Goal: Task Accomplishment & Management: Manage account settings

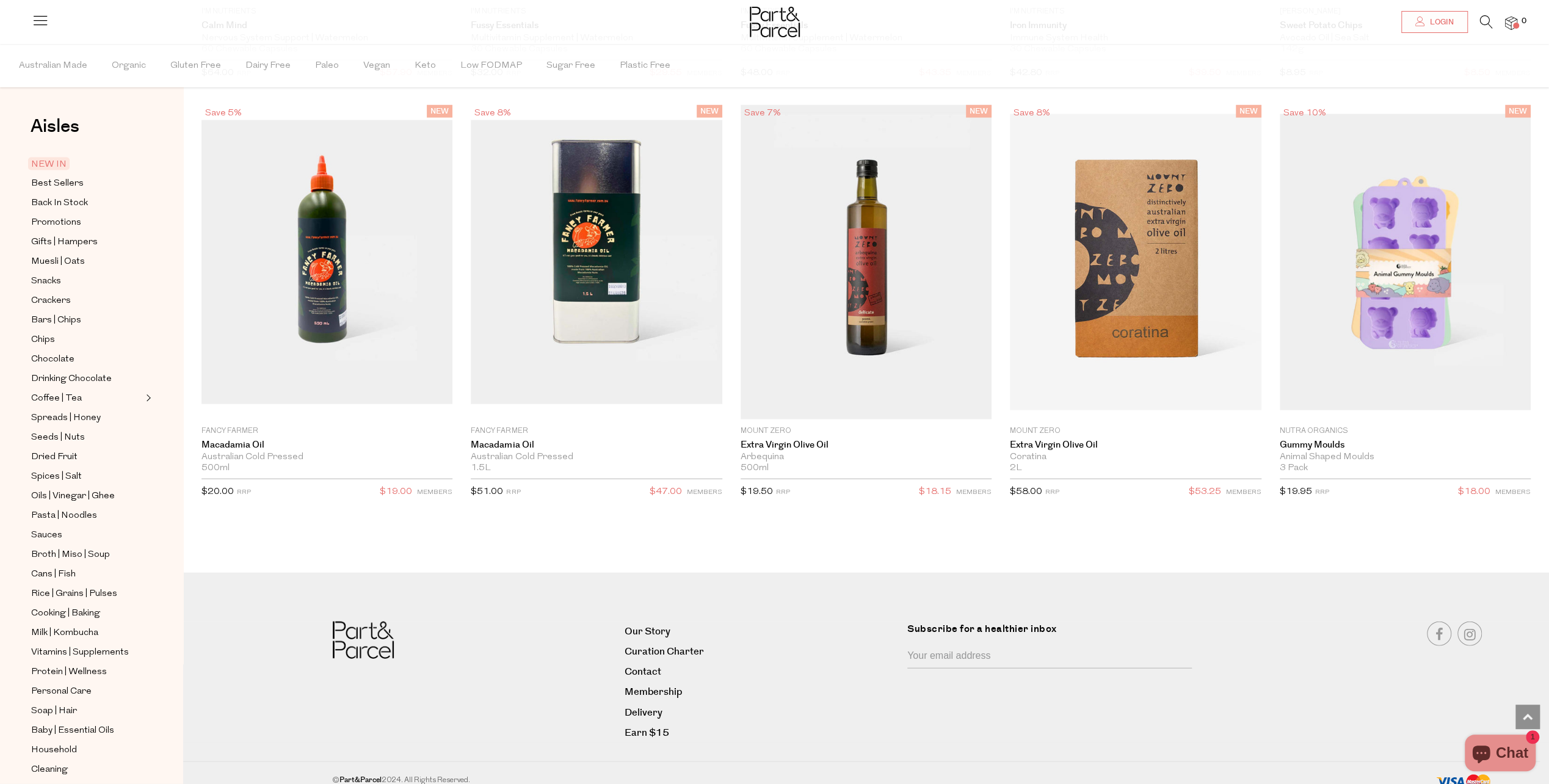
scroll to position [2526, 0]
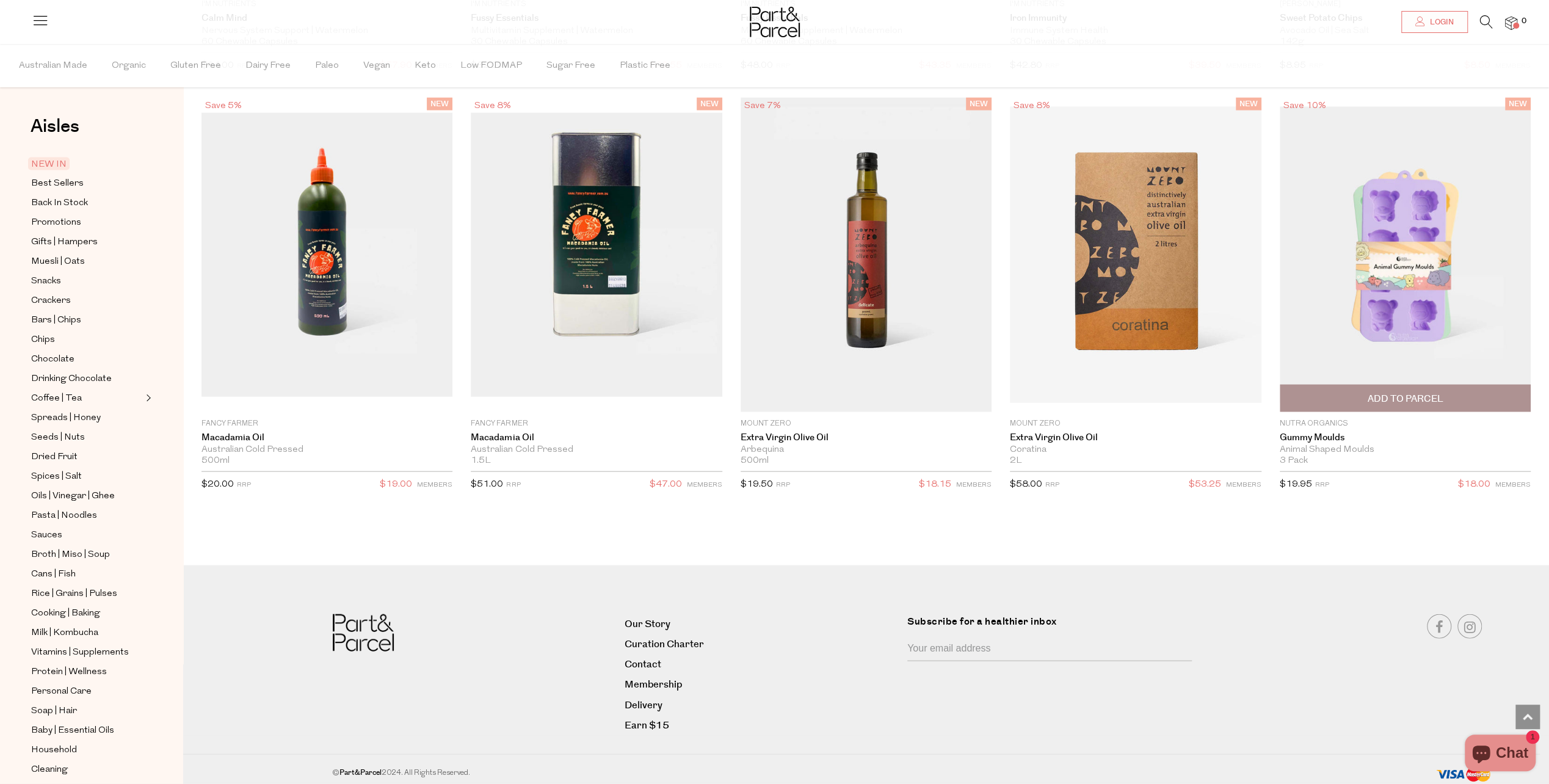
click at [1411, 393] on span "Add To Parcel" at bounding box center [1404, 399] width 75 height 12
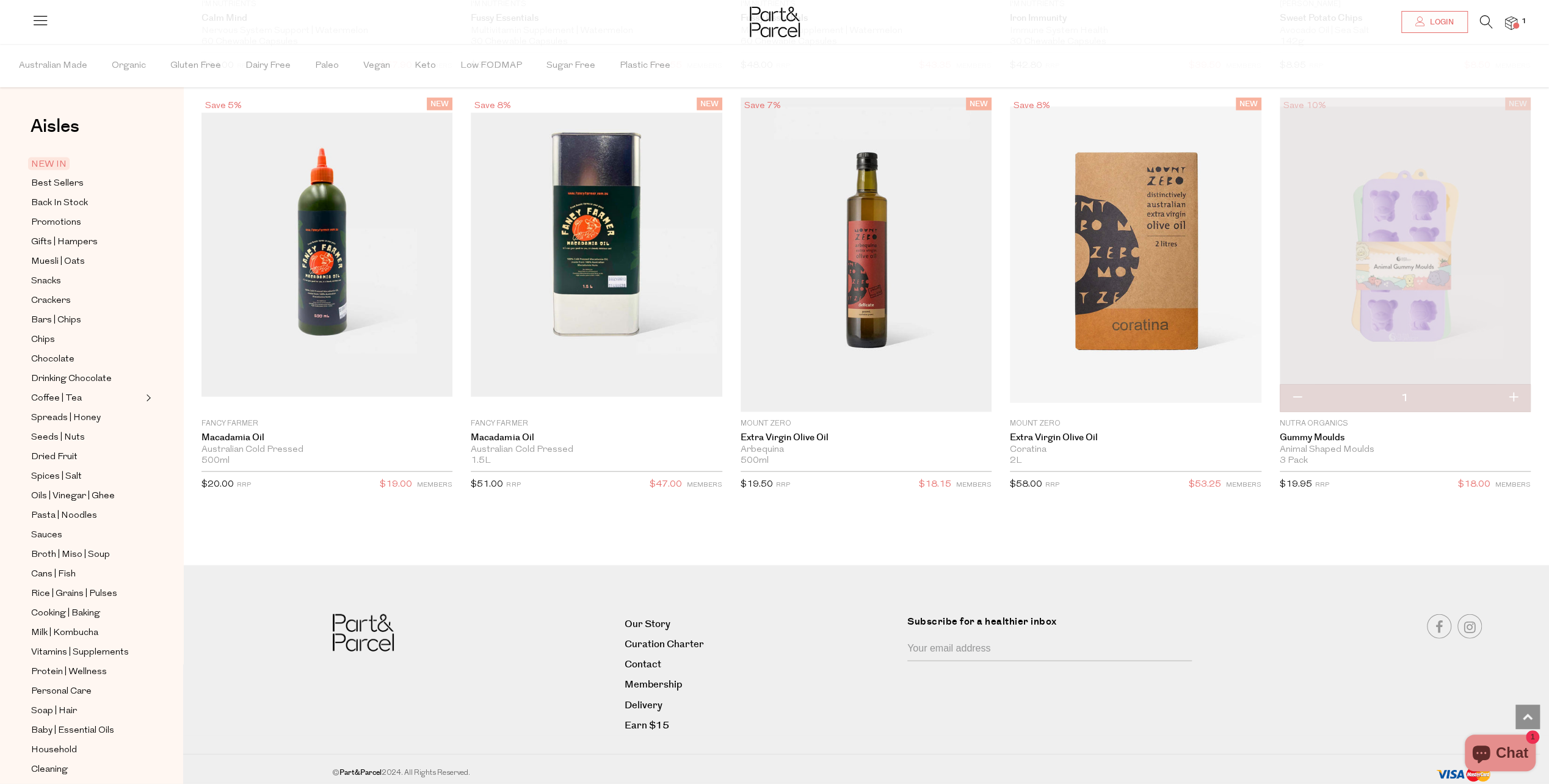
click at [58, 162] on span "NEW IN" at bounding box center [49, 164] width 42 height 12
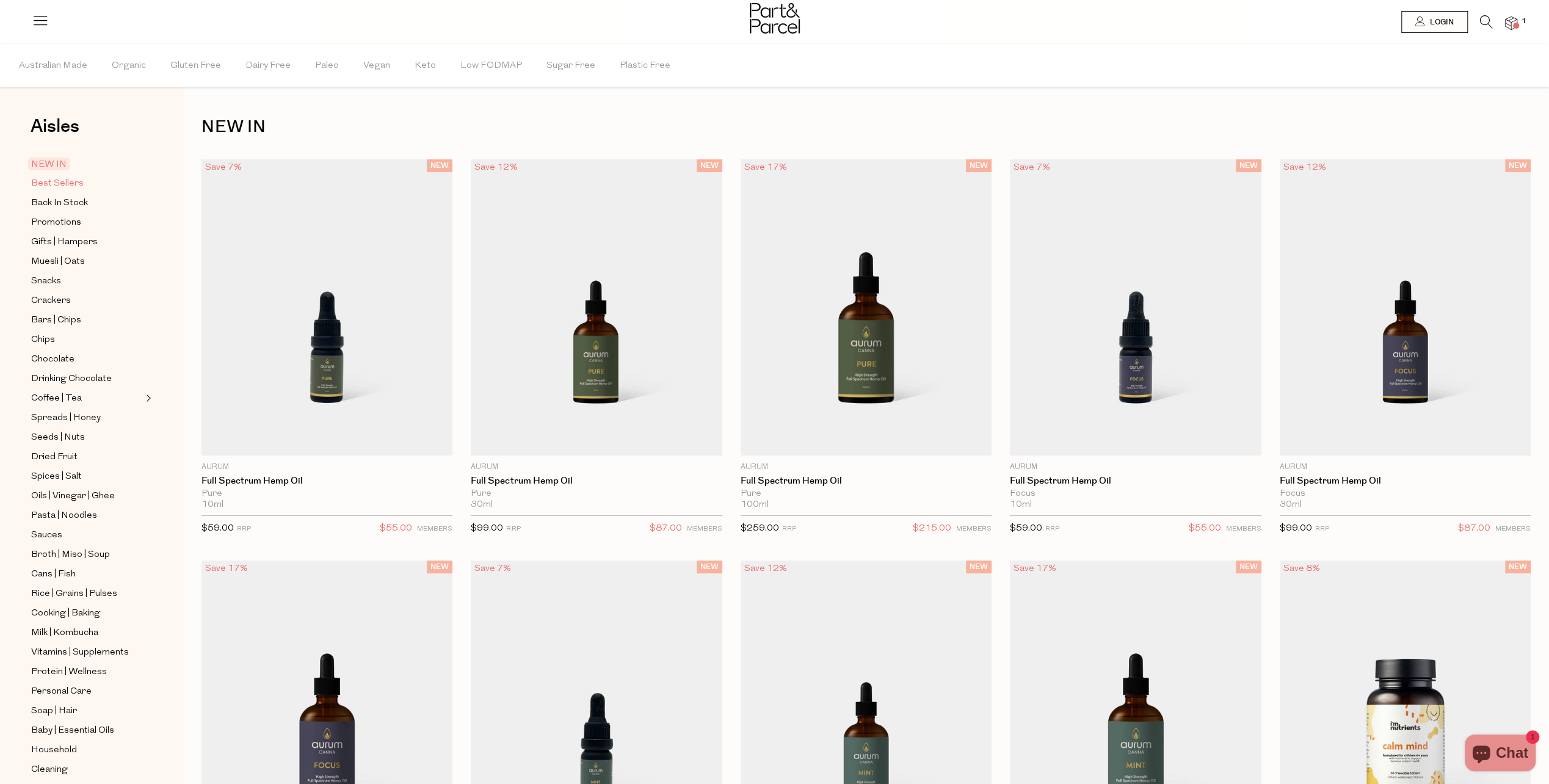
click at [52, 183] on span "Best Sellers" at bounding box center [57, 184] width 52 height 15
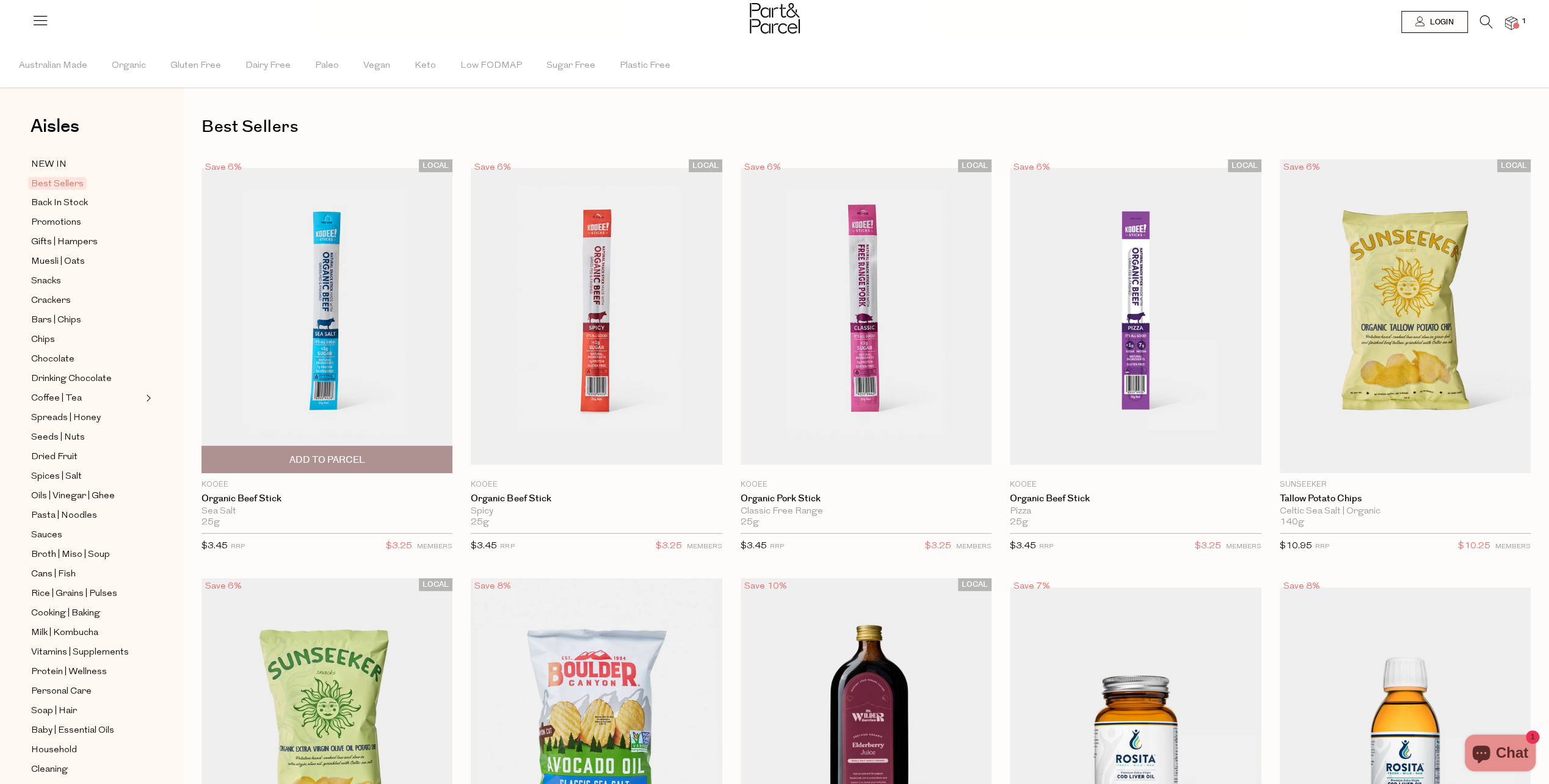
click at [350, 453] on span "Add To Parcel" at bounding box center [326, 459] width 75 height 12
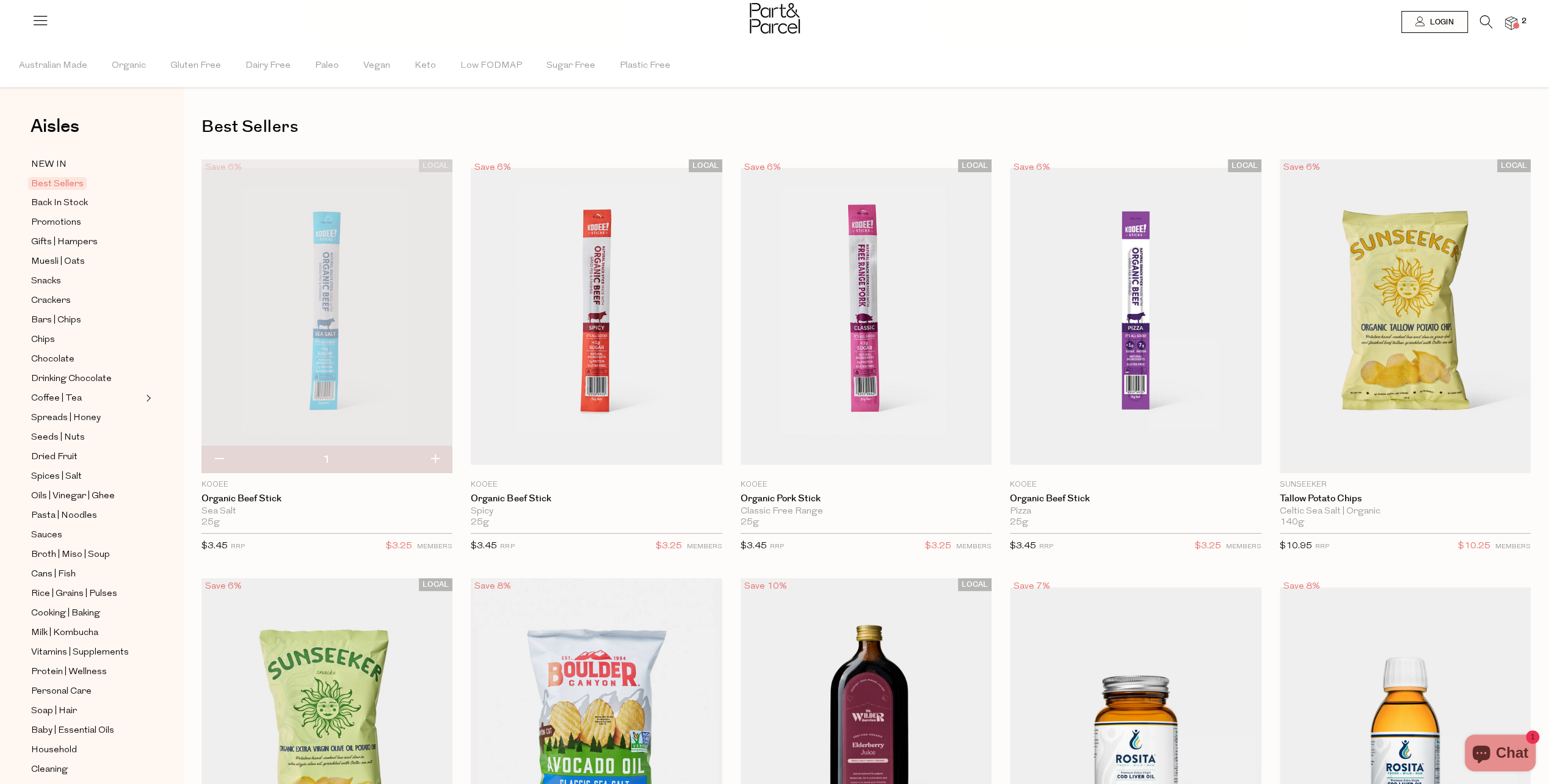
click at [431, 455] on button "button" at bounding box center [435, 459] width 35 height 27
type input "2"
click at [680, 461] on span "Add To Parcel" at bounding box center [596, 459] width 244 height 27
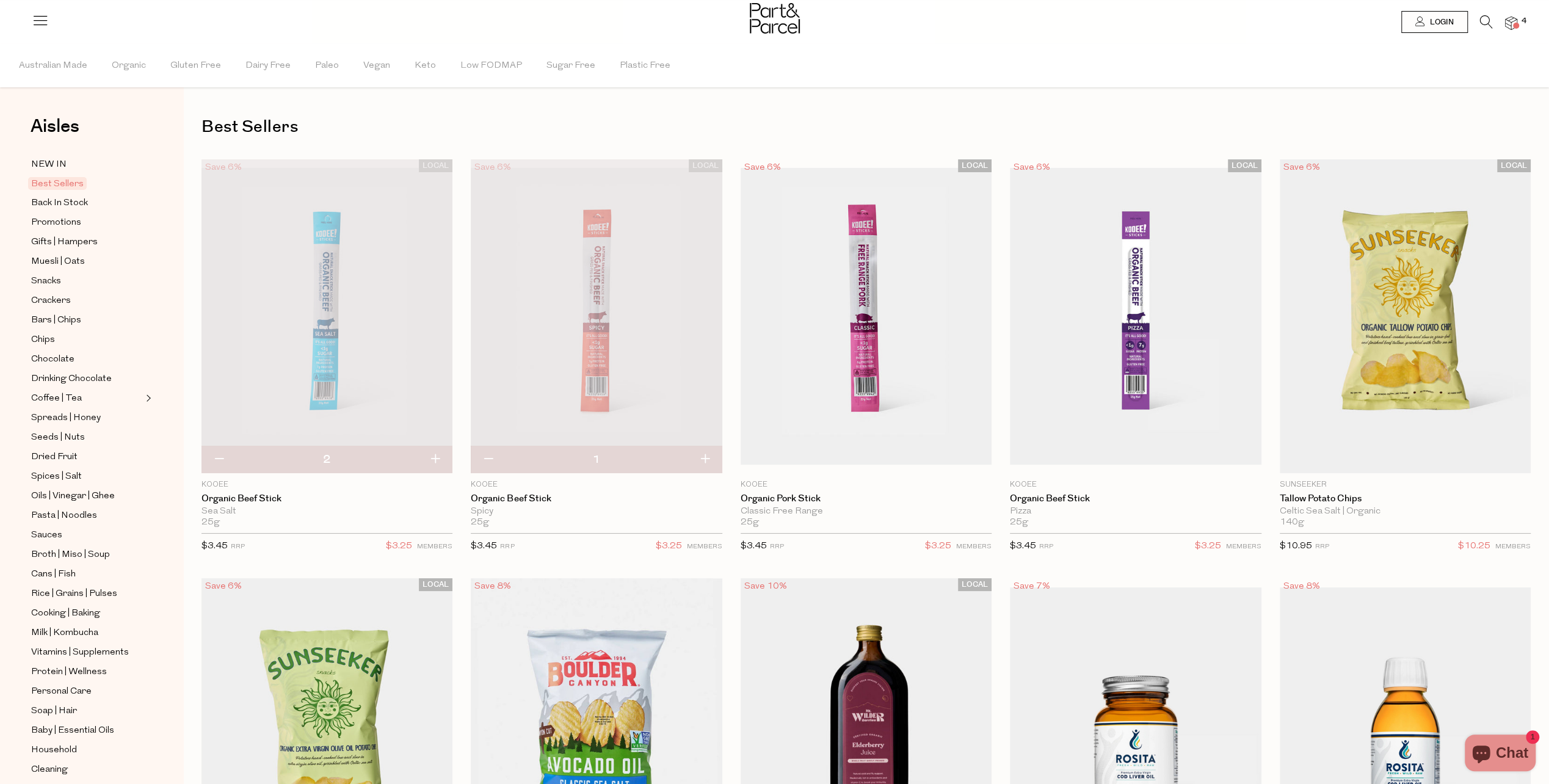
click at [712, 458] on button "button" at bounding box center [704, 459] width 35 height 27
type input "2"
click at [930, 455] on span "Add To Parcel" at bounding box center [866, 459] width 244 height 27
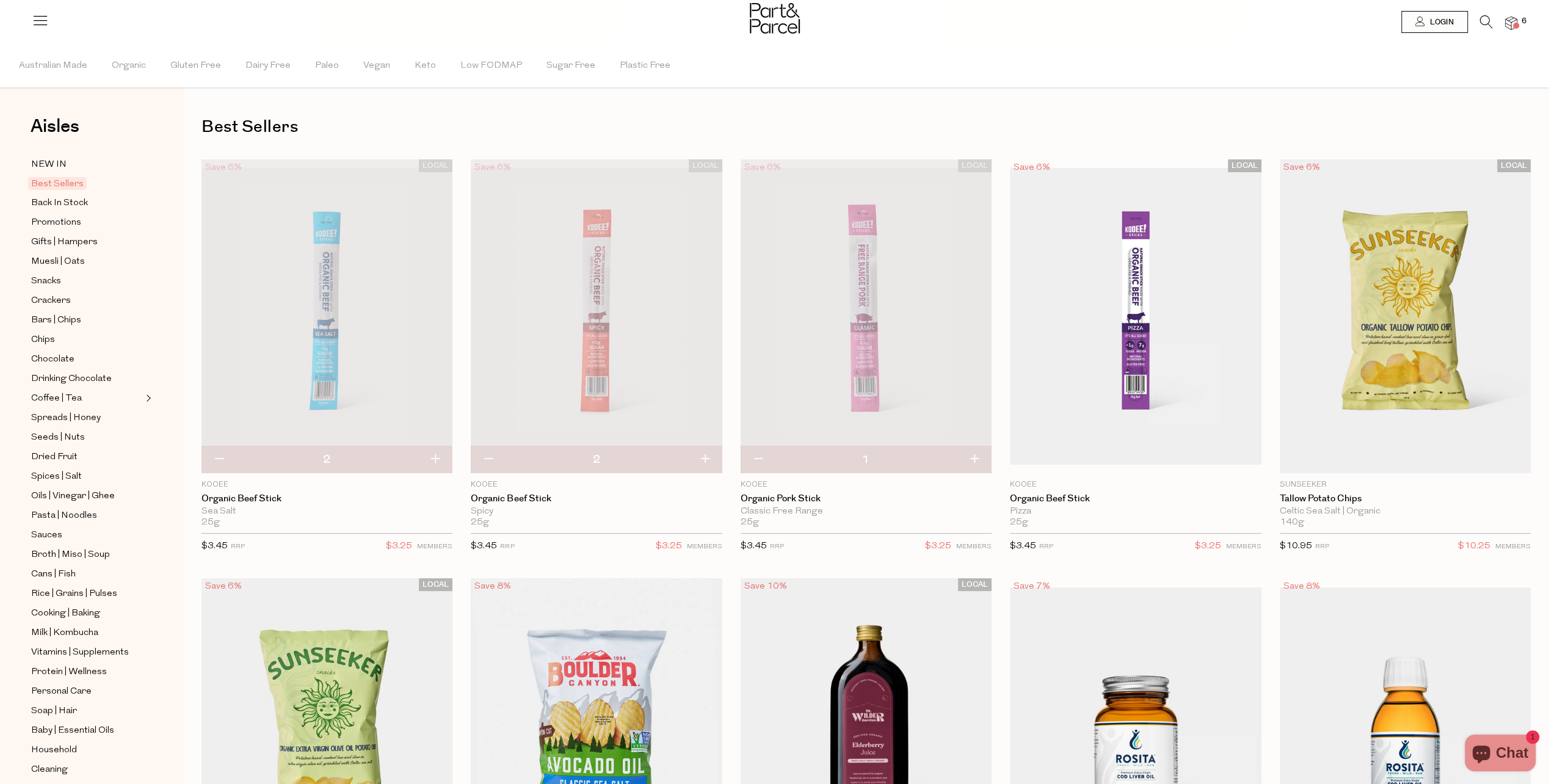
click at [973, 454] on button "button" at bounding box center [974, 459] width 35 height 27
type input "2"
click at [1181, 451] on span "Add To Parcel" at bounding box center [1136, 459] width 244 height 27
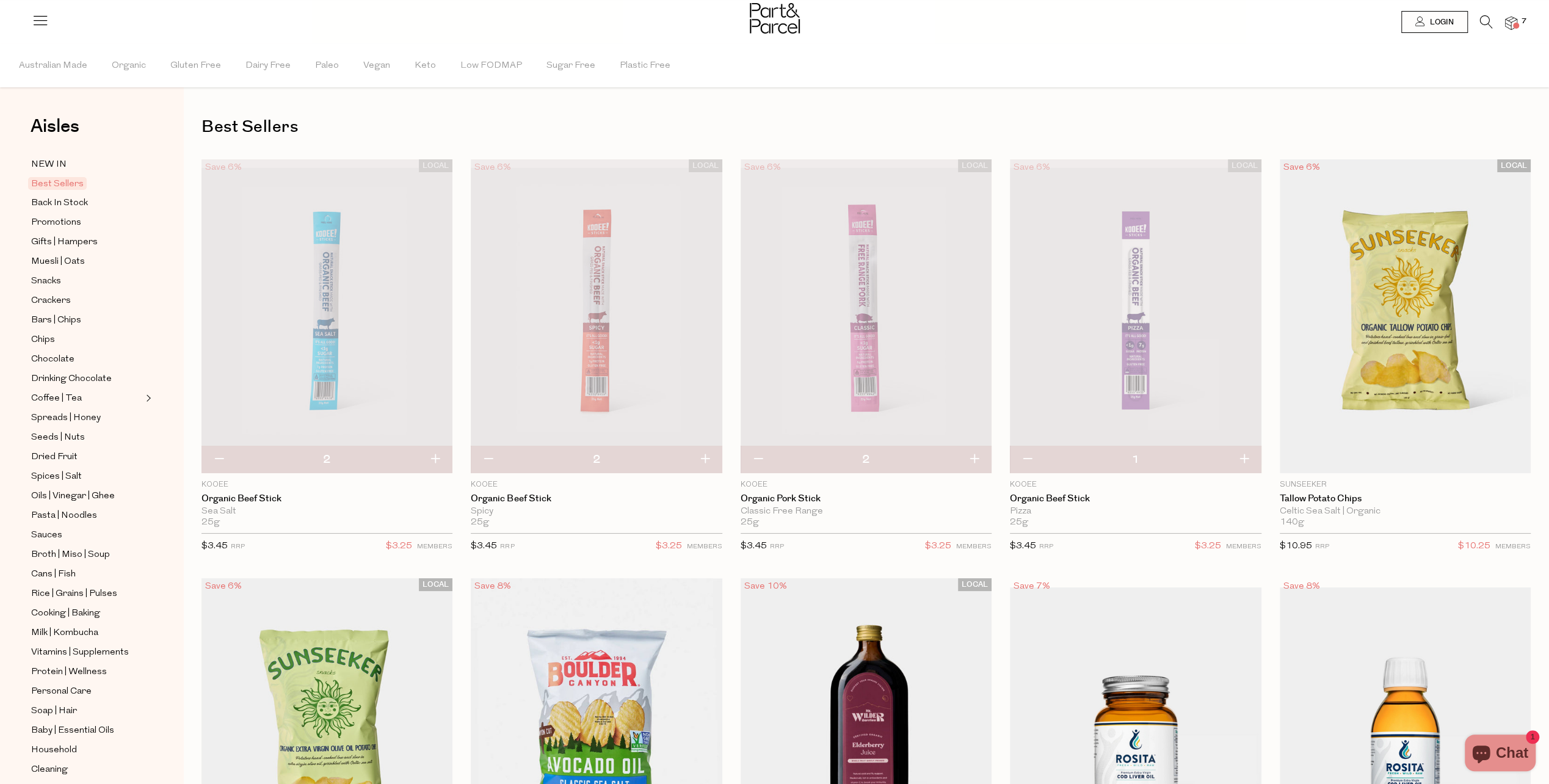
click at [1243, 459] on button "button" at bounding box center [1244, 459] width 35 height 27
type input "2"
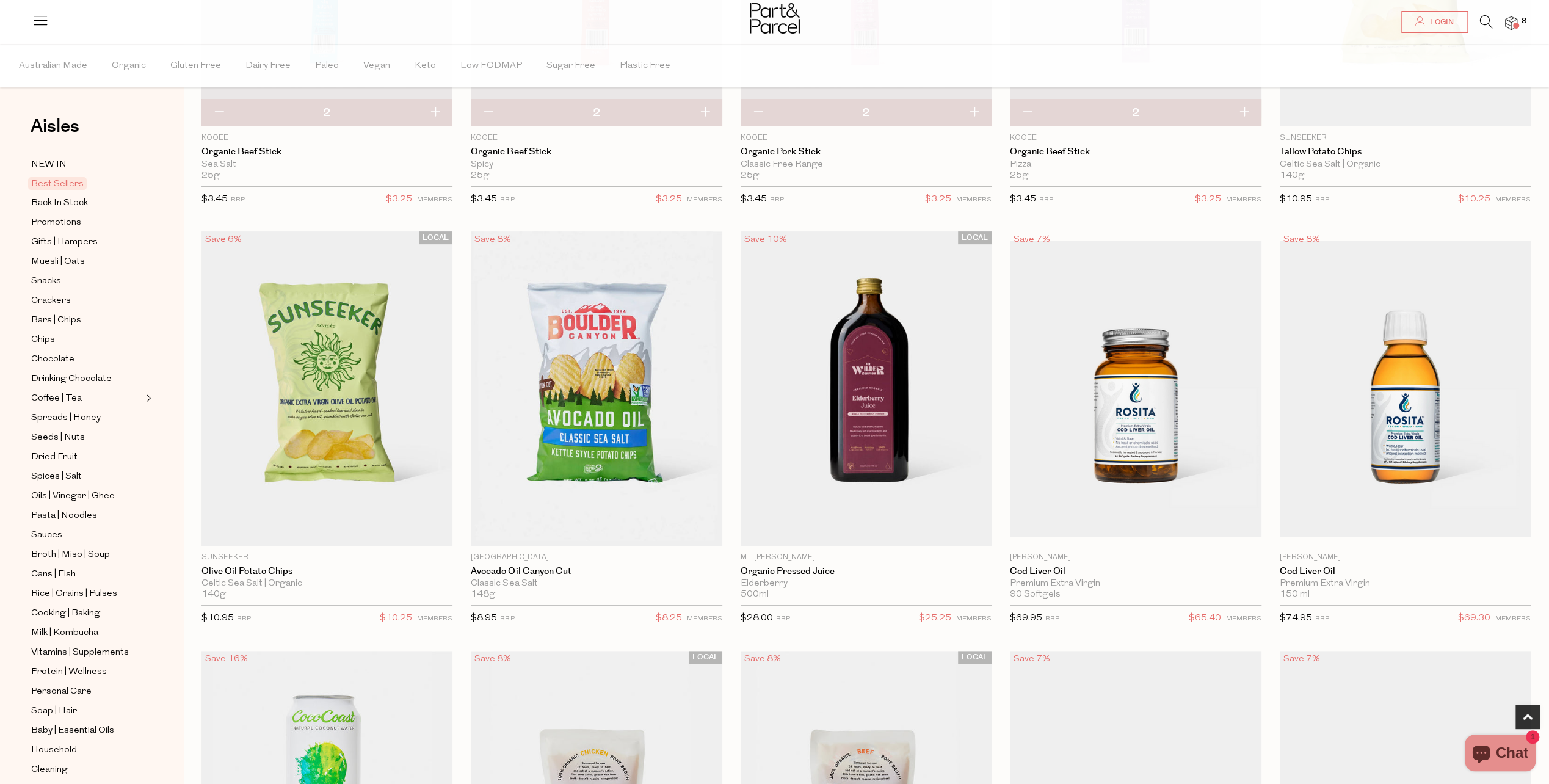
scroll to position [366, 0]
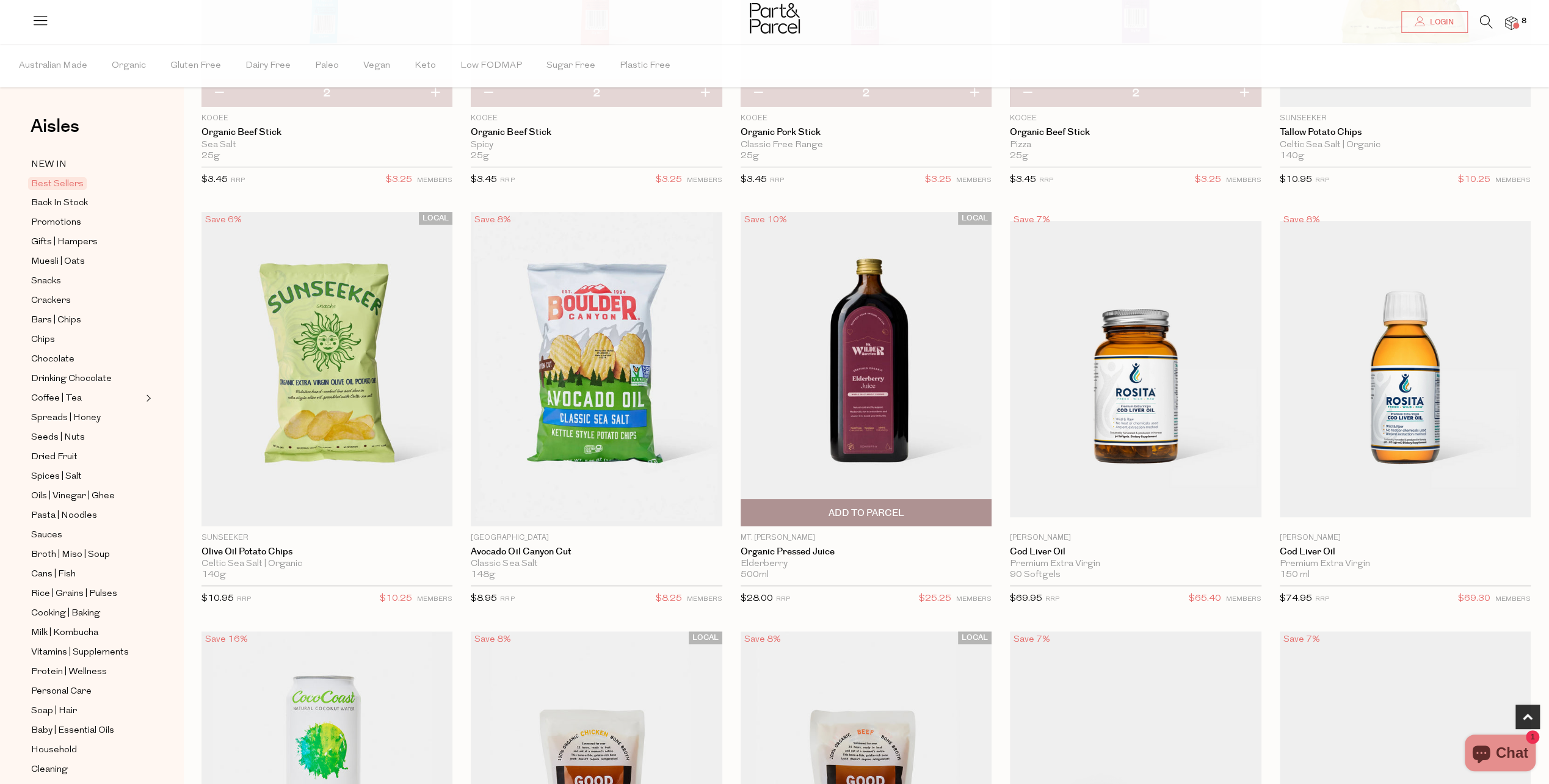
click at [901, 506] on span "Add To Parcel" at bounding box center [865, 513] width 75 height 12
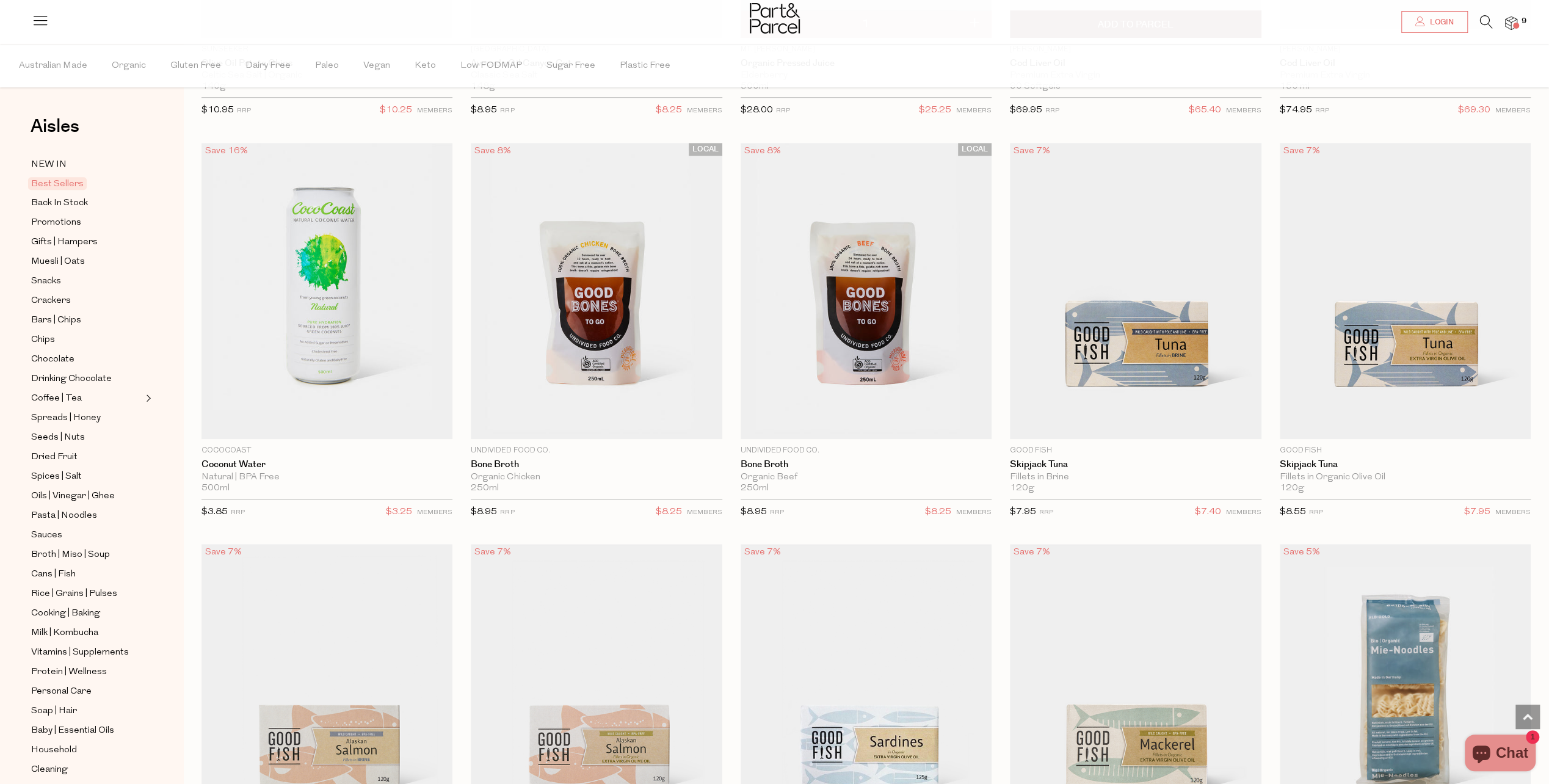
scroll to position [915, 0]
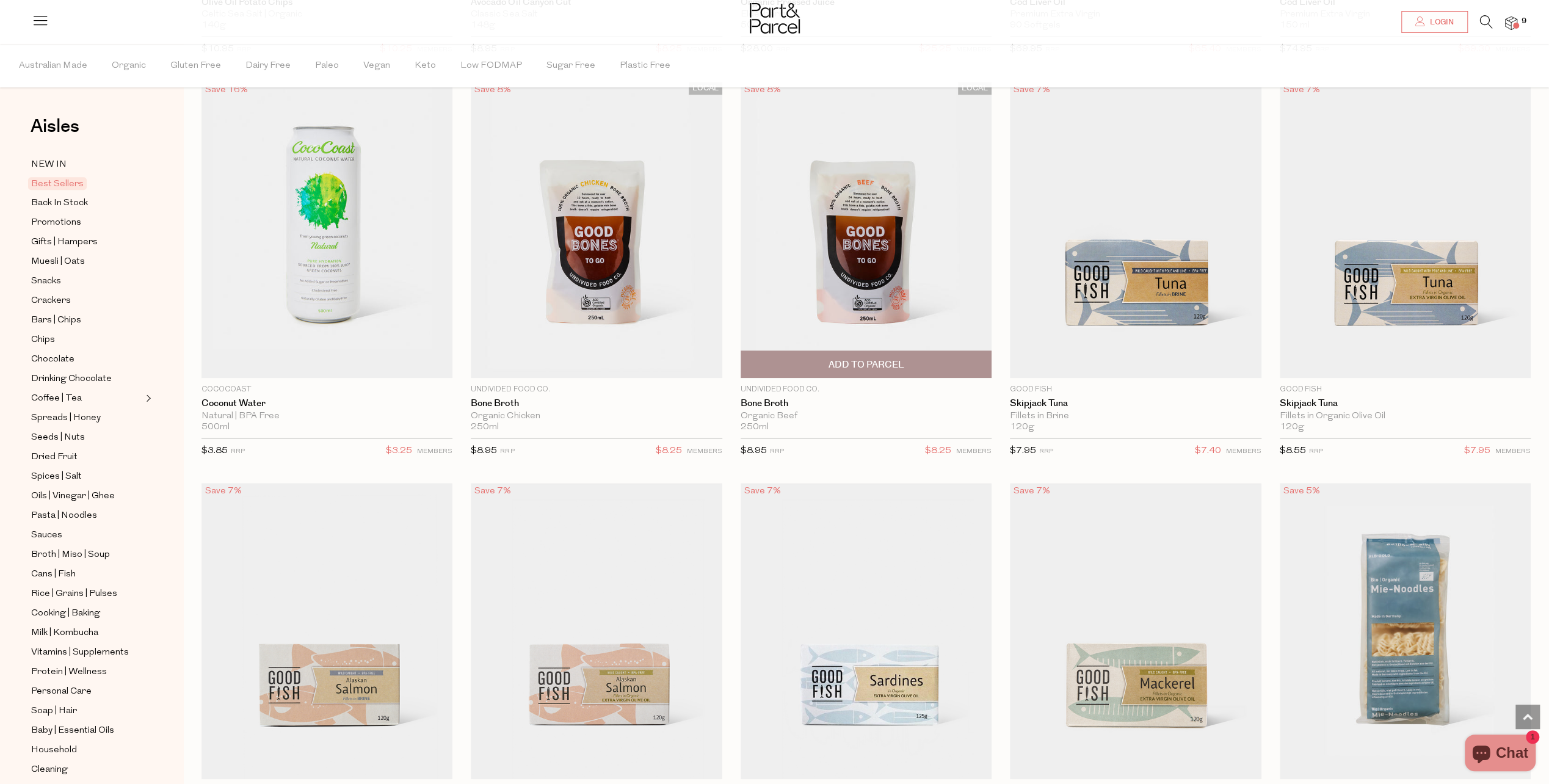
click at [863, 361] on span "Add To Parcel" at bounding box center [865, 365] width 75 height 12
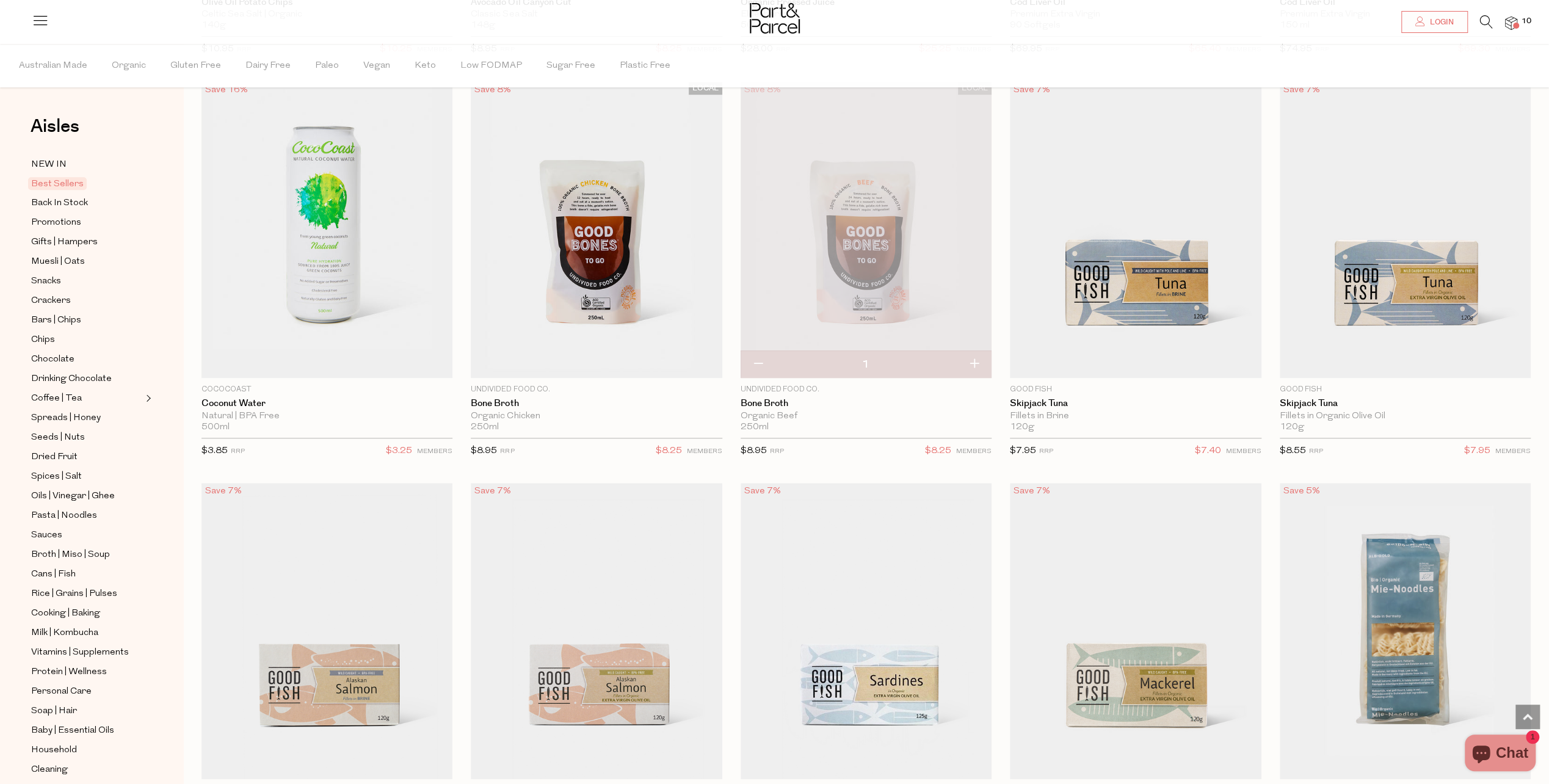
click at [977, 361] on button "button" at bounding box center [974, 365] width 35 height 27
type input "2"
click at [618, 366] on span "Add To Parcel" at bounding box center [596, 365] width 75 height 12
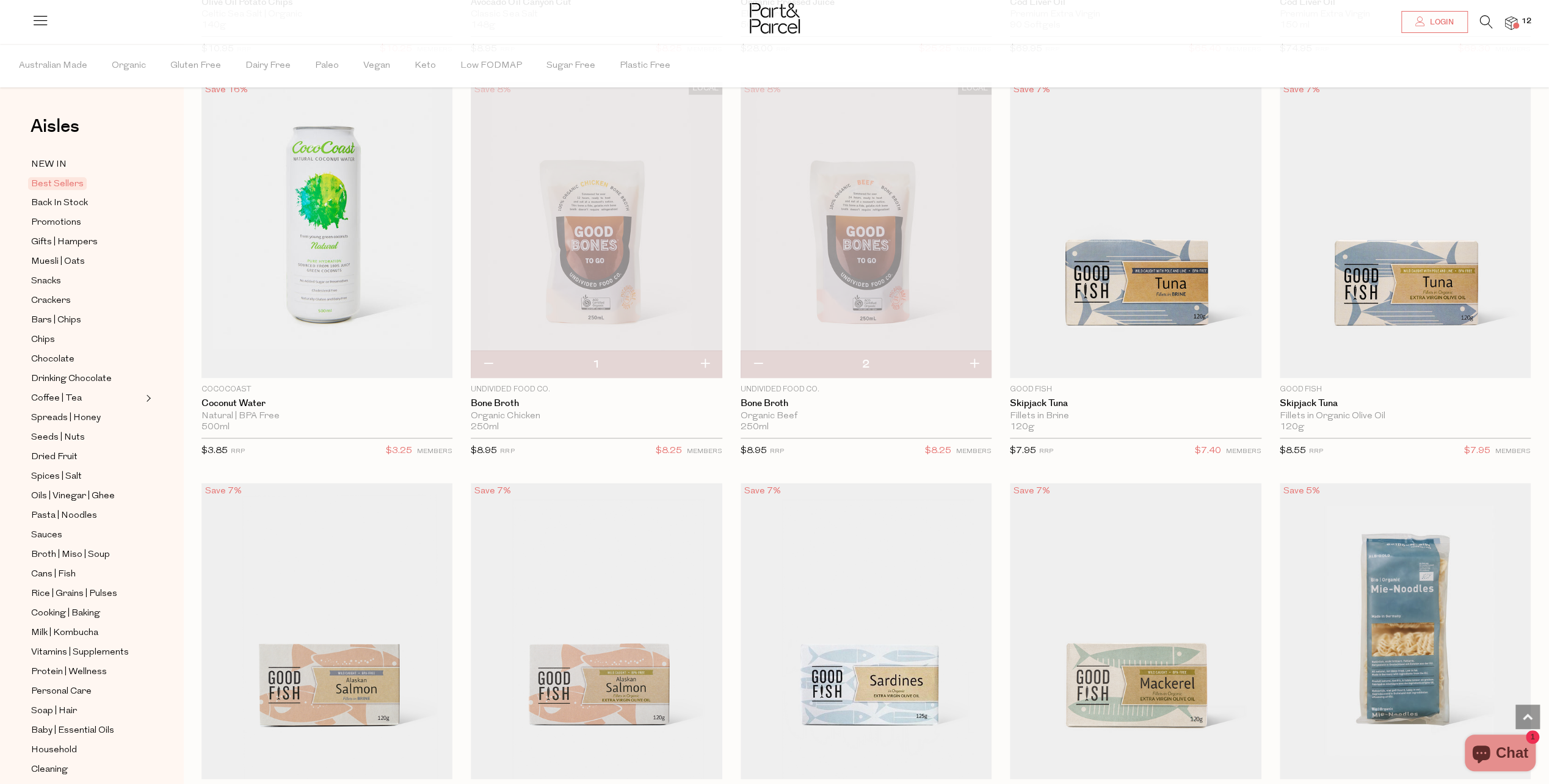
click at [708, 365] on button "button" at bounding box center [704, 365] width 35 height 27
type input "2"
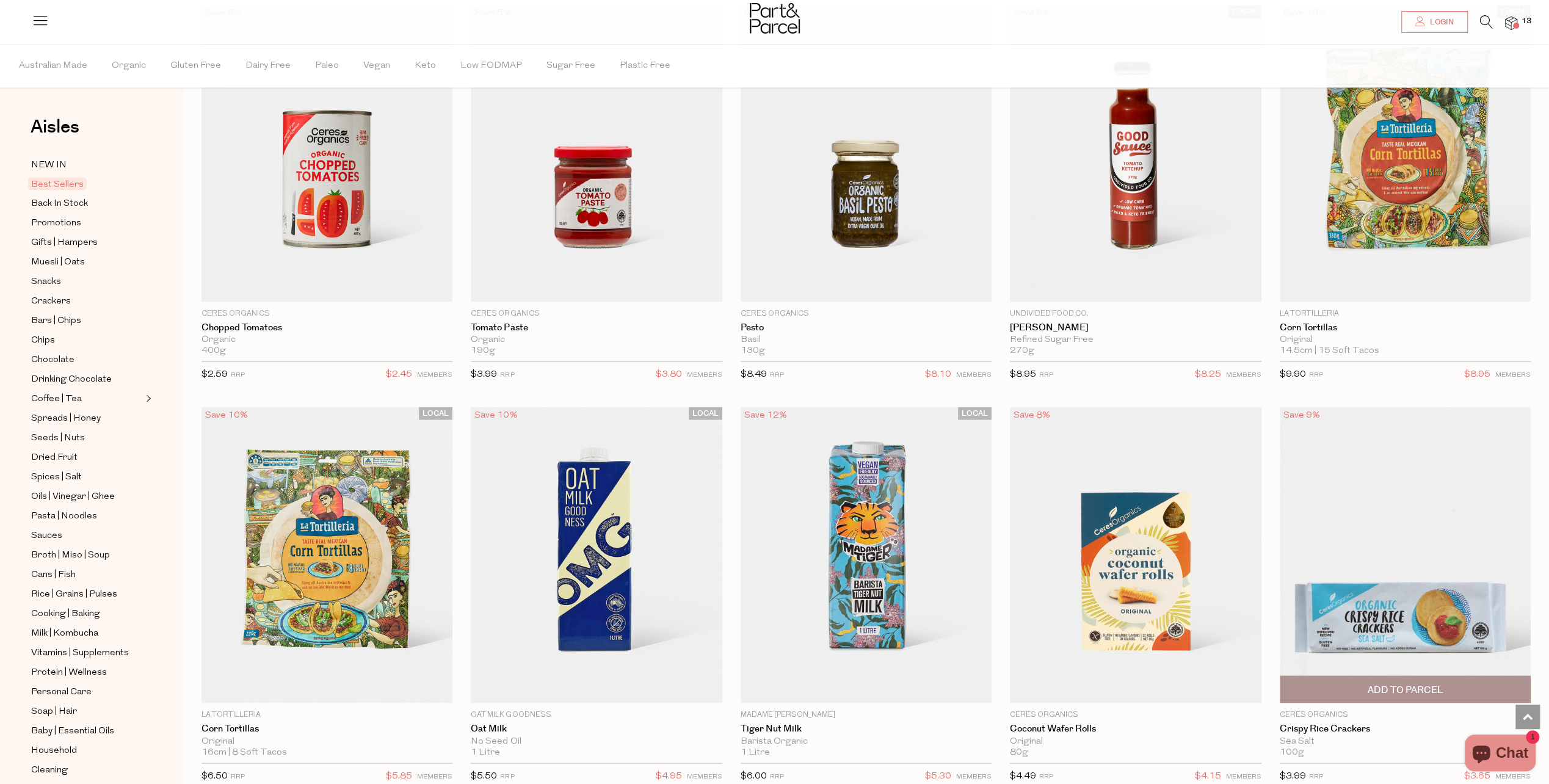
scroll to position [2320, 0]
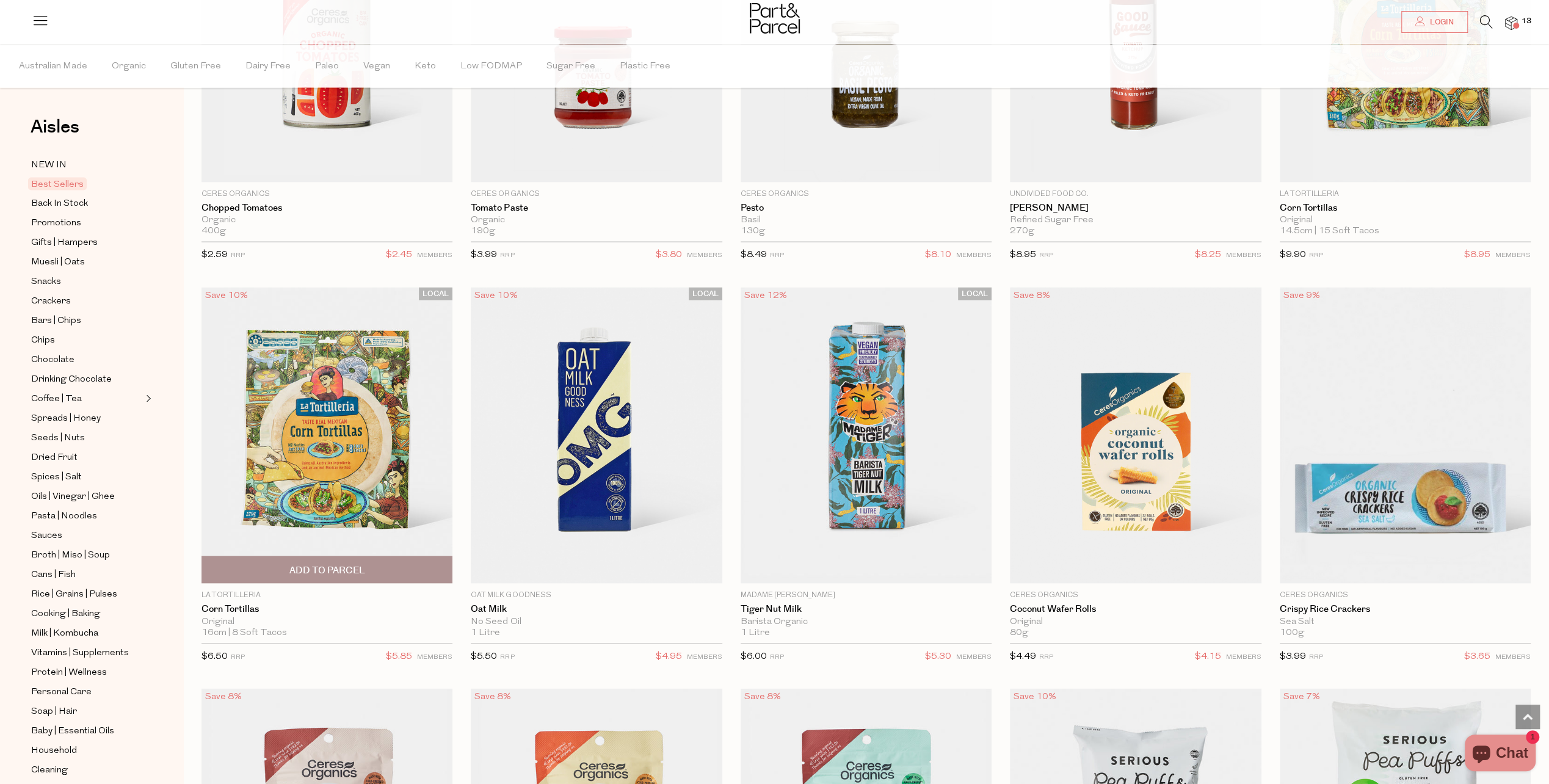
click at [349, 563] on span "Add To Parcel" at bounding box center [326, 569] width 75 height 12
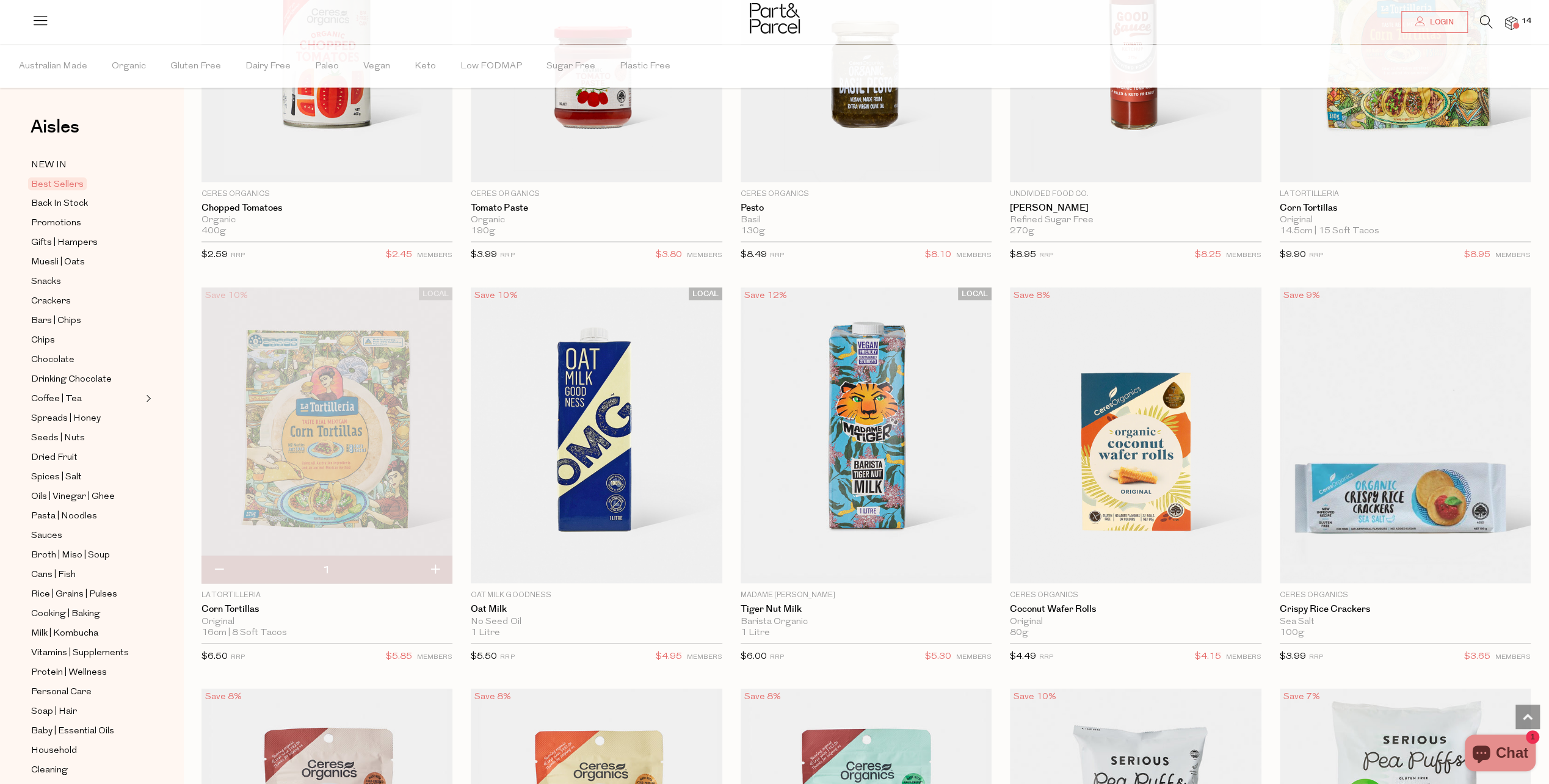
click at [436, 561] on button "button" at bounding box center [435, 569] width 35 height 27
type input "2"
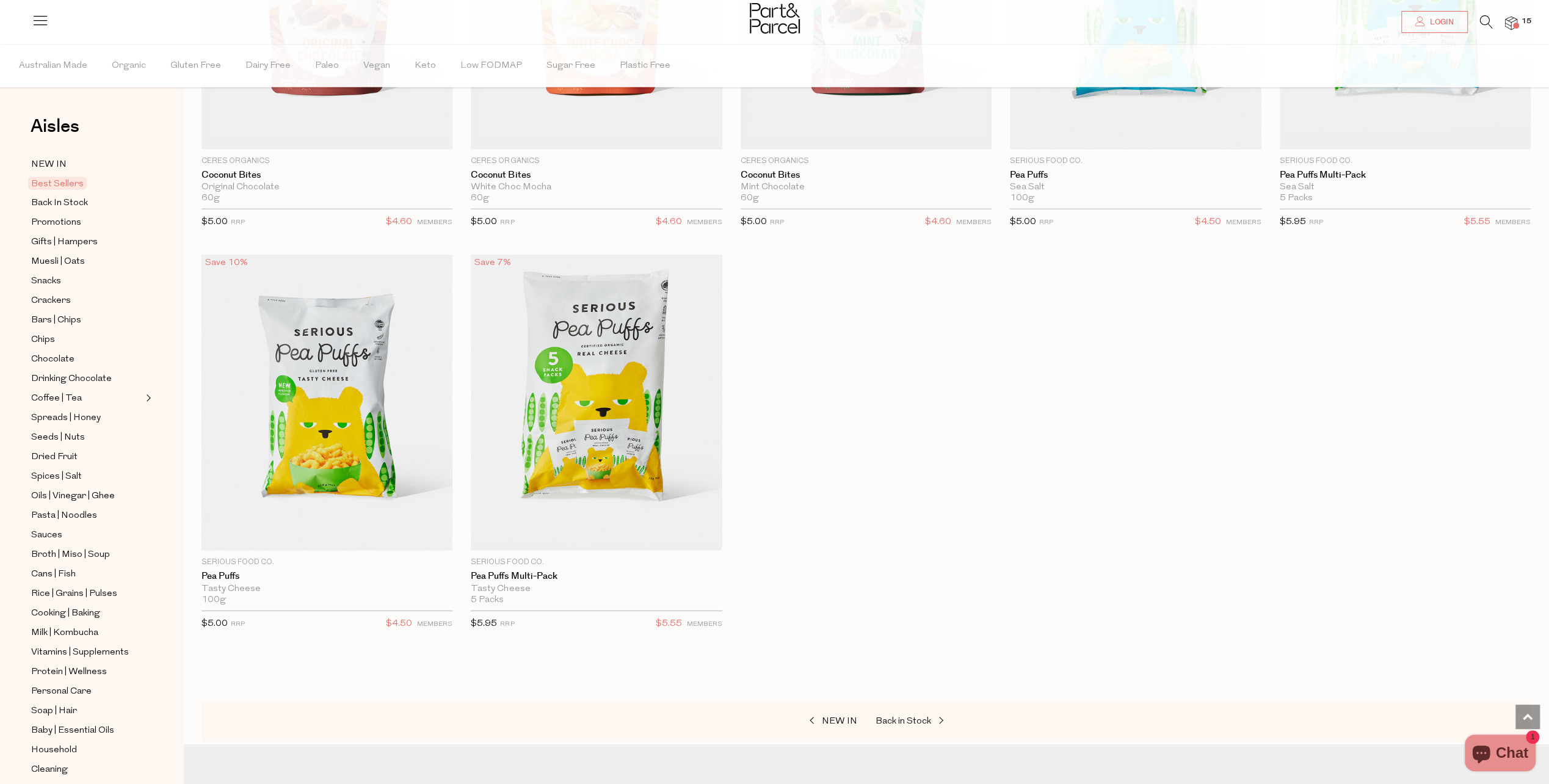
scroll to position [3174, 0]
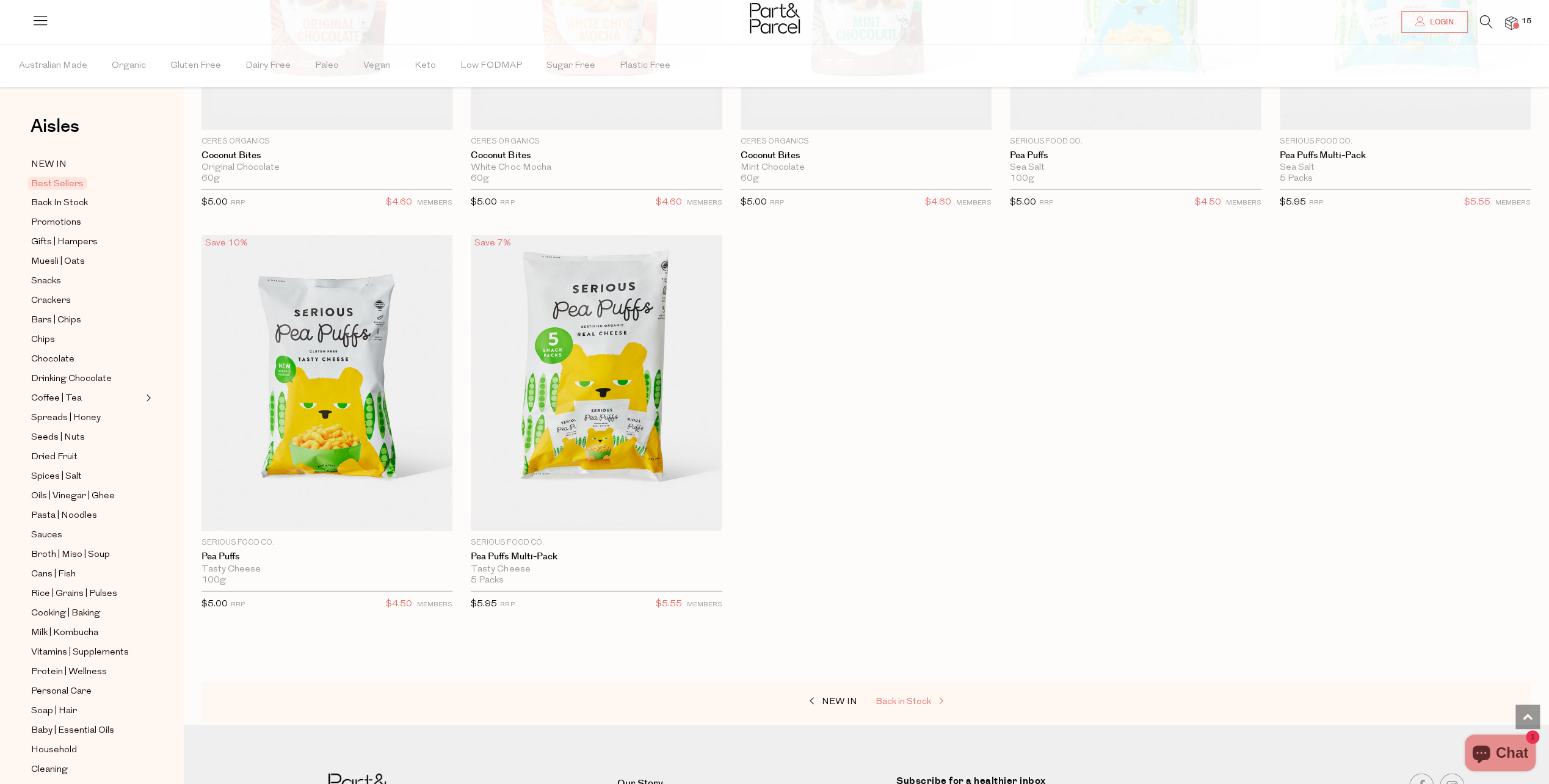
click at [918, 697] on span "Back in Stock" at bounding box center [903, 702] width 56 height 9
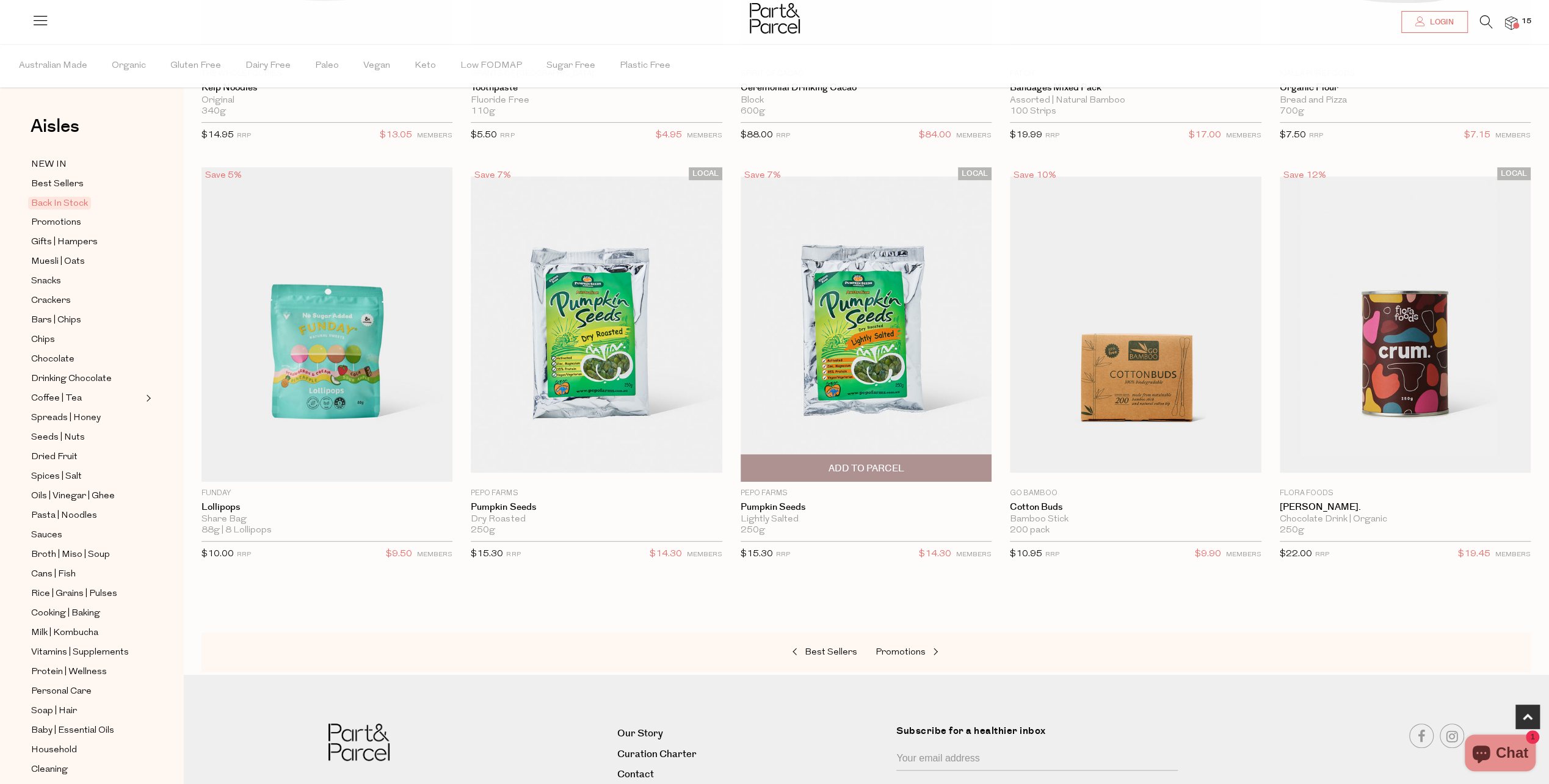
scroll to position [427, 0]
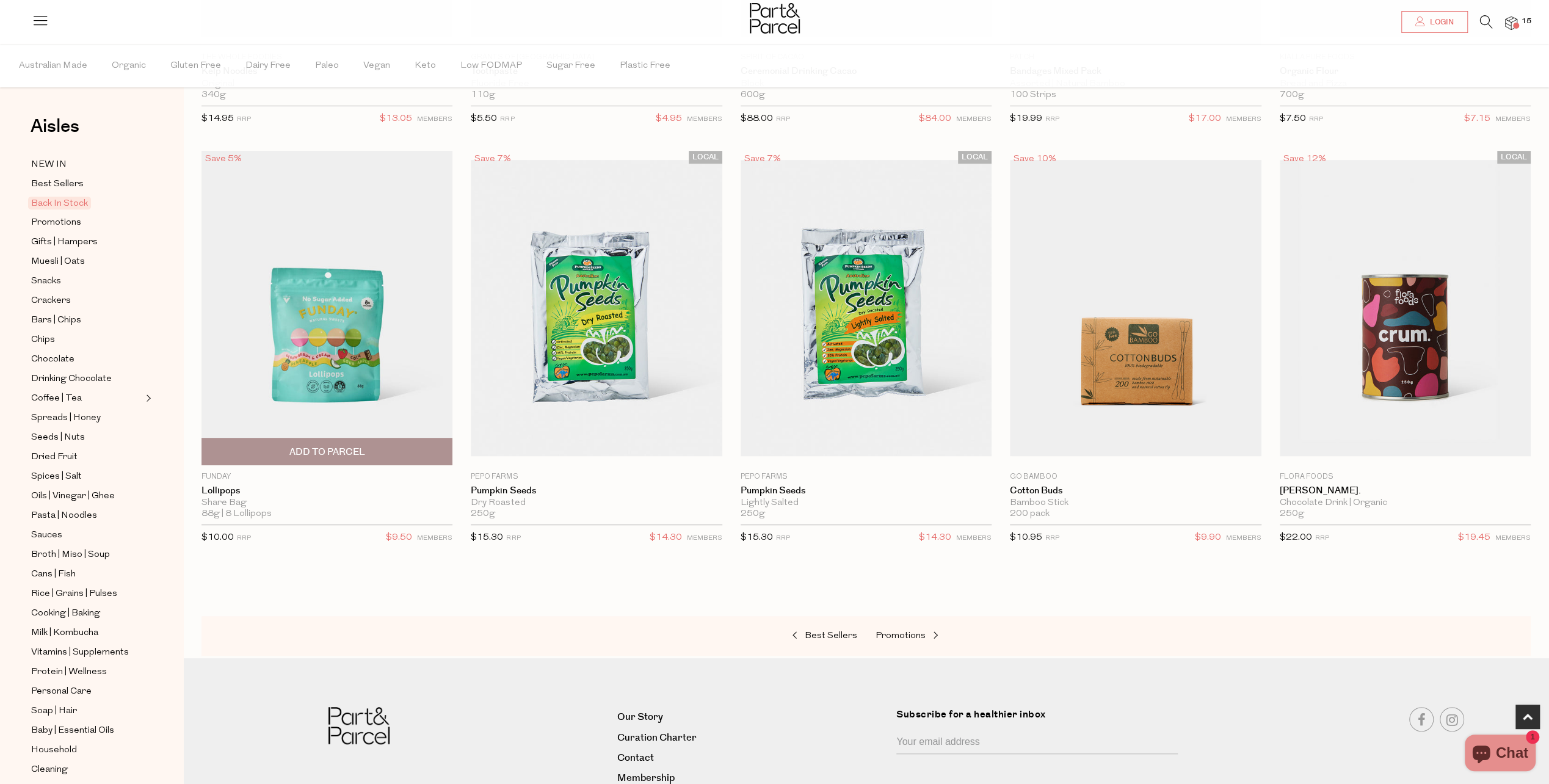
click at [346, 443] on span "Add To Parcel" at bounding box center [326, 451] width 244 height 27
click at [932, 631] on span at bounding box center [933, 636] width 17 height 9
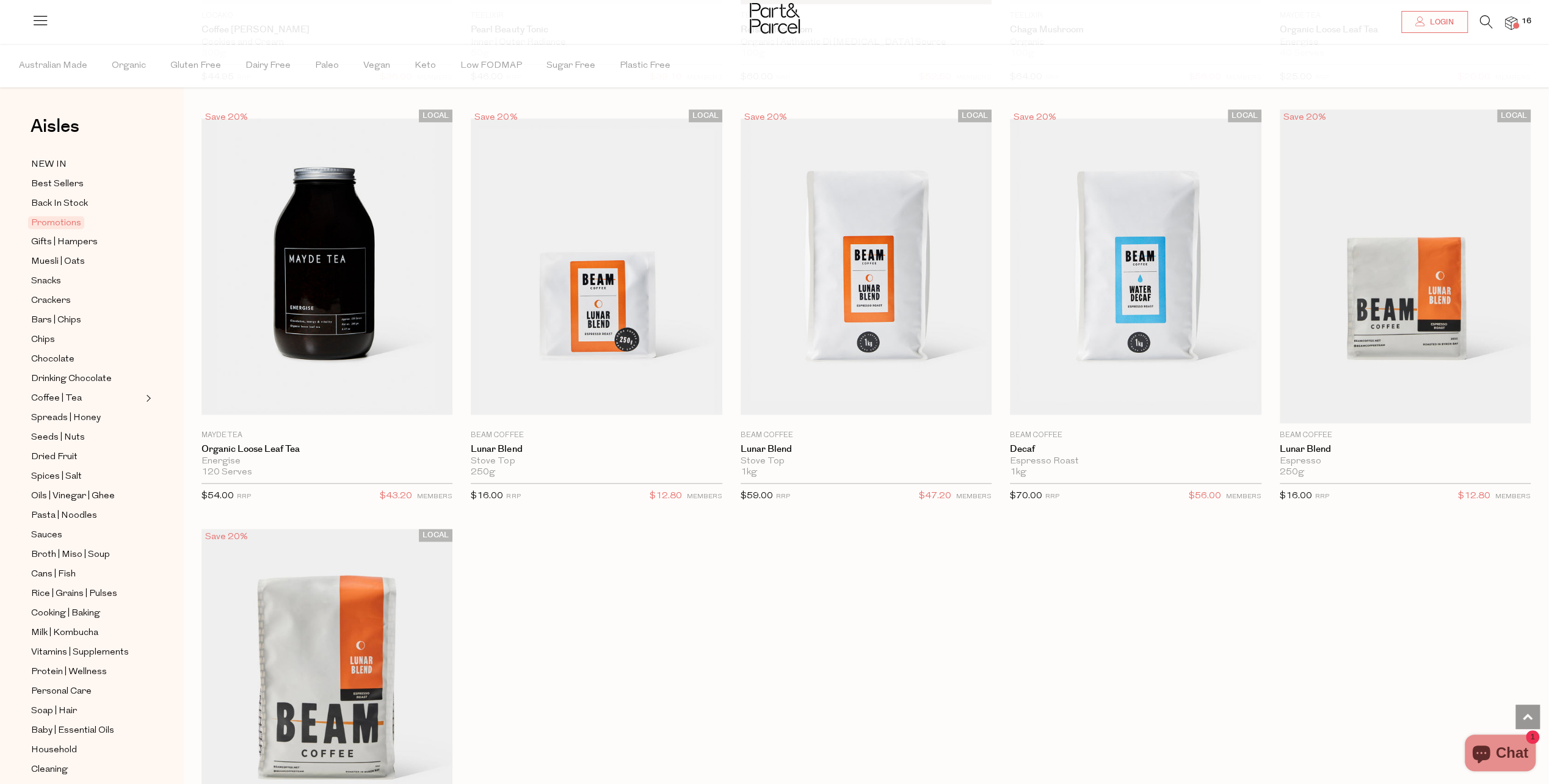
scroll to position [1282, 0]
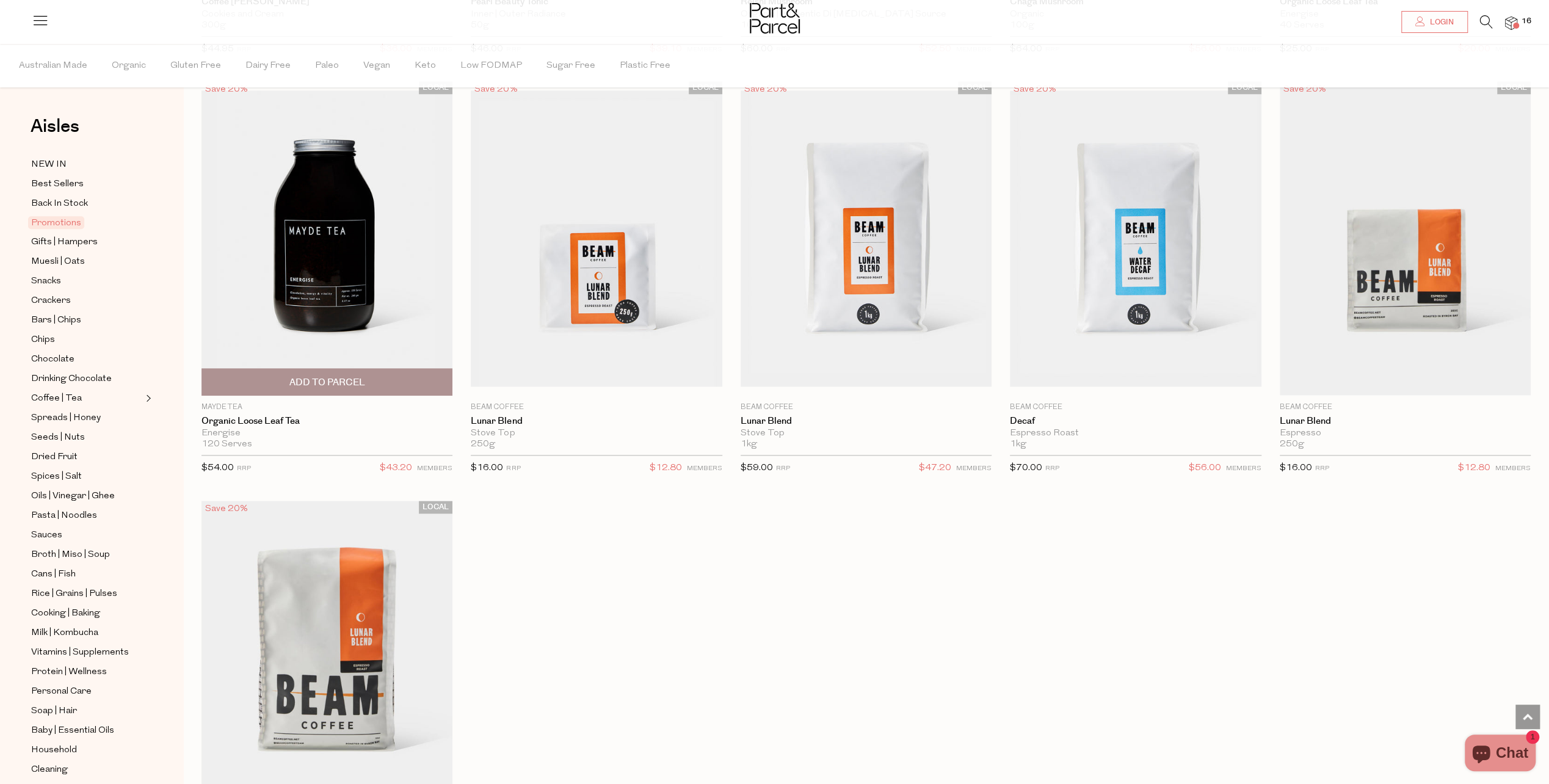
click at [379, 371] on span "Add To Parcel" at bounding box center [326, 382] width 244 height 27
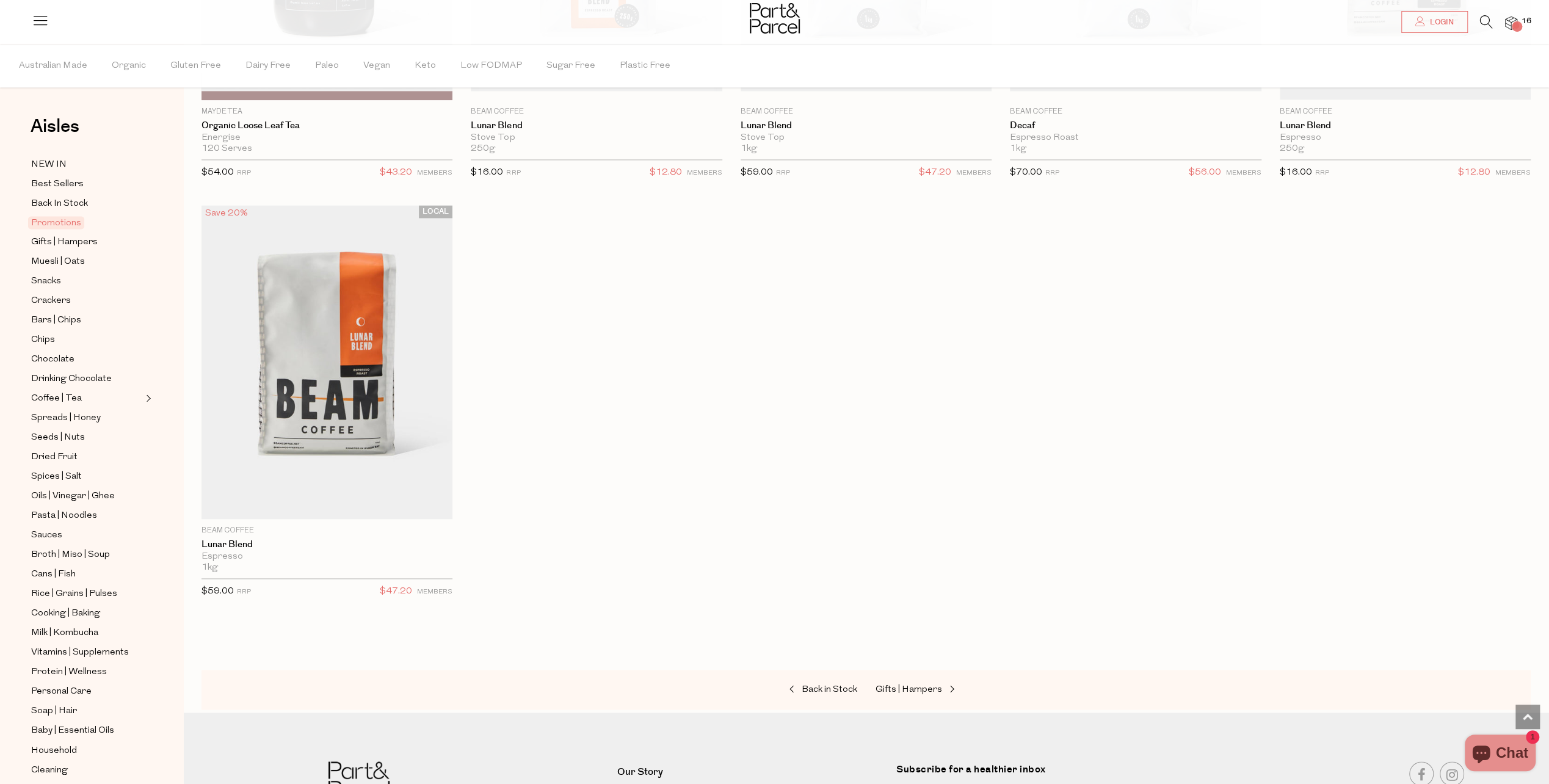
scroll to position [1648, 0]
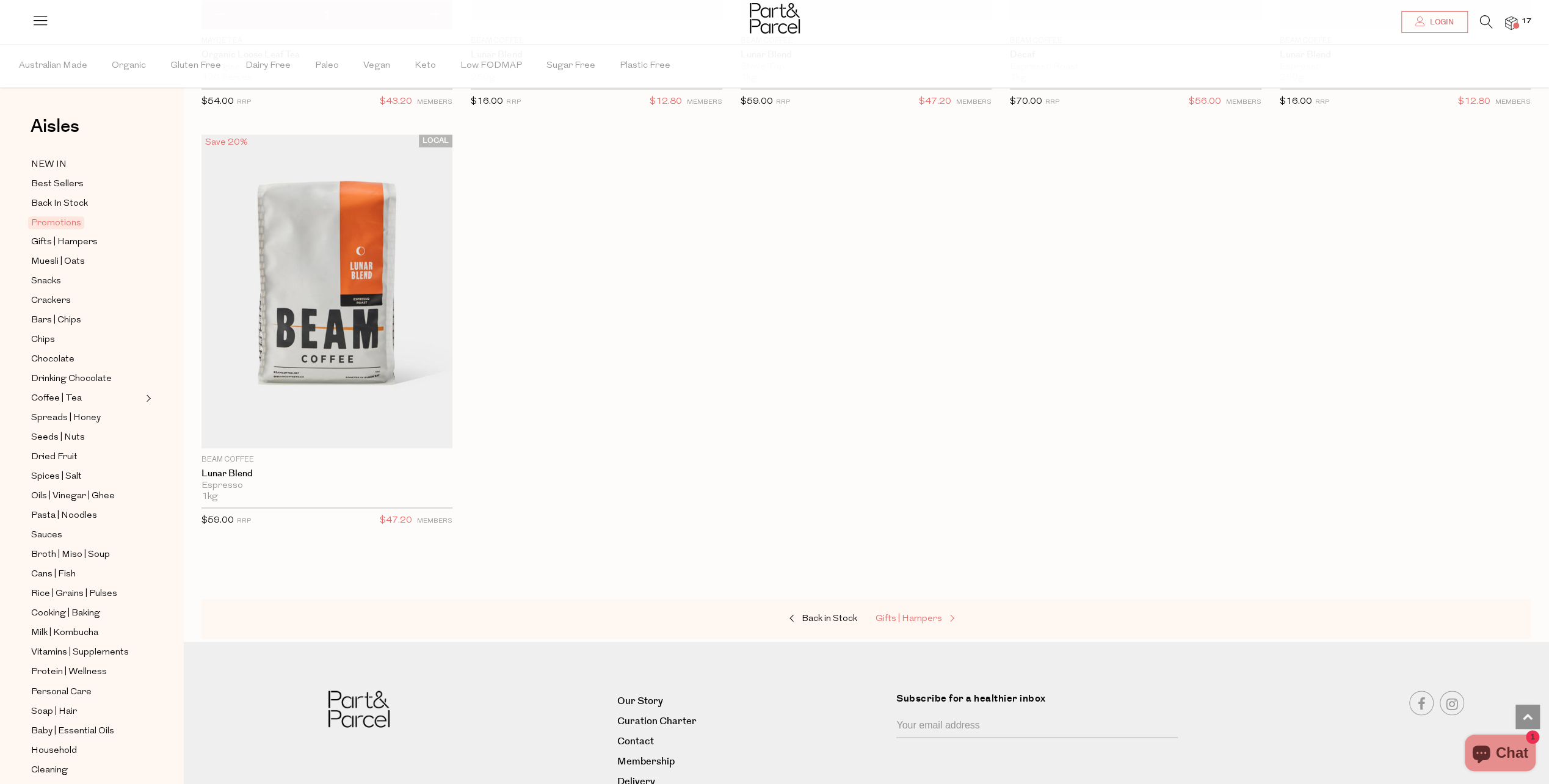
click at [937, 614] on span "Gifts | Hampers" at bounding box center [908, 618] width 67 height 9
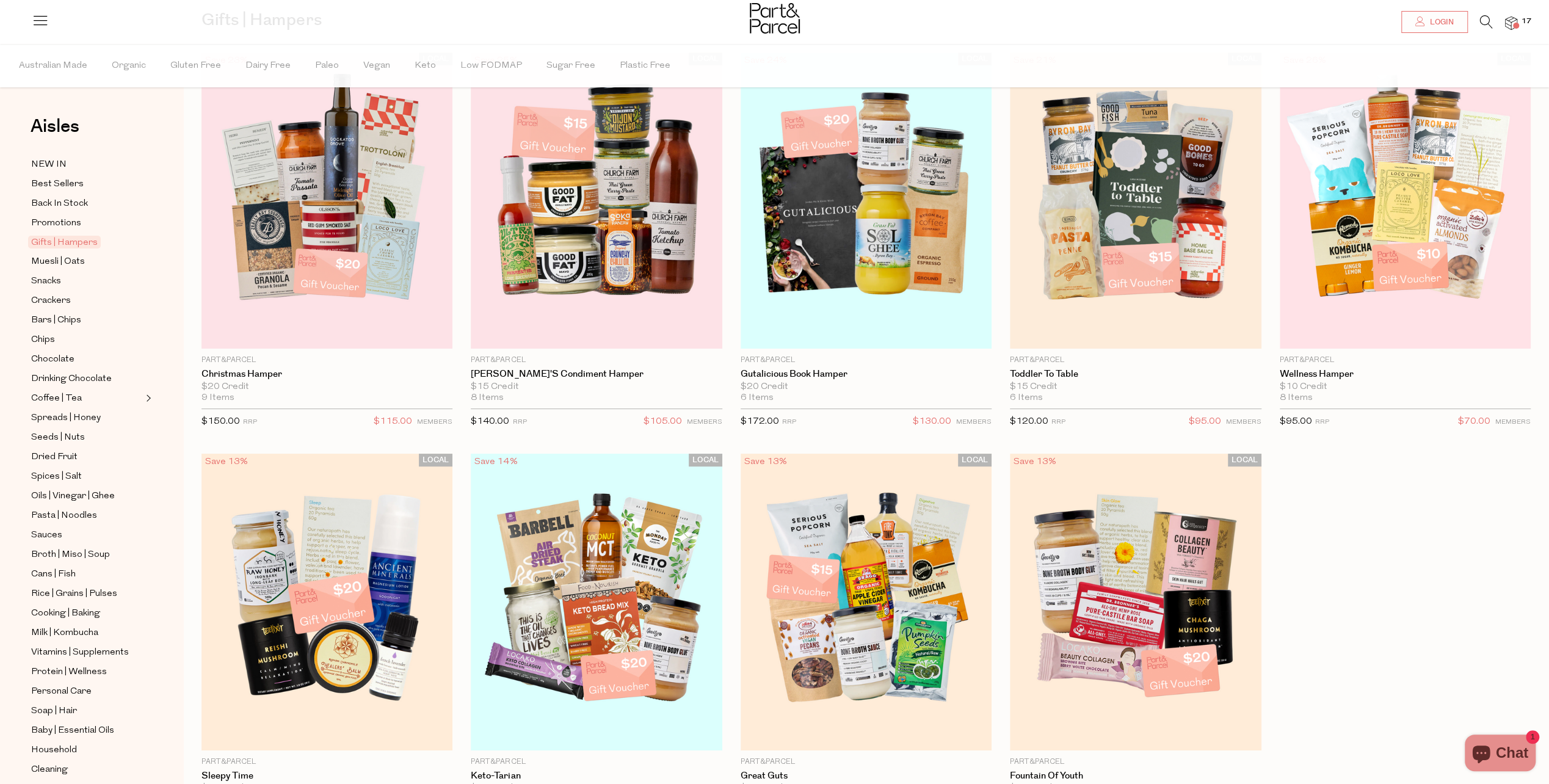
scroll to position [122, 0]
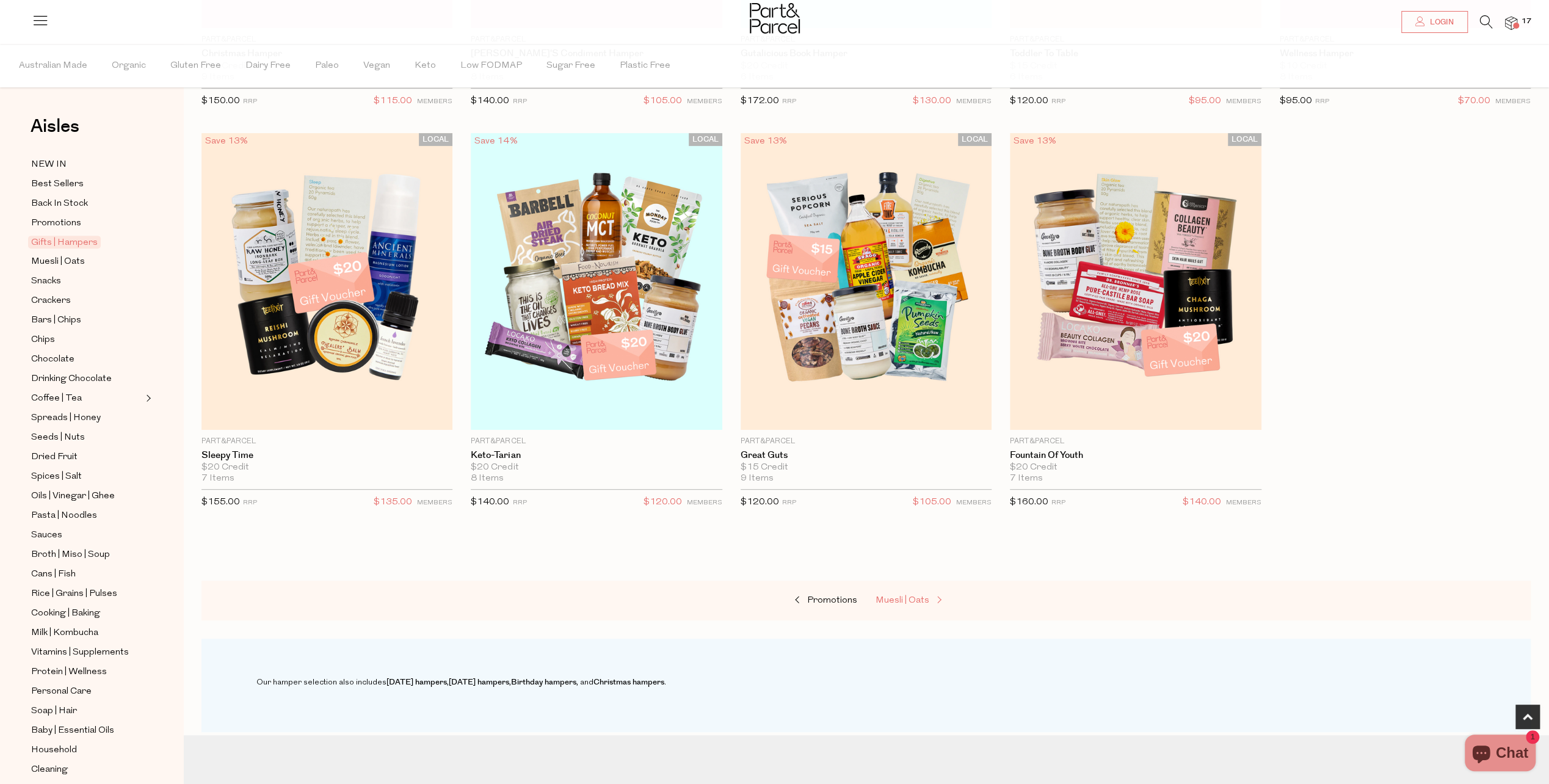
click at [926, 596] on span "Muesli | Oats" at bounding box center [902, 600] width 54 height 9
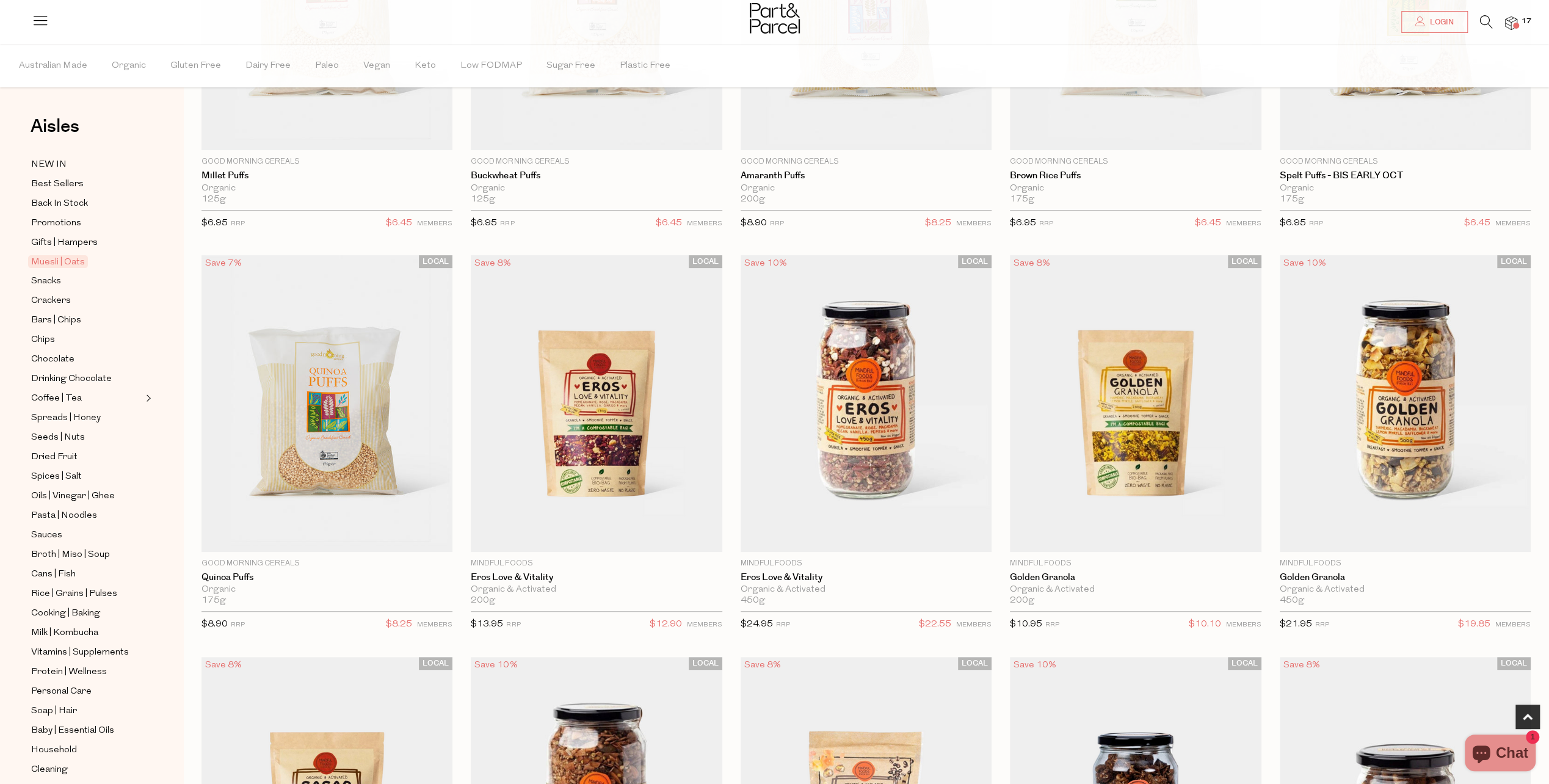
scroll to position [366, 0]
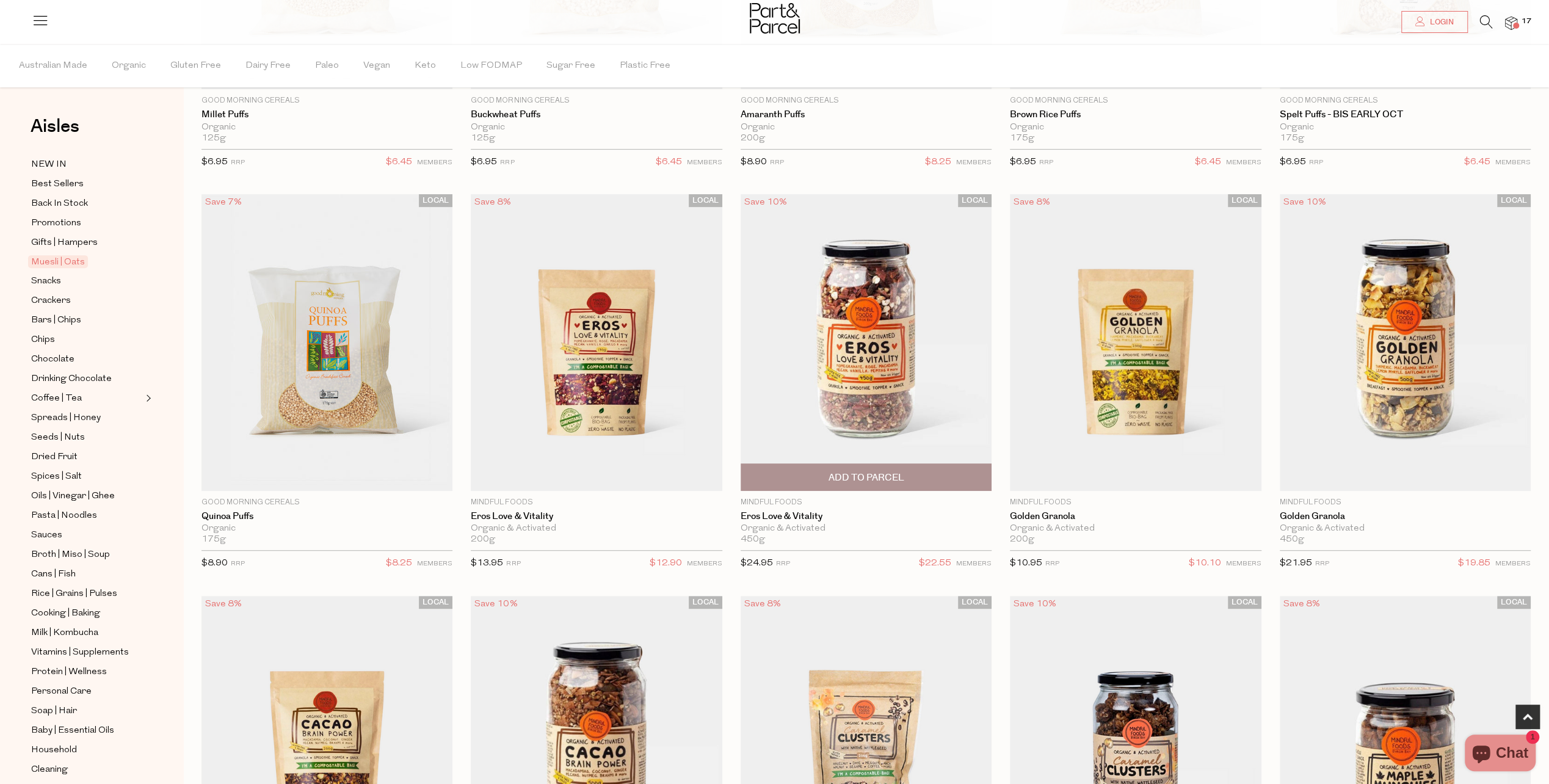
click at [897, 471] on span "Add To Parcel" at bounding box center [865, 477] width 75 height 12
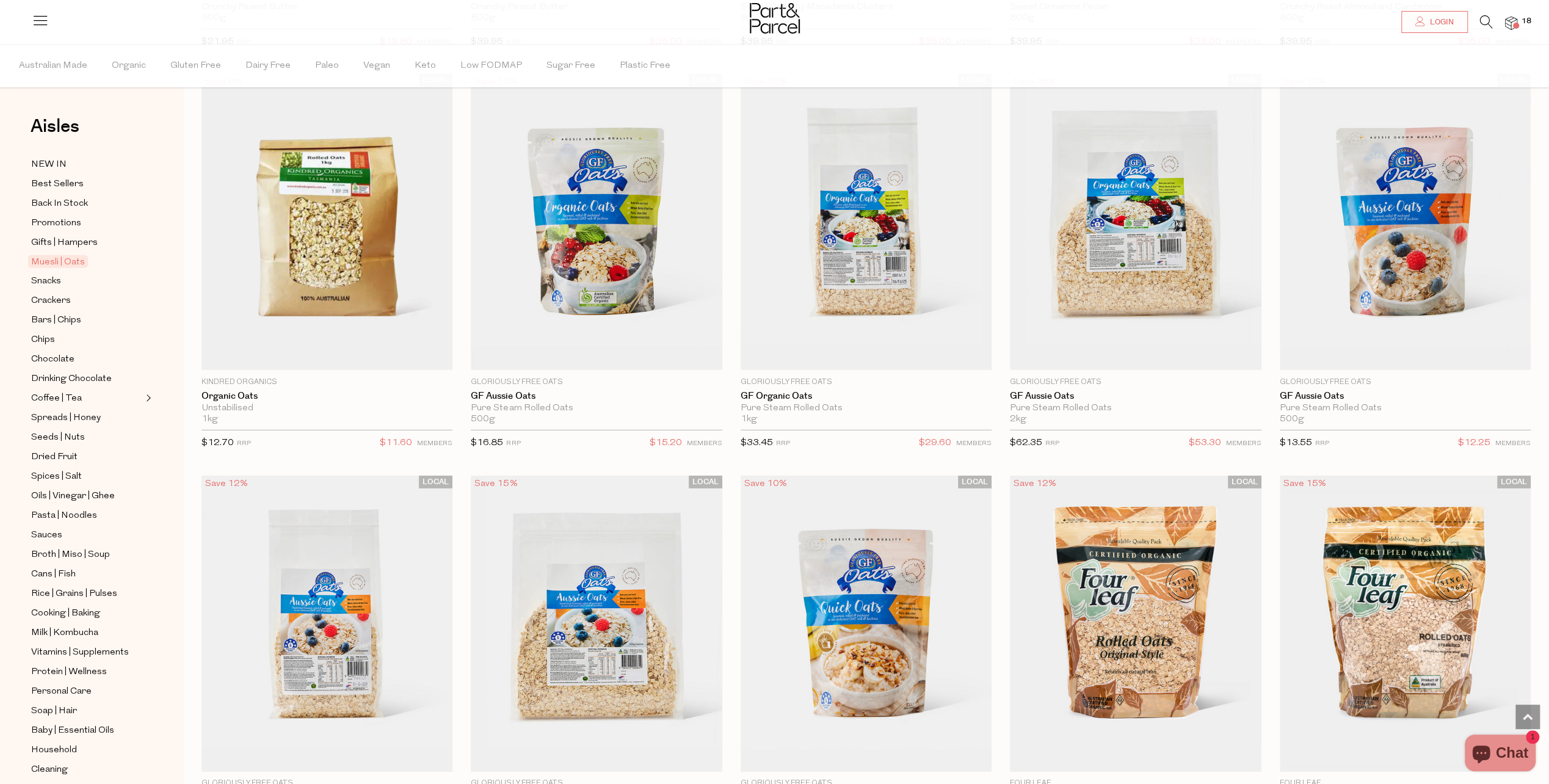
scroll to position [3297, 0]
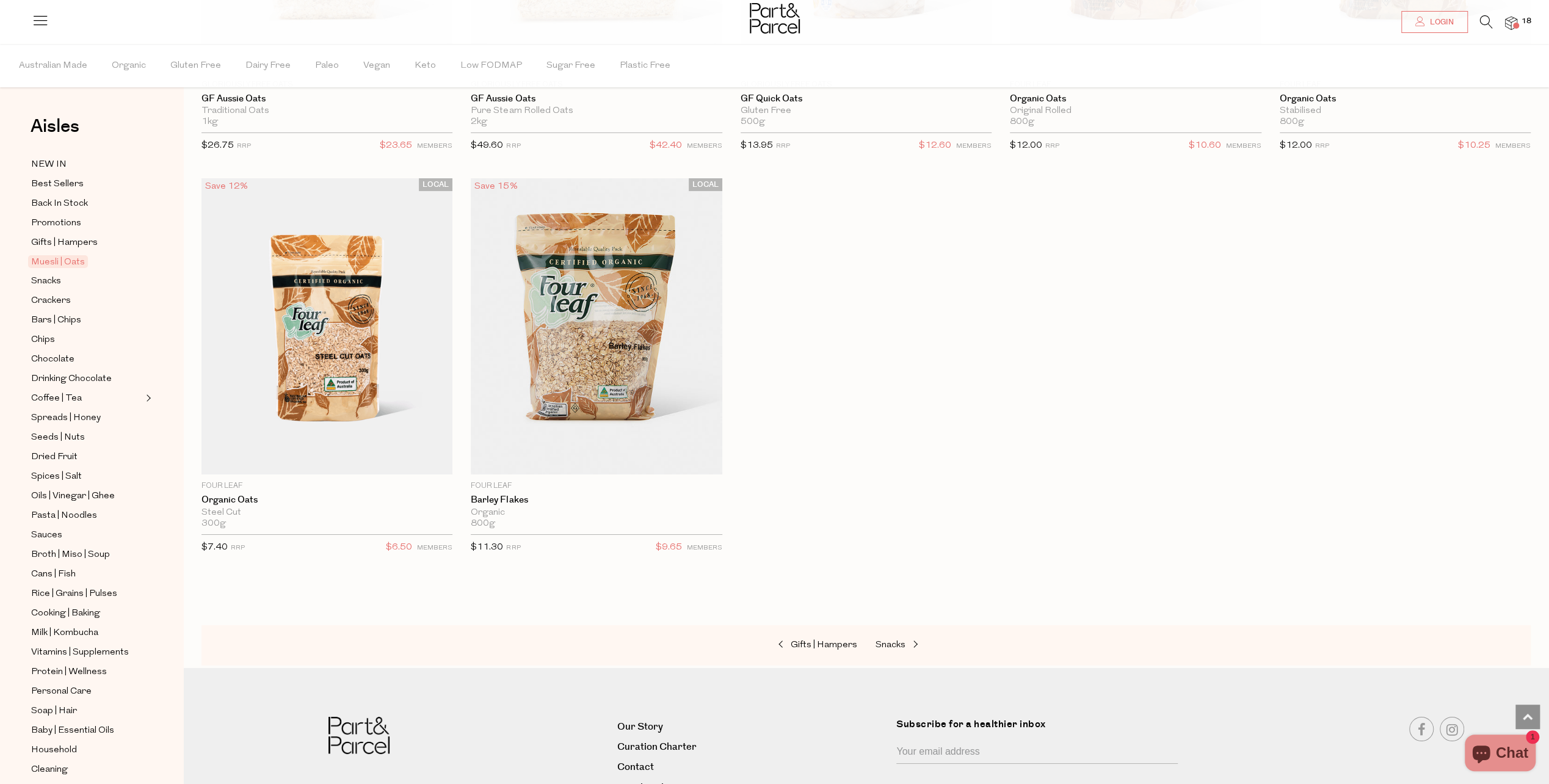
scroll to position [4090, 0]
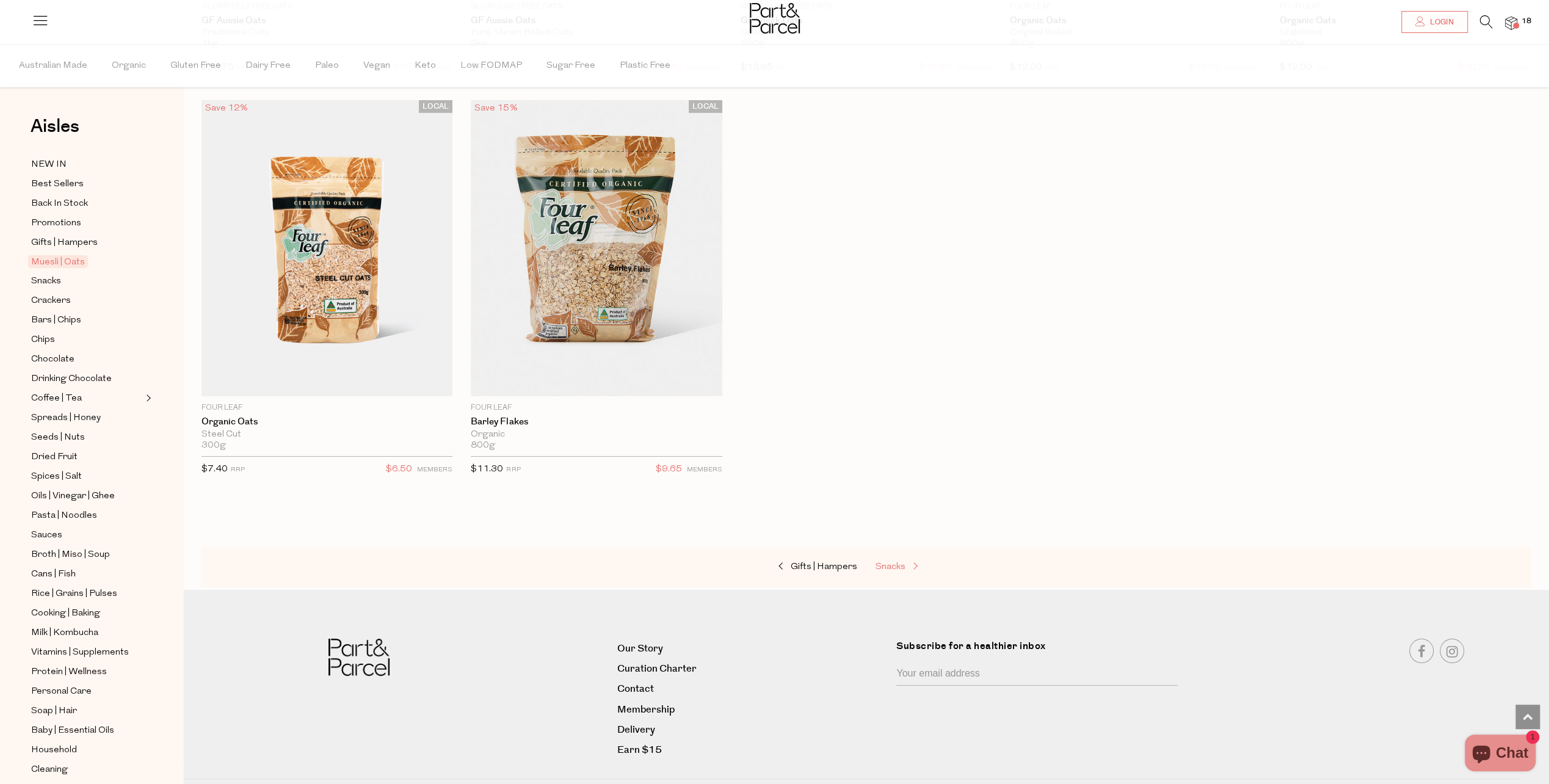
click at [905, 562] on span "Snacks" at bounding box center [891, 567] width 30 height 9
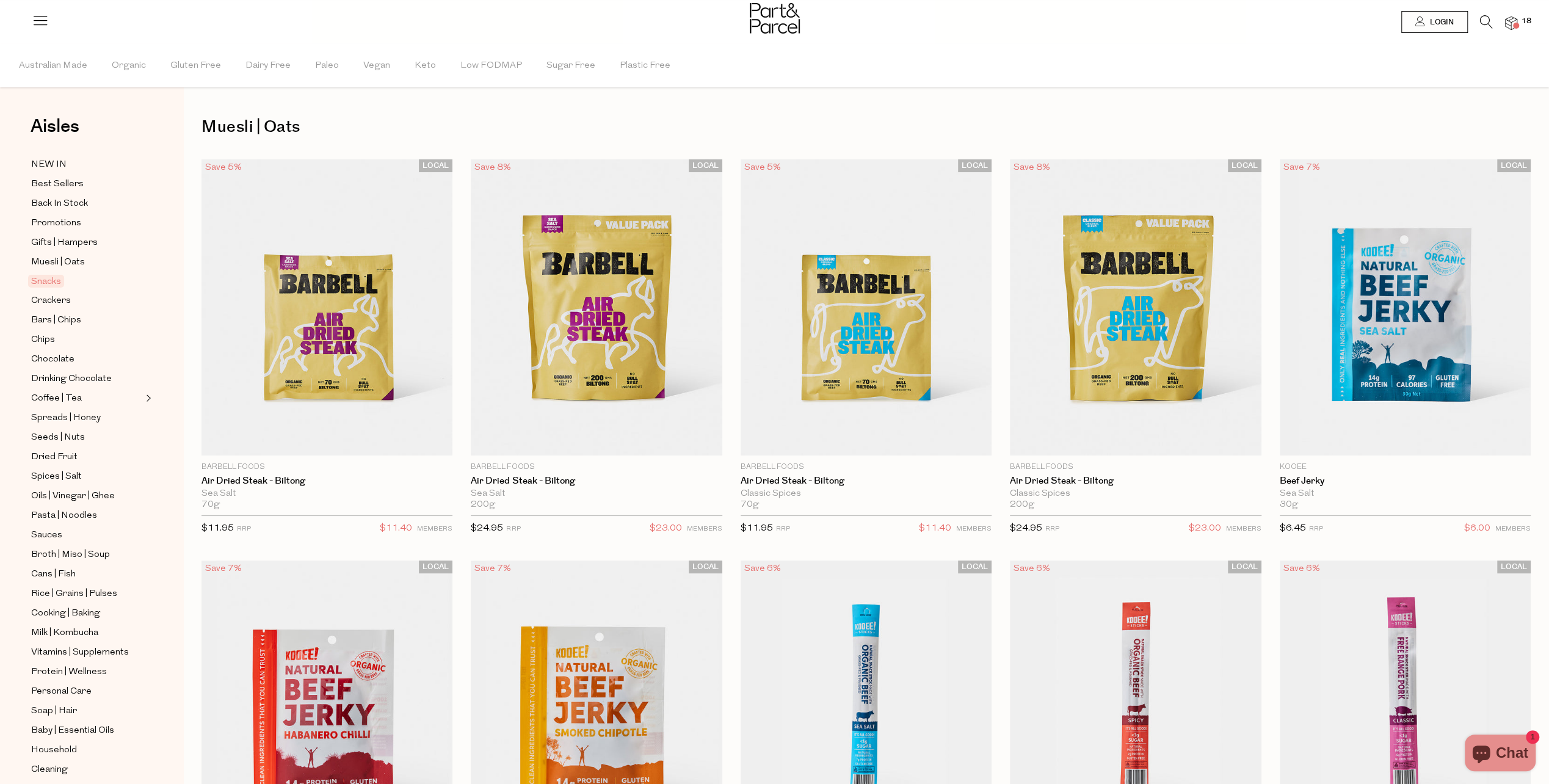
type input "2"
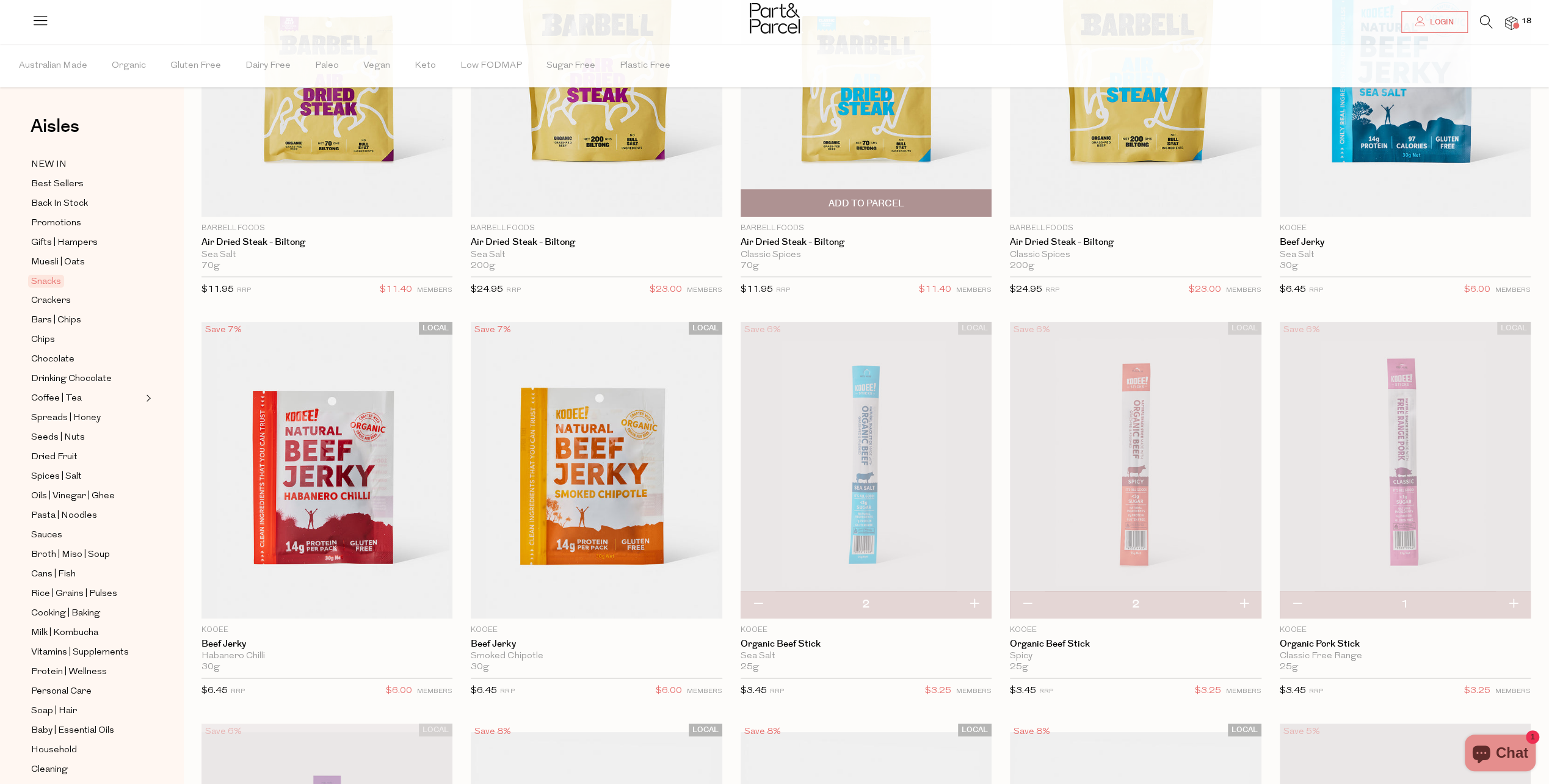
scroll to position [244, 0]
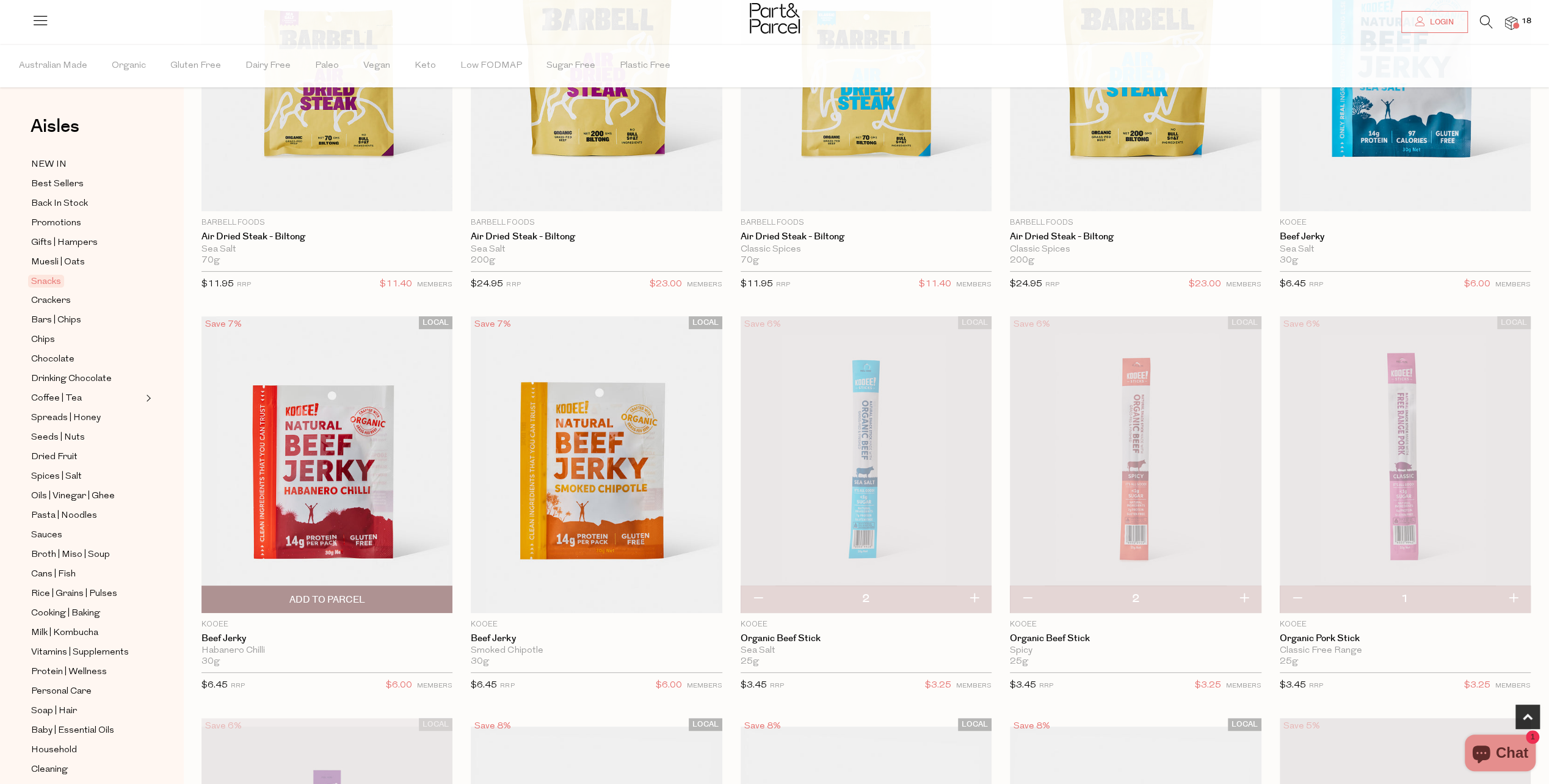
click at [399, 594] on span "Add To Parcel" at bounding box center [326, 600] width 244 height 27
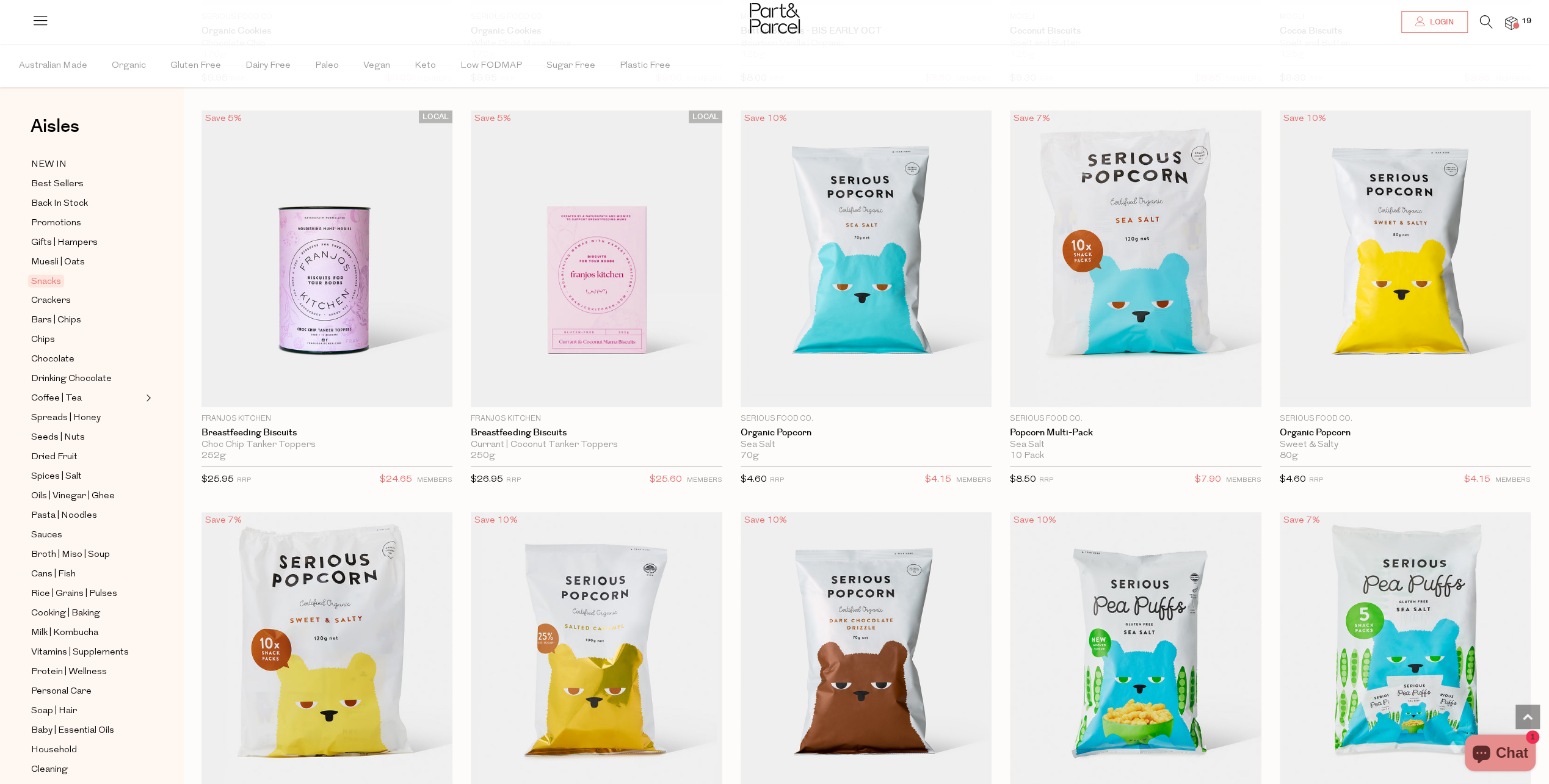
scroll to position [3297, 0]
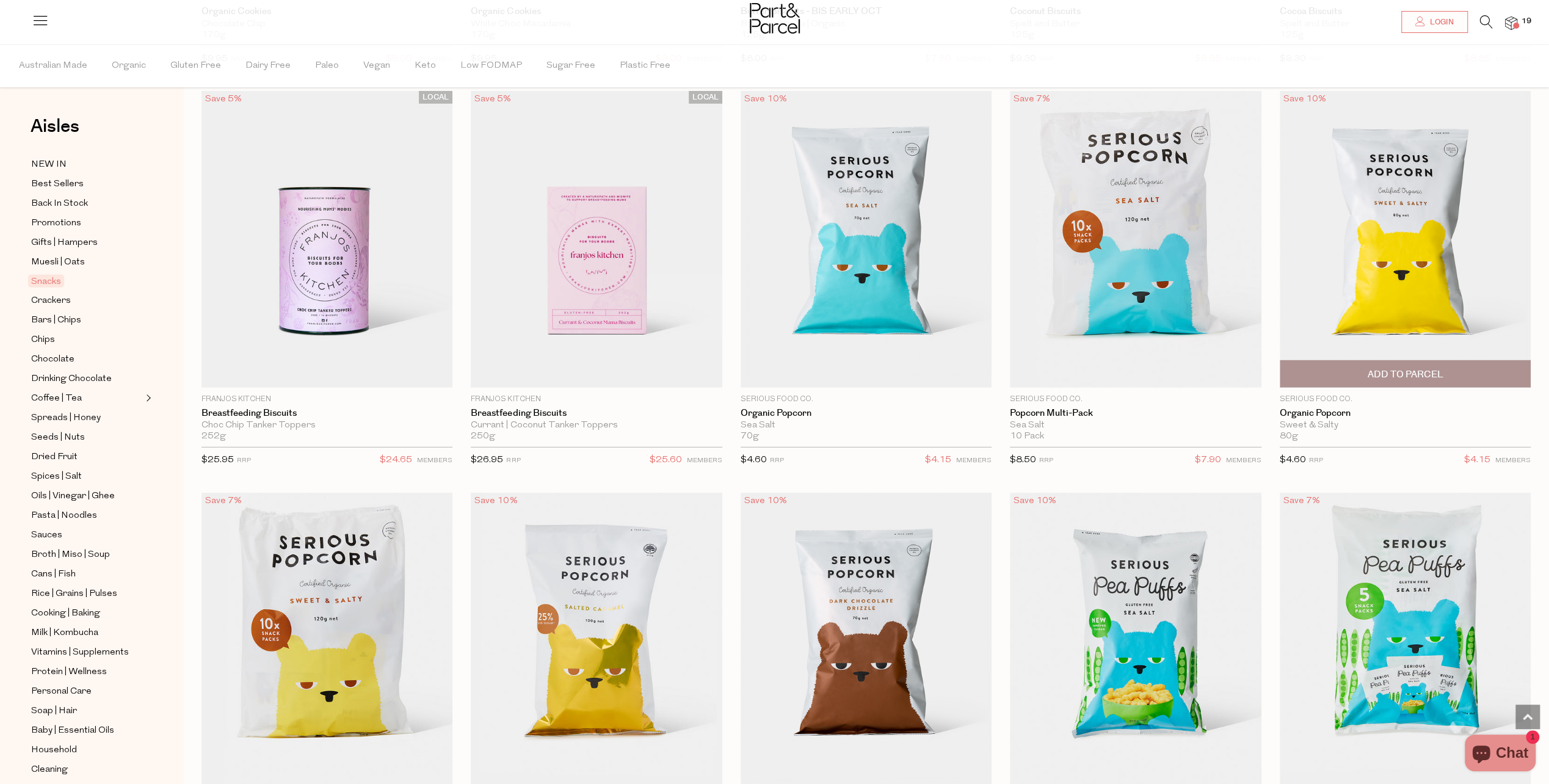
click at [1392, 368] on span "Add To Parcel" at bounding box center [1404, 374] width 75 height 12
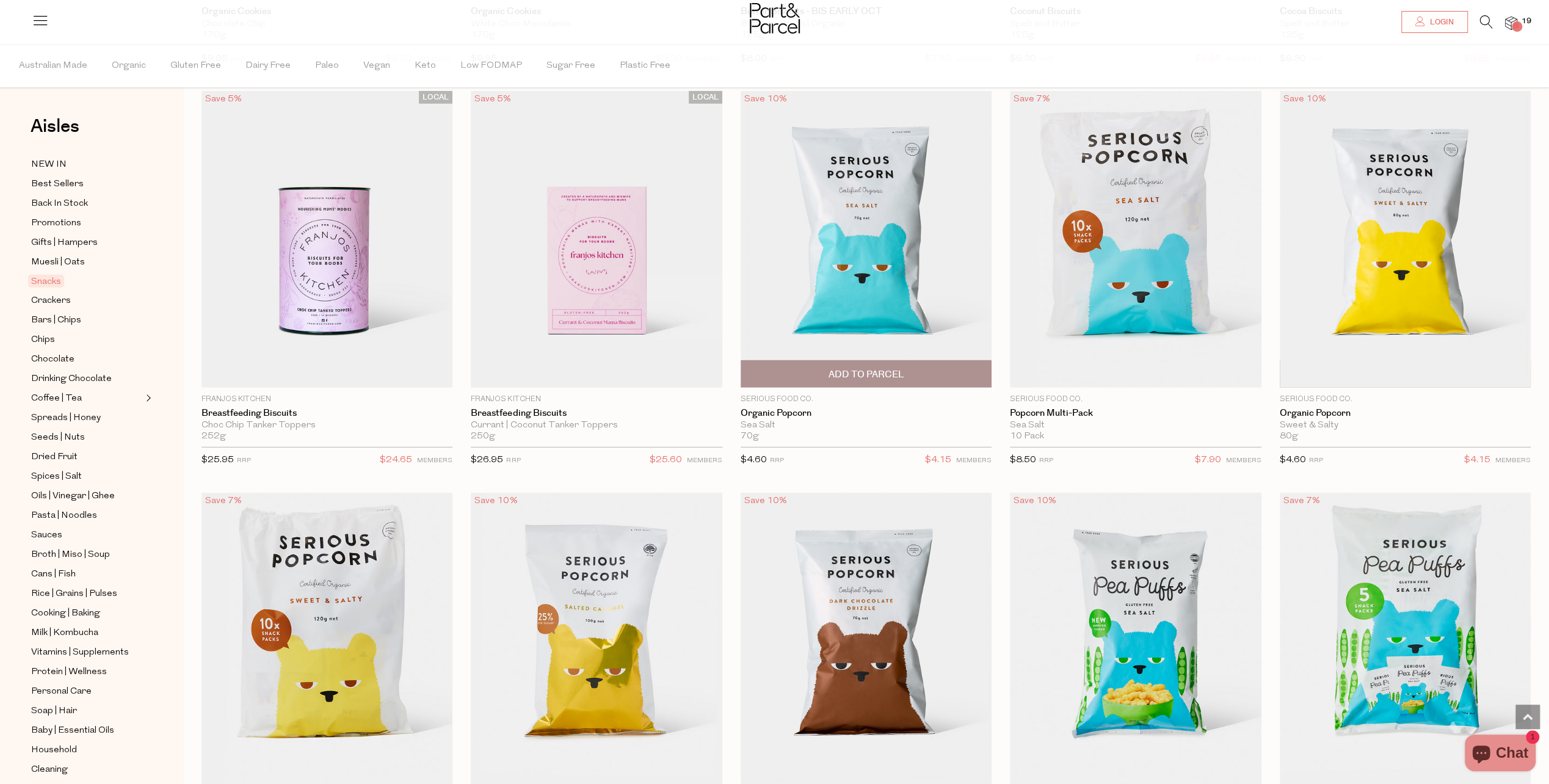
click at [885, 368] on span "Add To Parcel" at bounding box center [865, 374] width 75 height 12
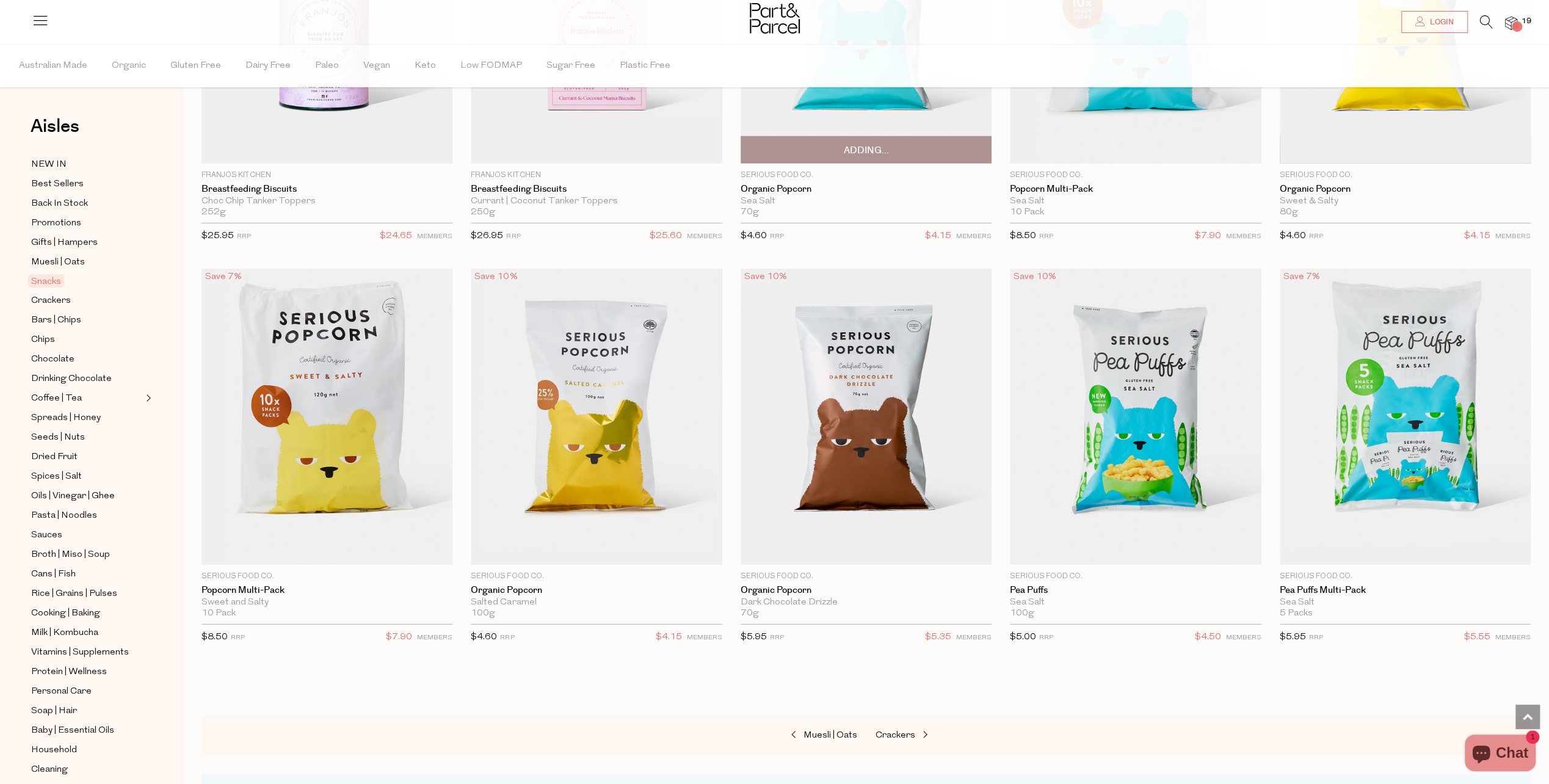
scroll to position [3540, 0]
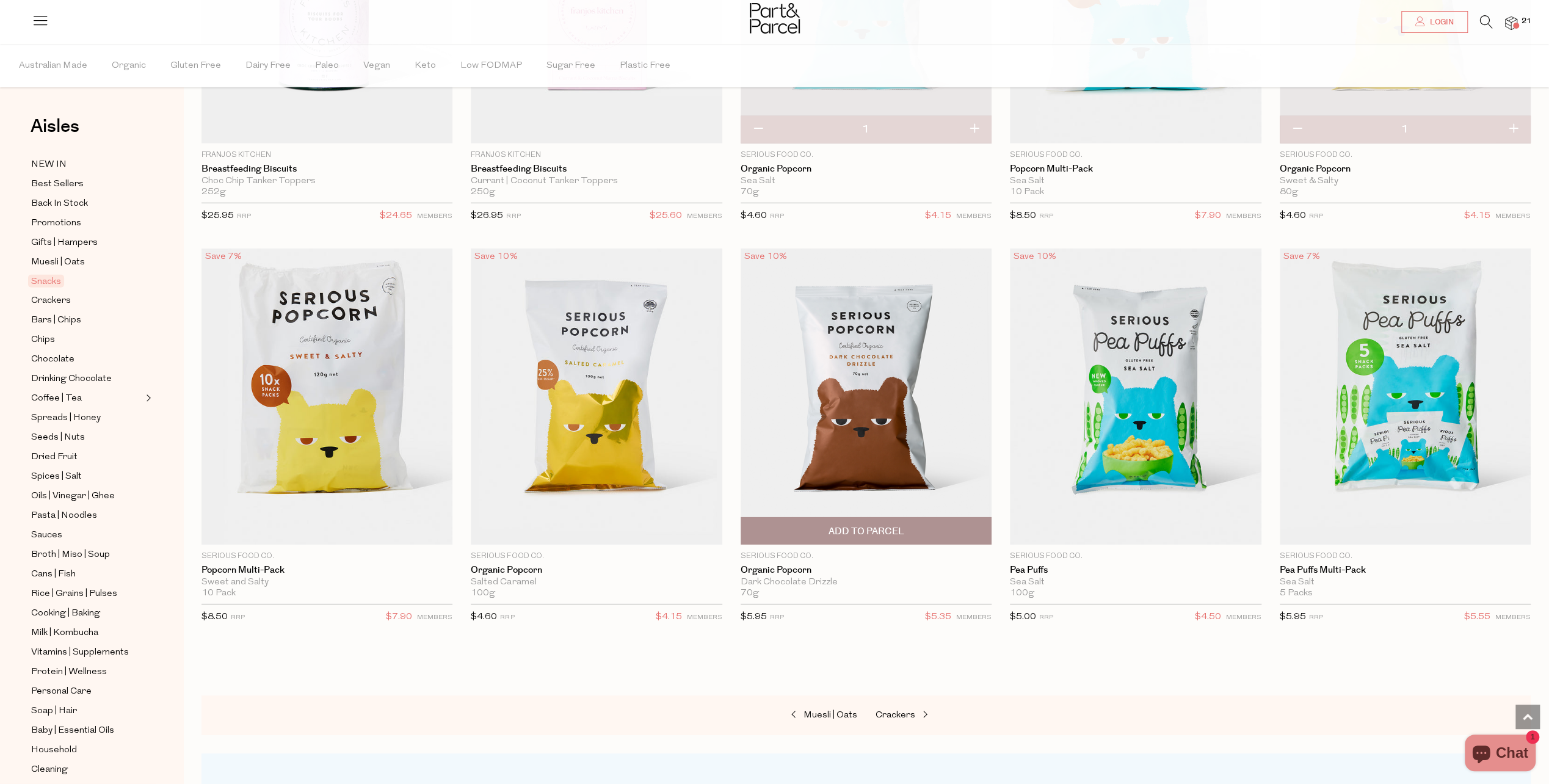
click at [870, 525] on span "Add To Parcel" at bounding box center [865, 531] width 75 height 12
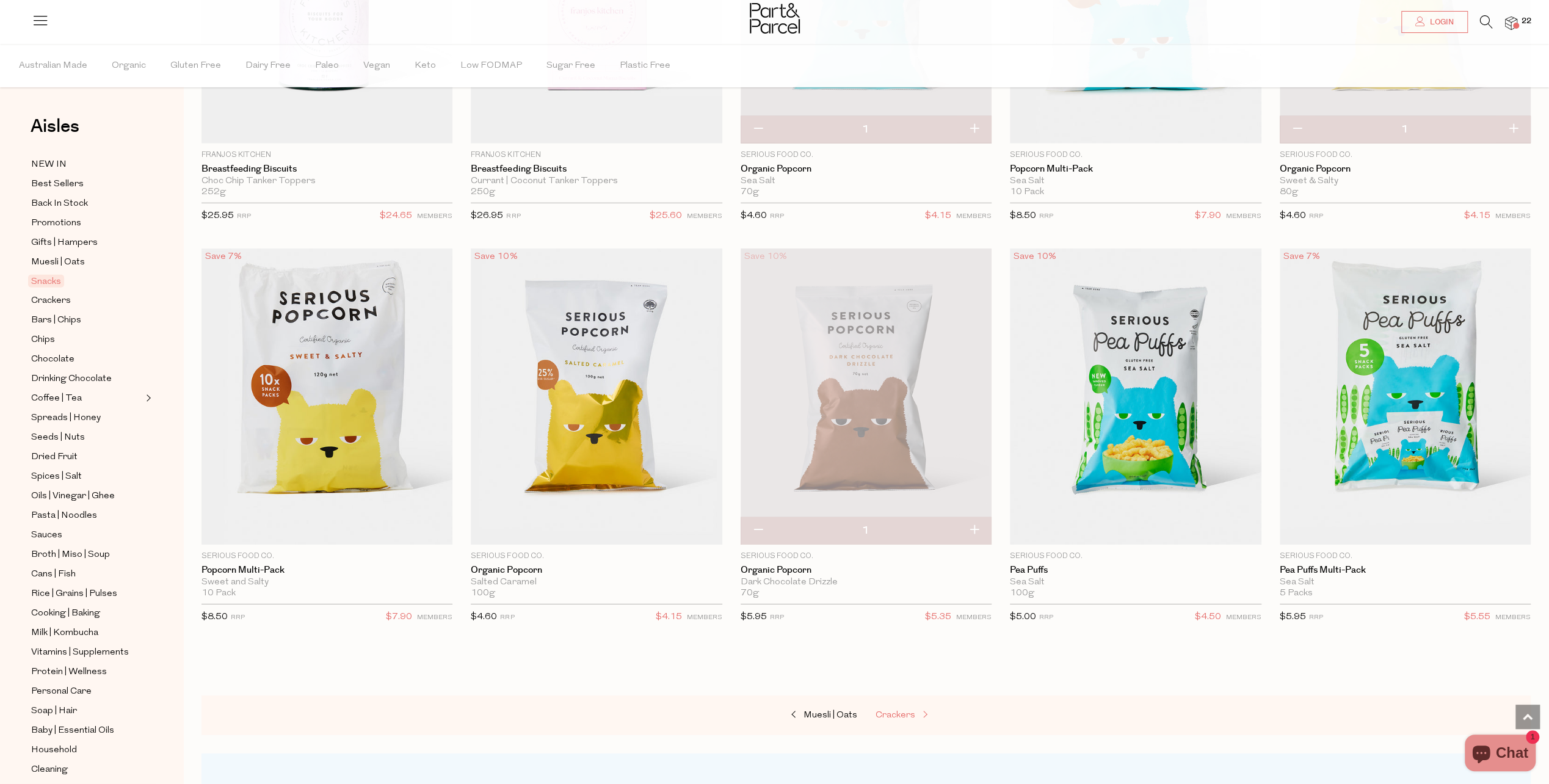
click at [924, 710] on span at bounding box center [924, 715] width 17 height 9
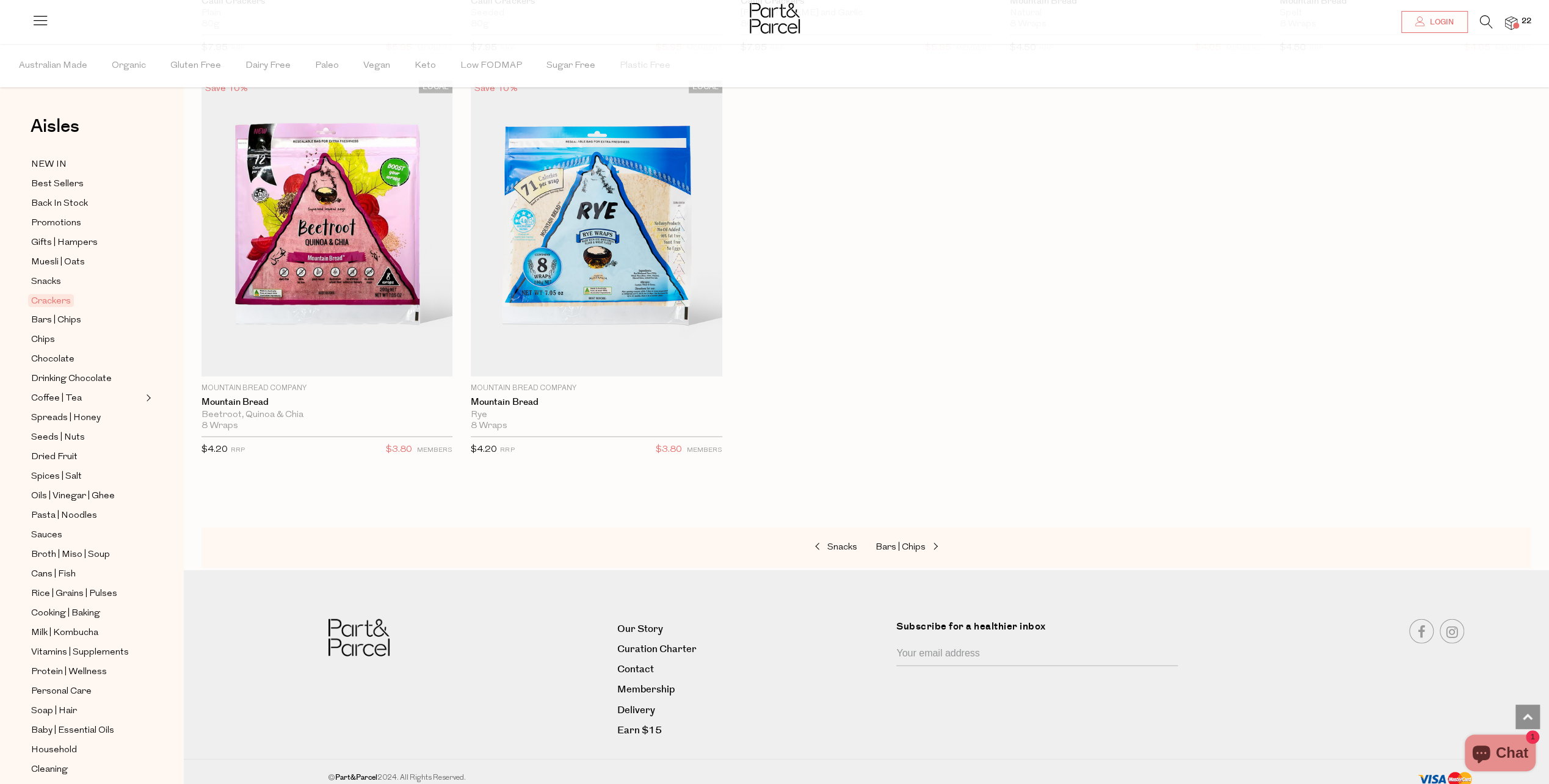
scroll to position [2889, 0]
click at [930, 542] on span at bounding box center [933, 546] width 17 height 9
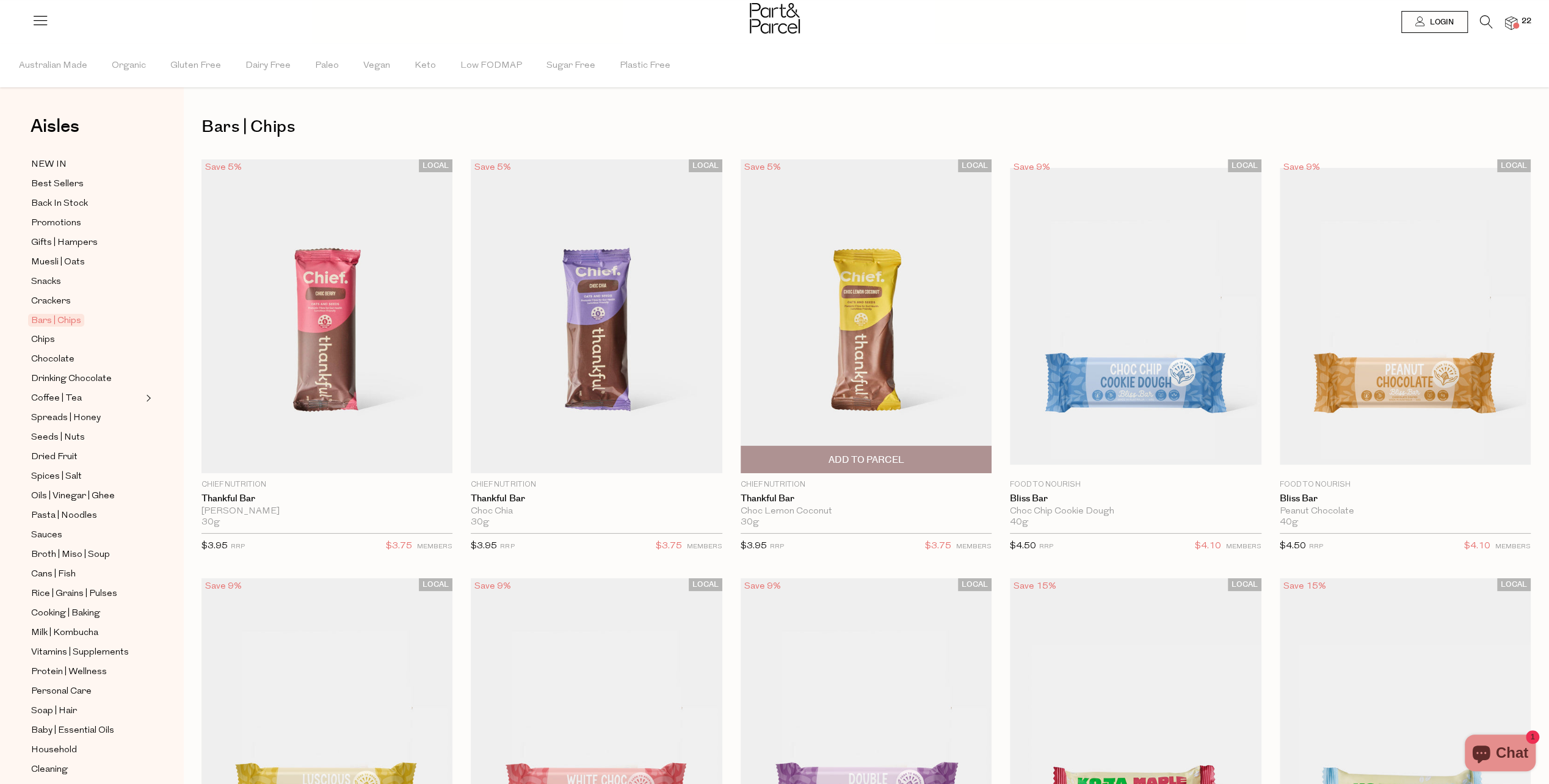
click at [876, 455] on span "Add To Parcel" at bounding box center [865, 459] width 75 height 12
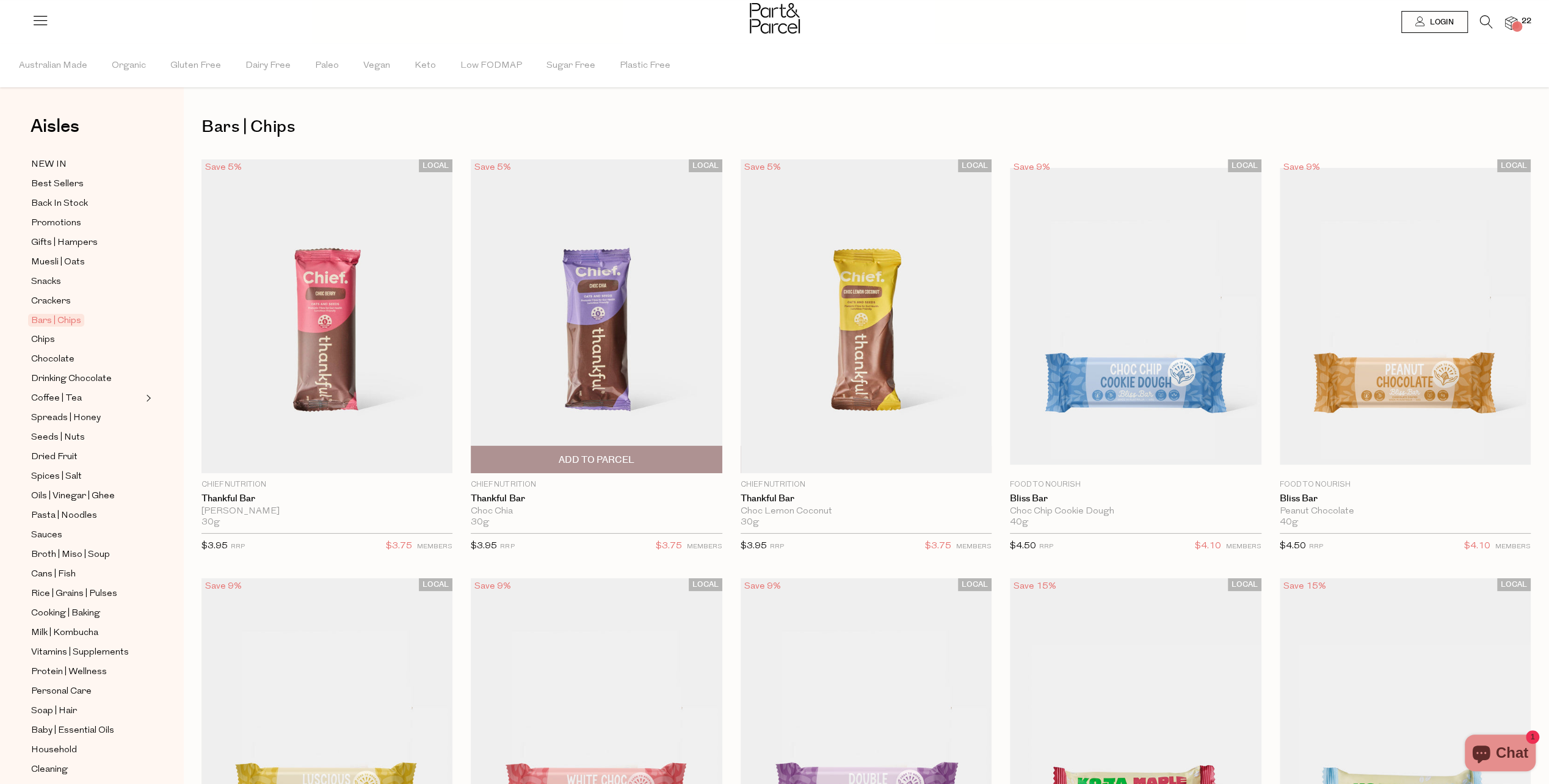
click at [633, 466] on span "Add To Parcel" at bounding box center [596, 459] width 244 height 27
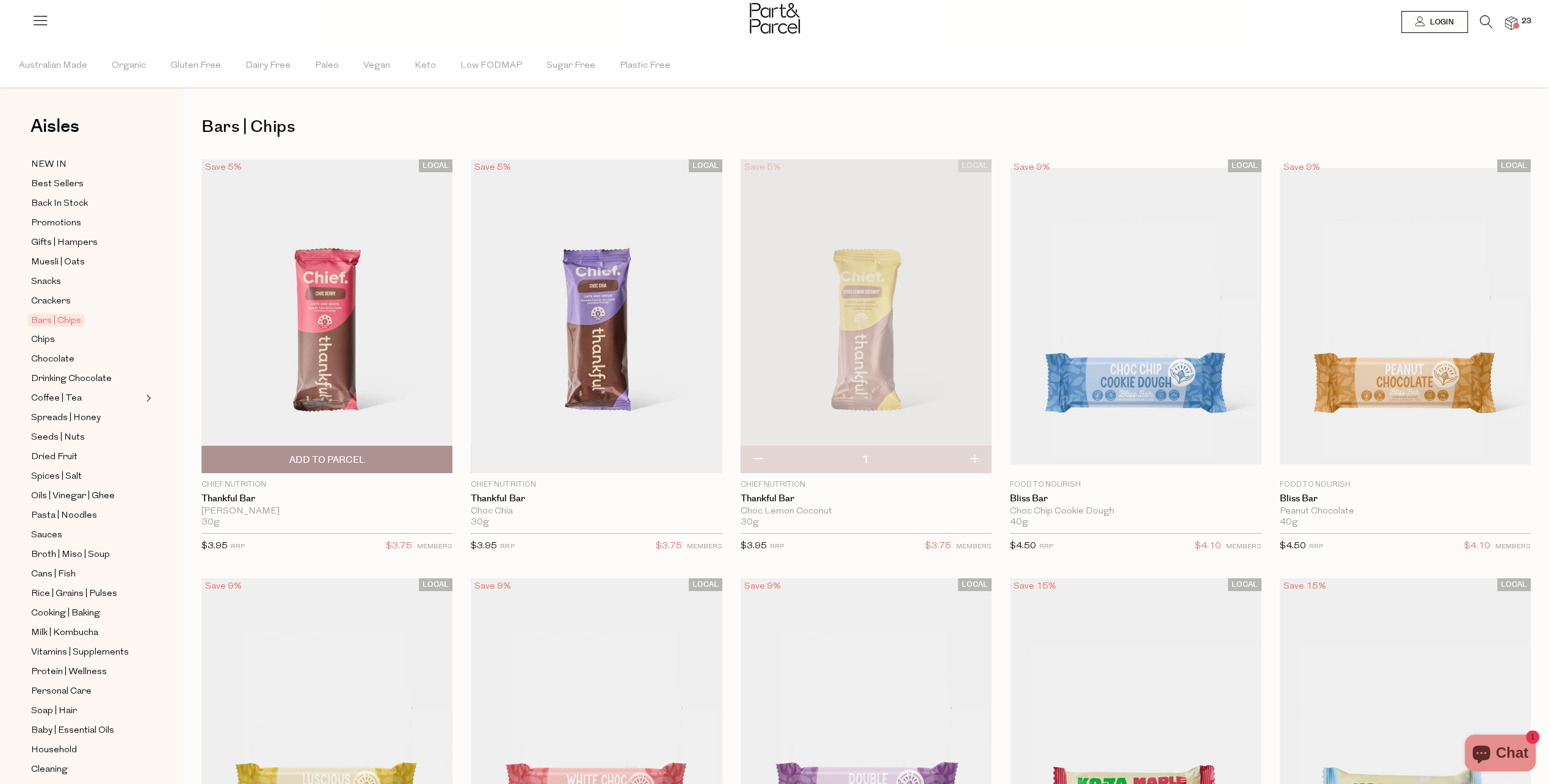
click at [390, 460] on span "Add To Parcel" at bounding box center [326, 459] width 244 height 27
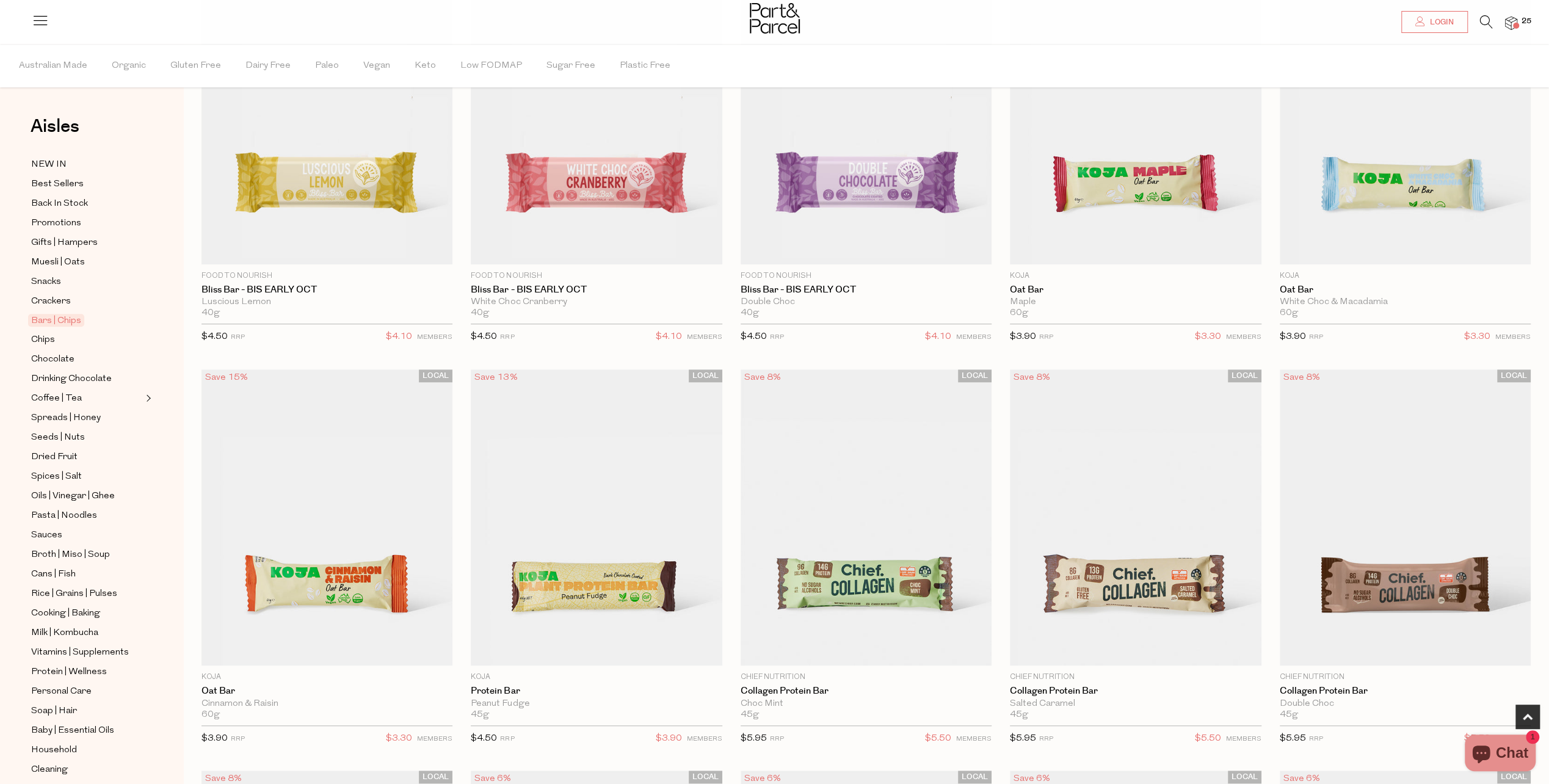
scroll to position [855, 0]
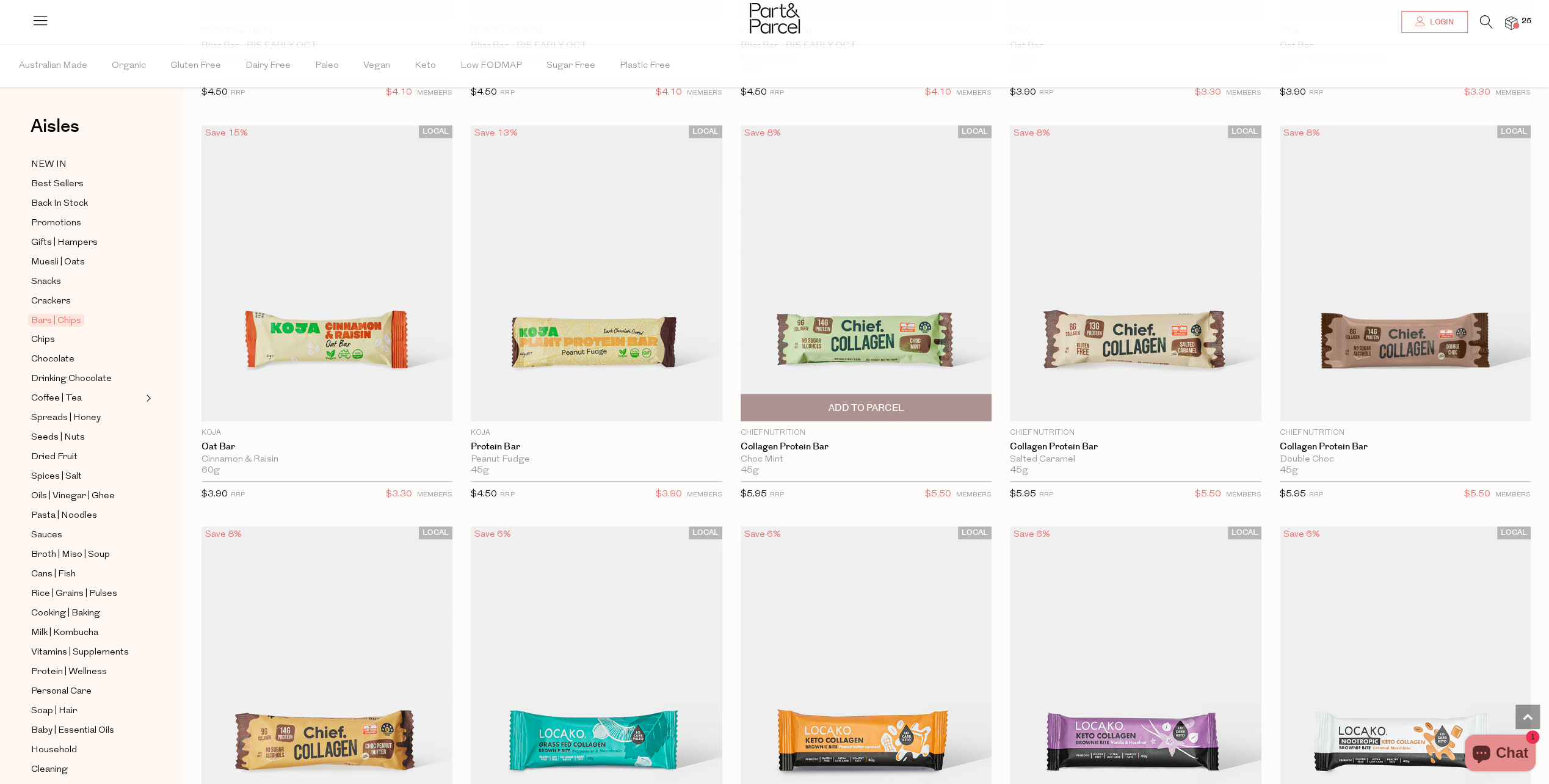
click at [882, 408] on span "Add To Parcel" at bounding box center [865, 408] width 75 height 12
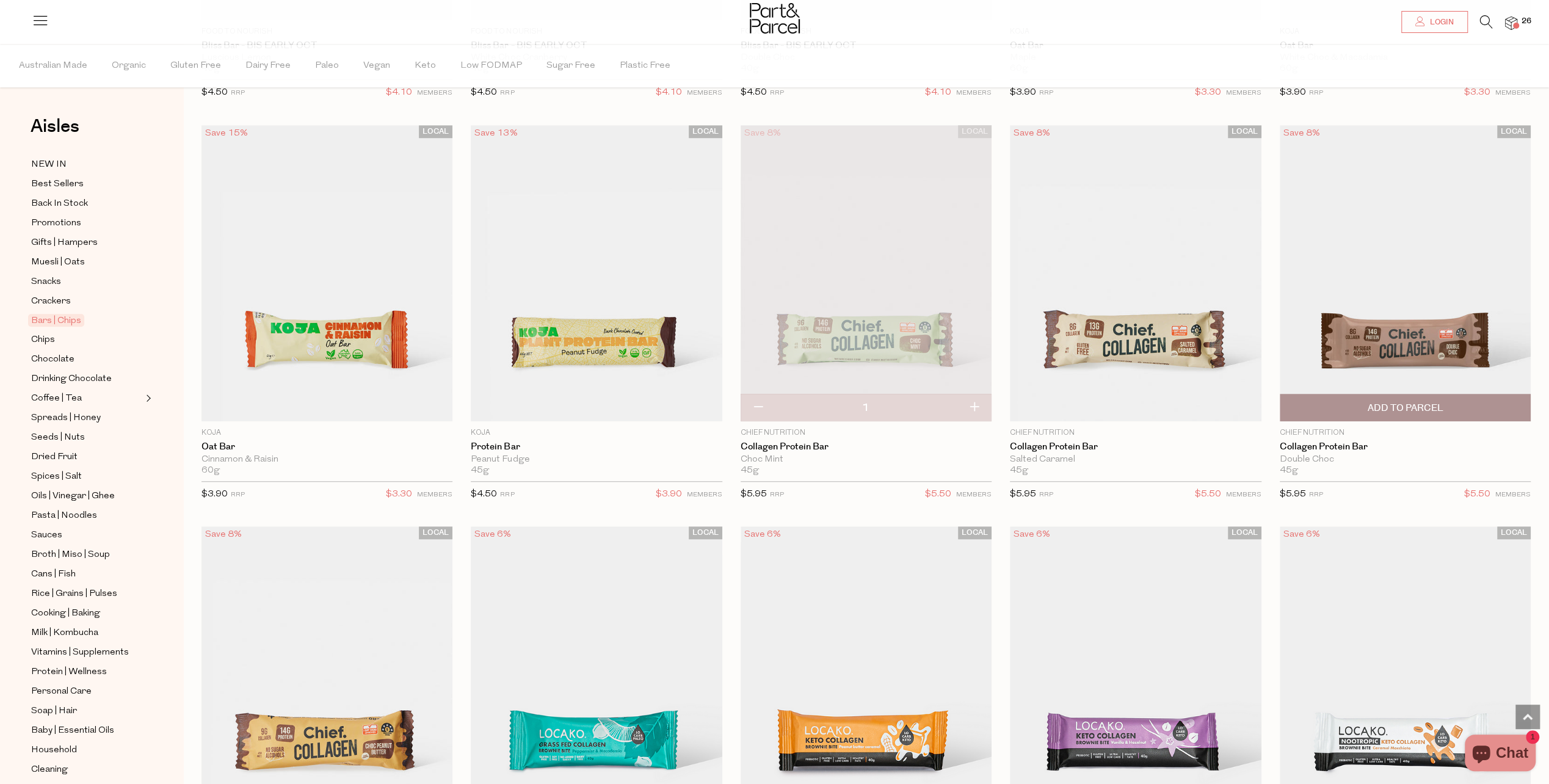
click at [1431, 407] on span "Add To Parcel" at bounding box center [1404, 408] width 75 height 12
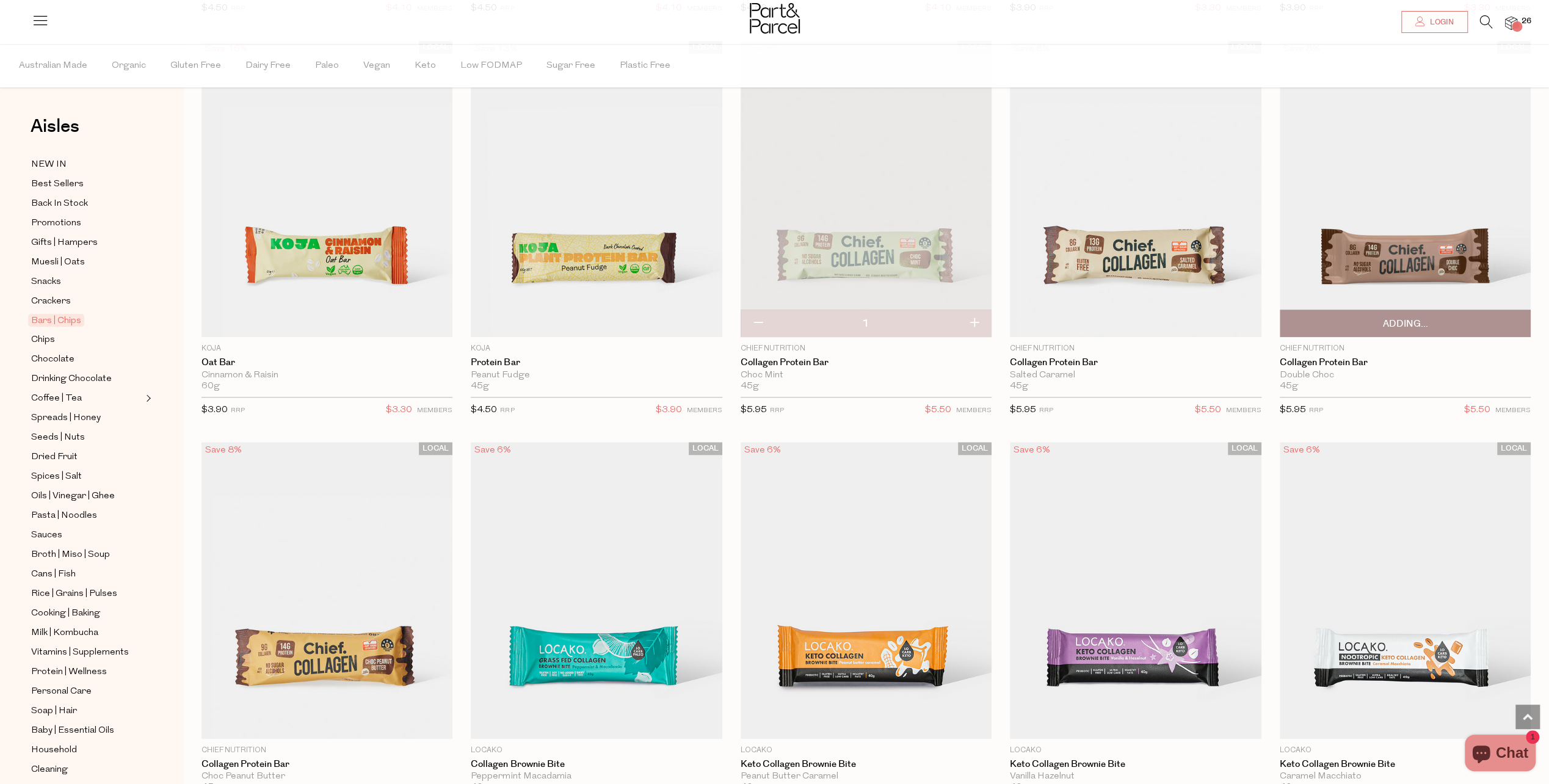
scroll to position [1221, 0]
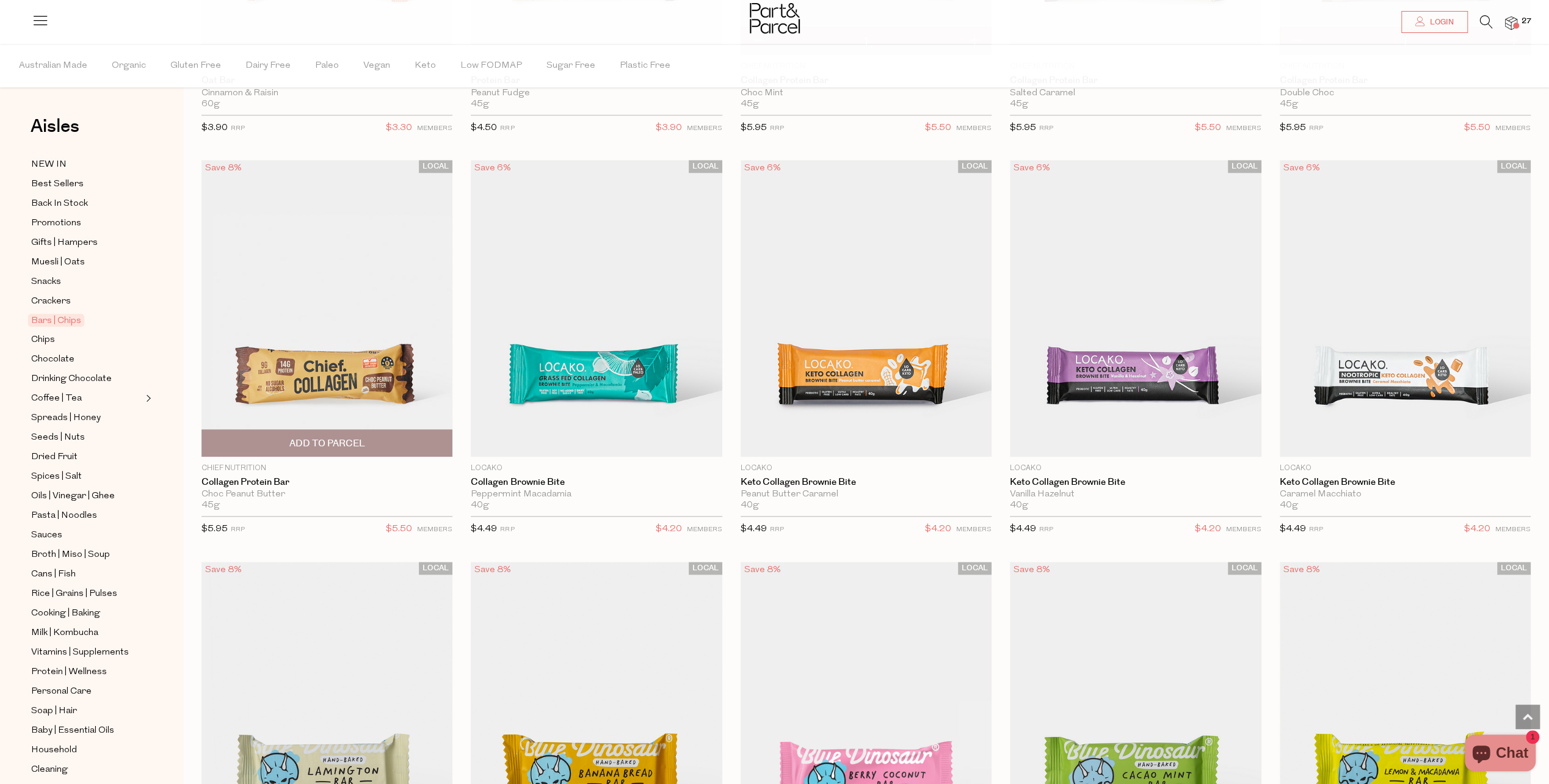
click at [301, 438] on span "Add To Parcel" at bounding box center [326, 443] width 75 height 12
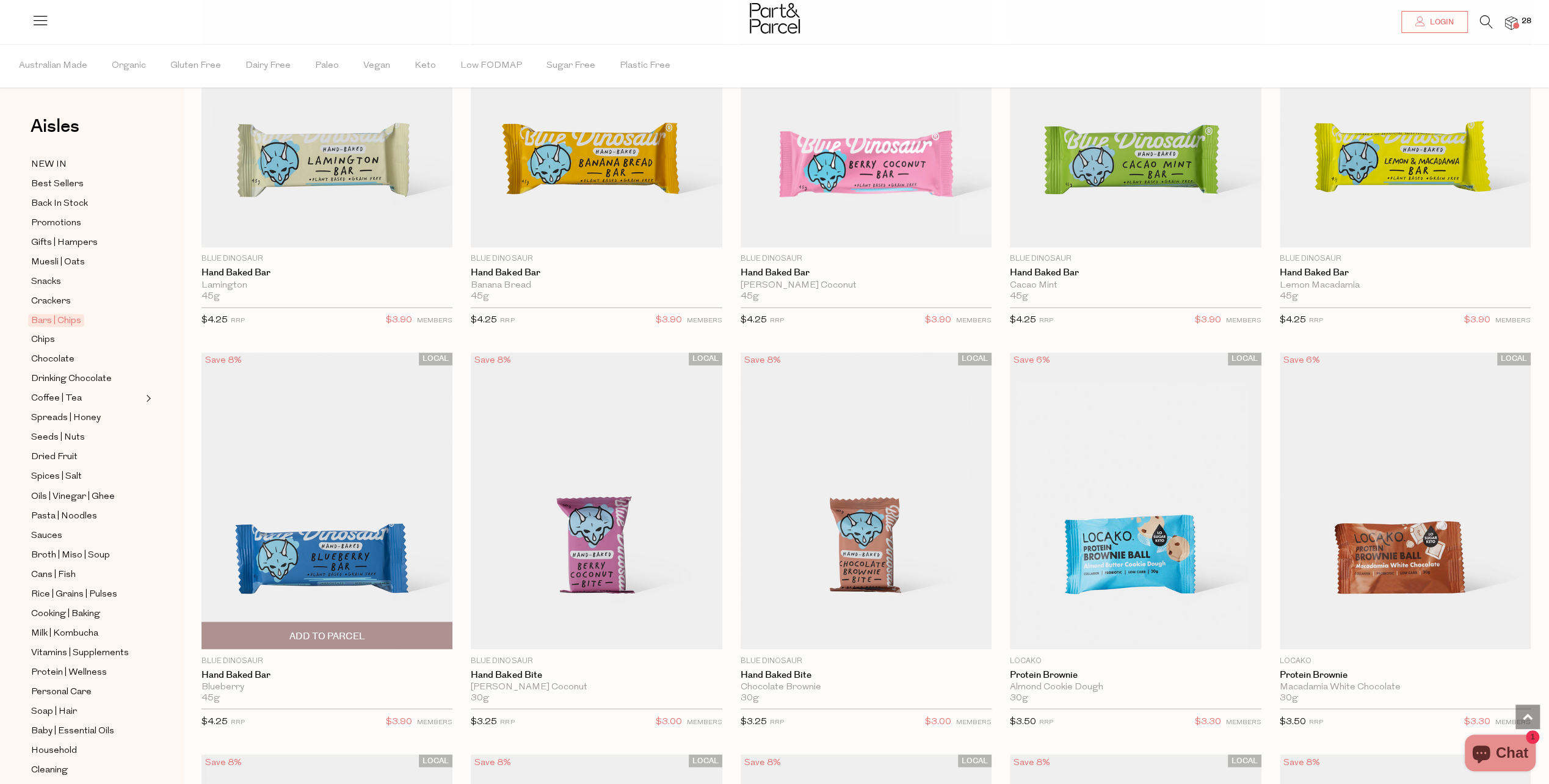
scroll to position [2075, 0]
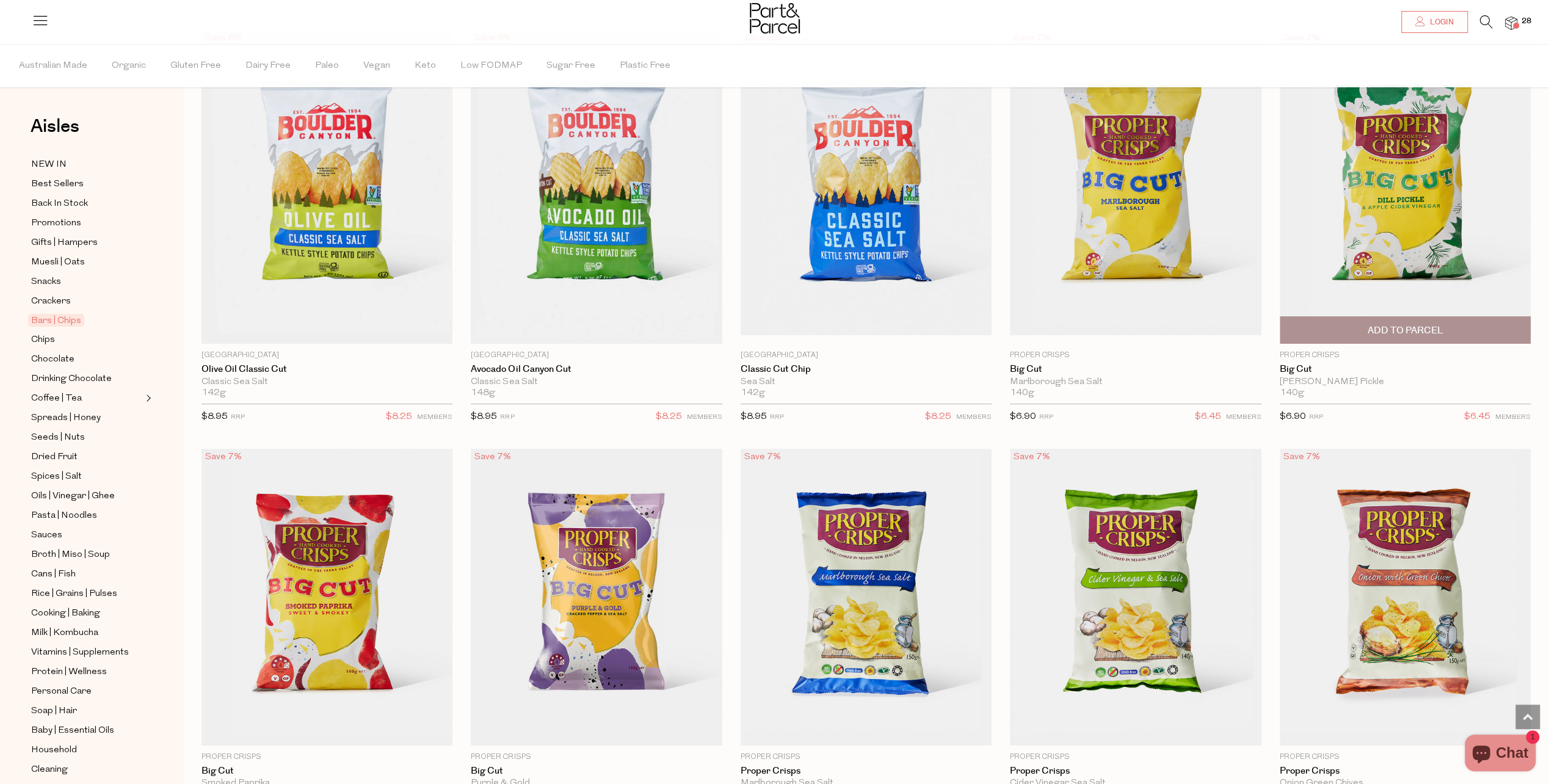
scroll to position [4578, 0]
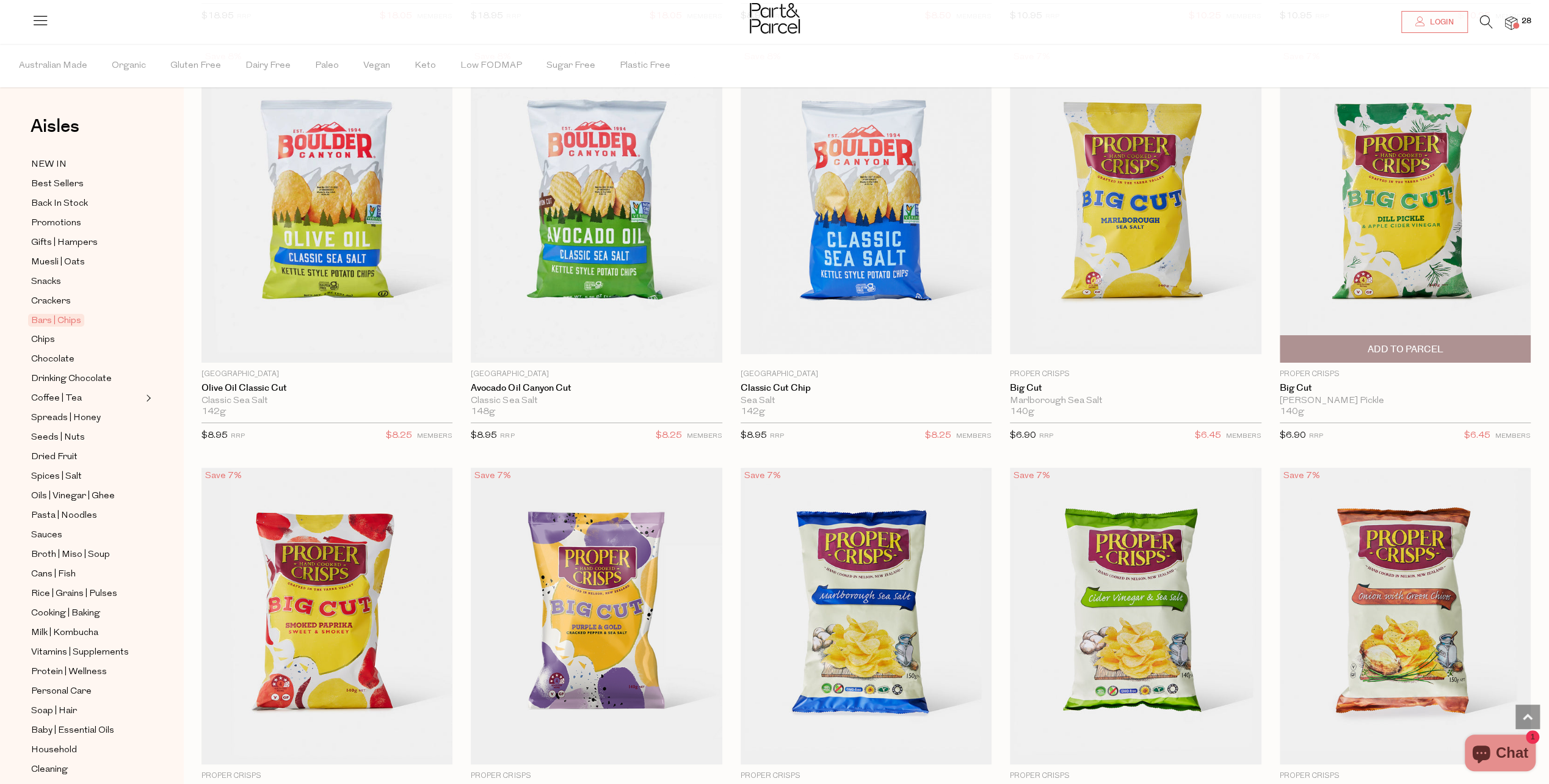
click at [1427, 343] on span "Add To Parcel" at bounding box center [1404, 349] width 75 height 12
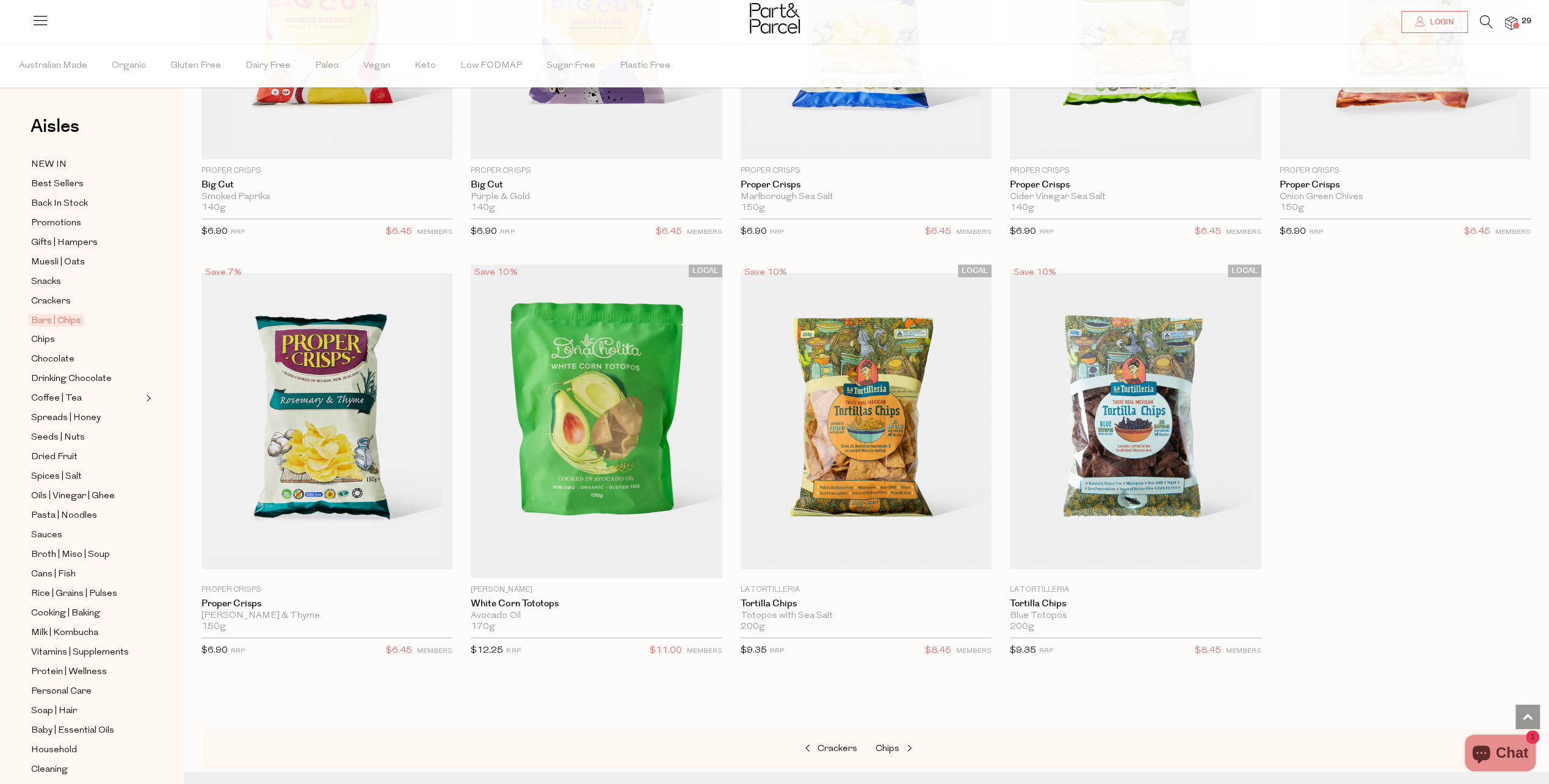
scroll to position [5249, 0]
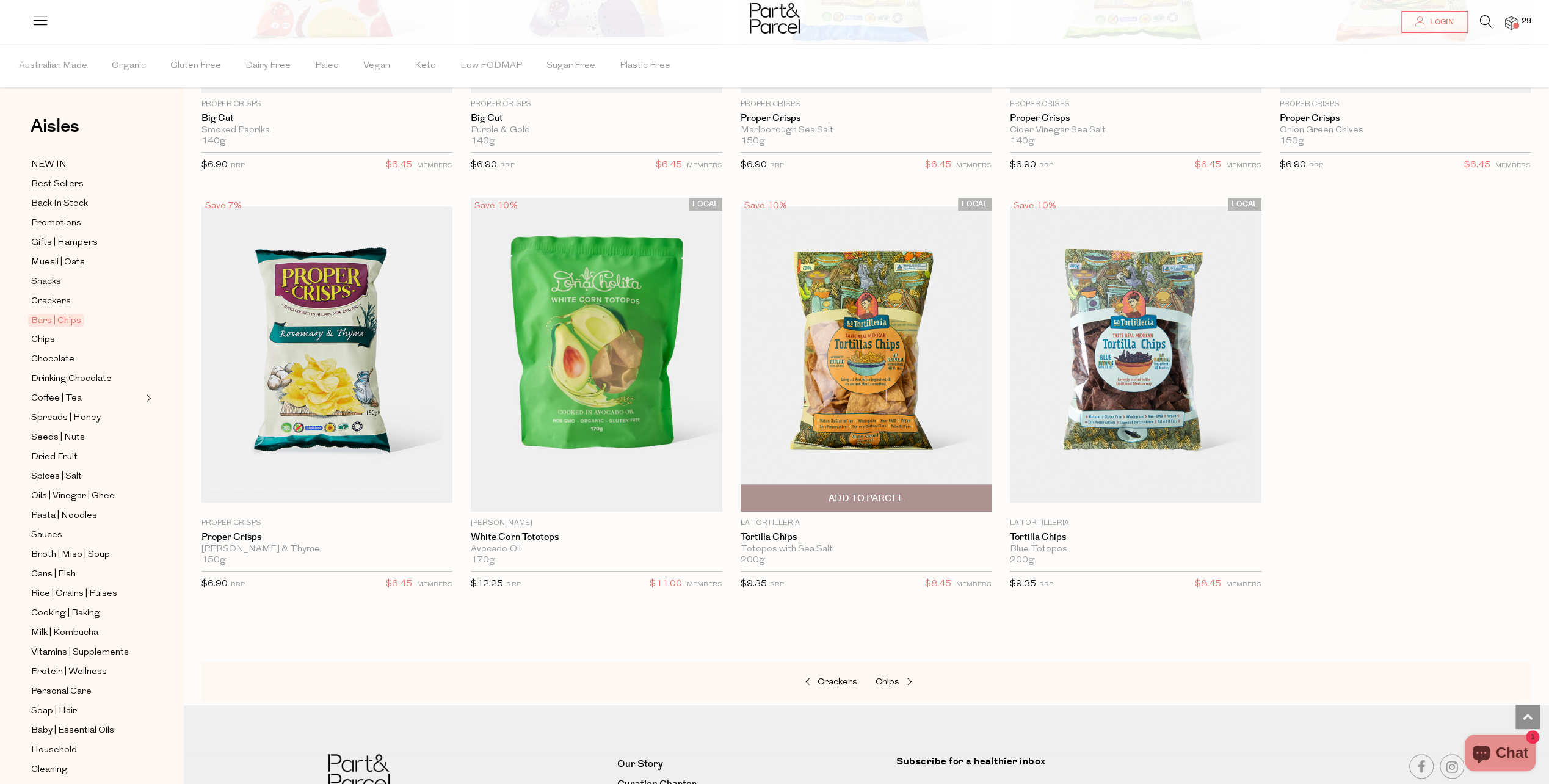
click at [859, 485] on span "Add To Parcel" at bounding box center [866, 498] width 244 height 27
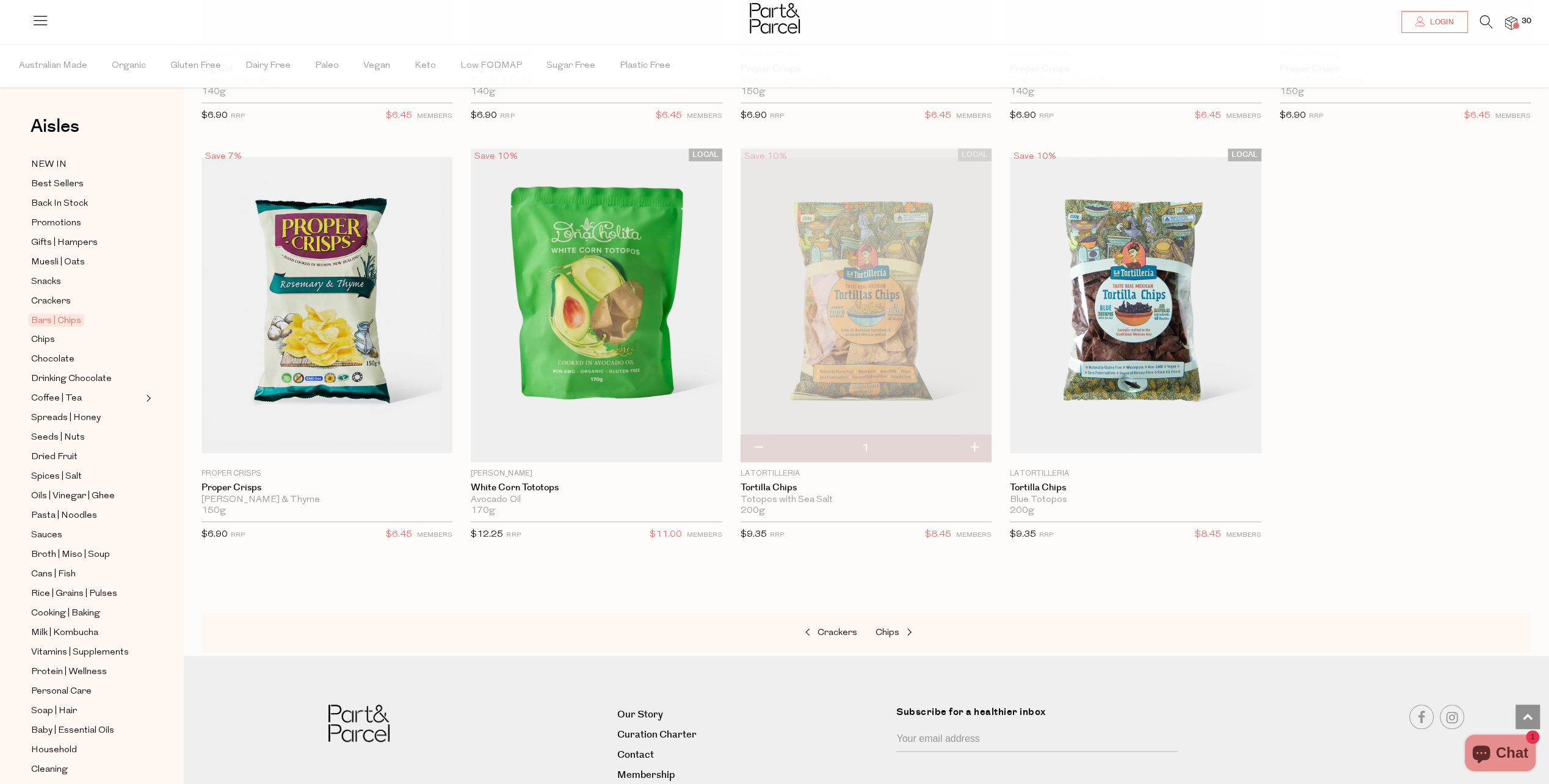
scroll to position [5311, 0]
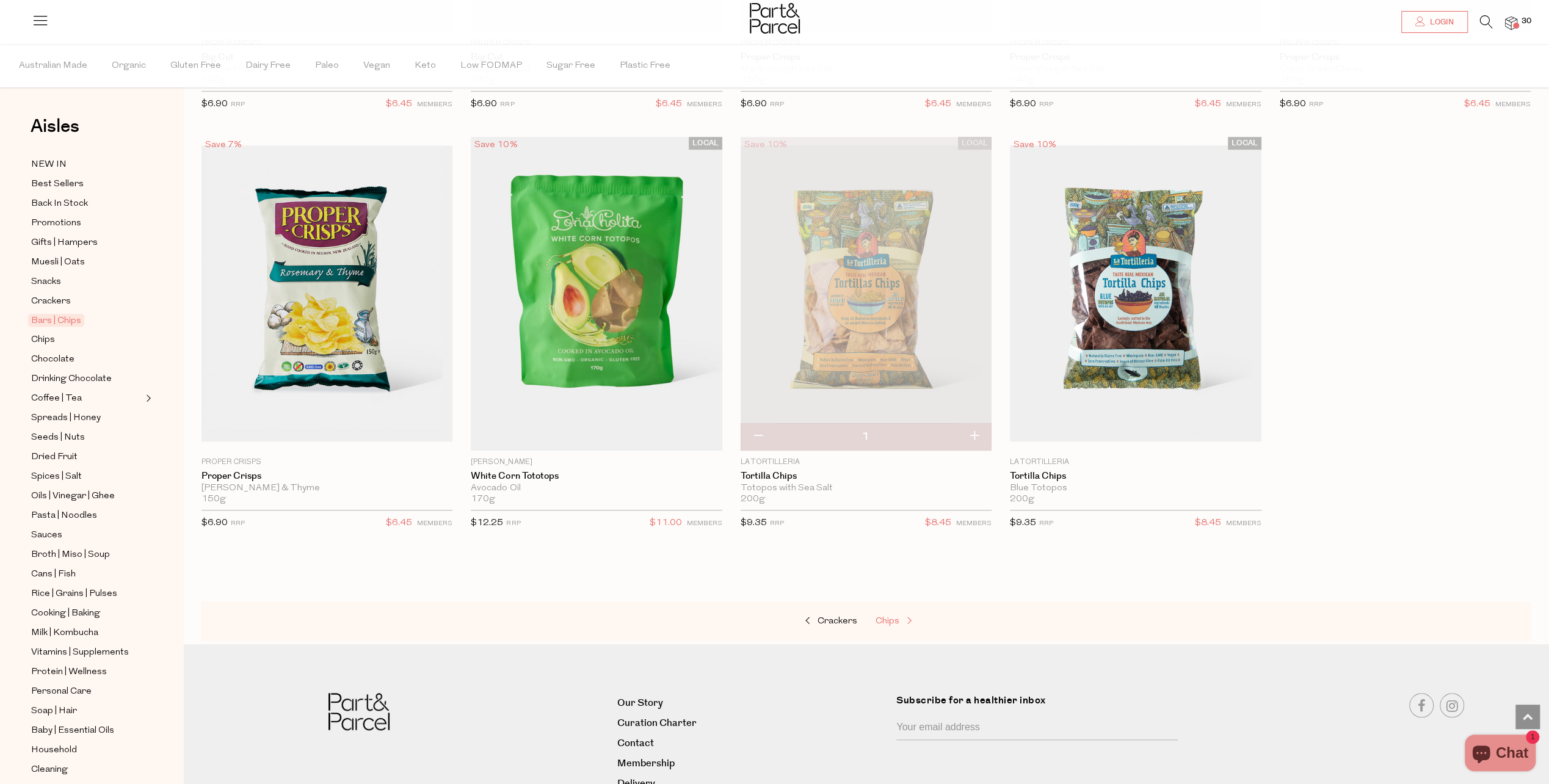
click at [888, 616] on span "Chips" at bounding box center [887, 621] width 24 height 9
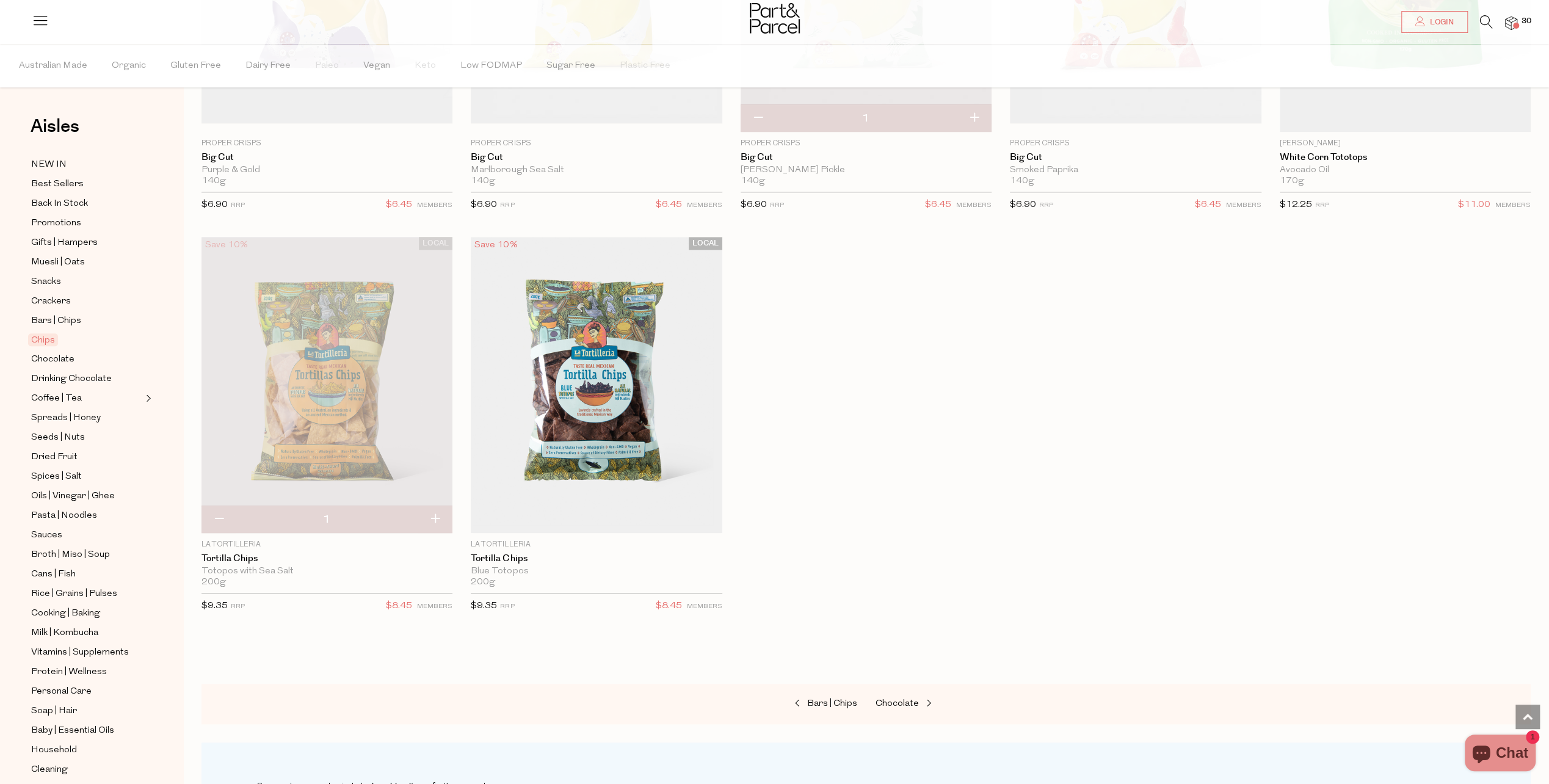
scroll to position [1221, 0]
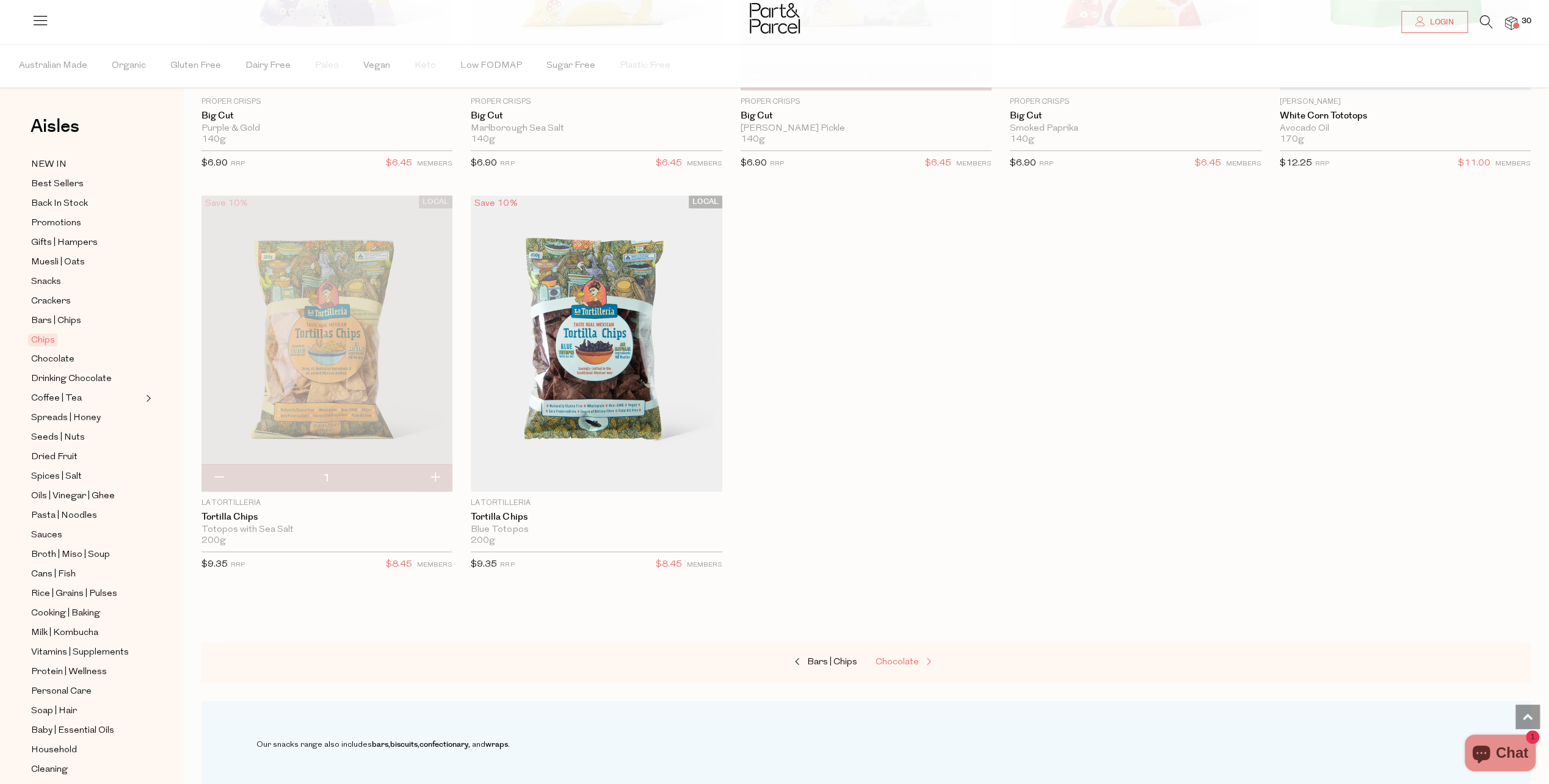
click at [908, 658] on span "Chocolate" at bounding box center [897, 662] width 43 height 9
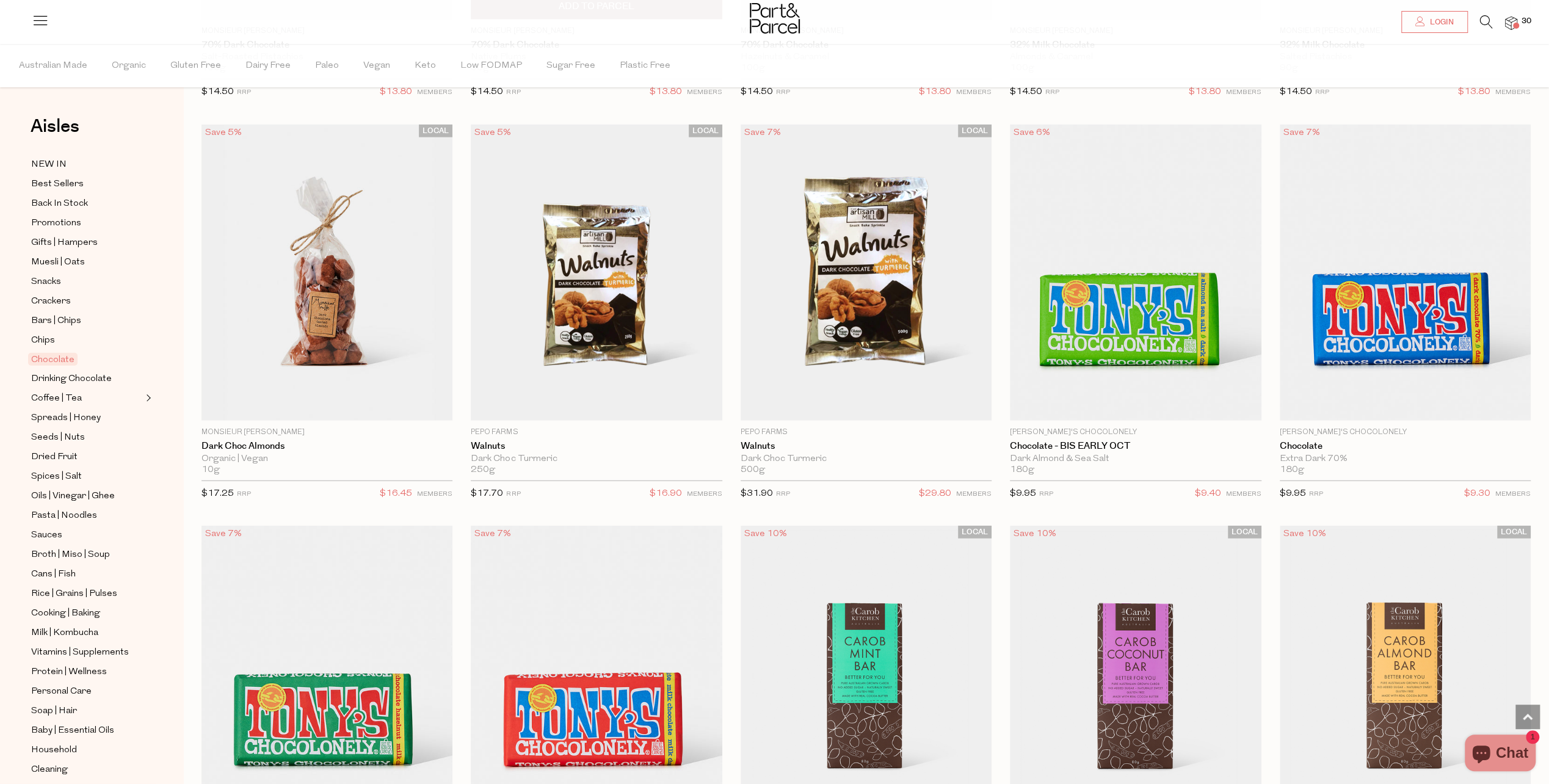
scroll to position [2930, 0]
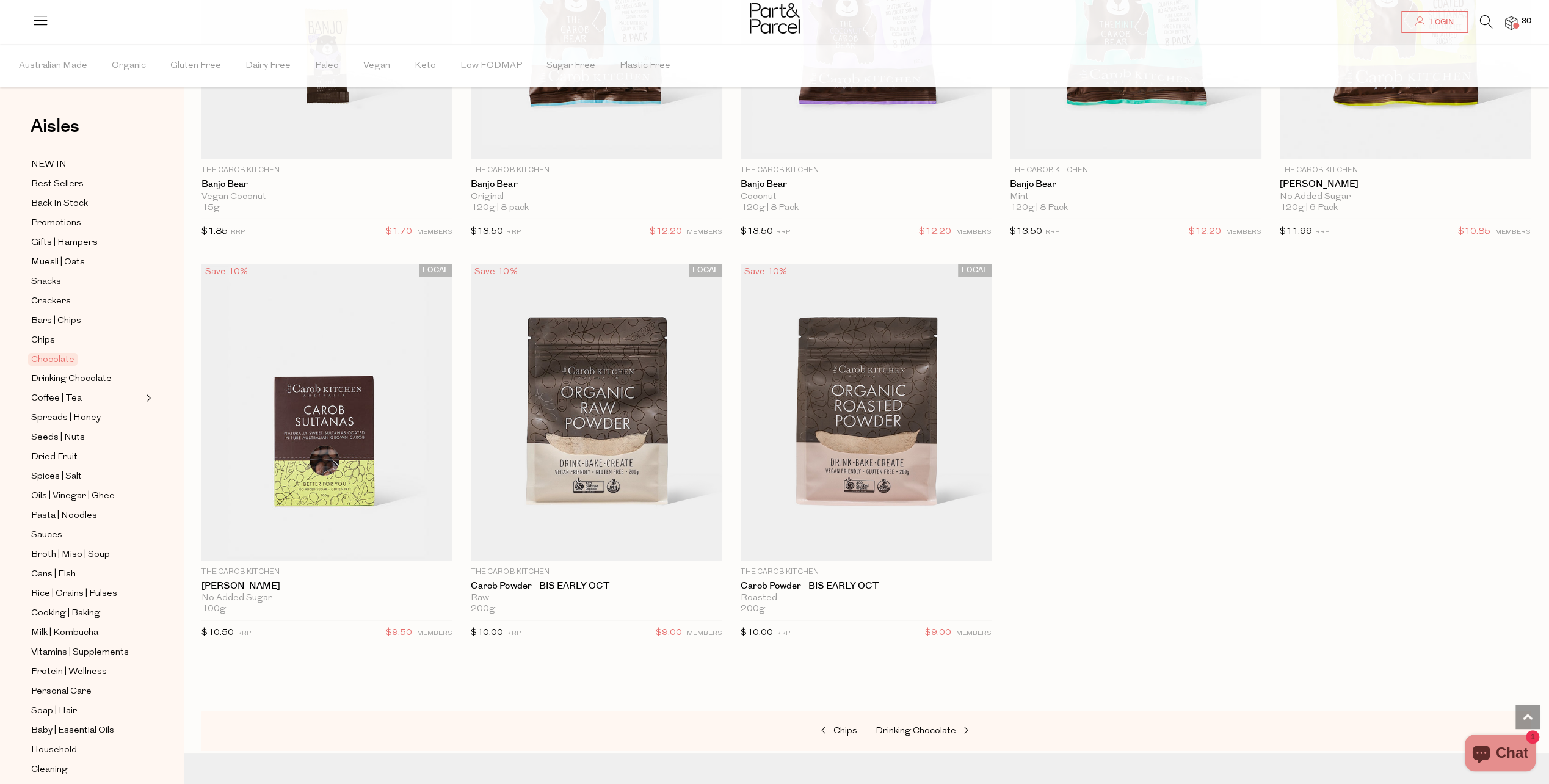
scroll to position [4395, 0]
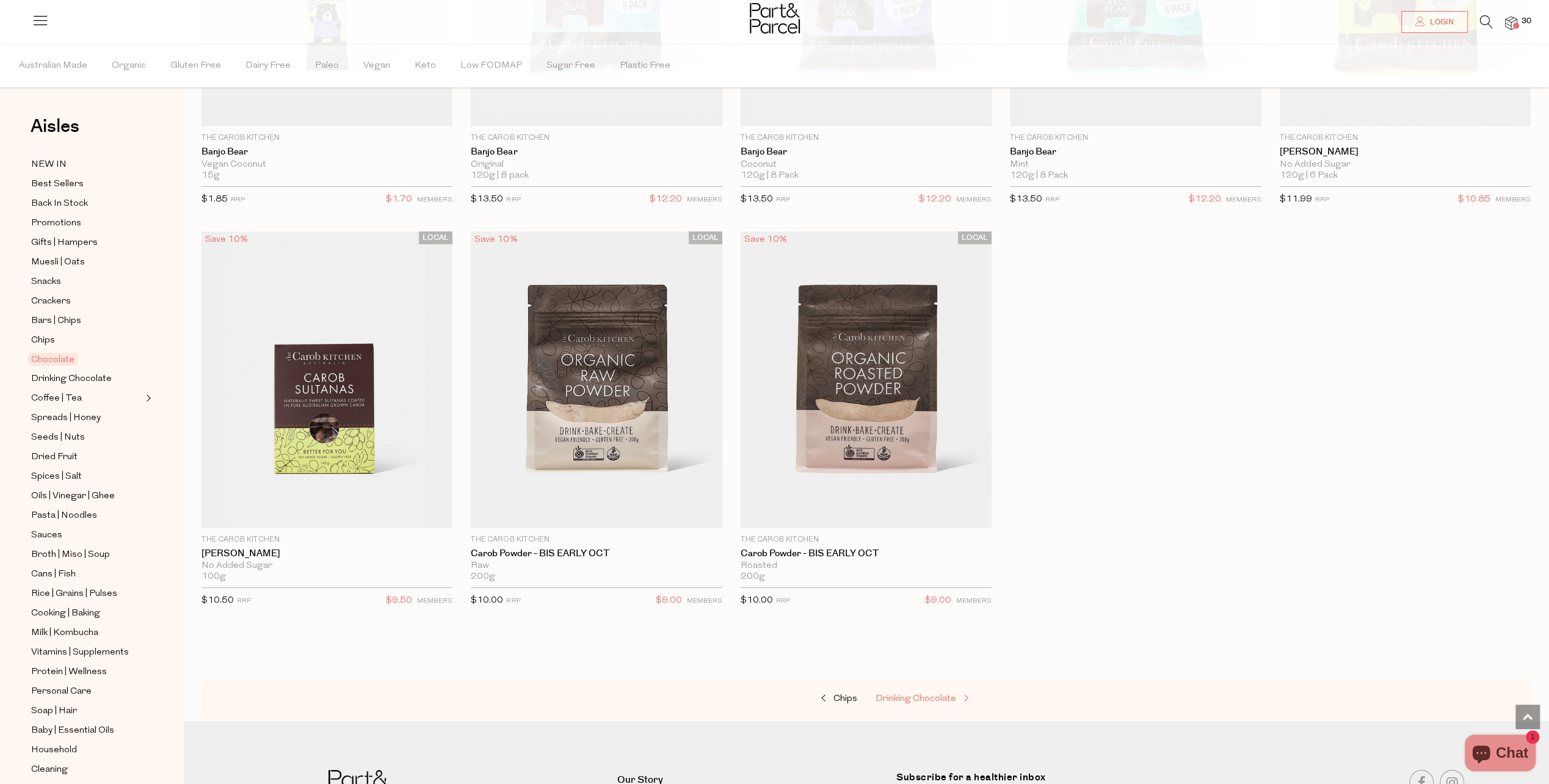
click at [912, 694] on span "Drinking Chocolate" at bounding box center [916, 699] width 81 height 9
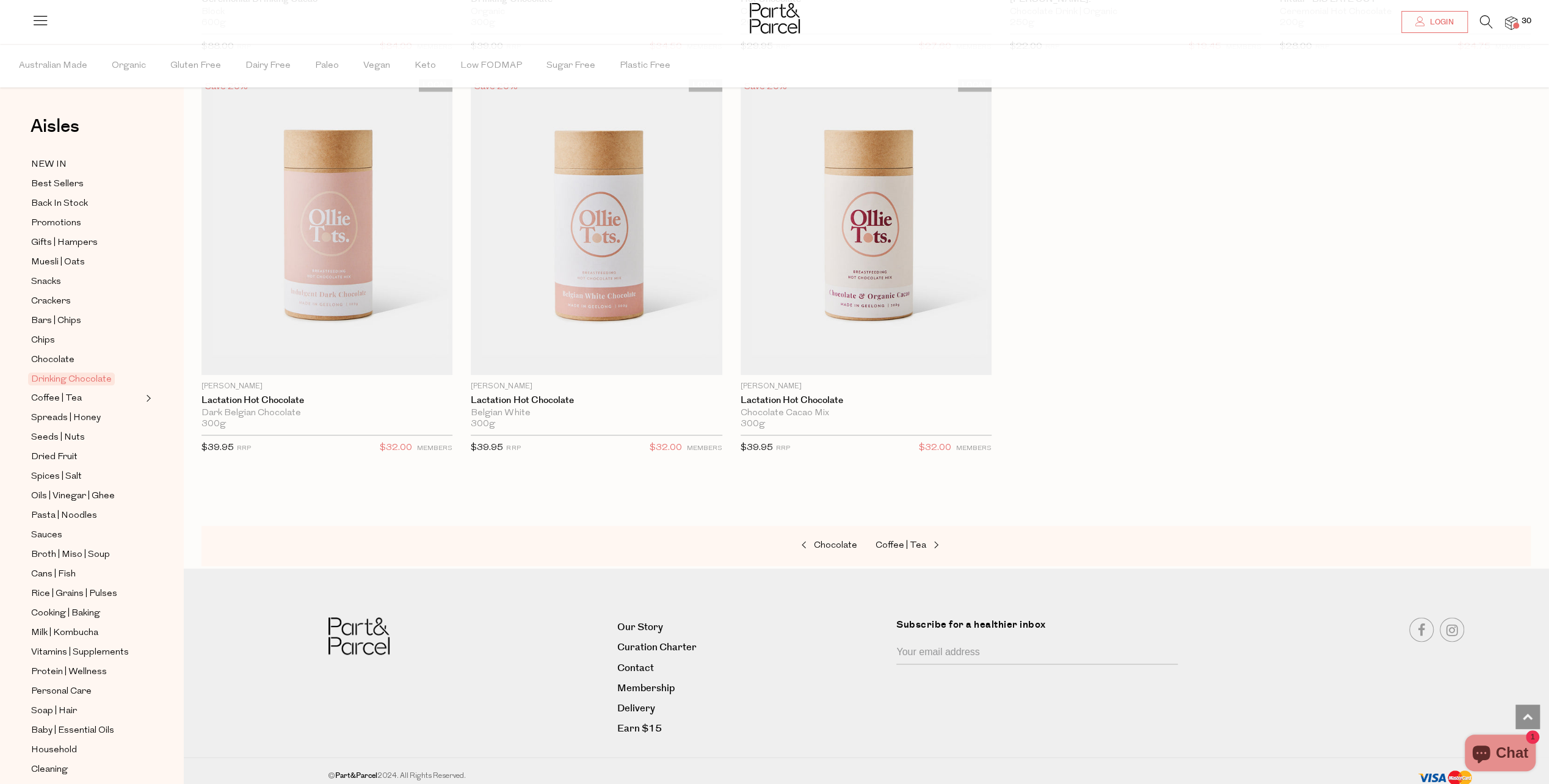
scroll to position [1323, 0]
click at [928, 537] on span at bounding box center [934, 542] width 17 height 9
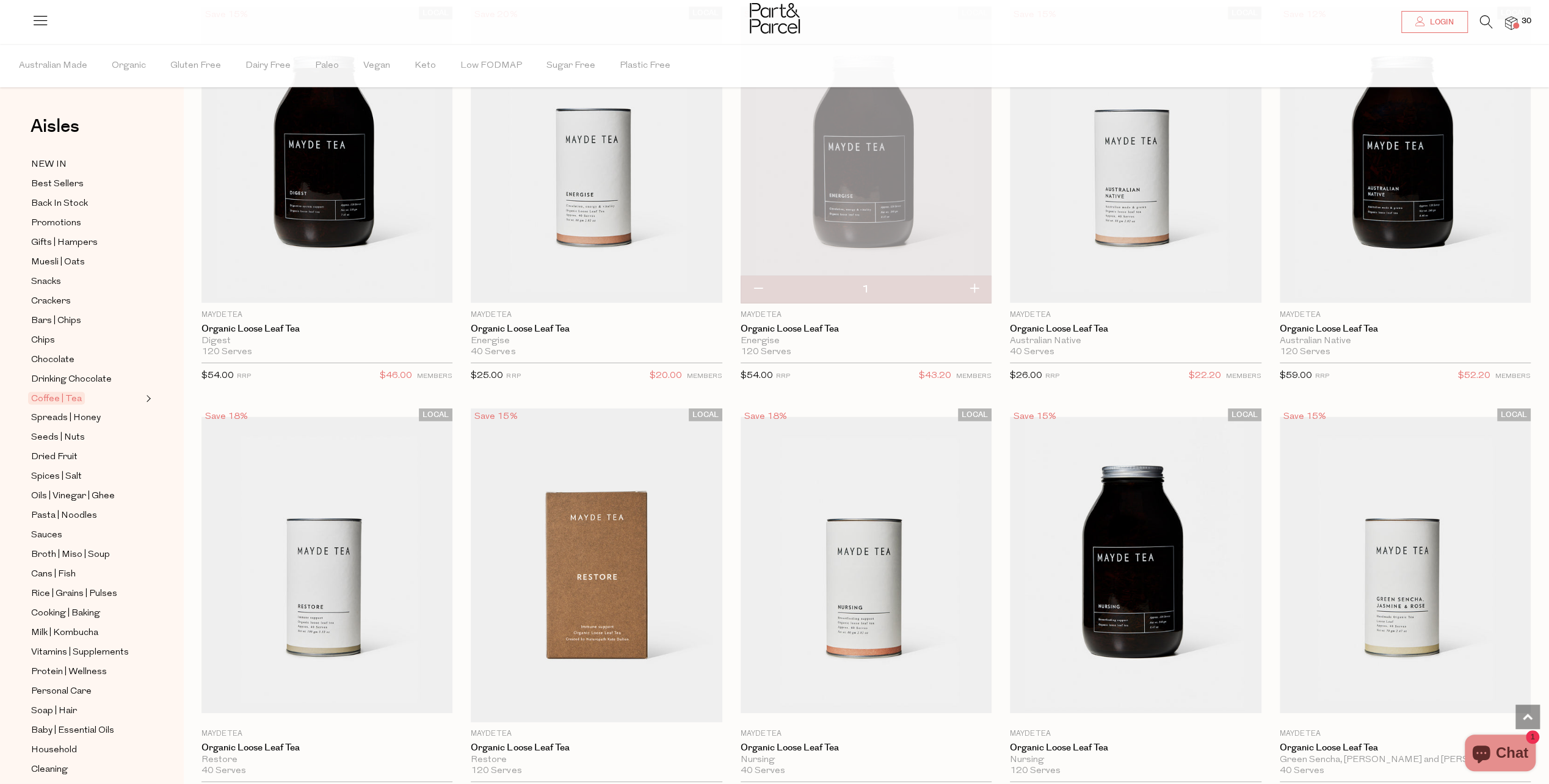
scroll to position [3419, 0]
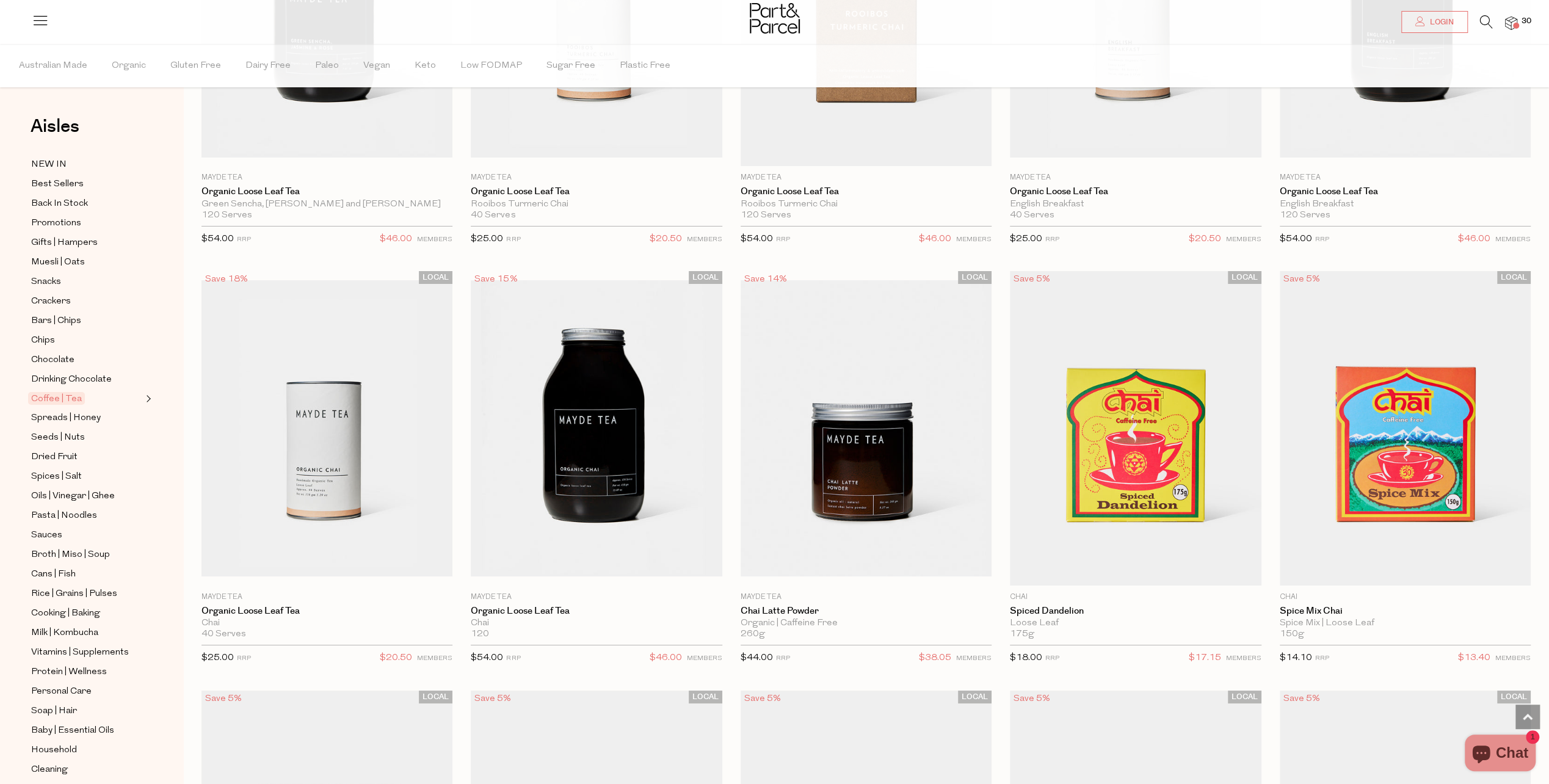
scroll to position [4395, 0]
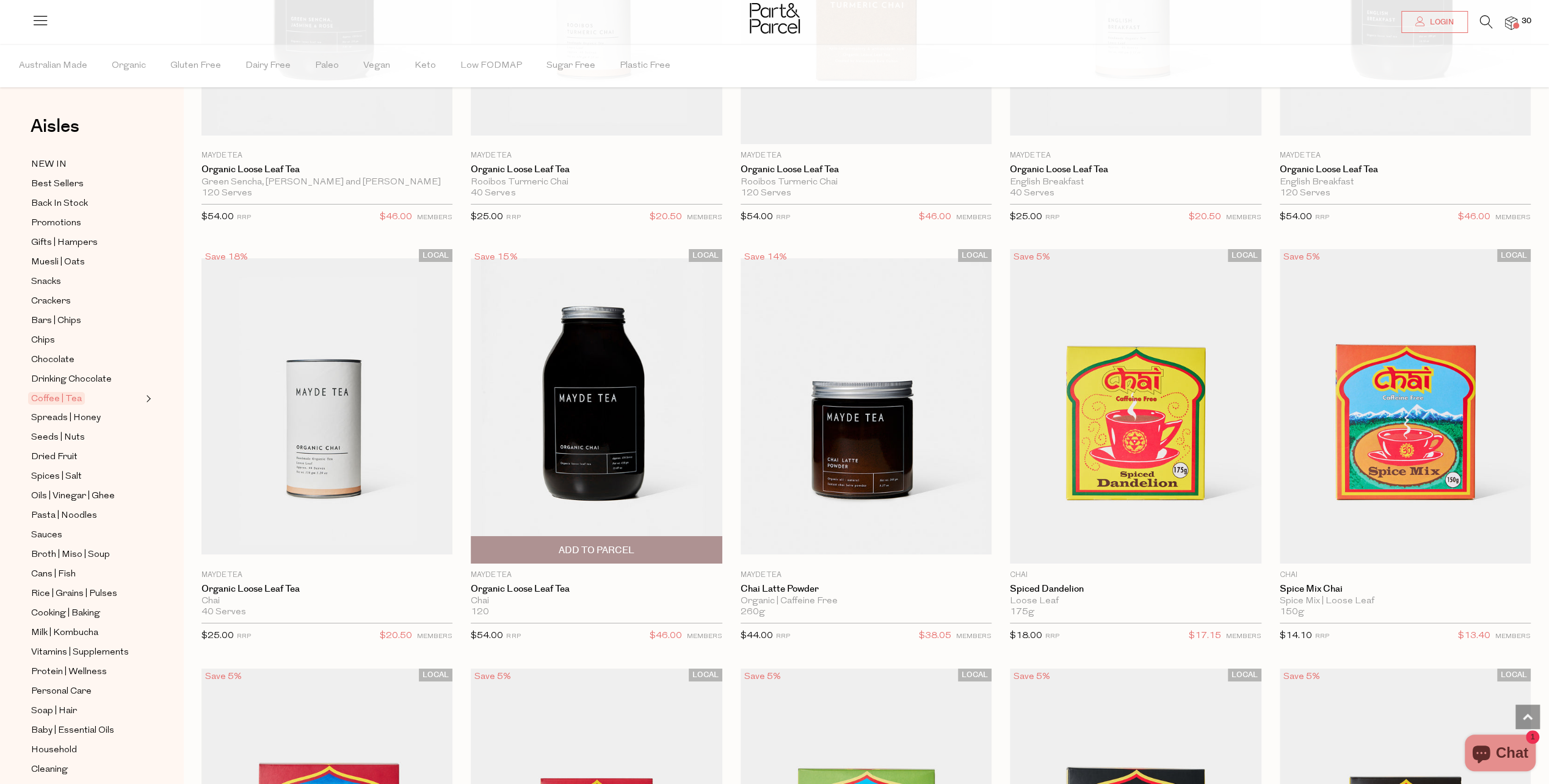
click at [620, 544] on span "Add To Parcel" at bounding box center [596, 550] width 75 height 12
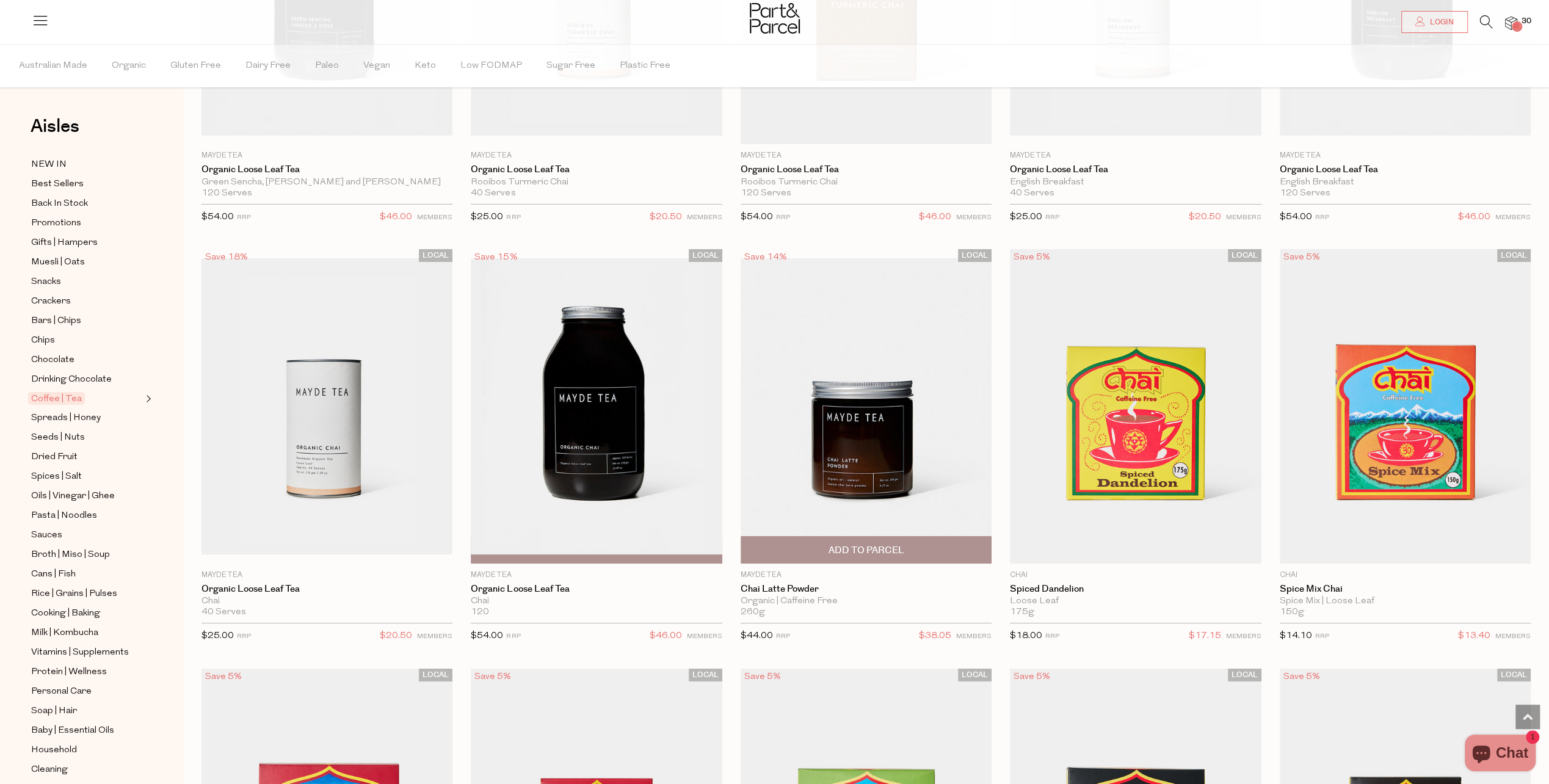
click at [854, 544] on span "Add To Parcel" at bounding box center [865, 550] width 75 height 12
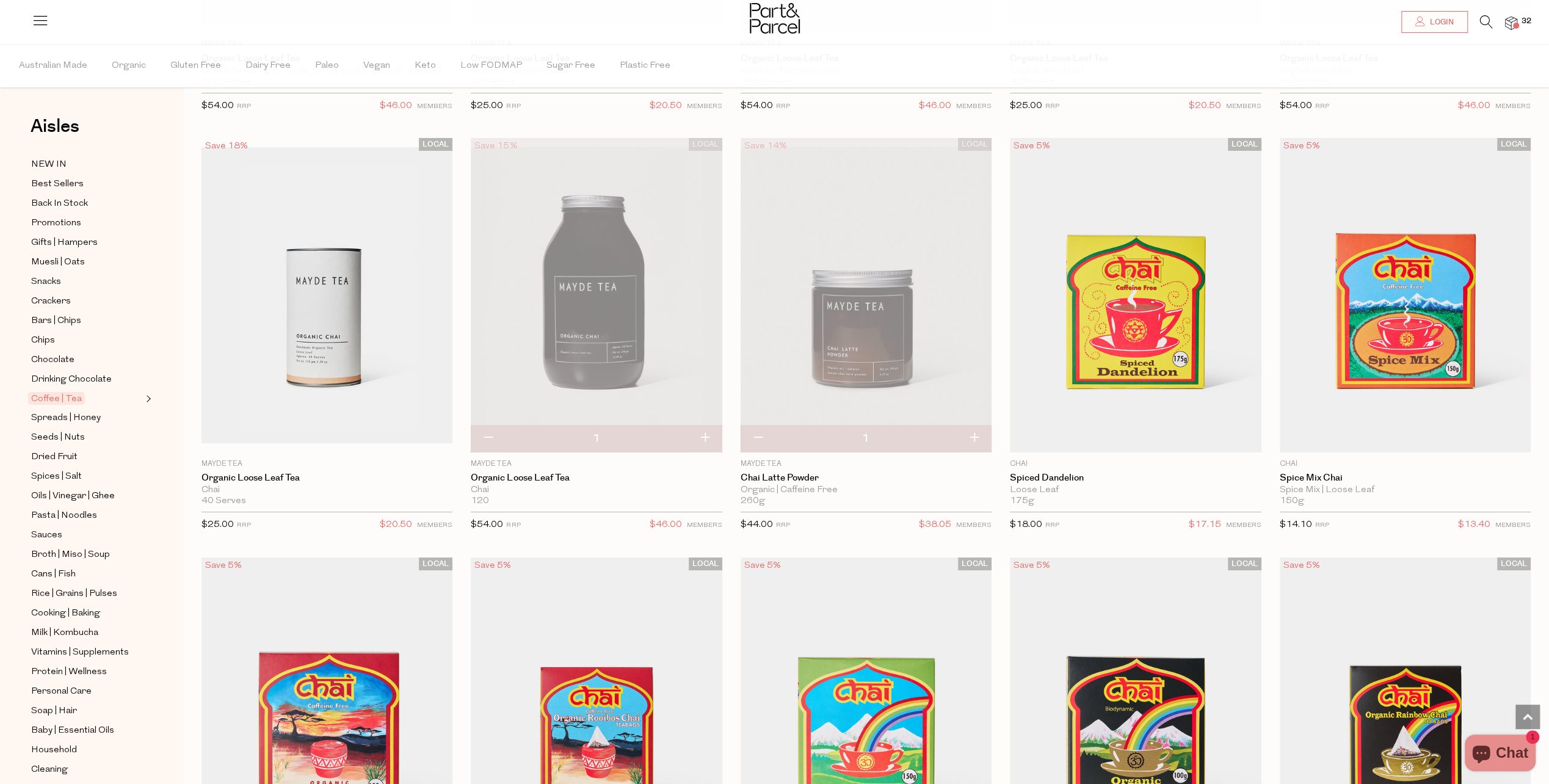
scroll to position [4457, 0]
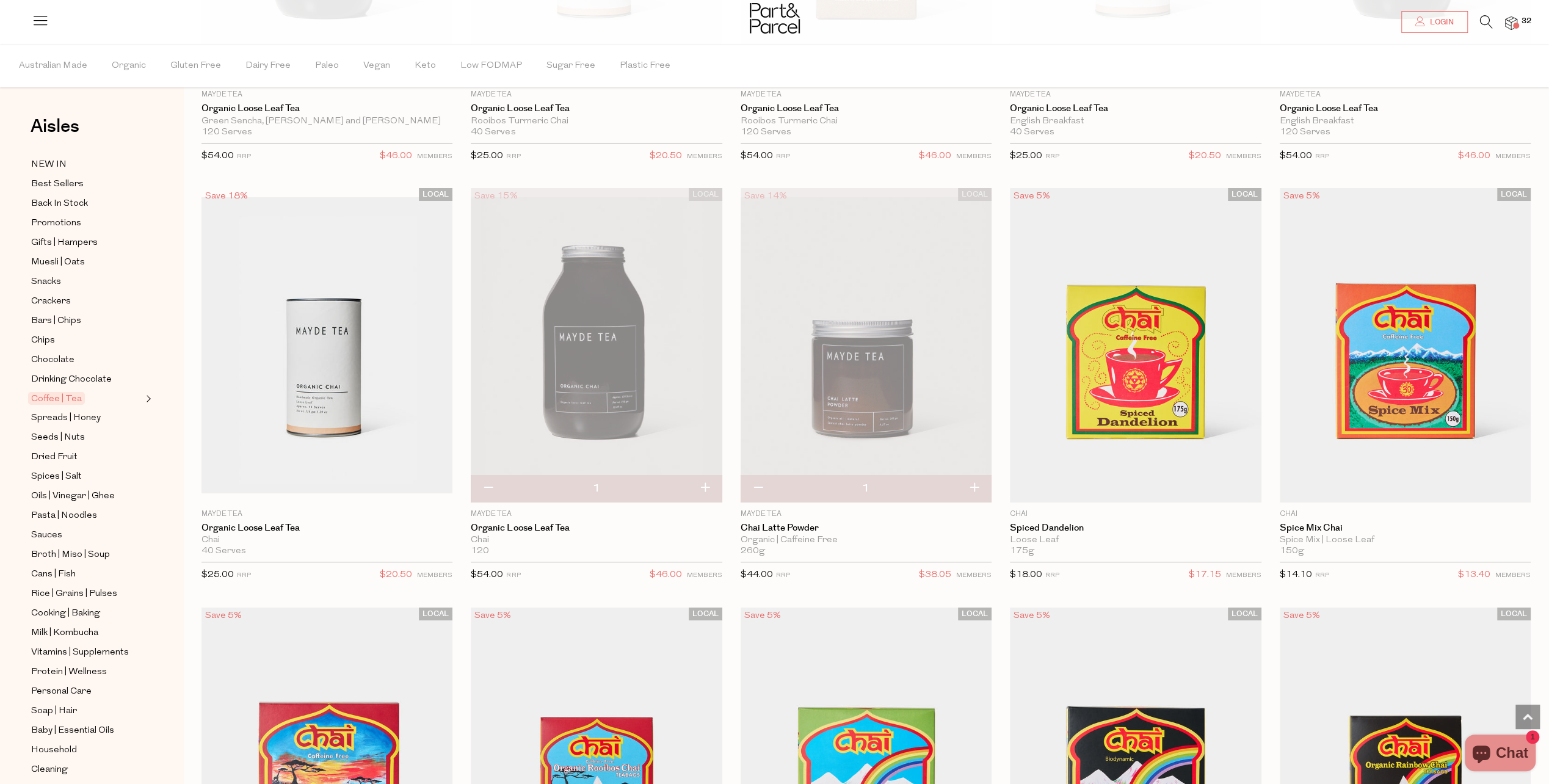
click at [491, 478] on button "button" at bounding box center [488, 489] width 35 height 27
type input "0"
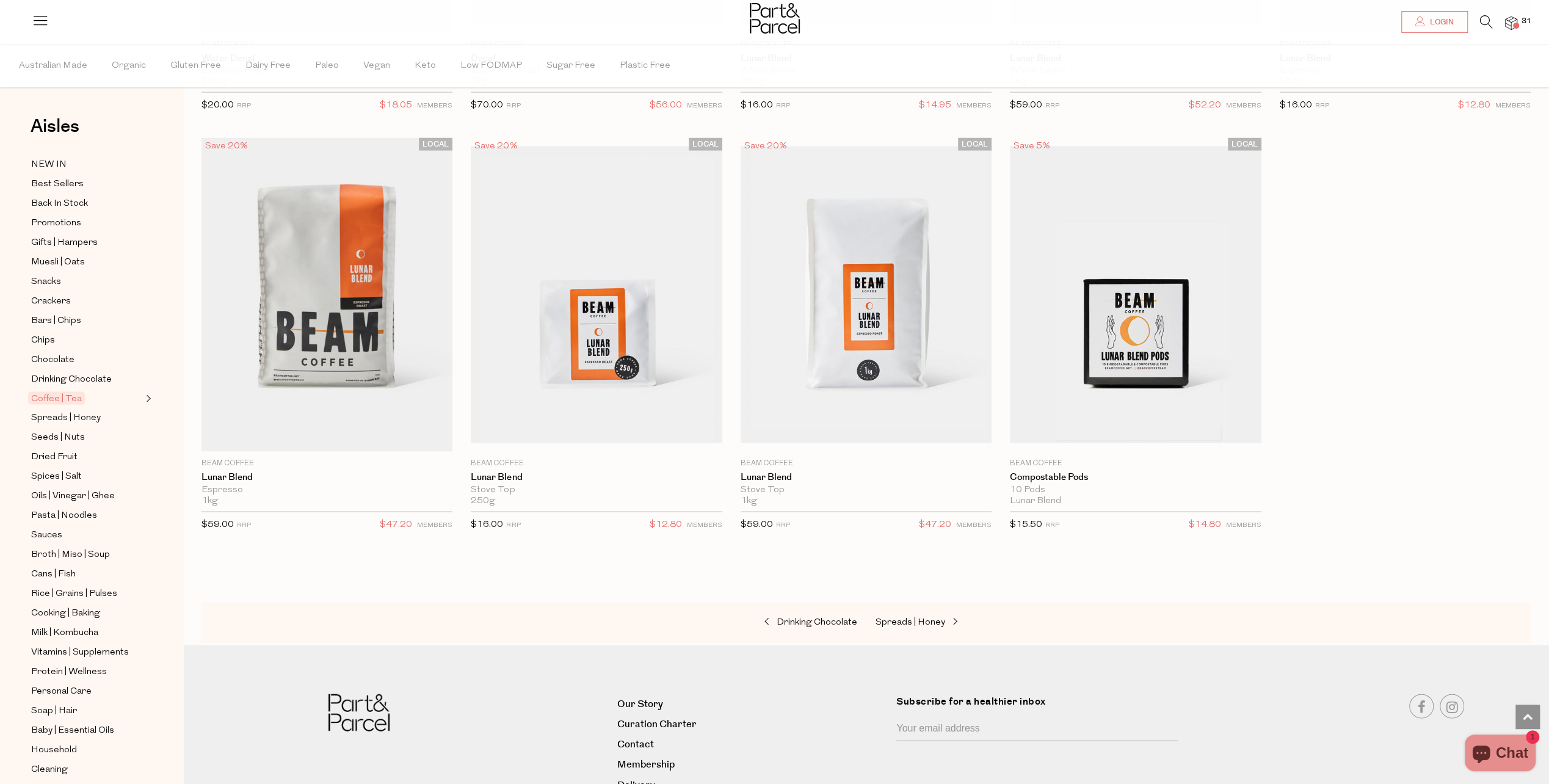
scroll to position [7021, 0]
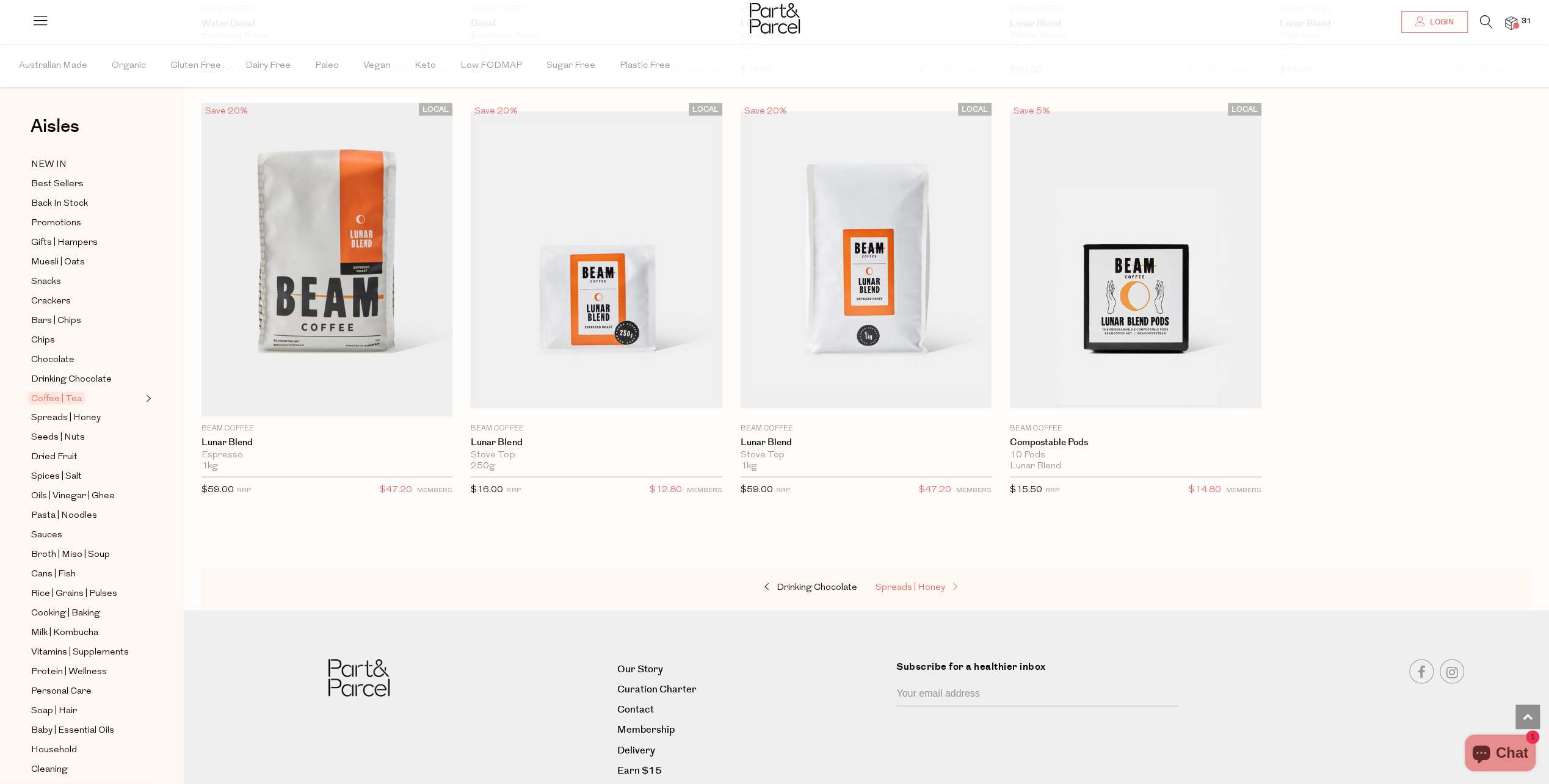
click at [928, 583] on span "Spreads | Honey" at bounding box center [910, 587] width 69 height 9
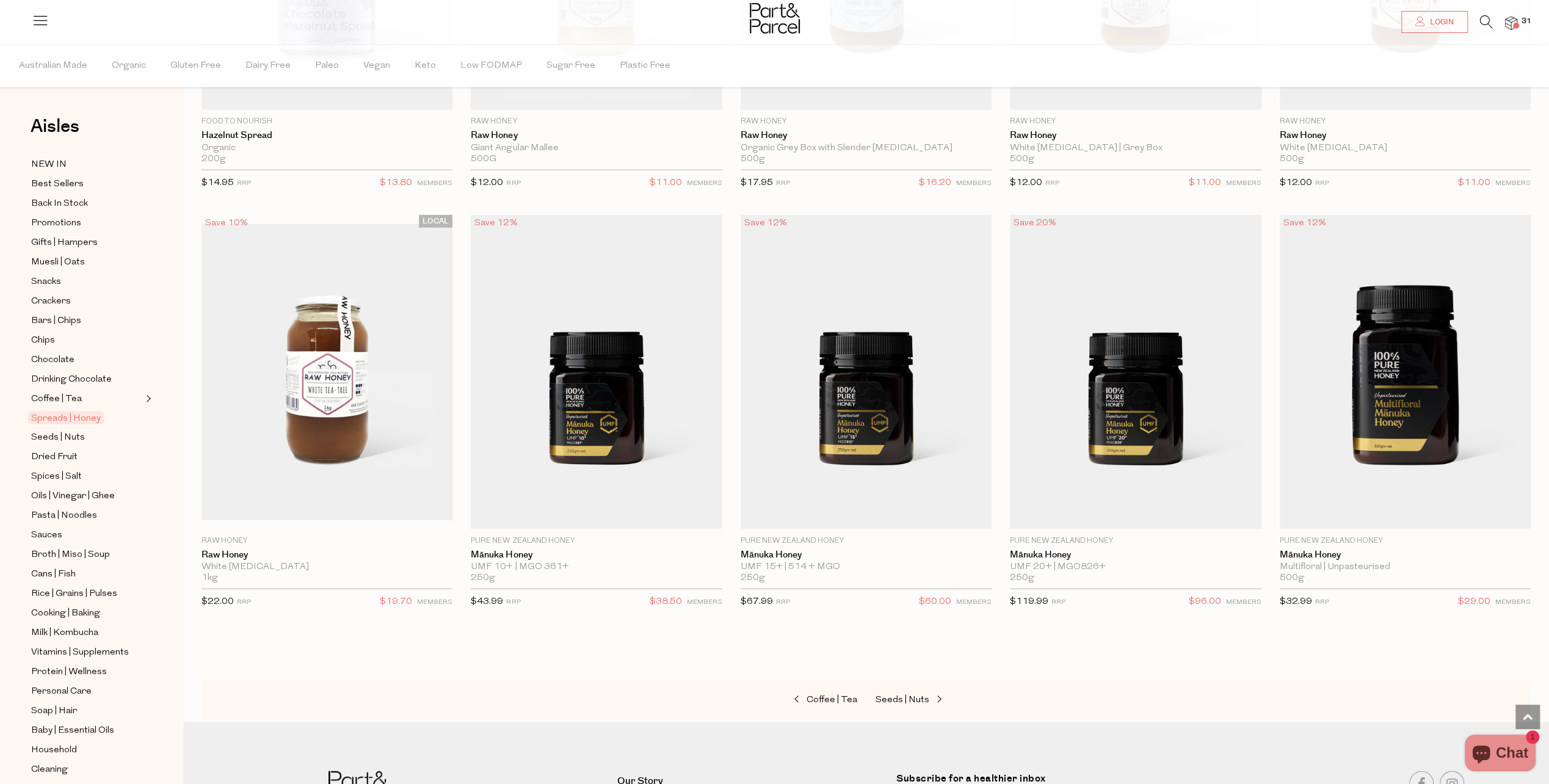
scroll to position [3174, 0]
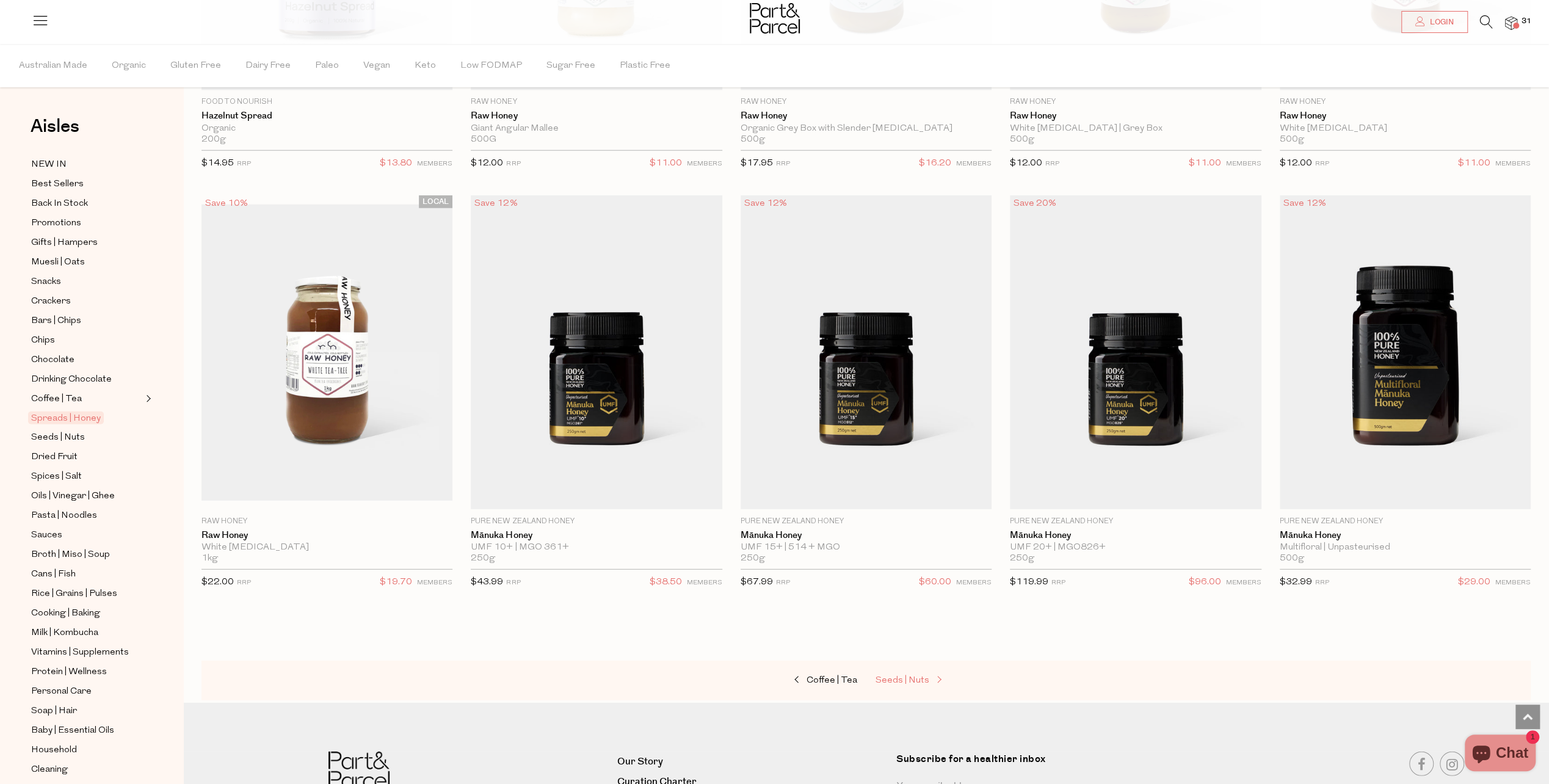
click at [918, 676] on span "Seeds | Nuts" at bounding box center [902, 680] width 54 height 9
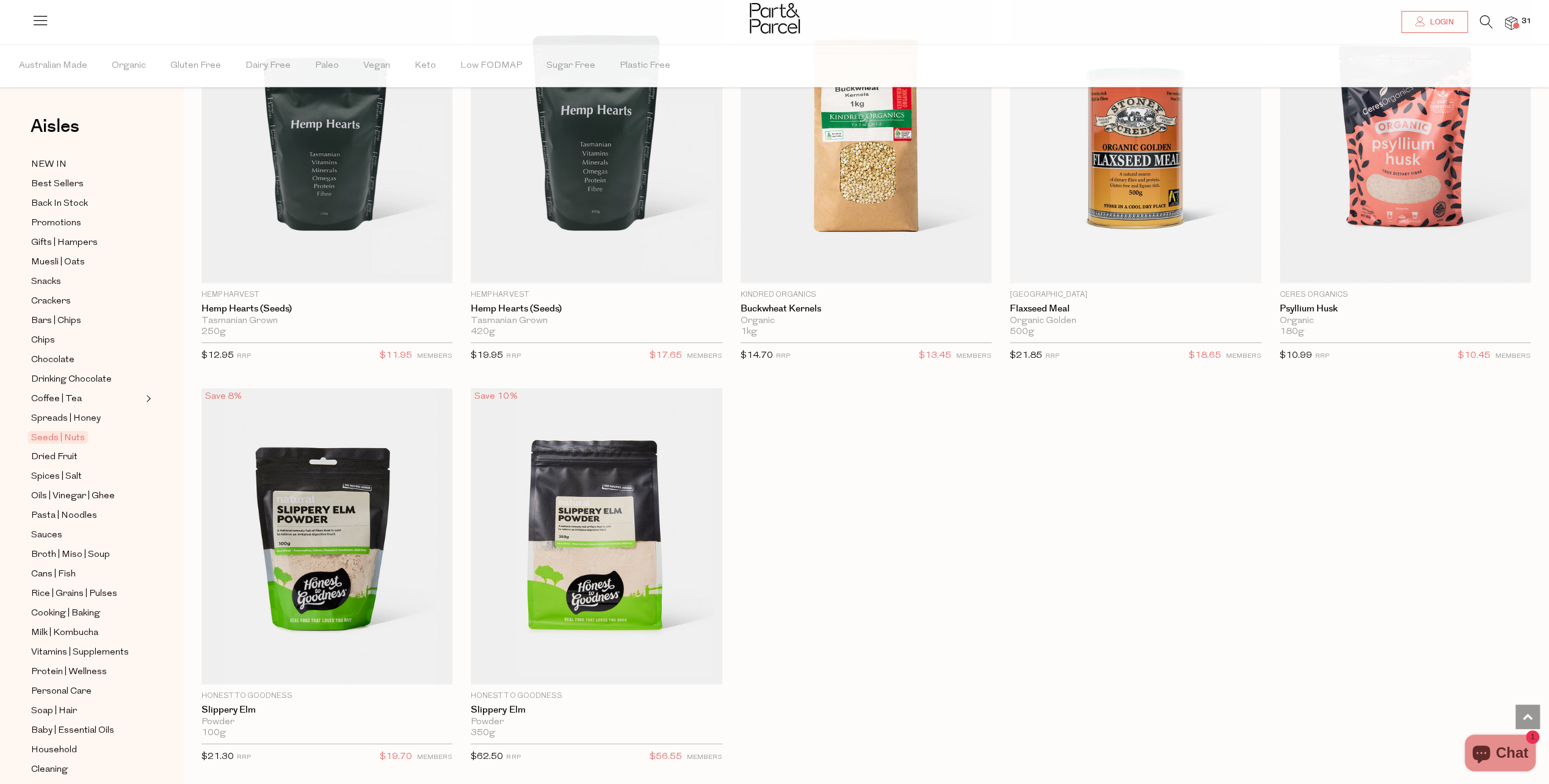
scroll to position [3419, 0]
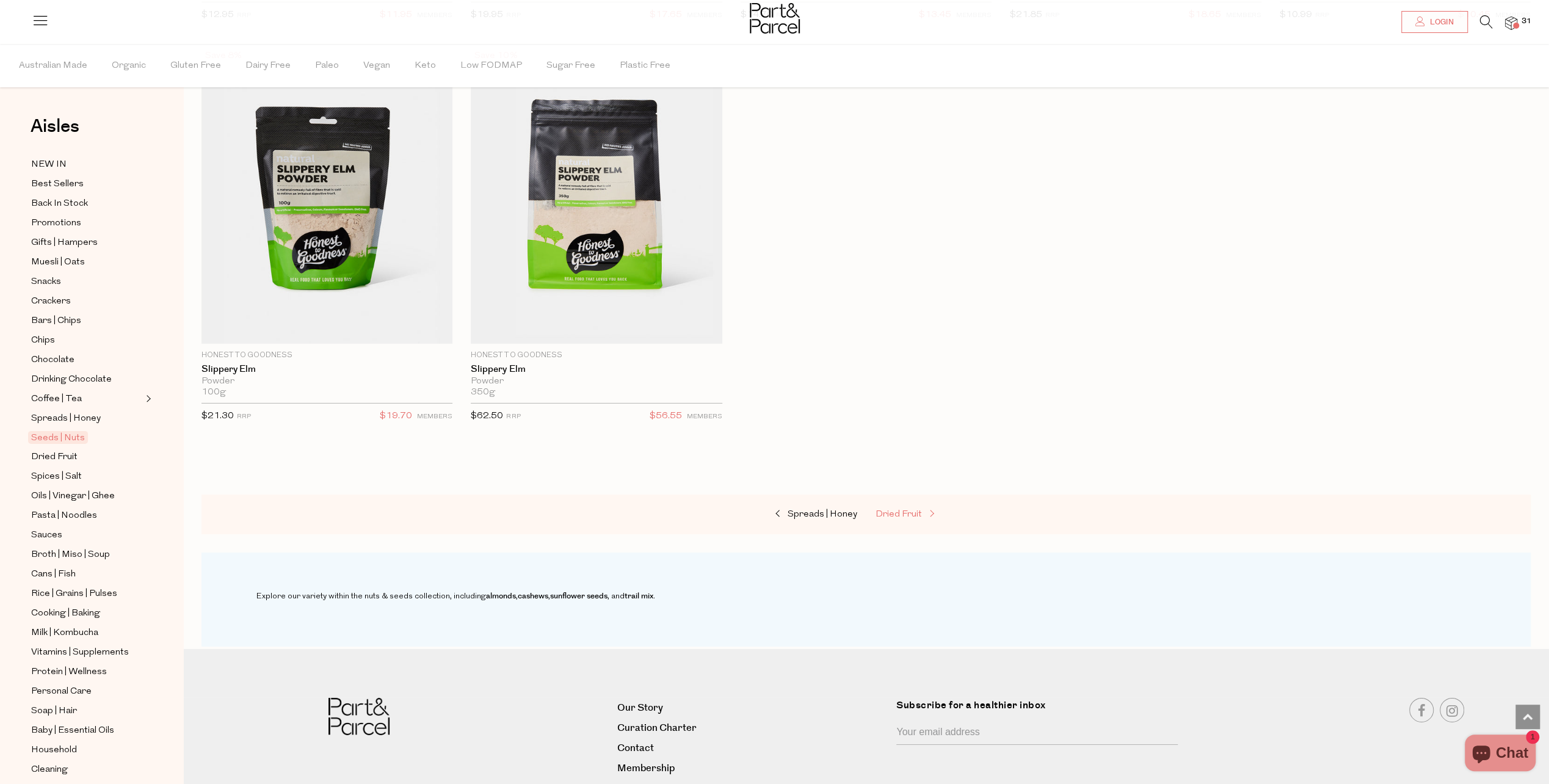
click at [920, 510] on span "Dried Fruit" at bounding box center [899, 514] width 46 height 9
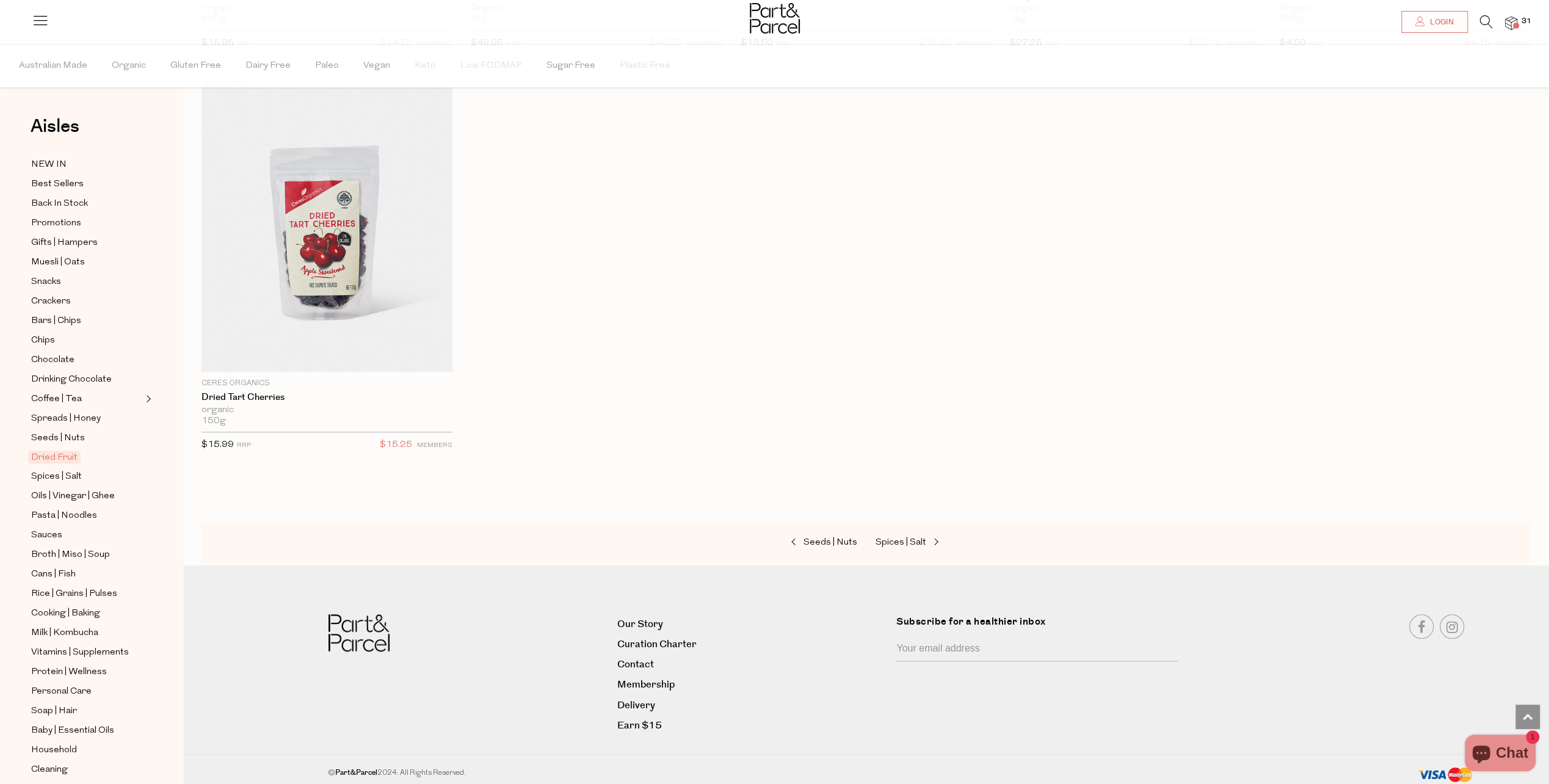
scroll to position [888, 0]
click at [914, 544] on span "Spices | Salt" at bounding box center [900, 541] width 51 height 9
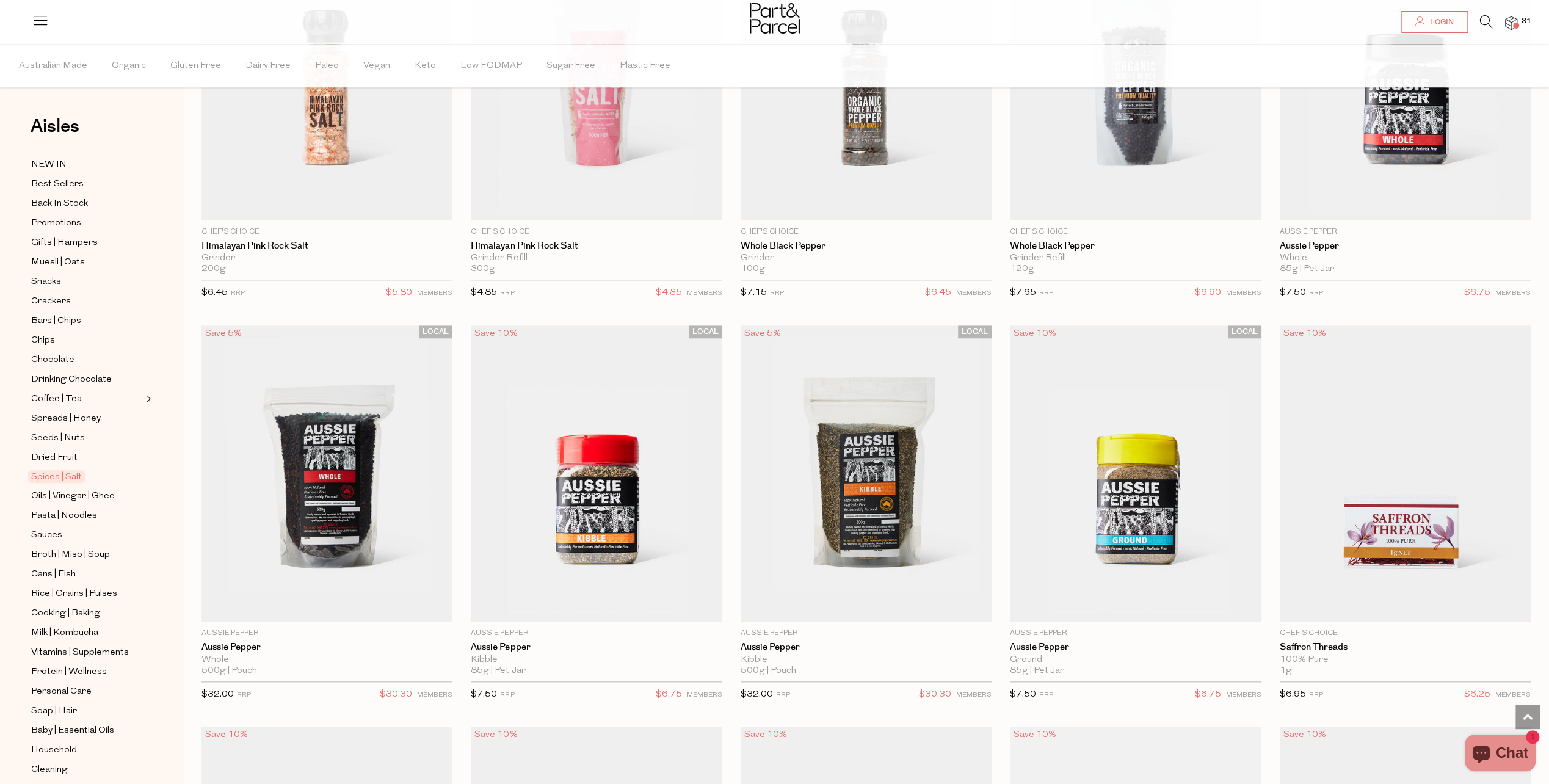
scroll to position [1099, 0]
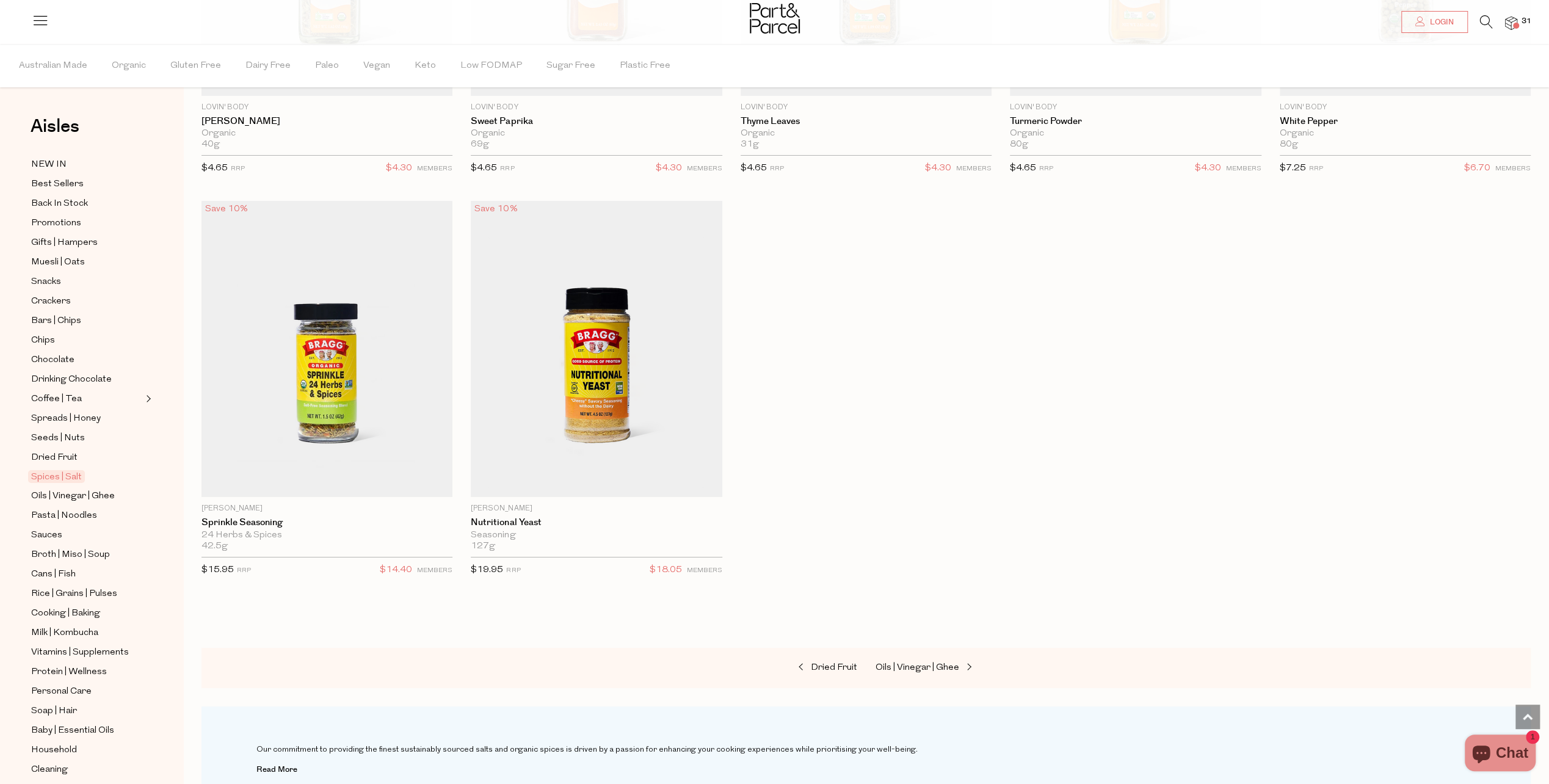
scroll to position [4395, 0]
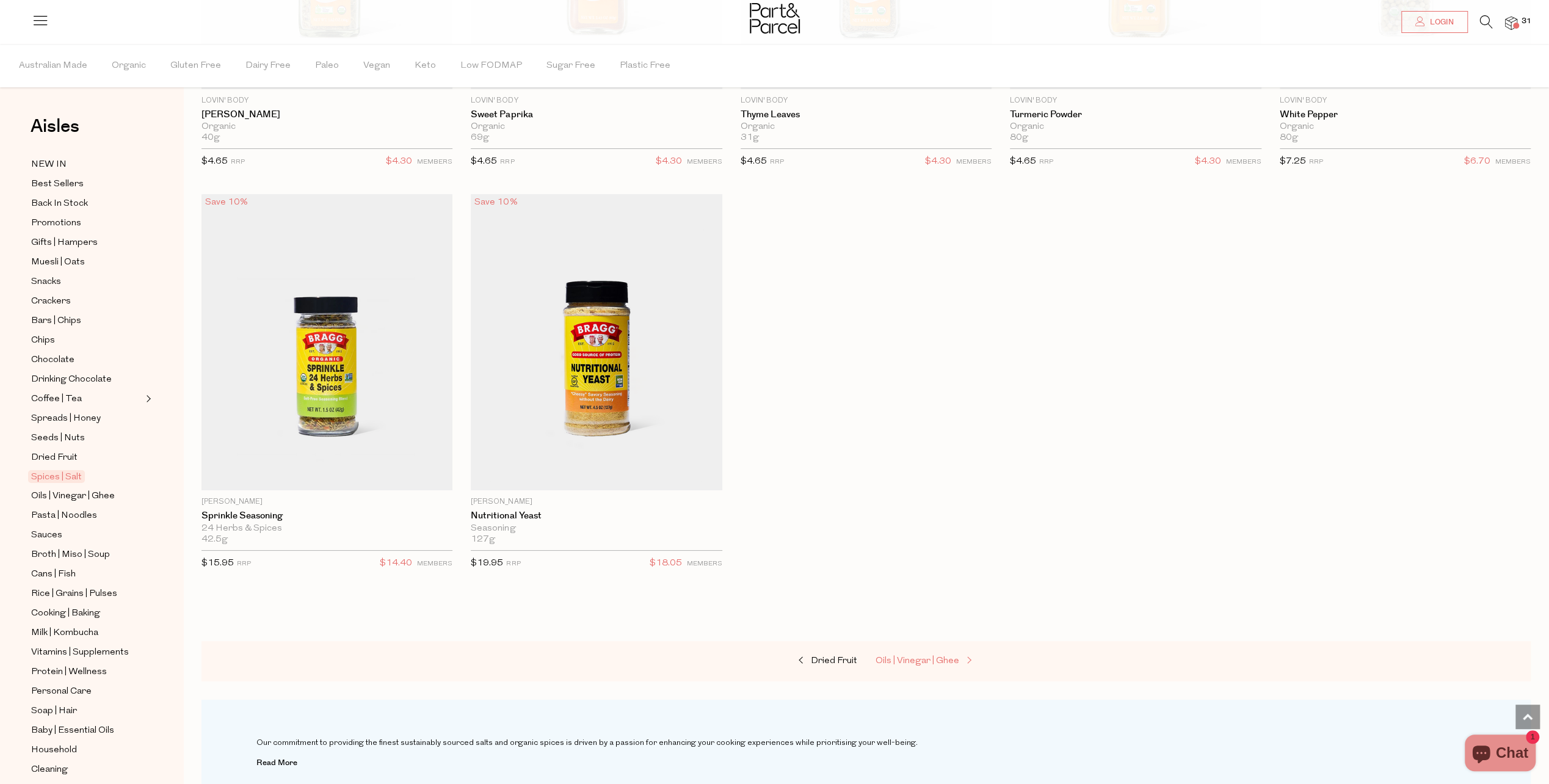
click at [914, 656] on span "Oils | Vinegar | Ghee" at bounding box center [917, 661] width 83 height 9
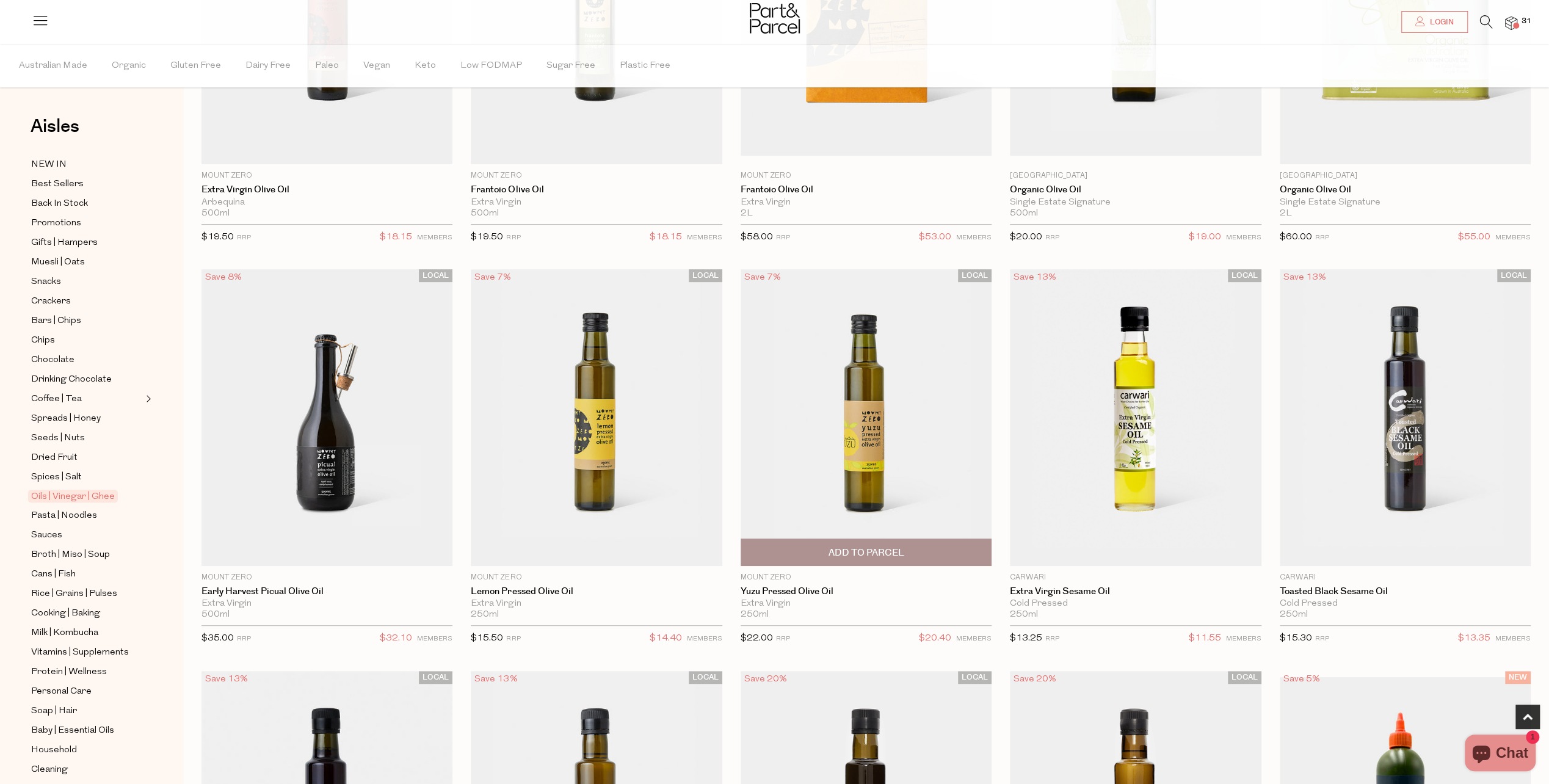
scroll to position [312, 0]
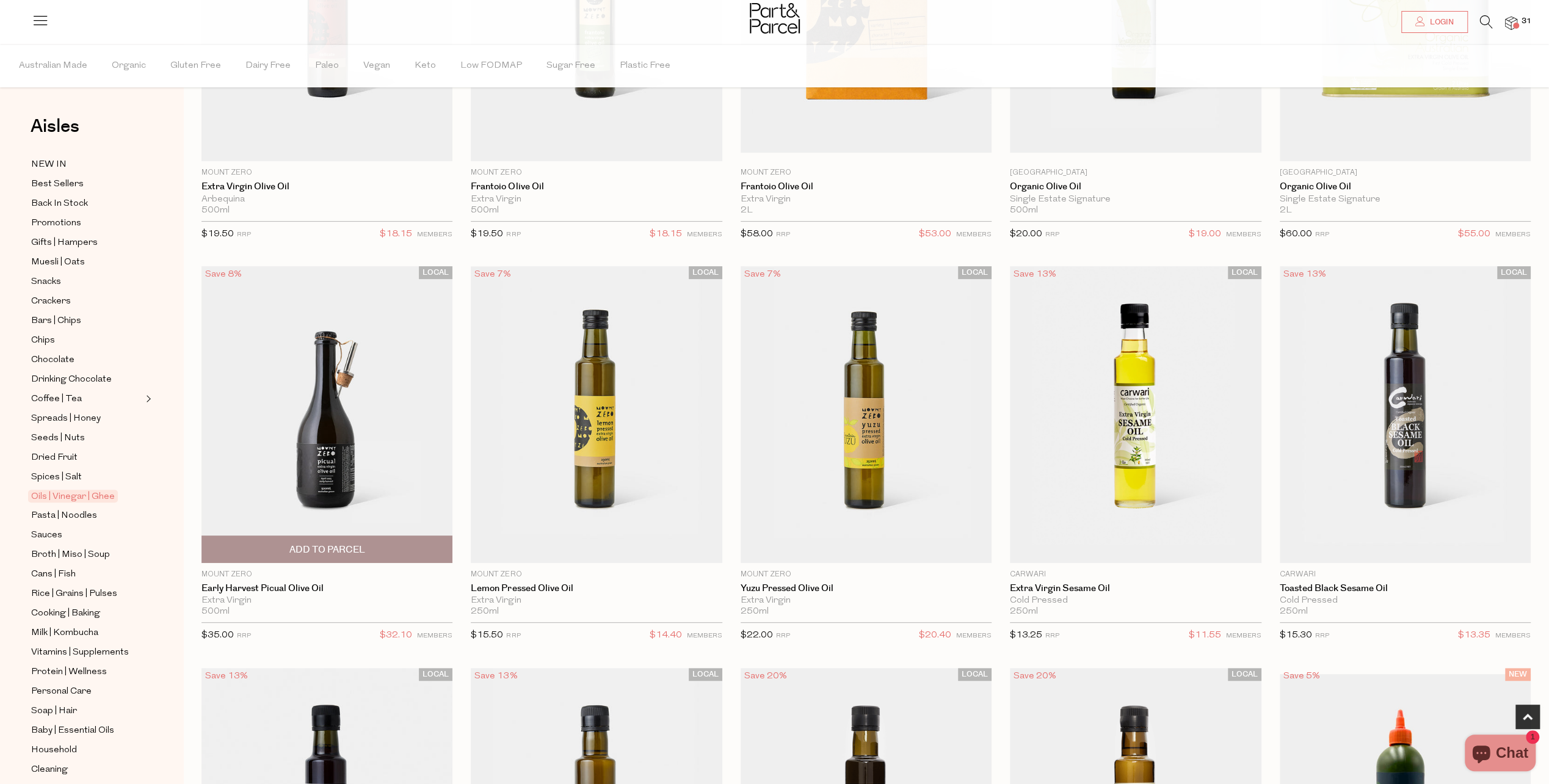
click at [353, 545] on span "Add To Parcel" at bounding box center [326, 550] width 75 height 12
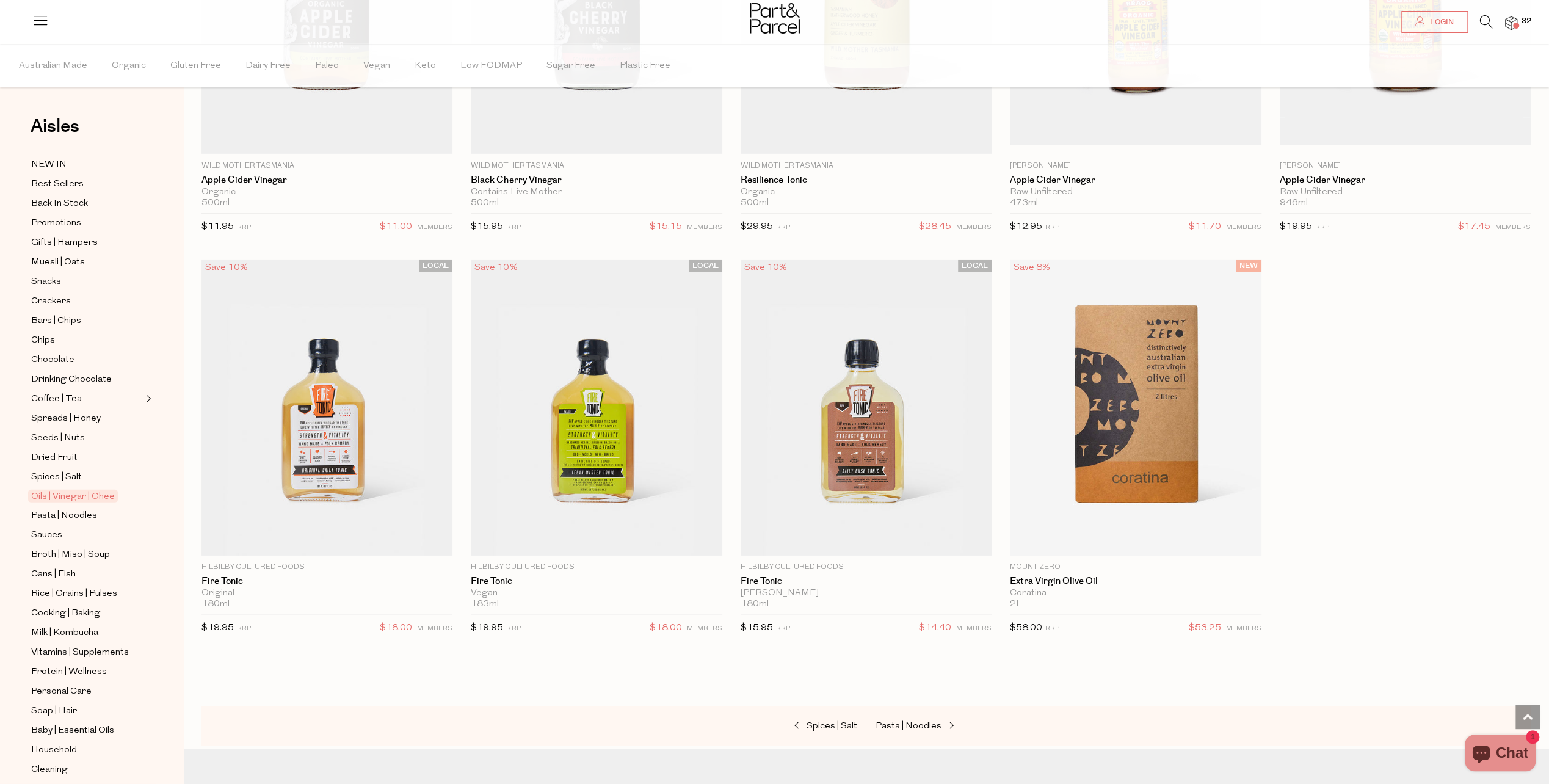
scroll to position [3609, 0]
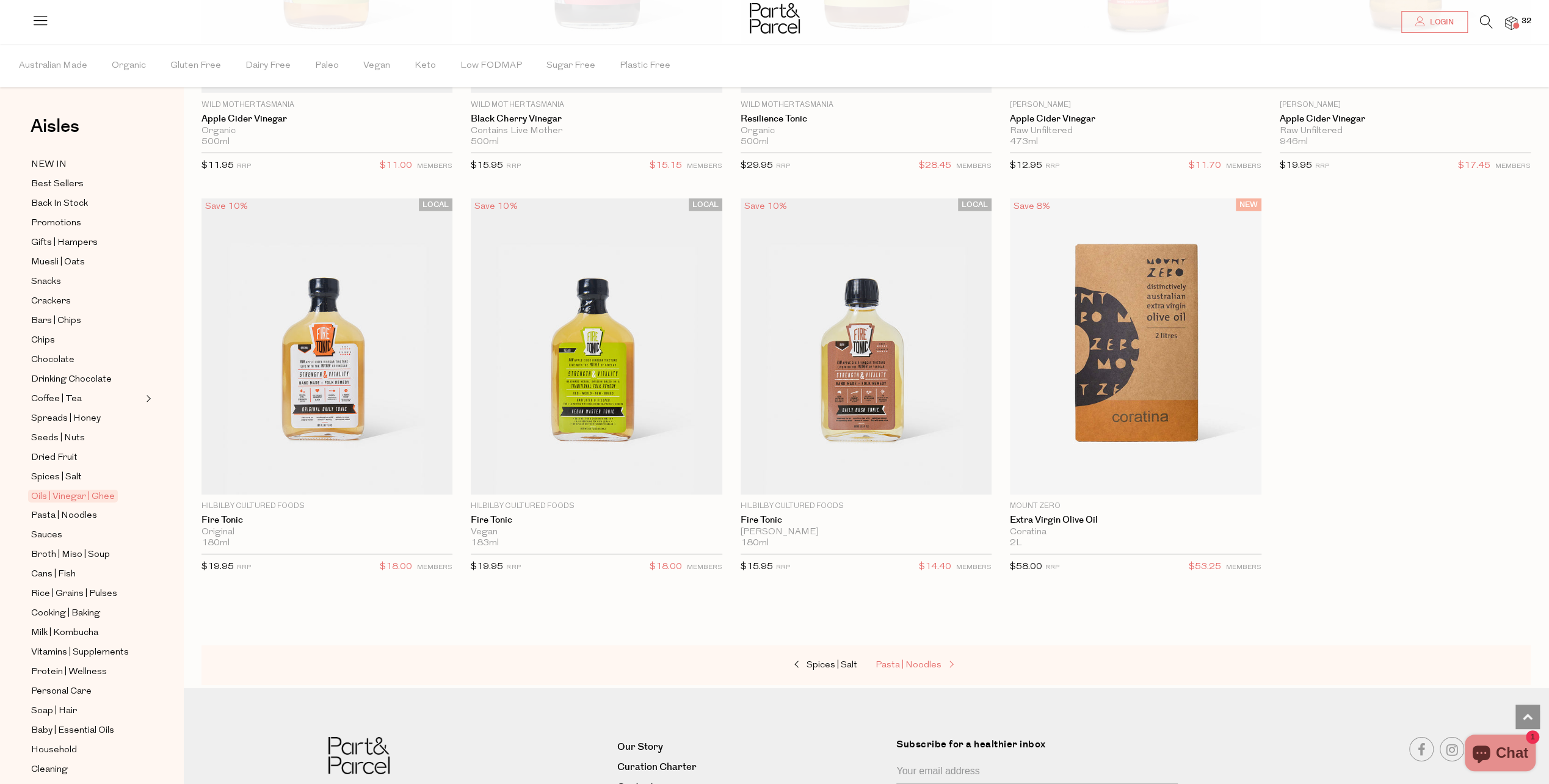
click at [924, 661] on span "Pasta | Noodles" at bounding box center [908, 665] width 66 height 9
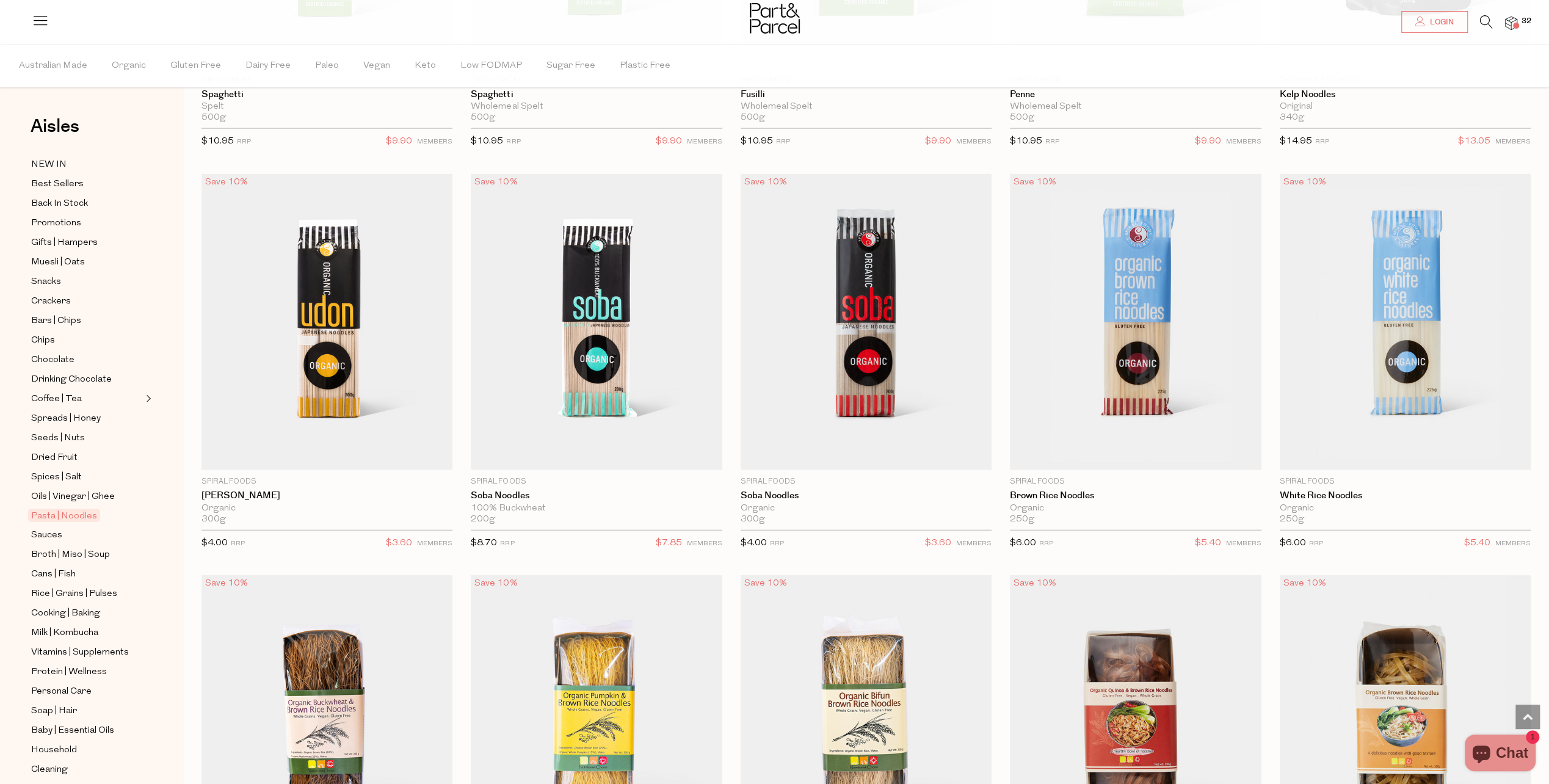
scroll to position [2808, 0]
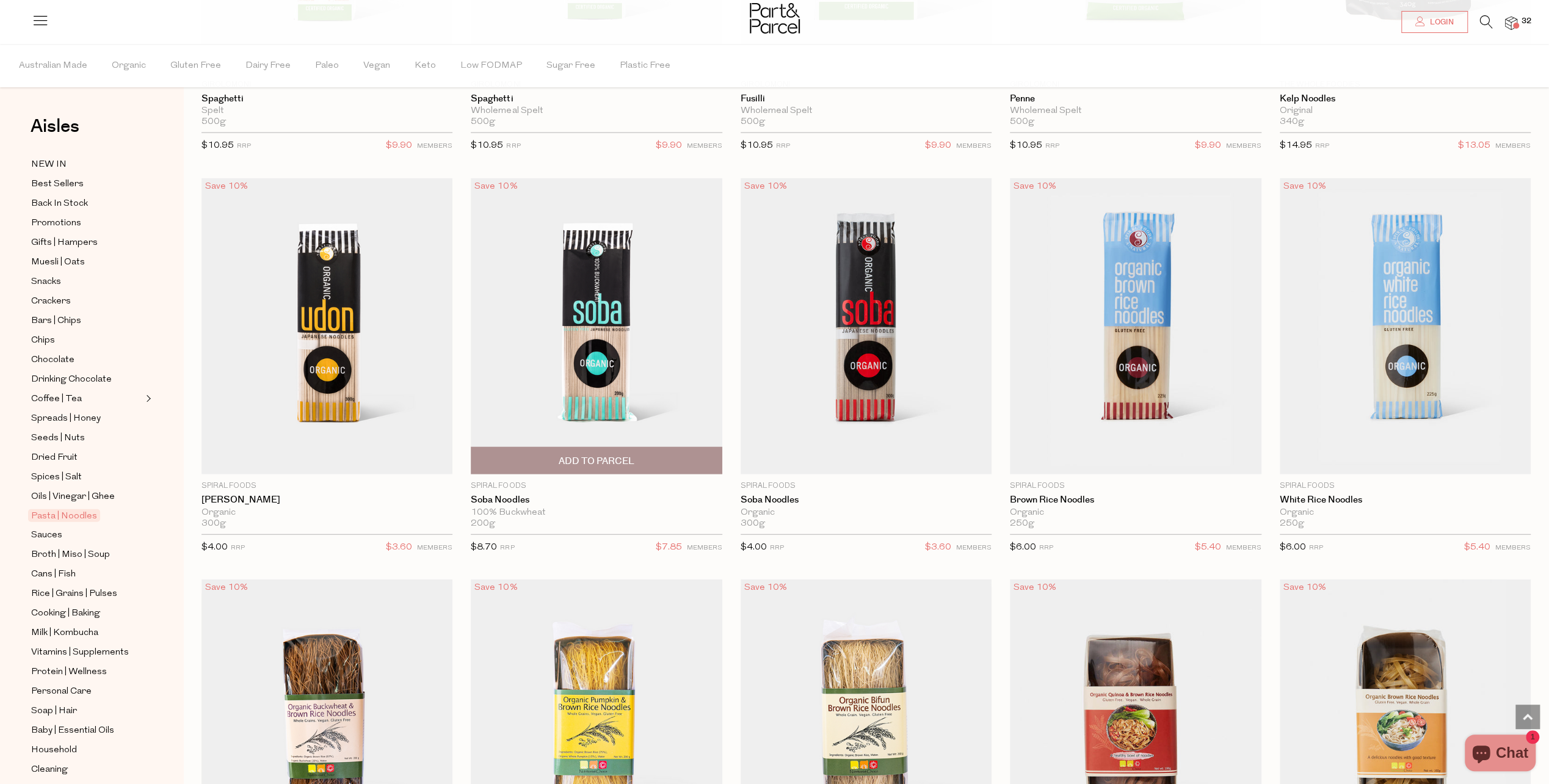
click at [609, 455] on span "Add To Parcel" at bounding box center [596, 461] width 75 height 12
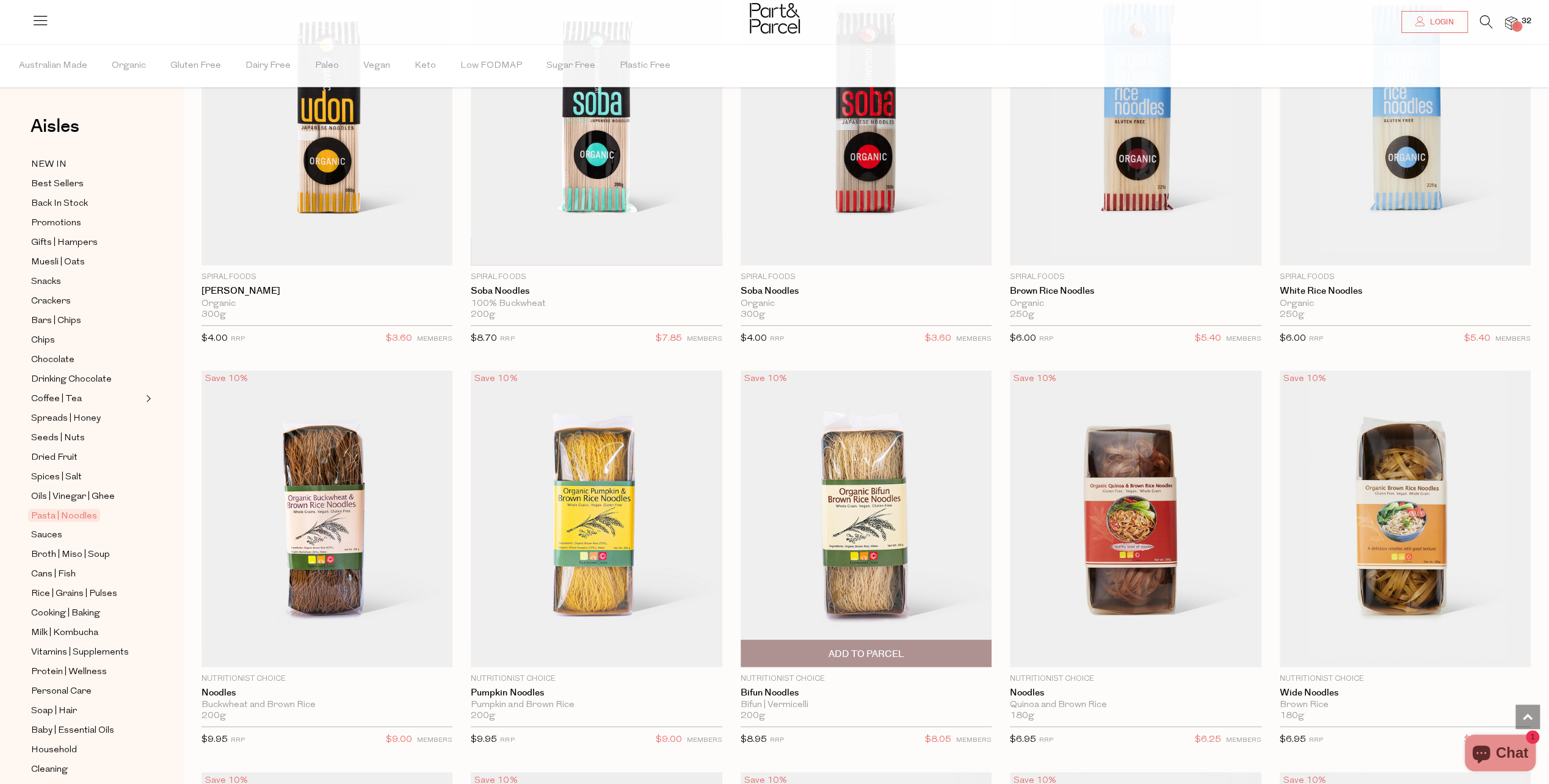
scroll to position [3053, 0]
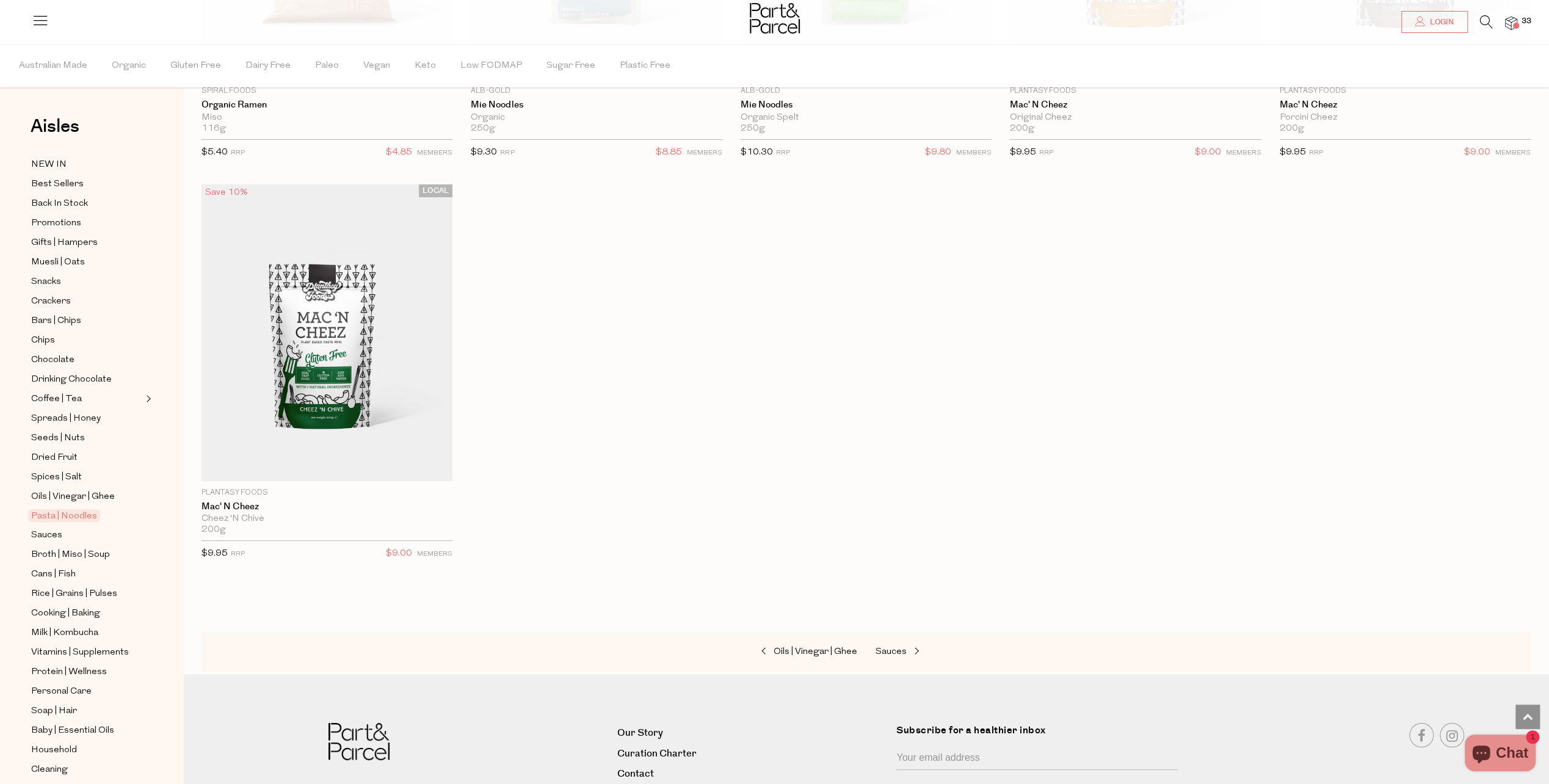
scroll to position [4457, 0]
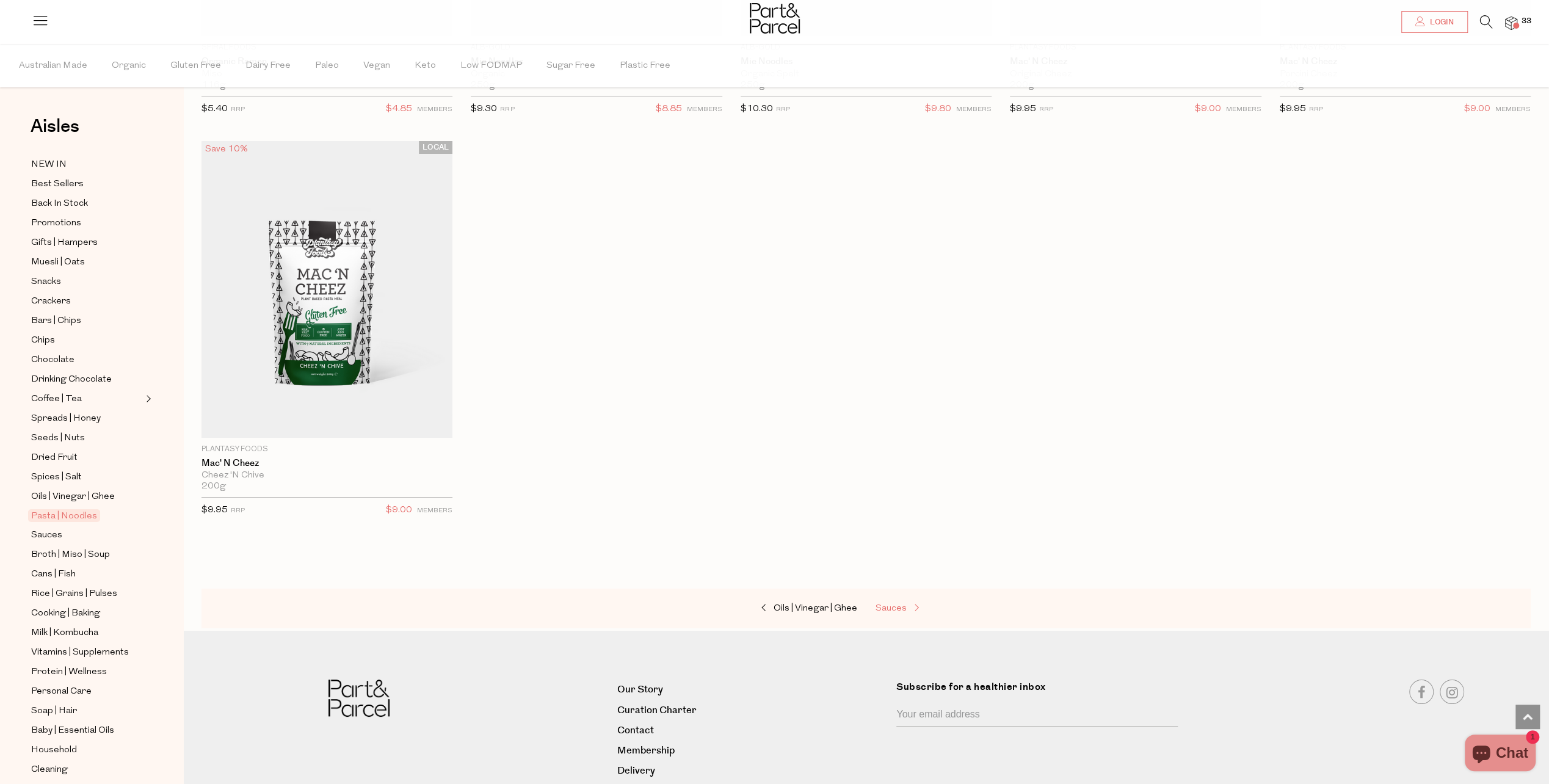
click at [887, 604] on span "Sauces" at bounding box center [891, 608] width 31 height 9
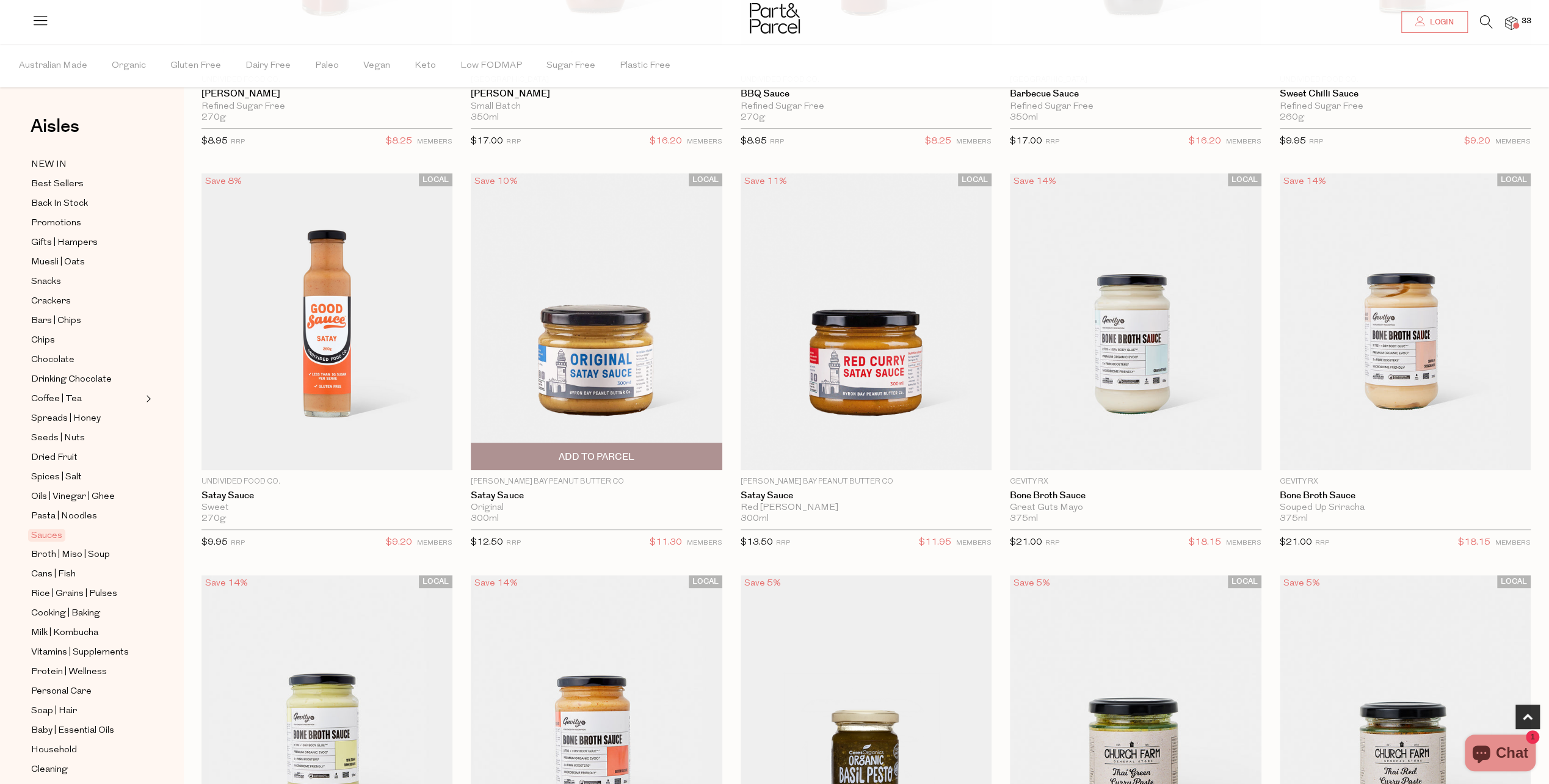
scroll to position [427, 0]
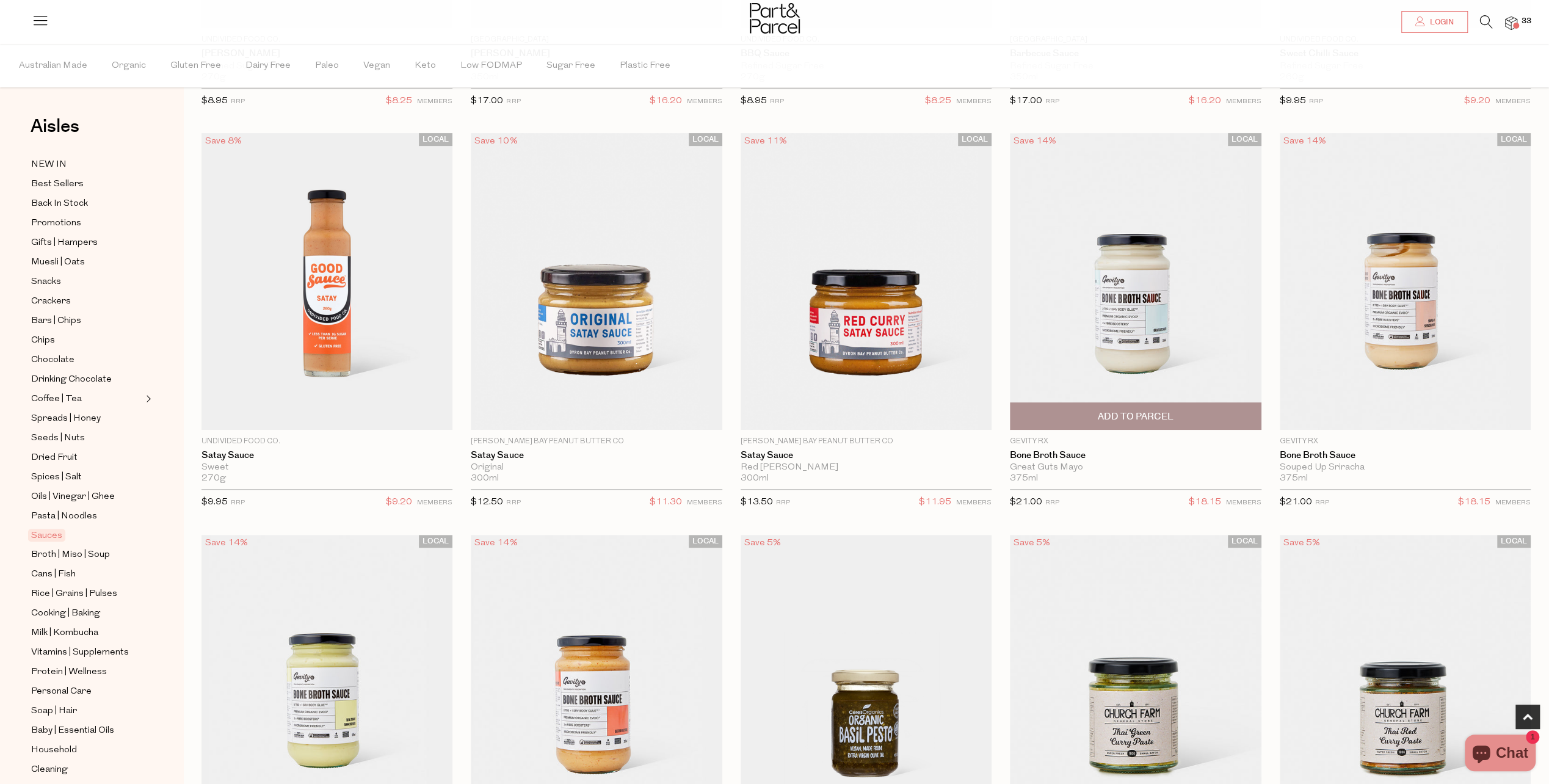
click at [1168, 411] on span "Add To Parcel" at bounding box center [1136, 417] width 75 height 12
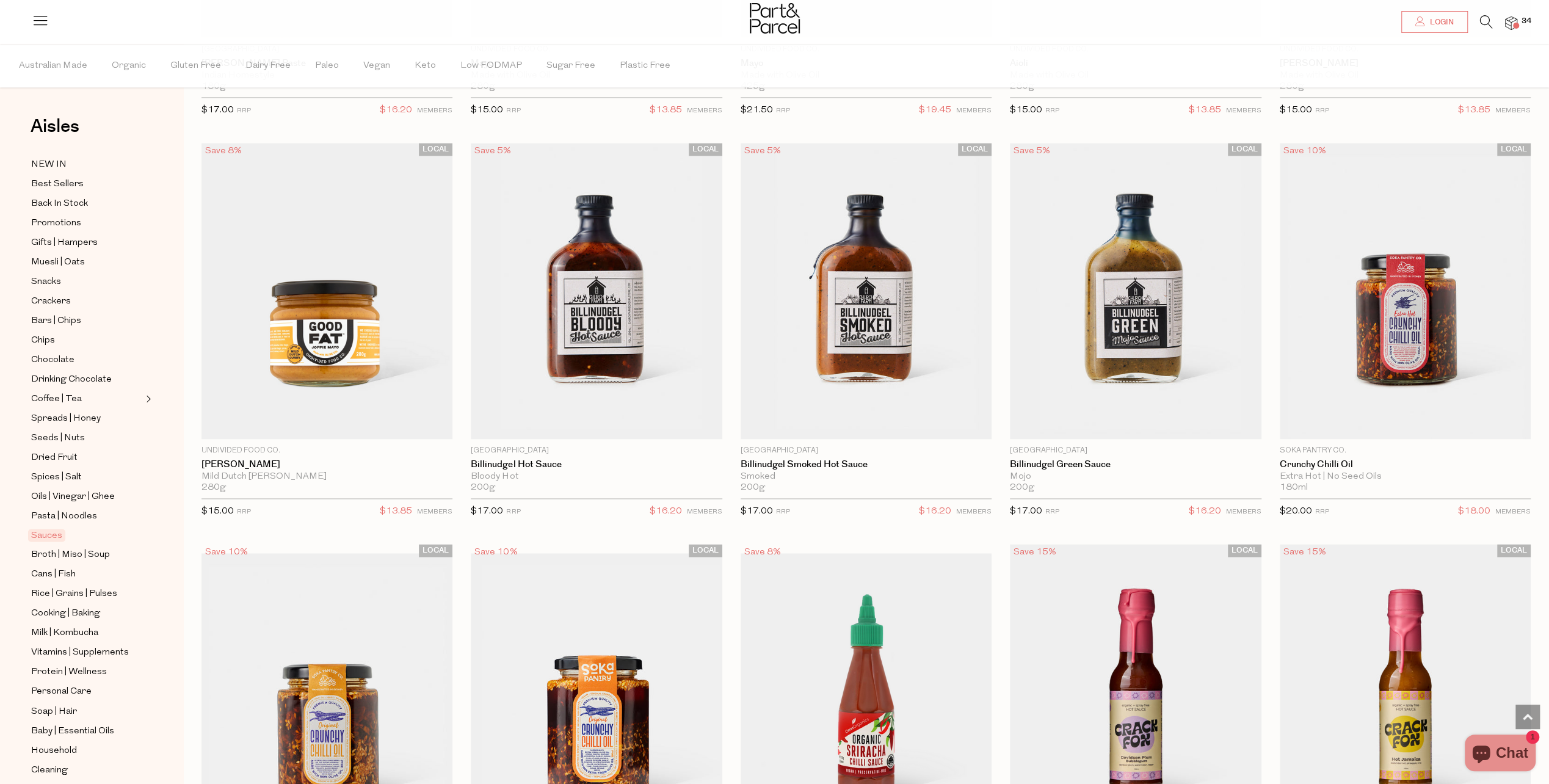
scroll to position [1648, 0]
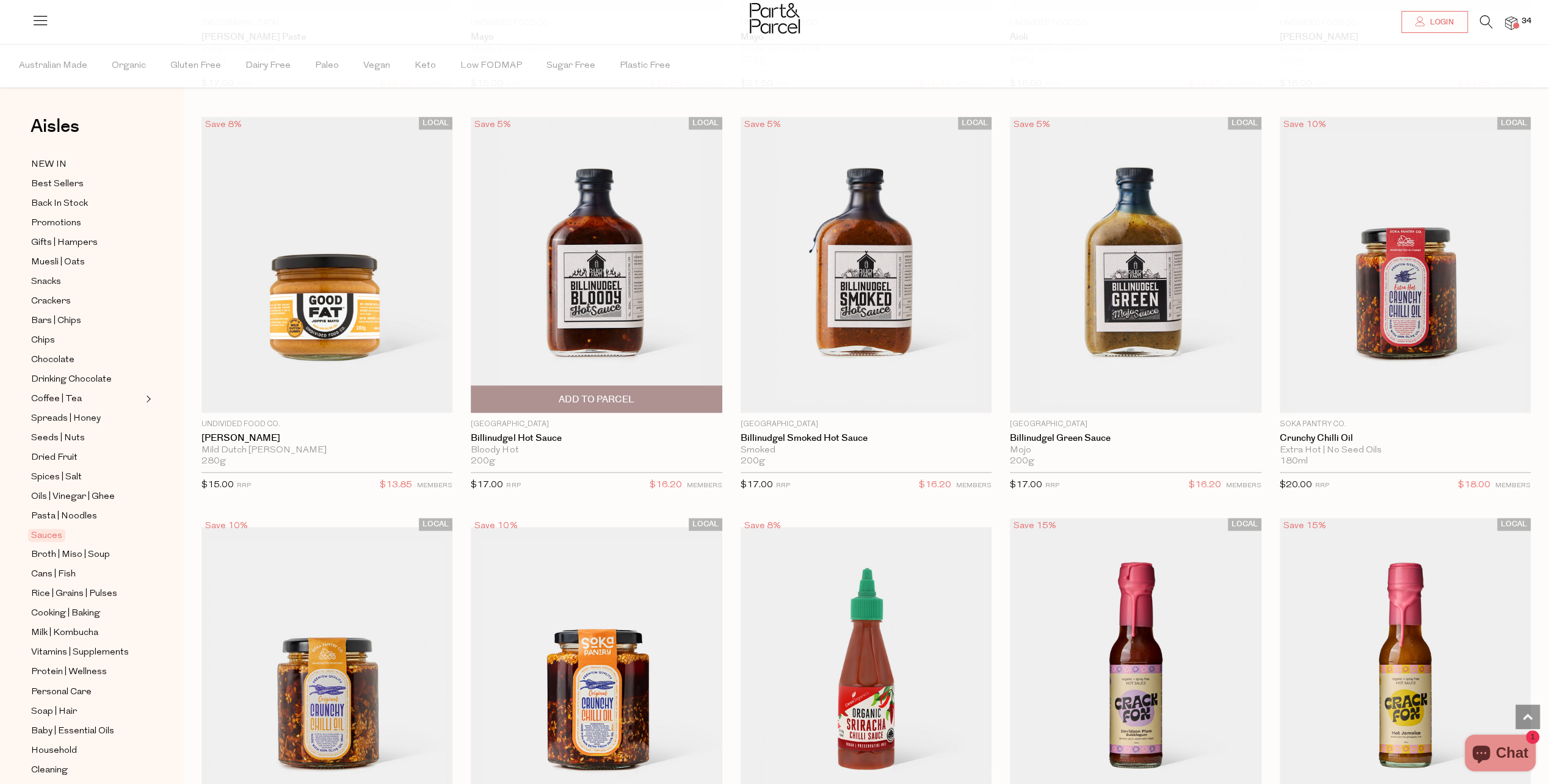
click at [628, 393] on span "Add To Parcel" at bounding box center [596, 399] width 75 height 12
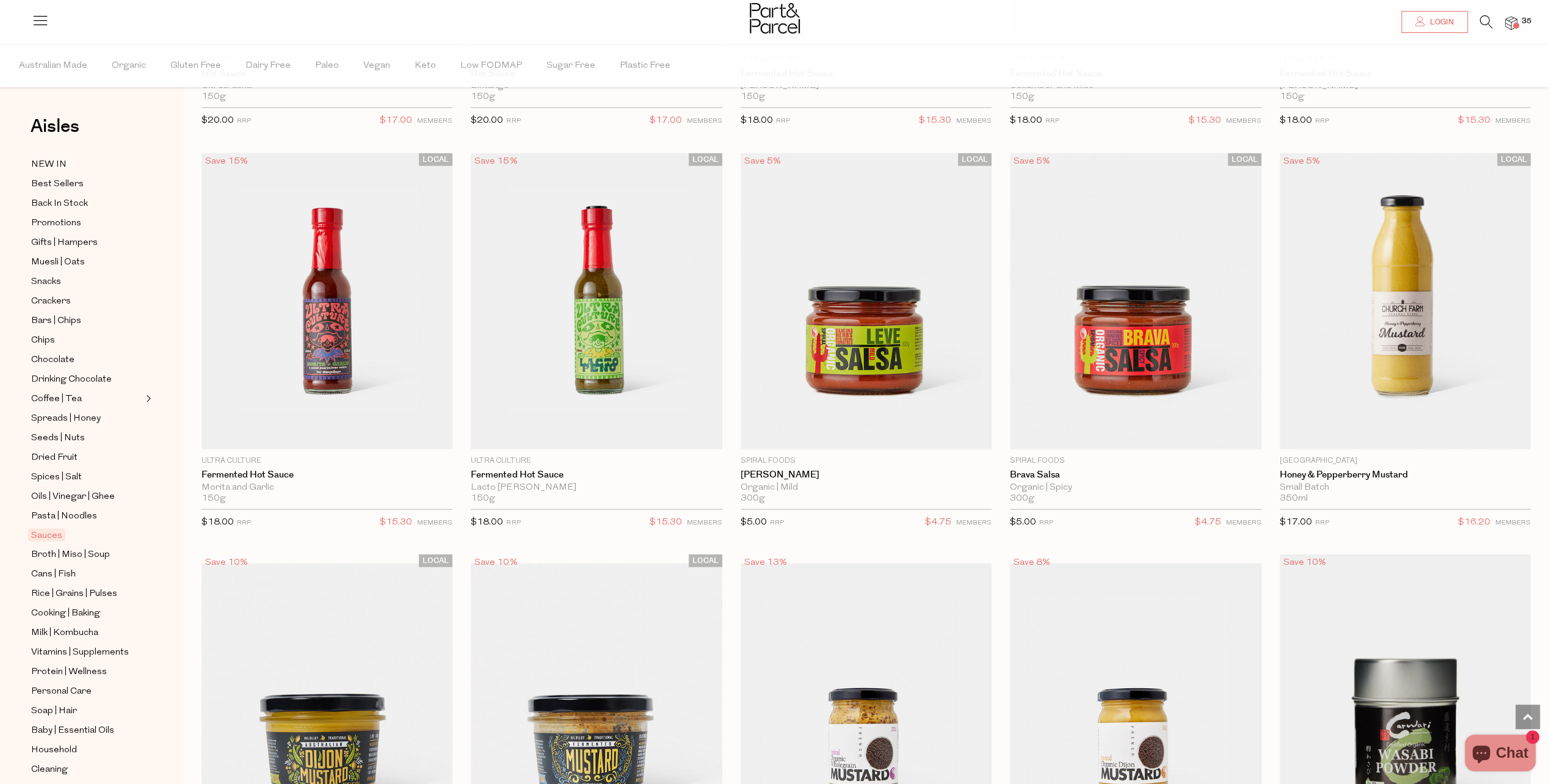
scroll to position [2869, 0]
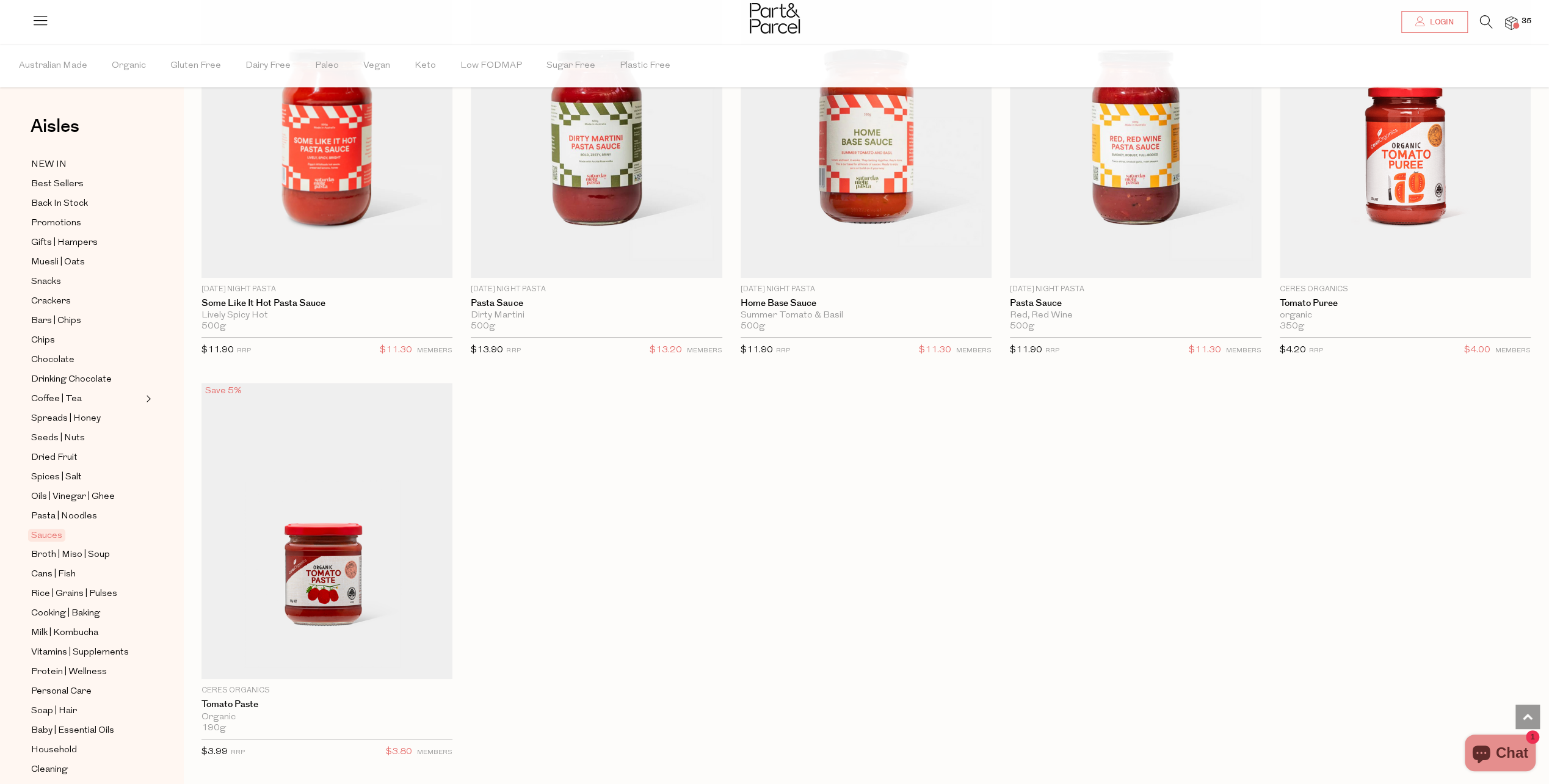
scroll to position [5067, 0]
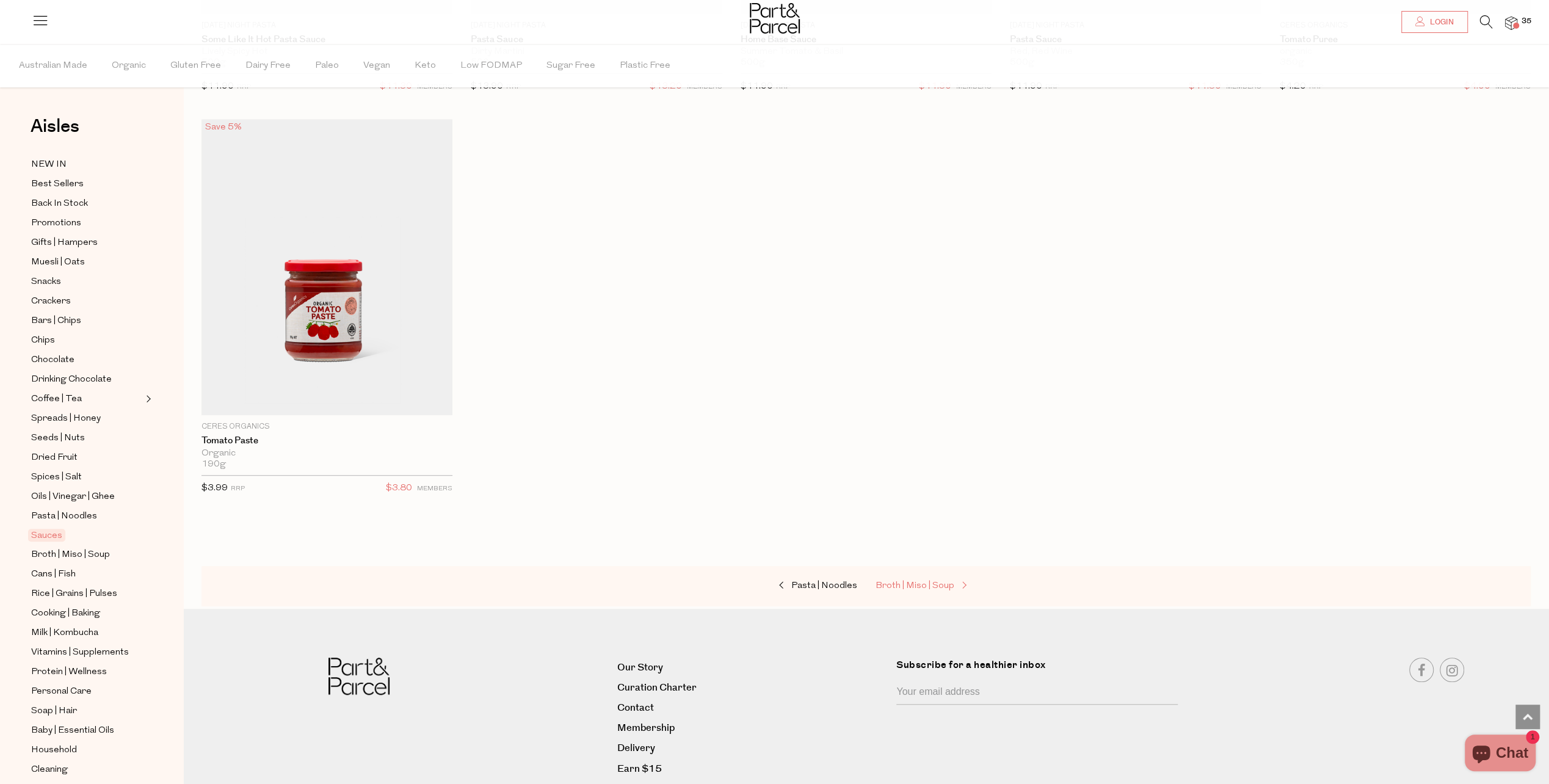
click at [896, 581] on span "Broth | Miso | Soup" at bounding box center [915, 585] width 79 height 9
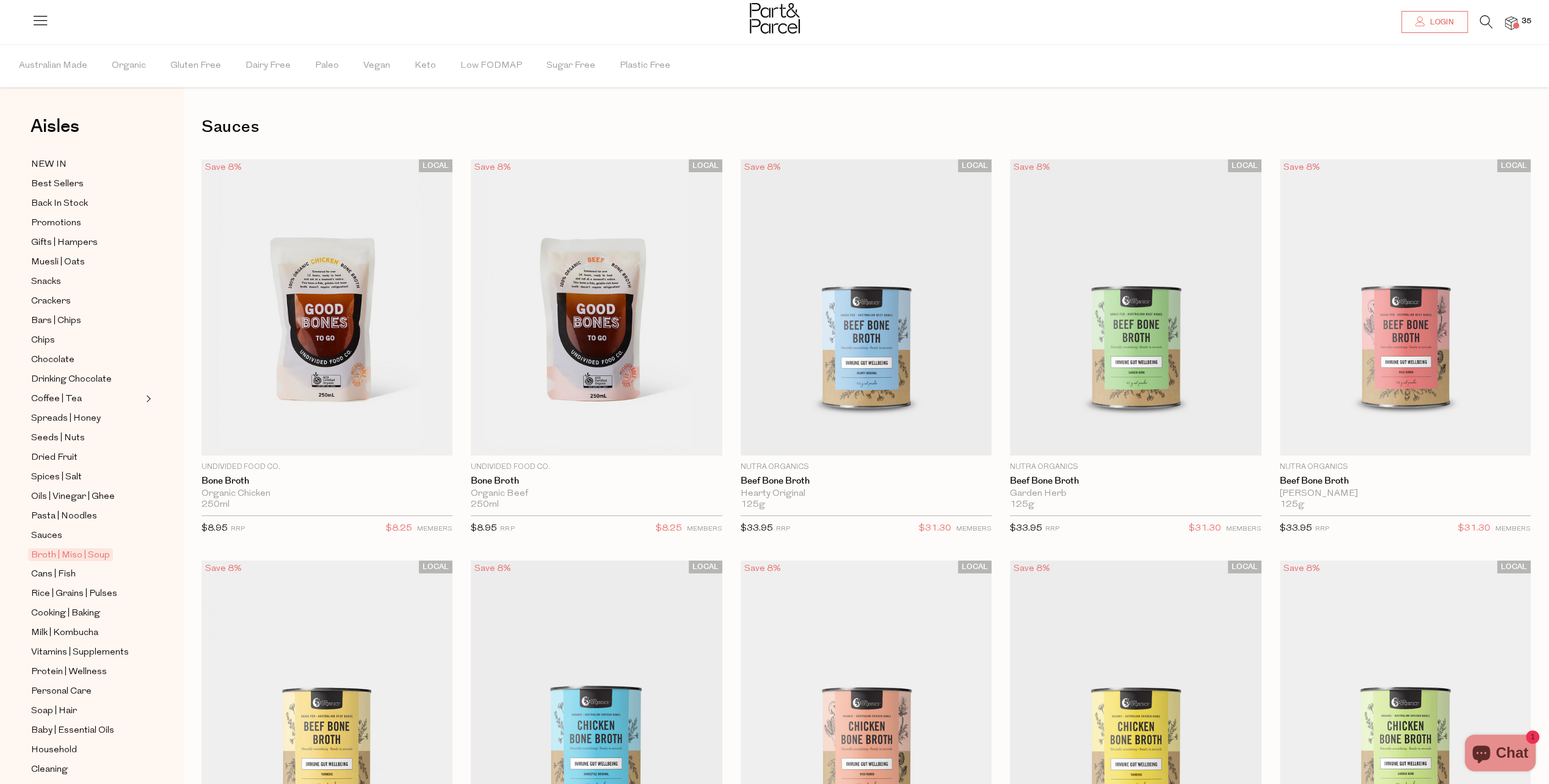
type input "2"
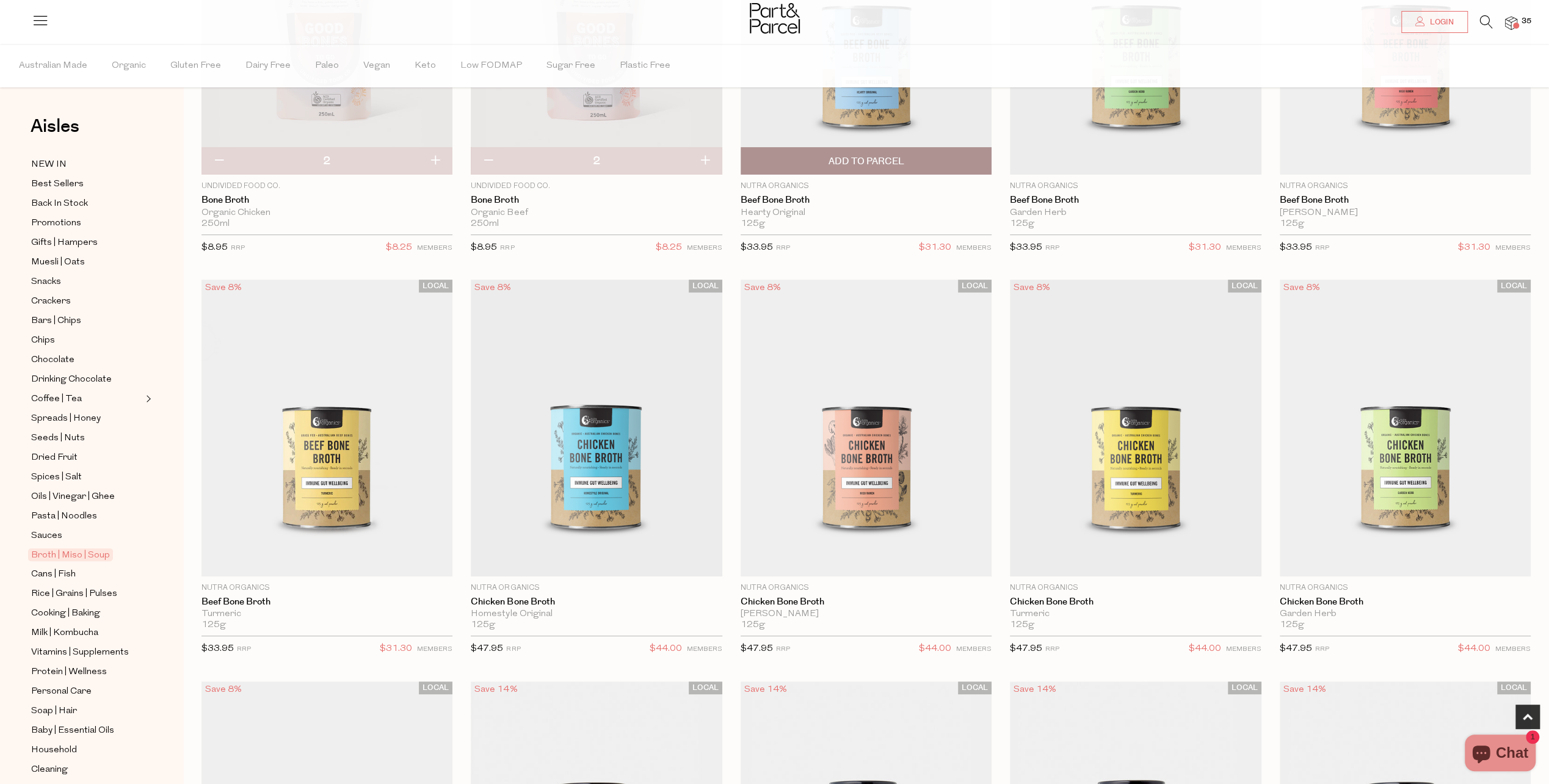
scroll to position [305, 0]
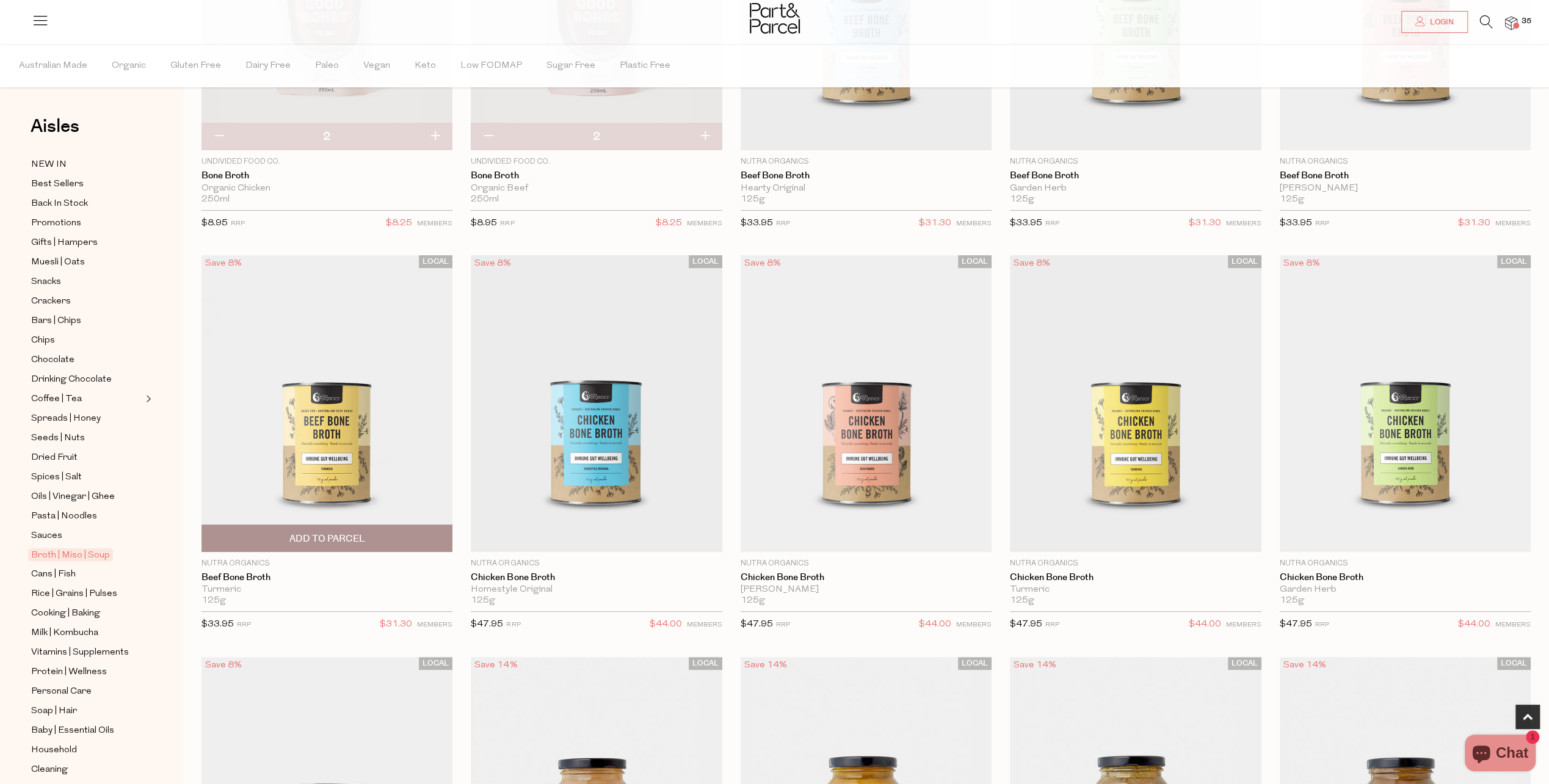
click at [336, 535] on span "Add To Parcel" at bounding box center [326, 538] width 75 height 12
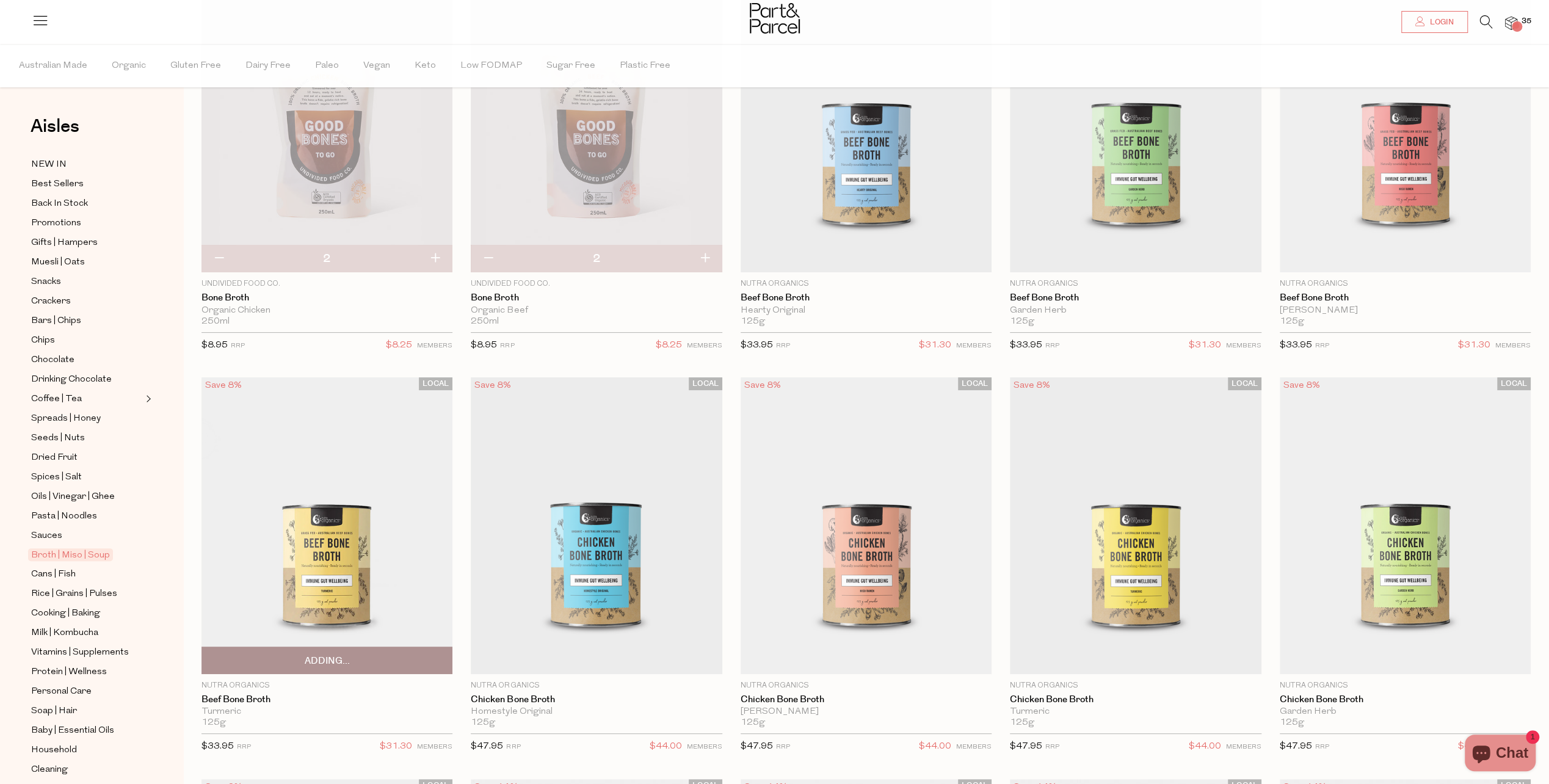
scroll to position [183, 0]
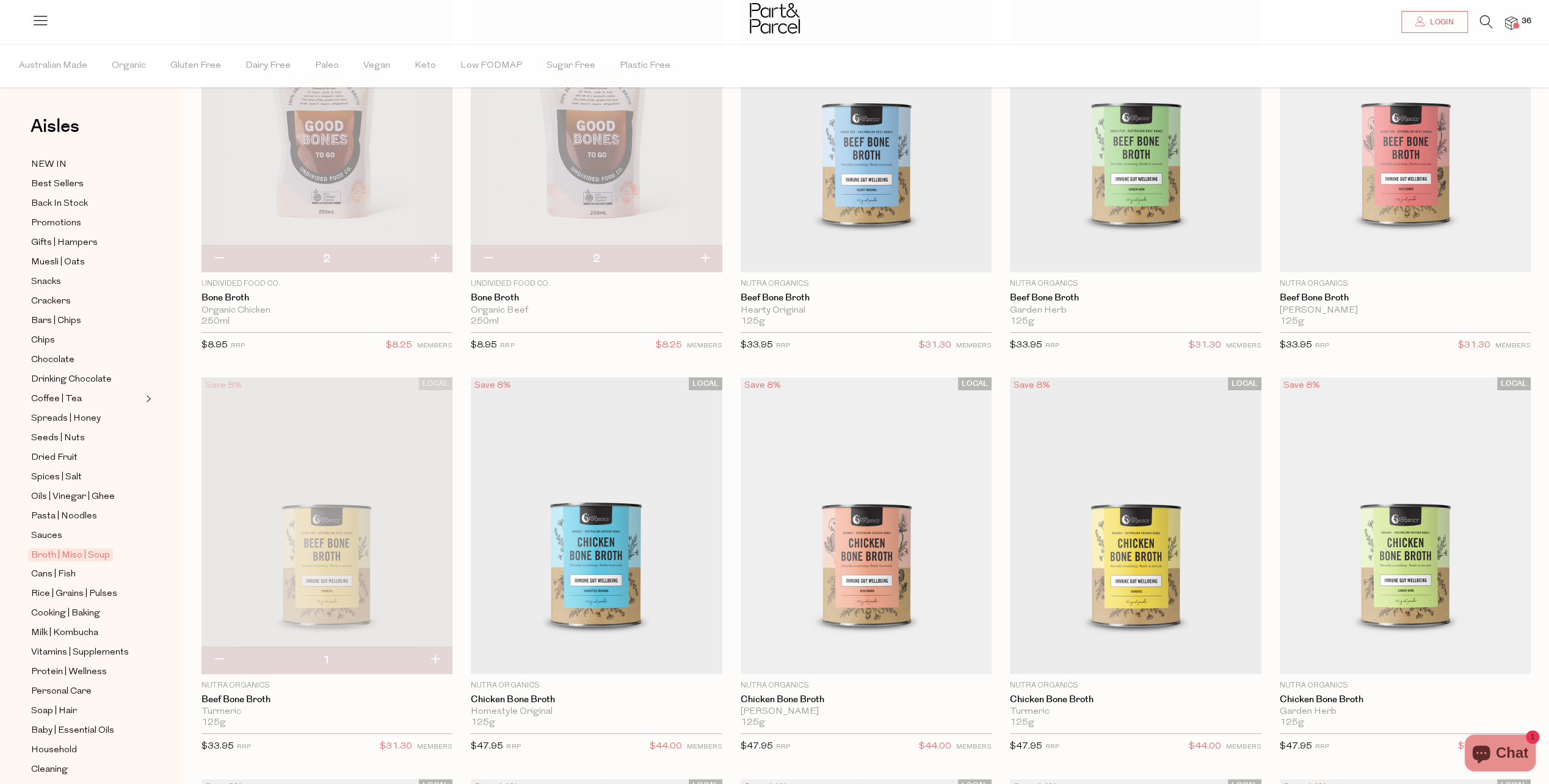
click at [216, 655] on button "button" at bounding box center [218, 660] width 35 height 27
type input "0"
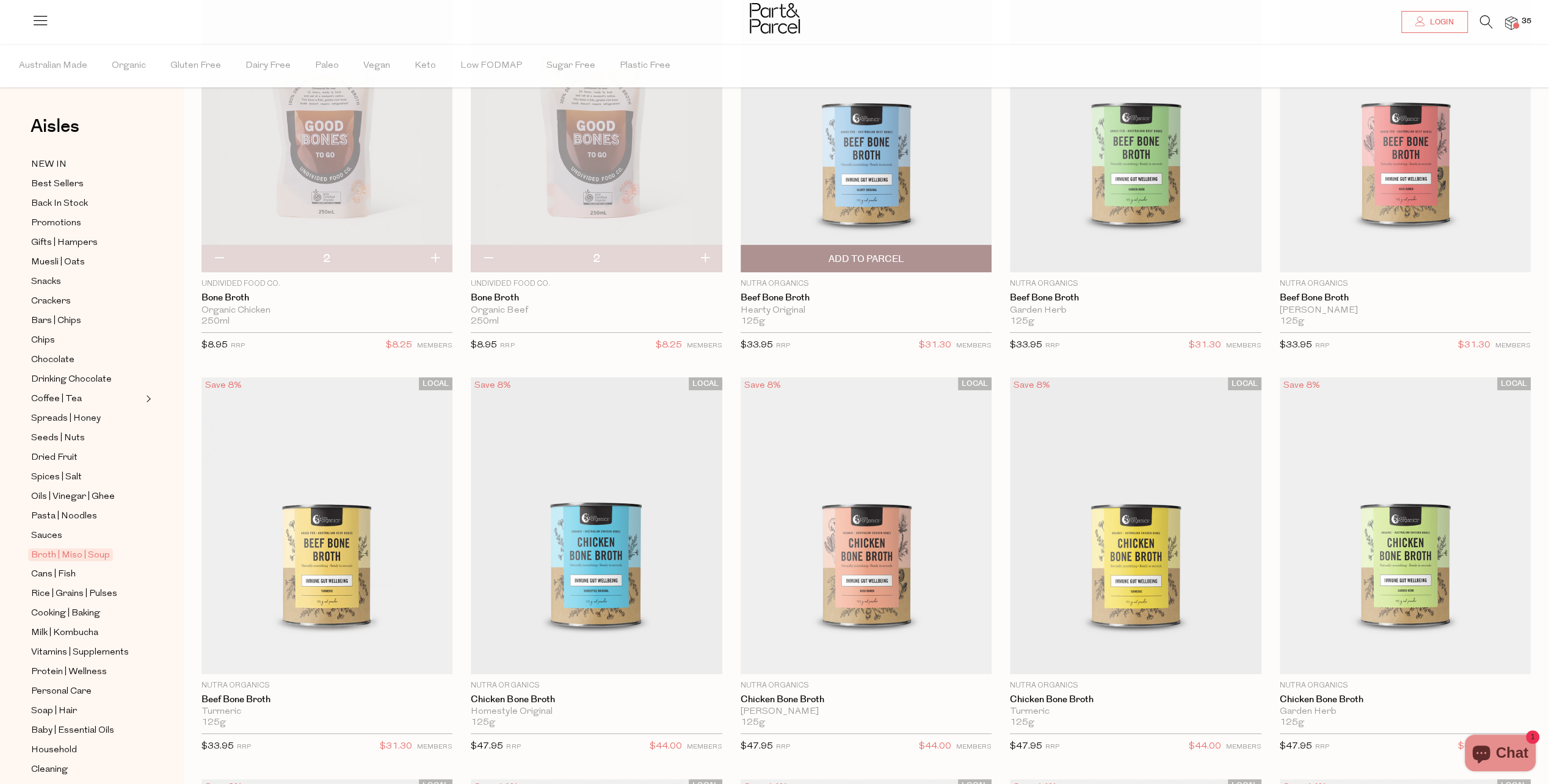
click at [853, 256] on span "Add To Parcel" at bounding box center [865, 259] width 75 height 12
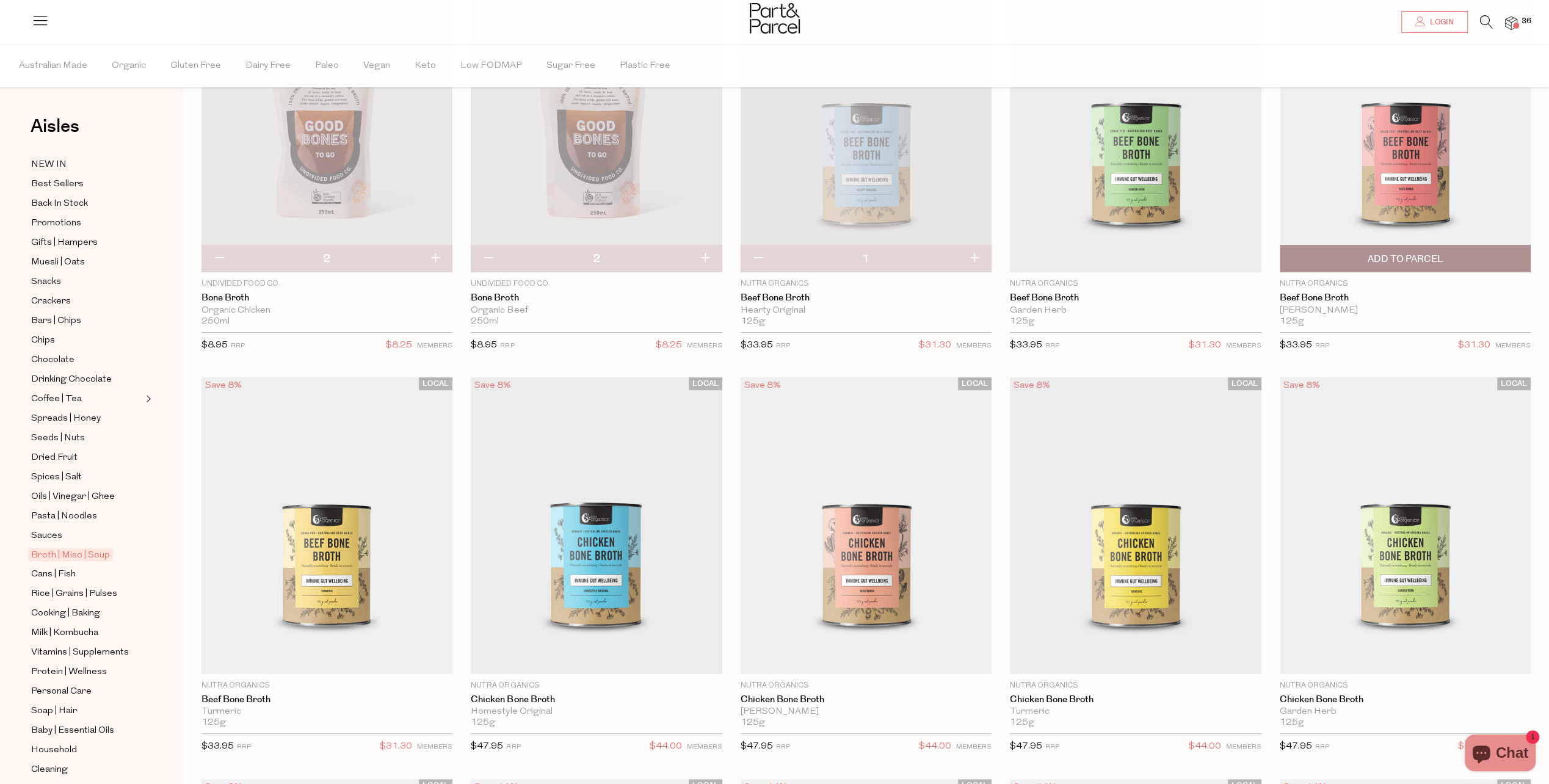
click at [1396, 263] on span "Add To Parcel" at bounding box center [1404, 259] width 75 height 12
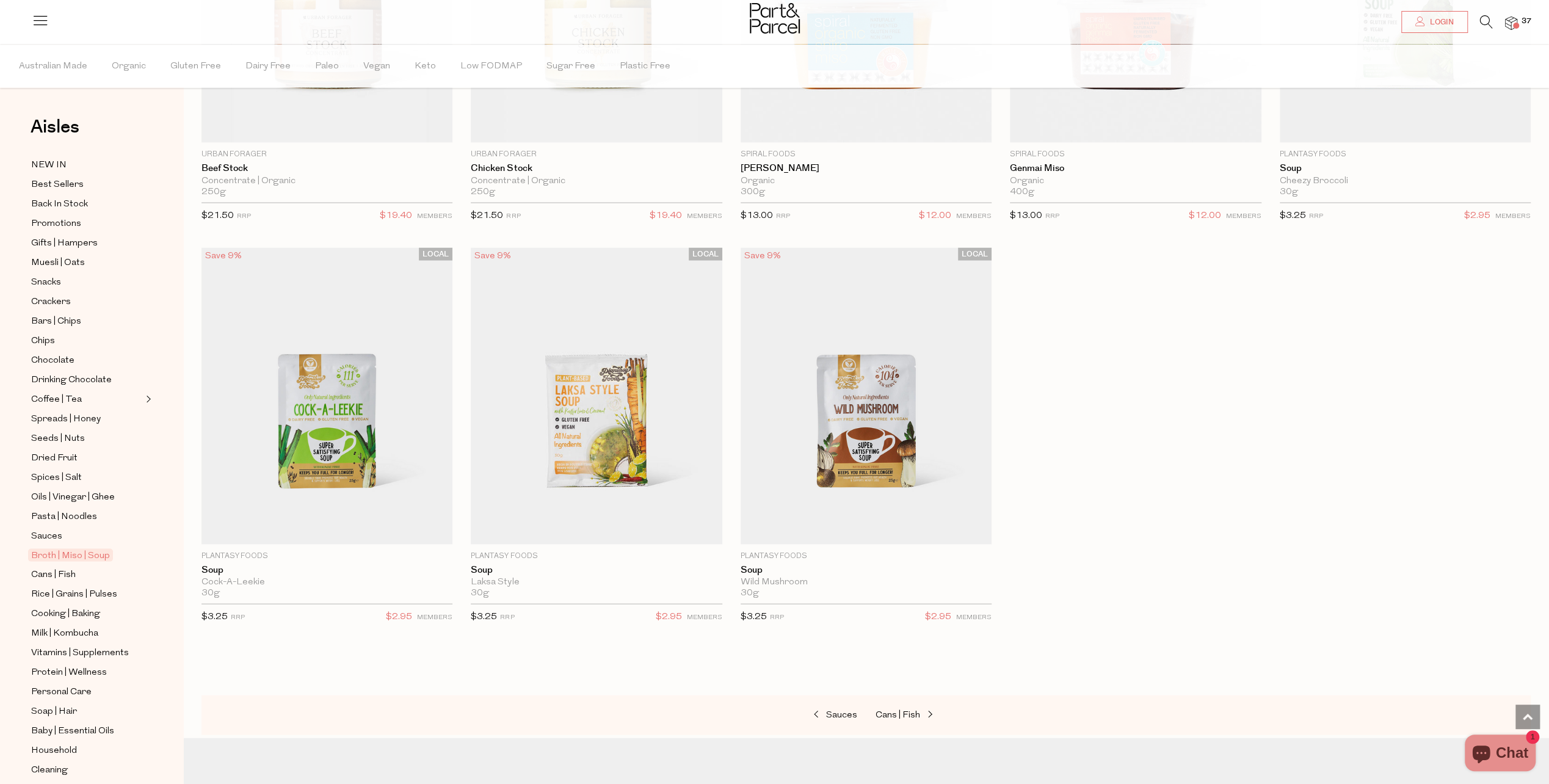
scroll to position [2489, 0]
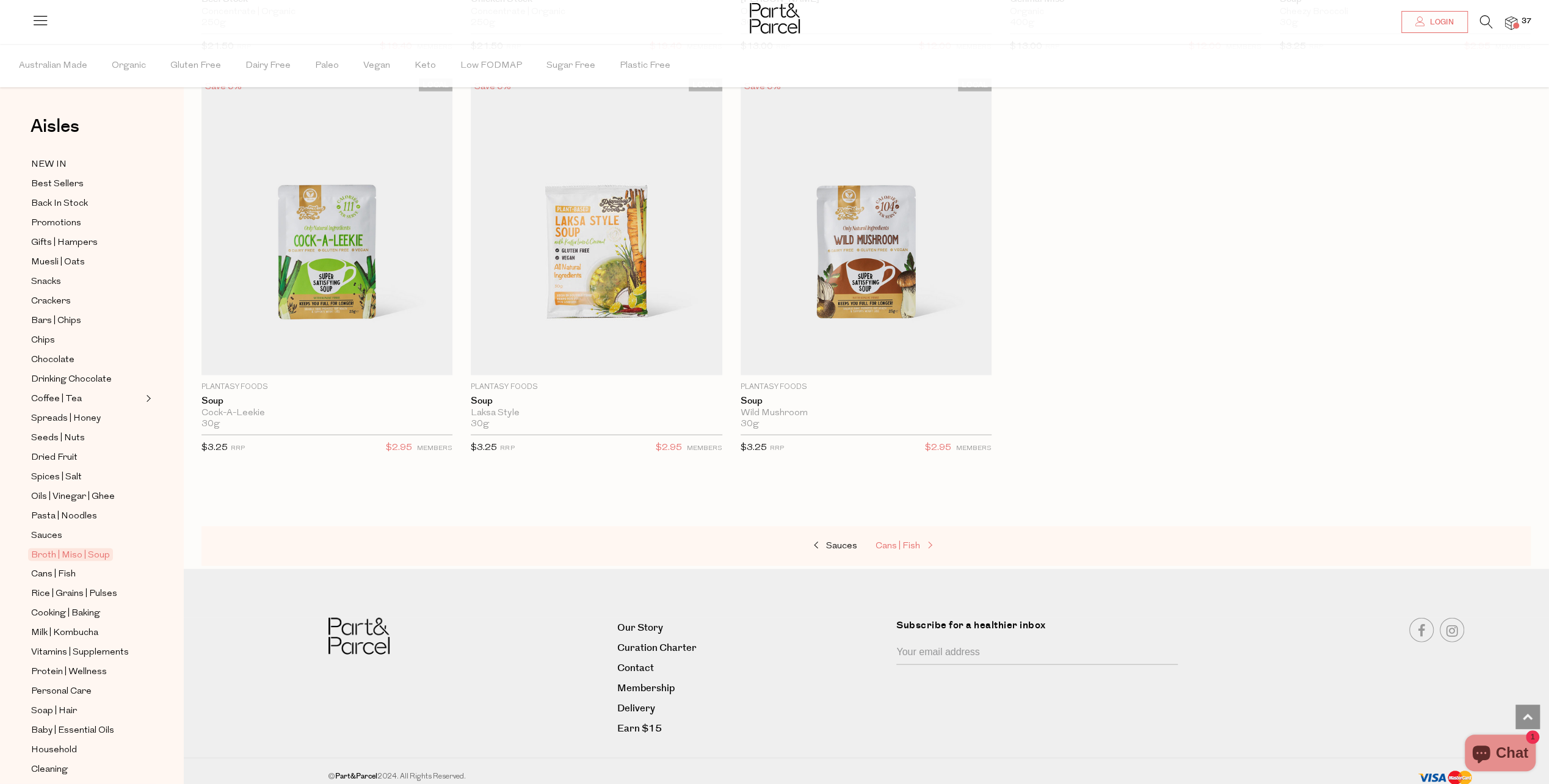
click at [906, 542] on span "Cans | Fish" at bounding box center [898, 546] width 44 height 9
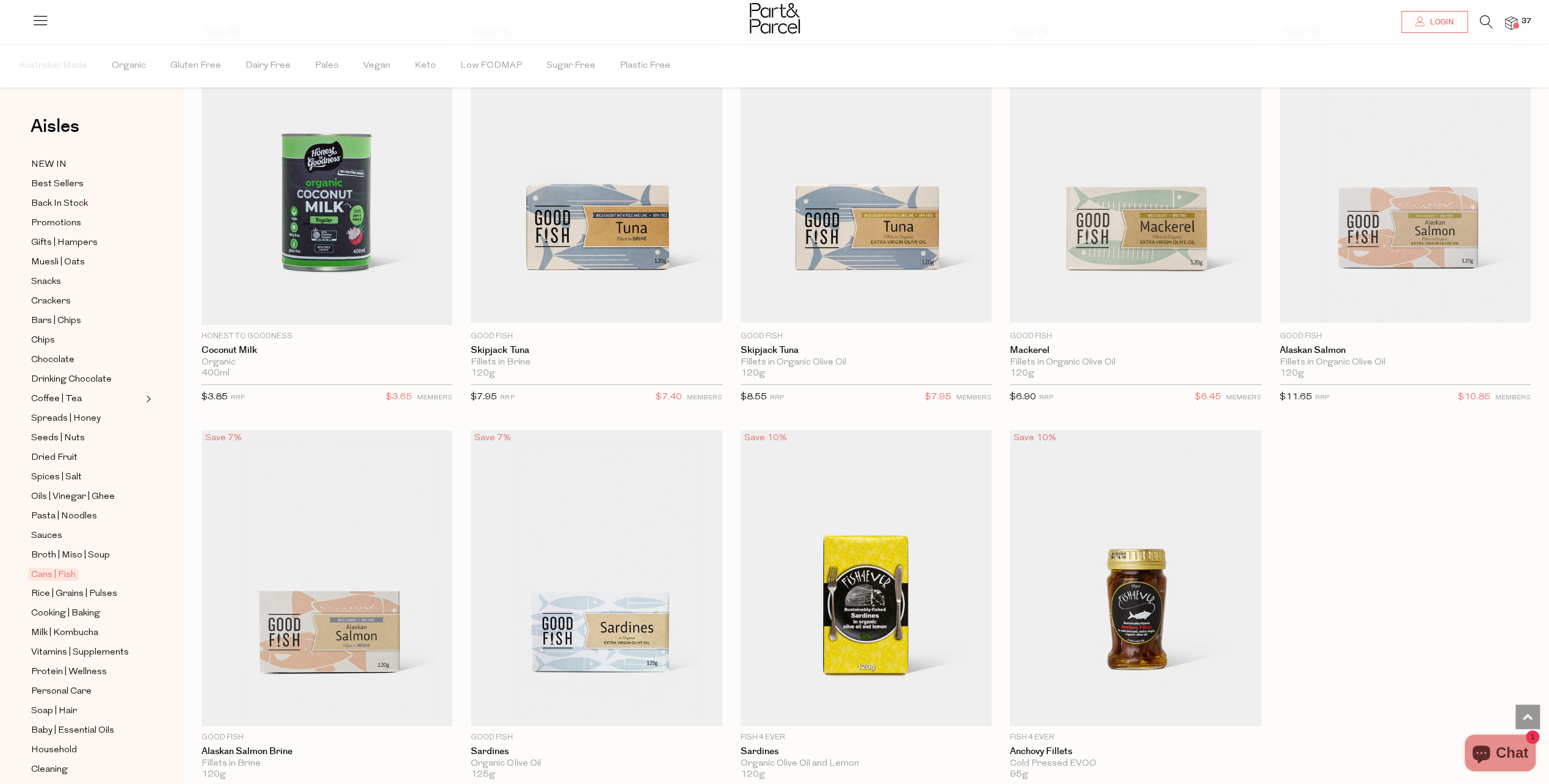
scroll to position [1465, 0]
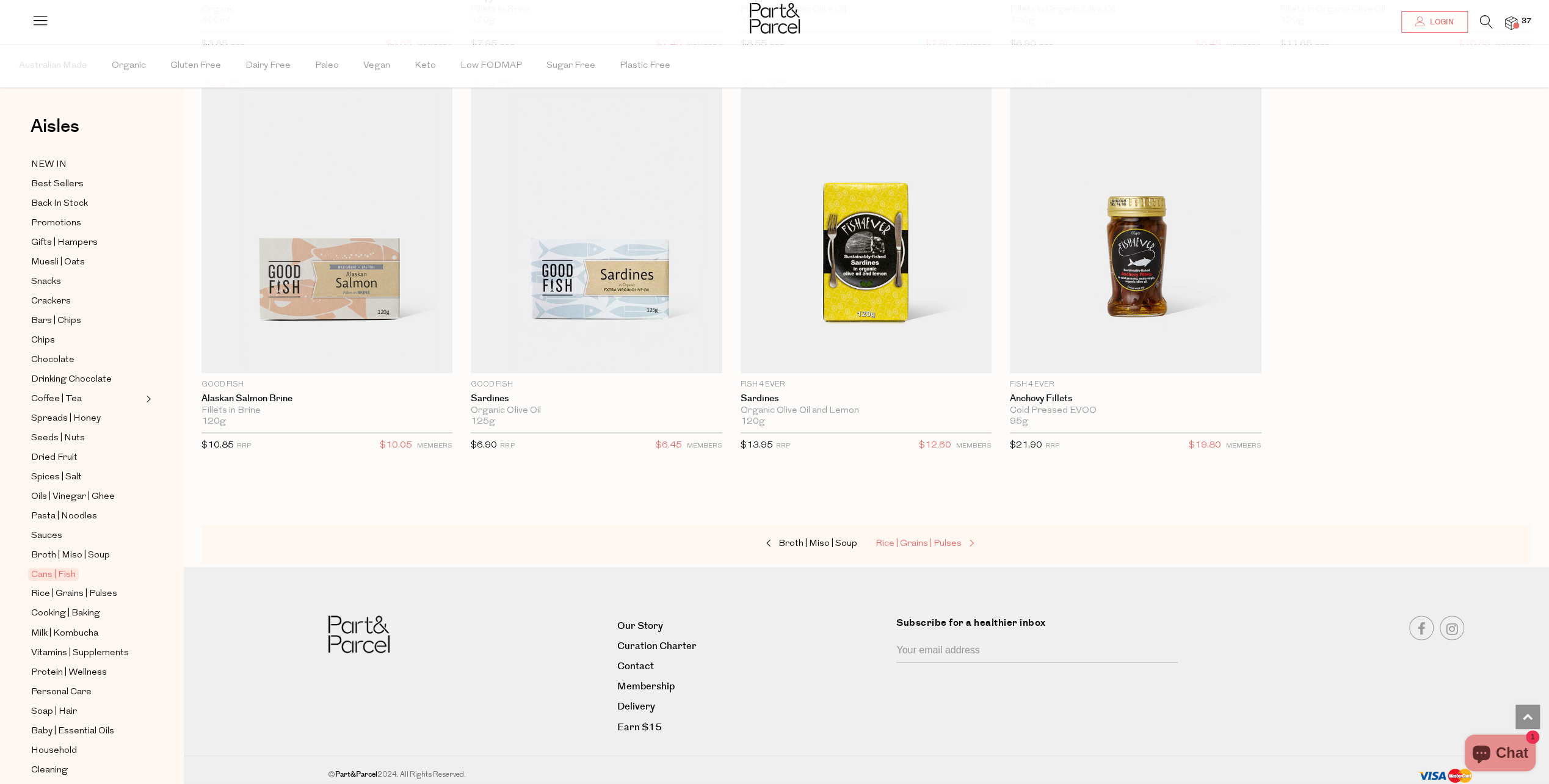
click at [932, 539] on span "Rice | Grains | Pulses" at bounding box center [918, 544] width 86 height 9
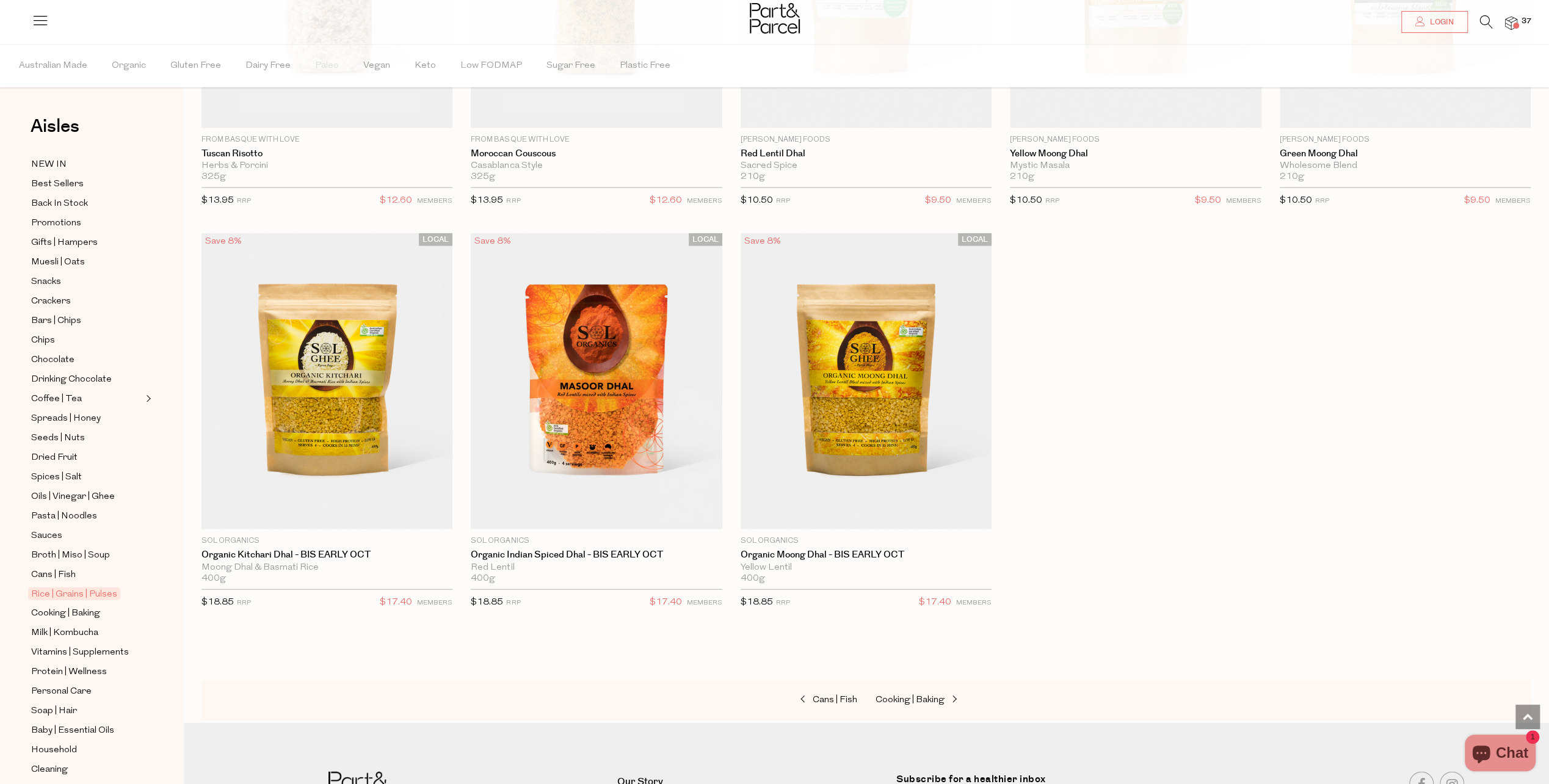
scroll to position [2808, 0]
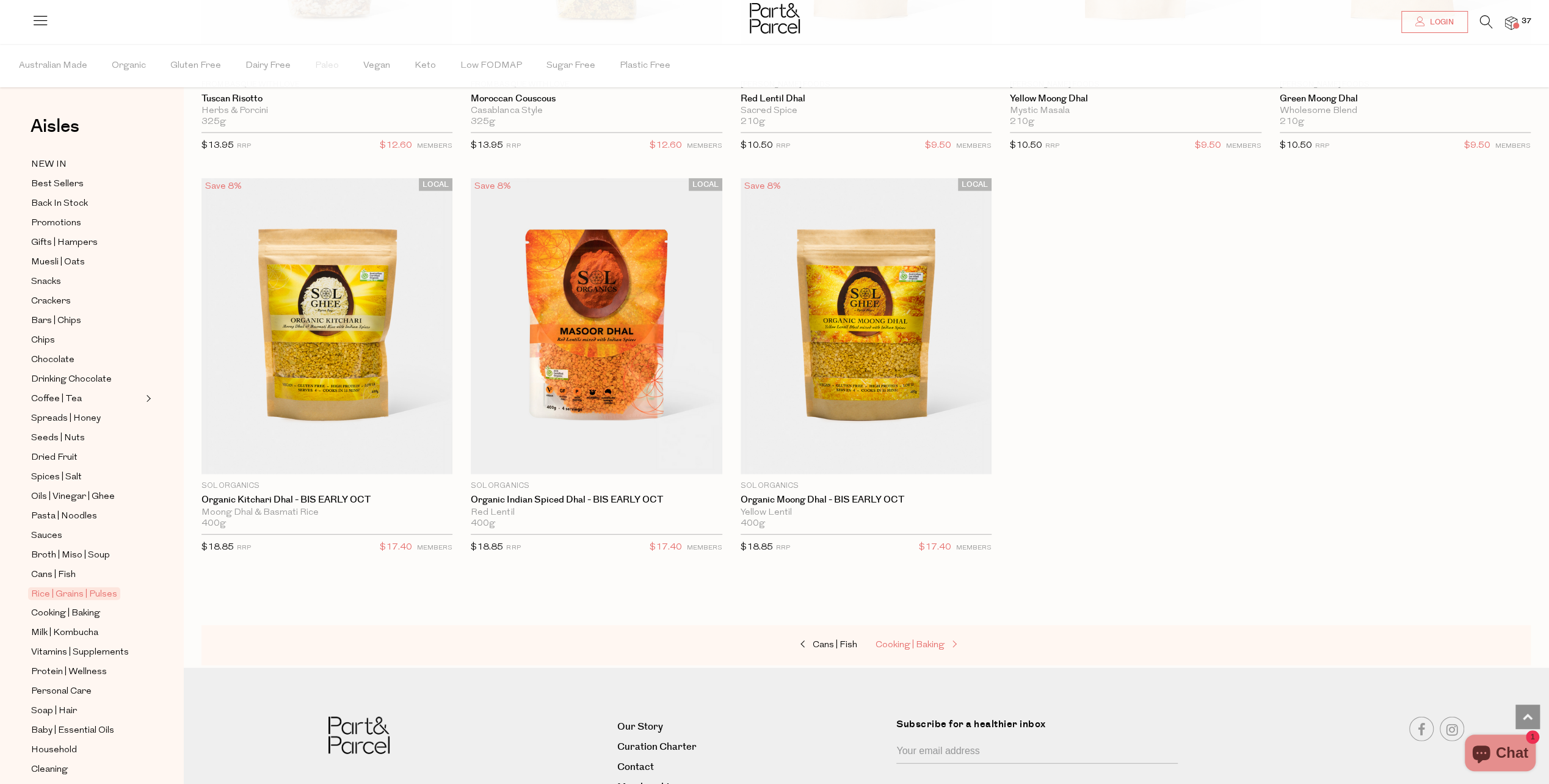
click at [920, 640] on span "Cooking | Baking" at bounding box center [910, 645] width 69 height 9
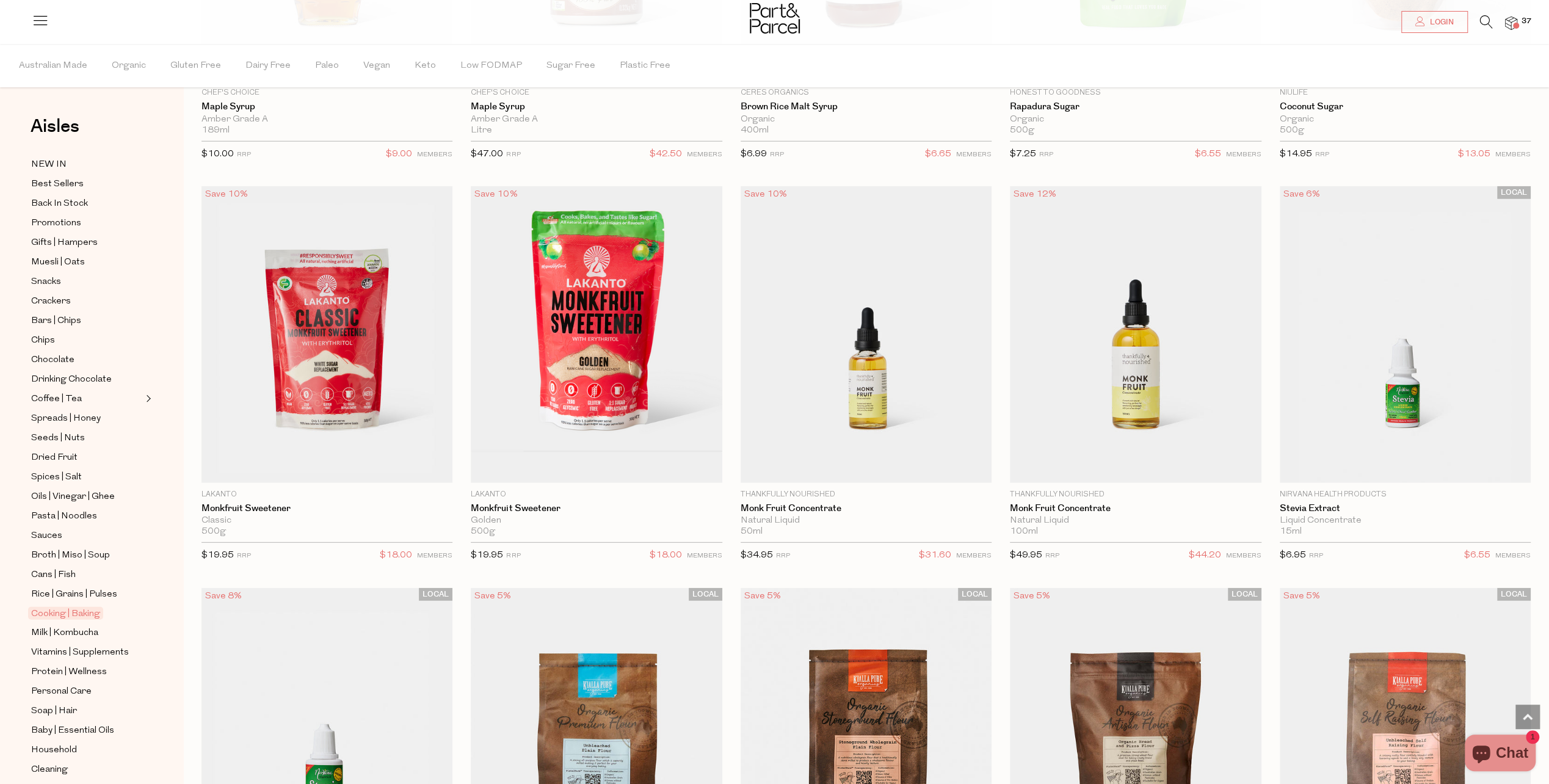
scroll to position [3235, 0]
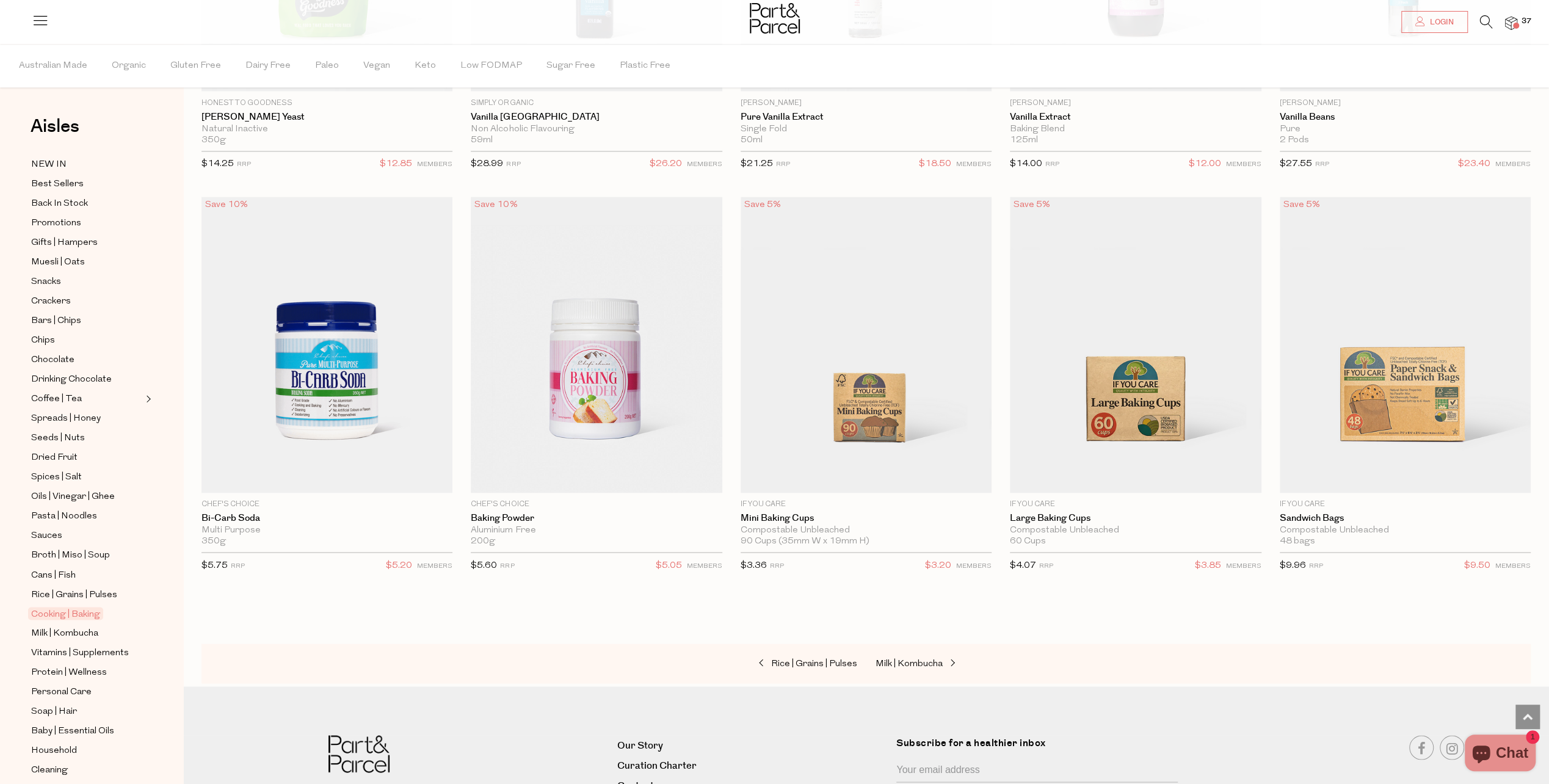
scroll to position [6471, 0]
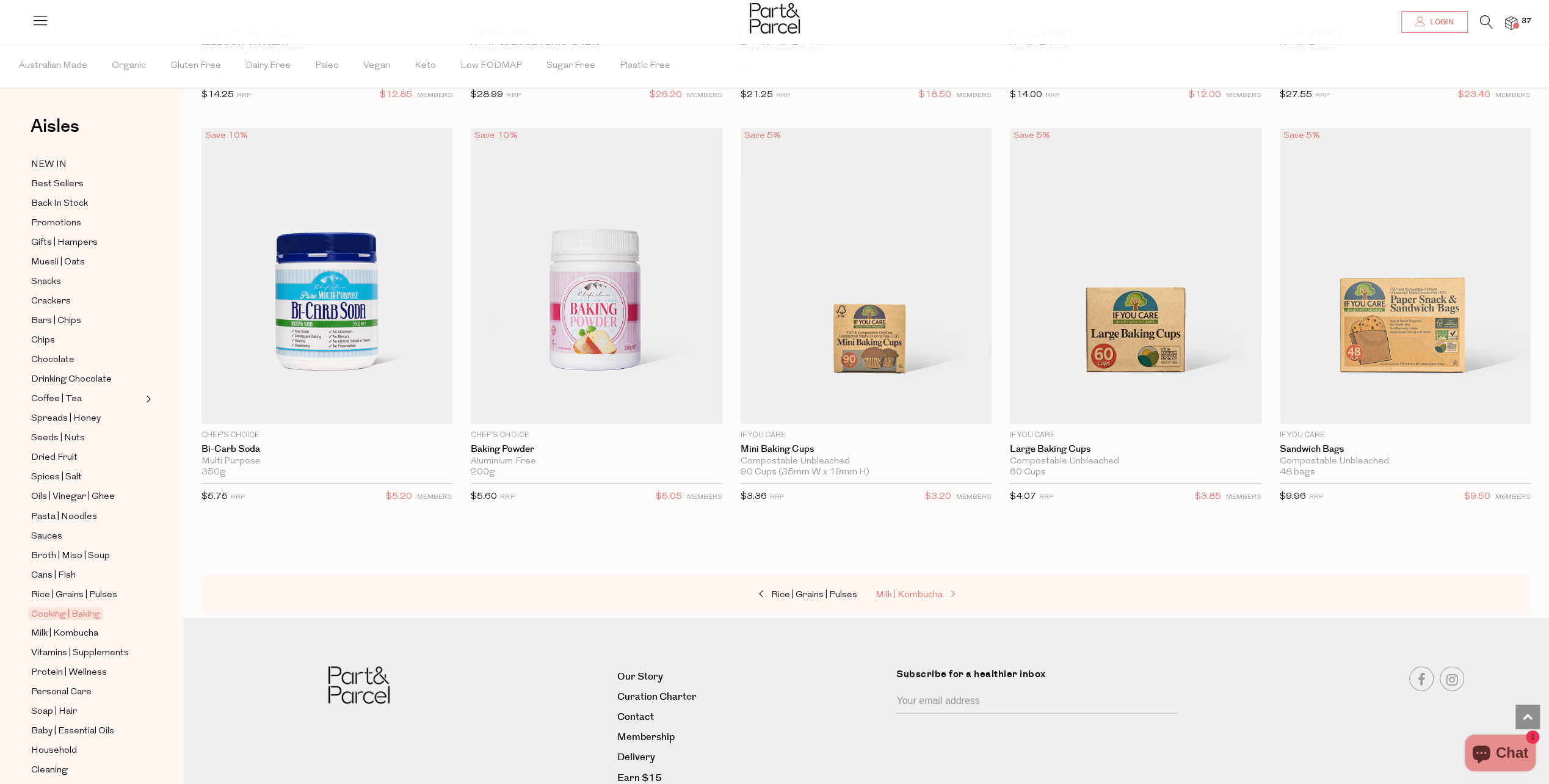
click at [924, 590] on span "Milk | Kombucha" at bounding box center [909, 594] width 67 height 9
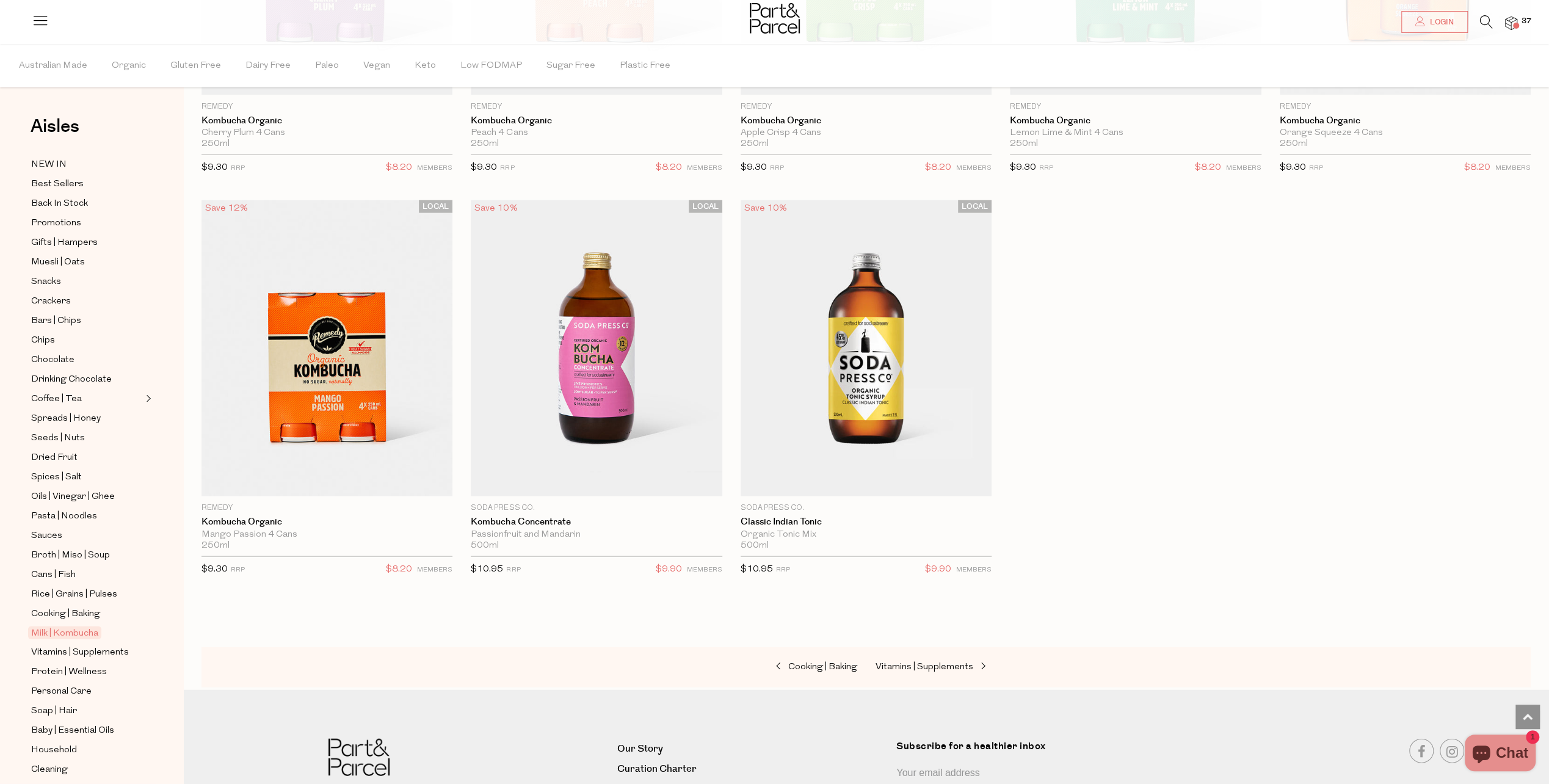
scroll to position [2442, 0]
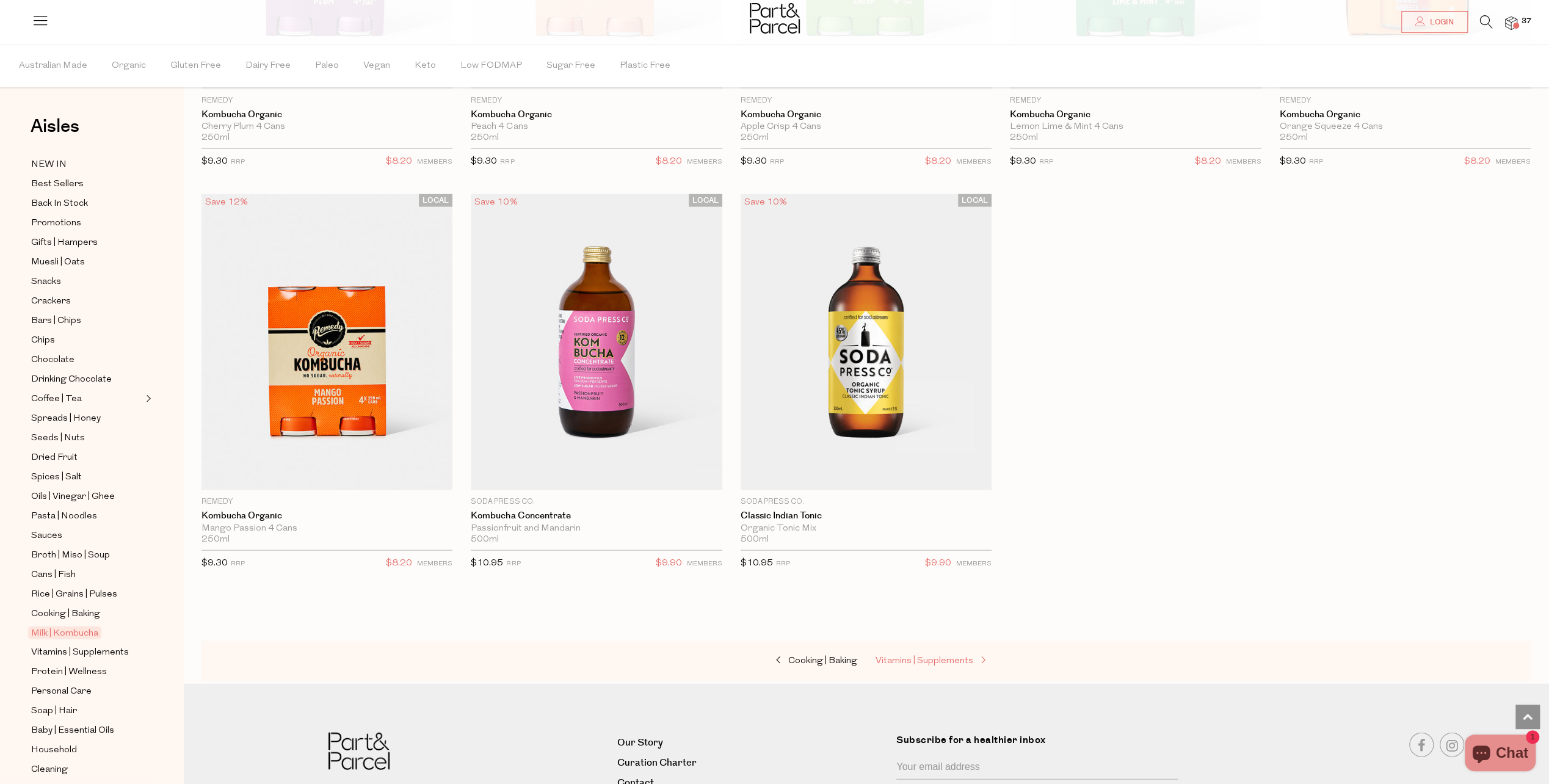
click at [932, 656] on span "Vitamins | Supplements" at bounding box center [924, 661] width 98 height 9
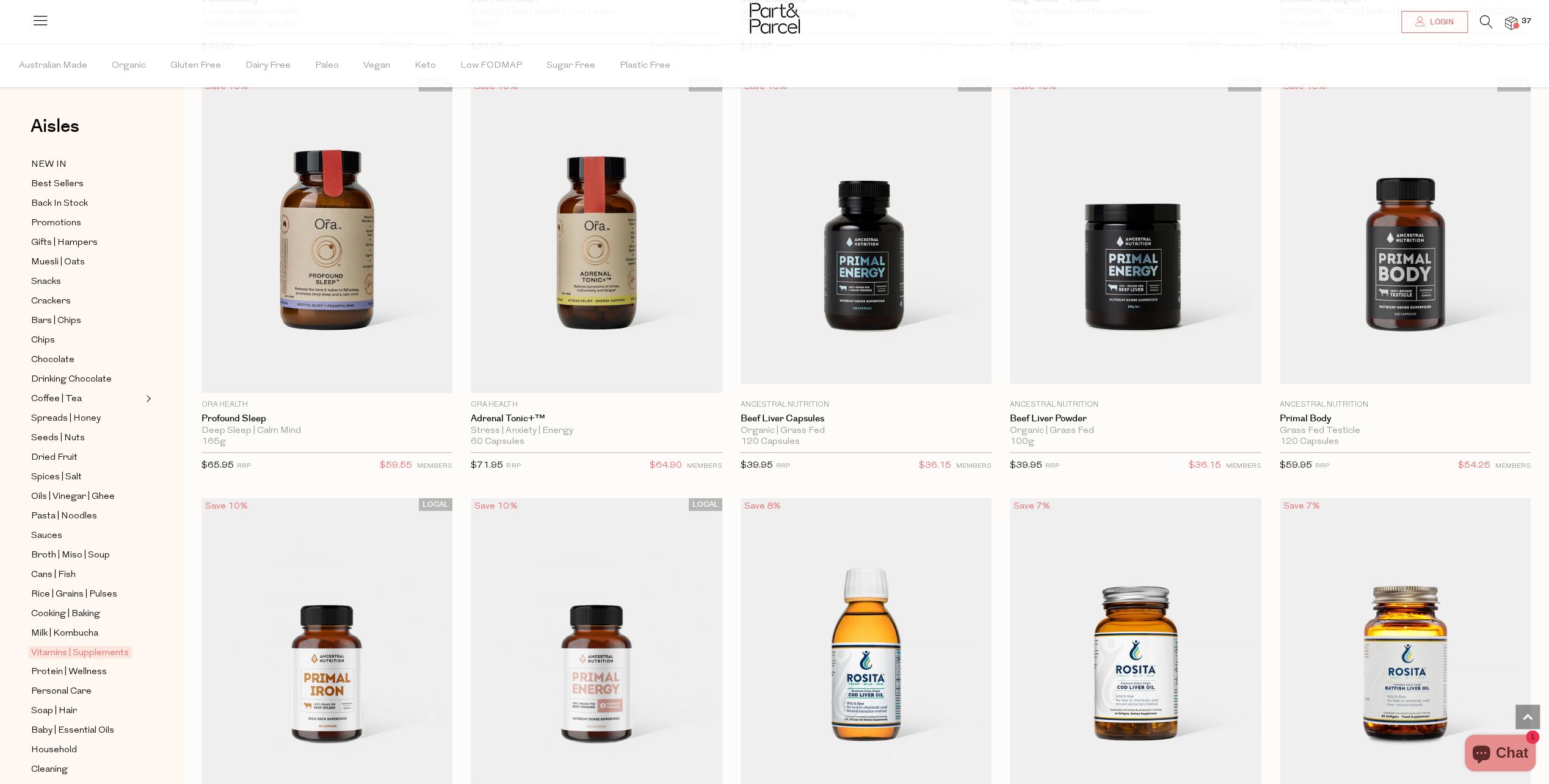
scroll to position [3303, 0]
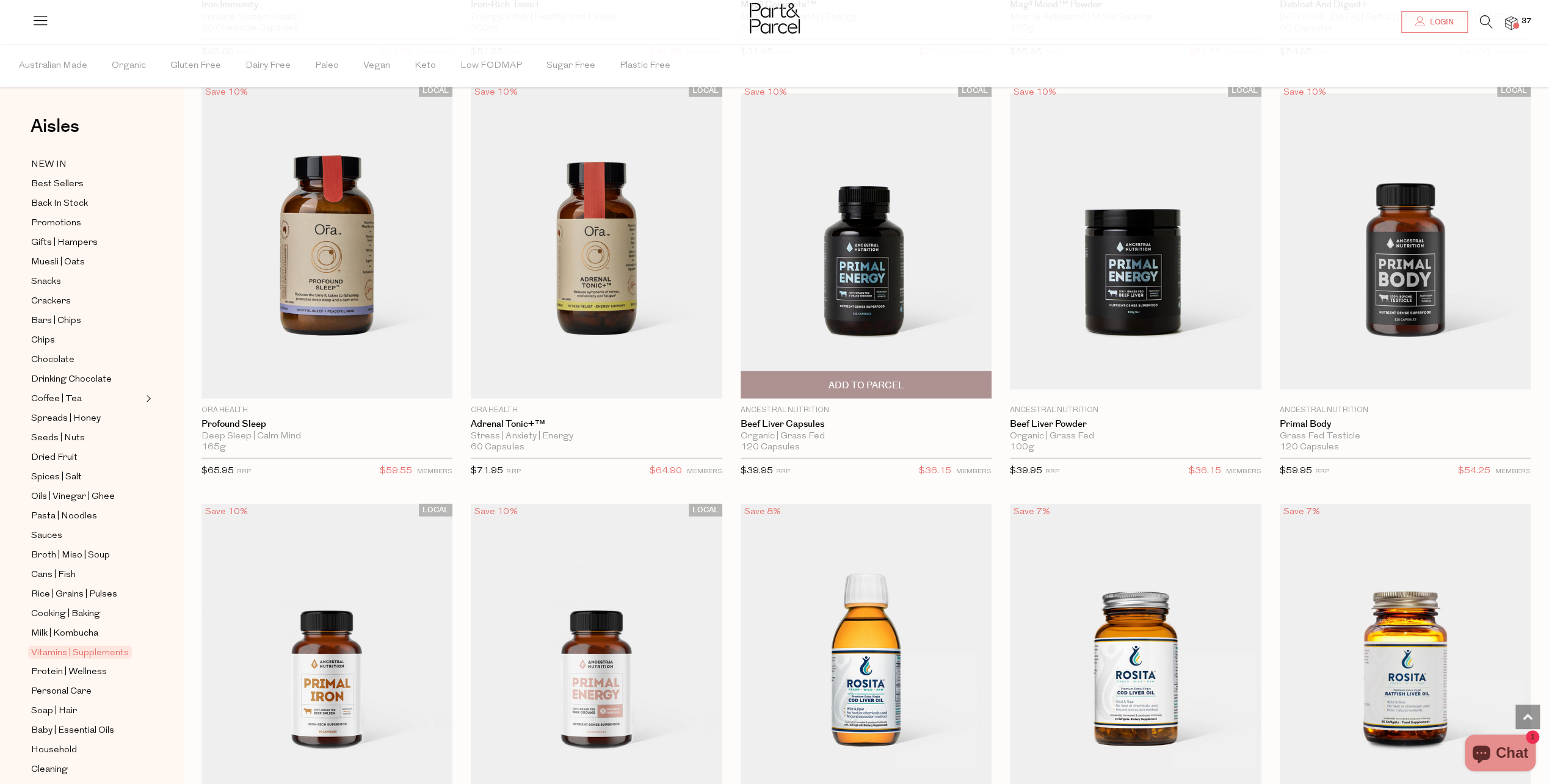
click at [840, 379] on span "Add To Parcel" at bounding box center [865, 385] width 75 height 12
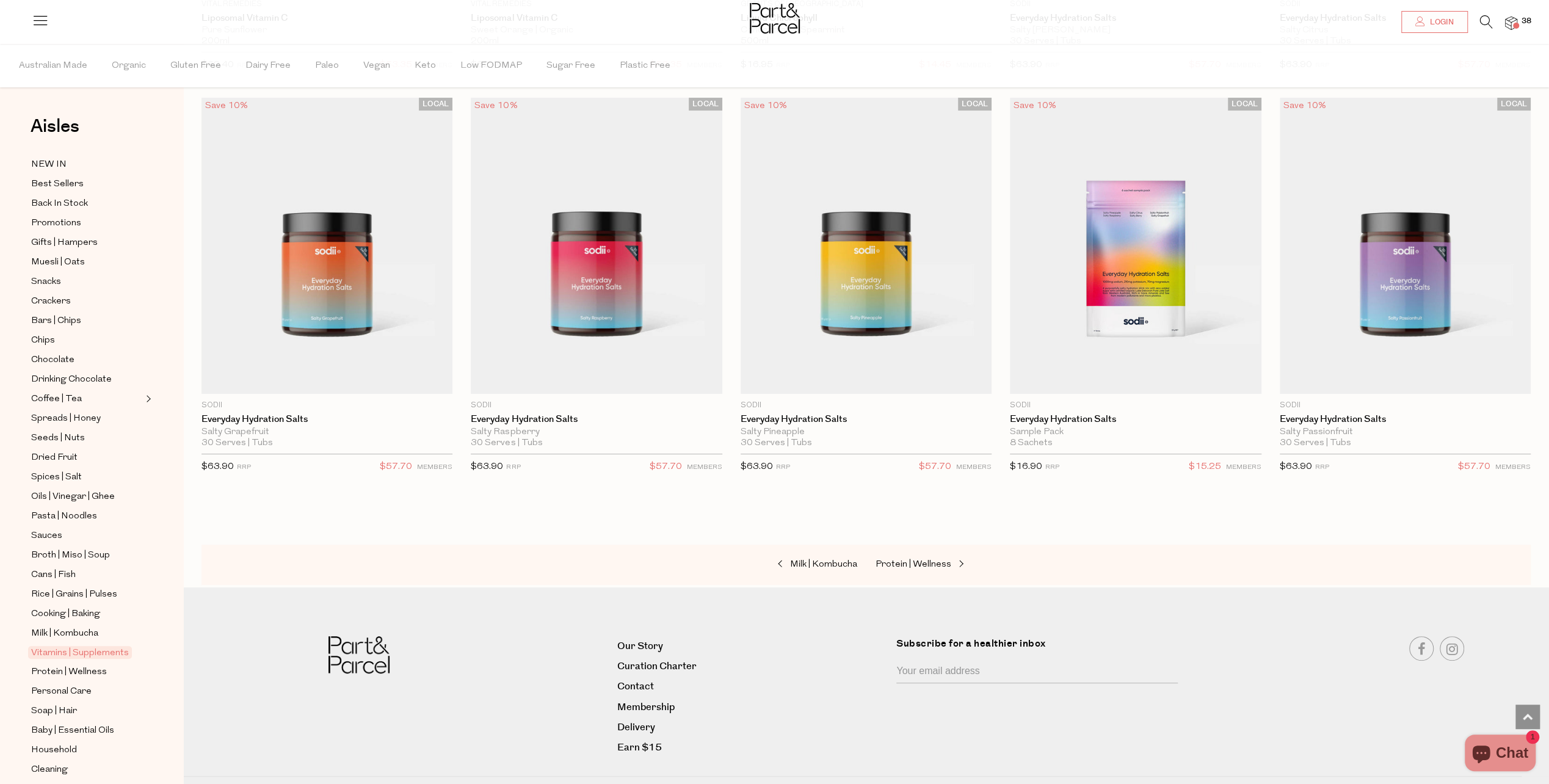
scroll to position [4925, 0]
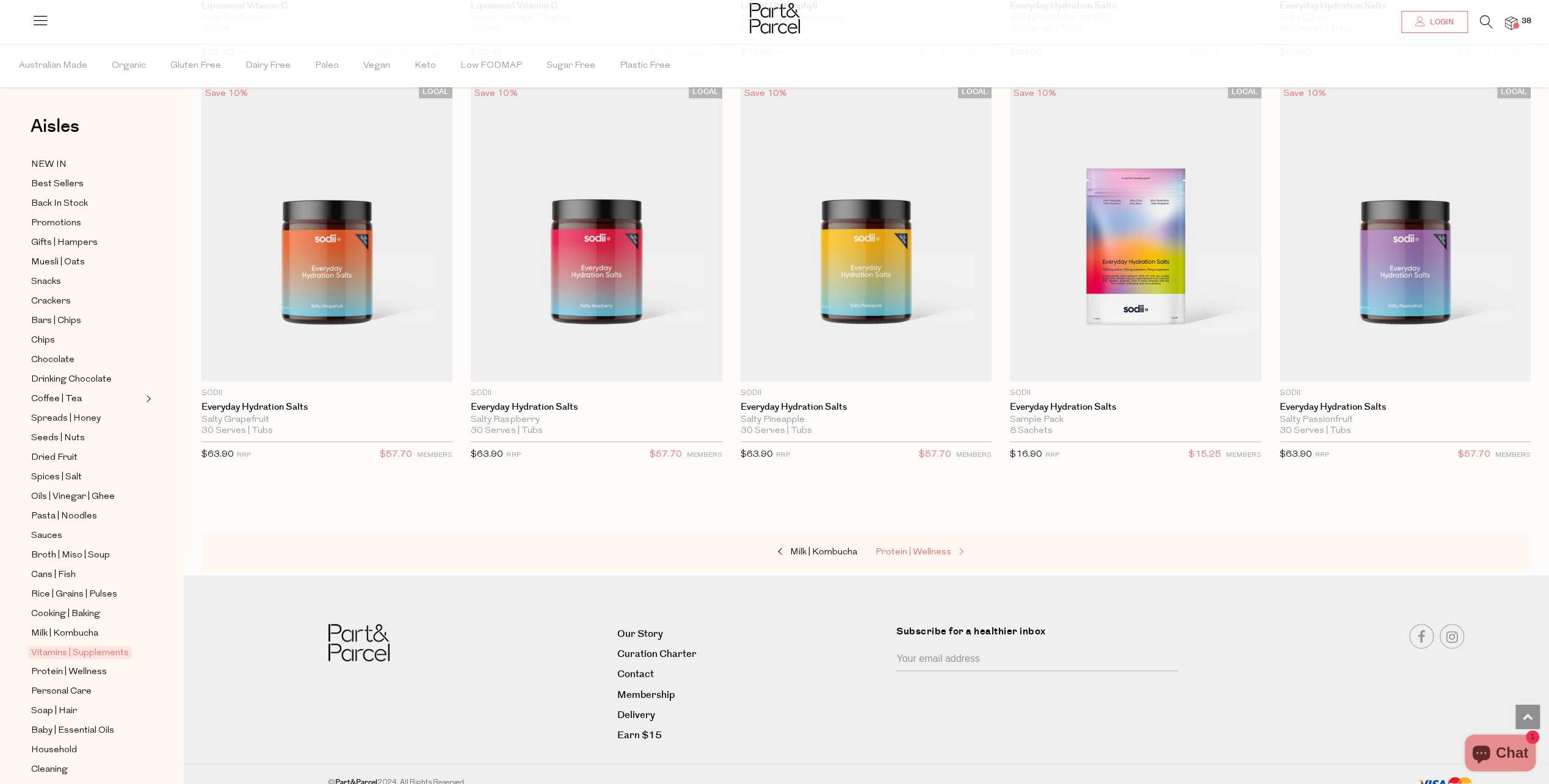
click at [922, 545] on link "Protein | Wellness" at bounding box center [937, 553] width 122 height 16
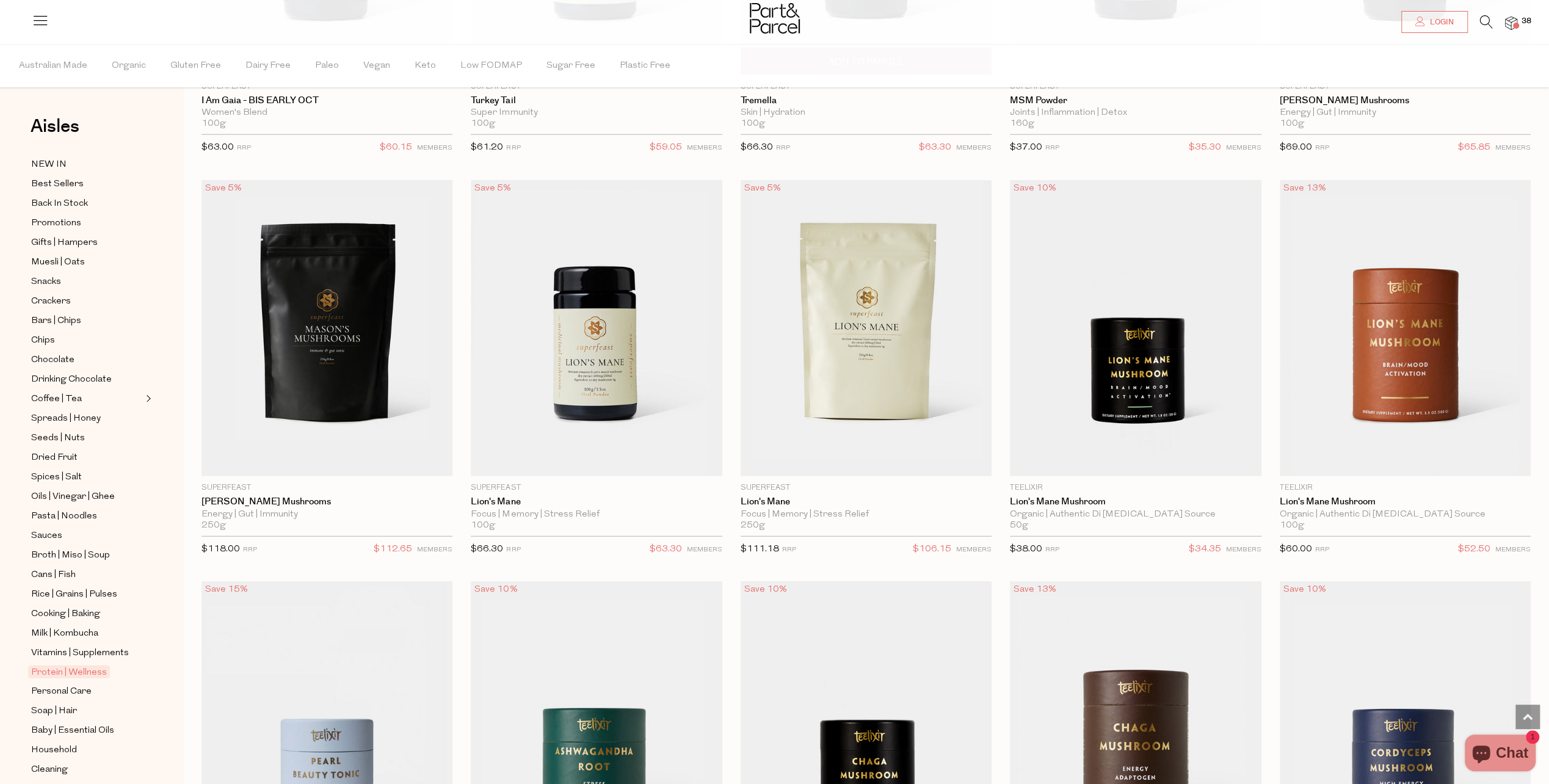
scroll to position [2808, 0]
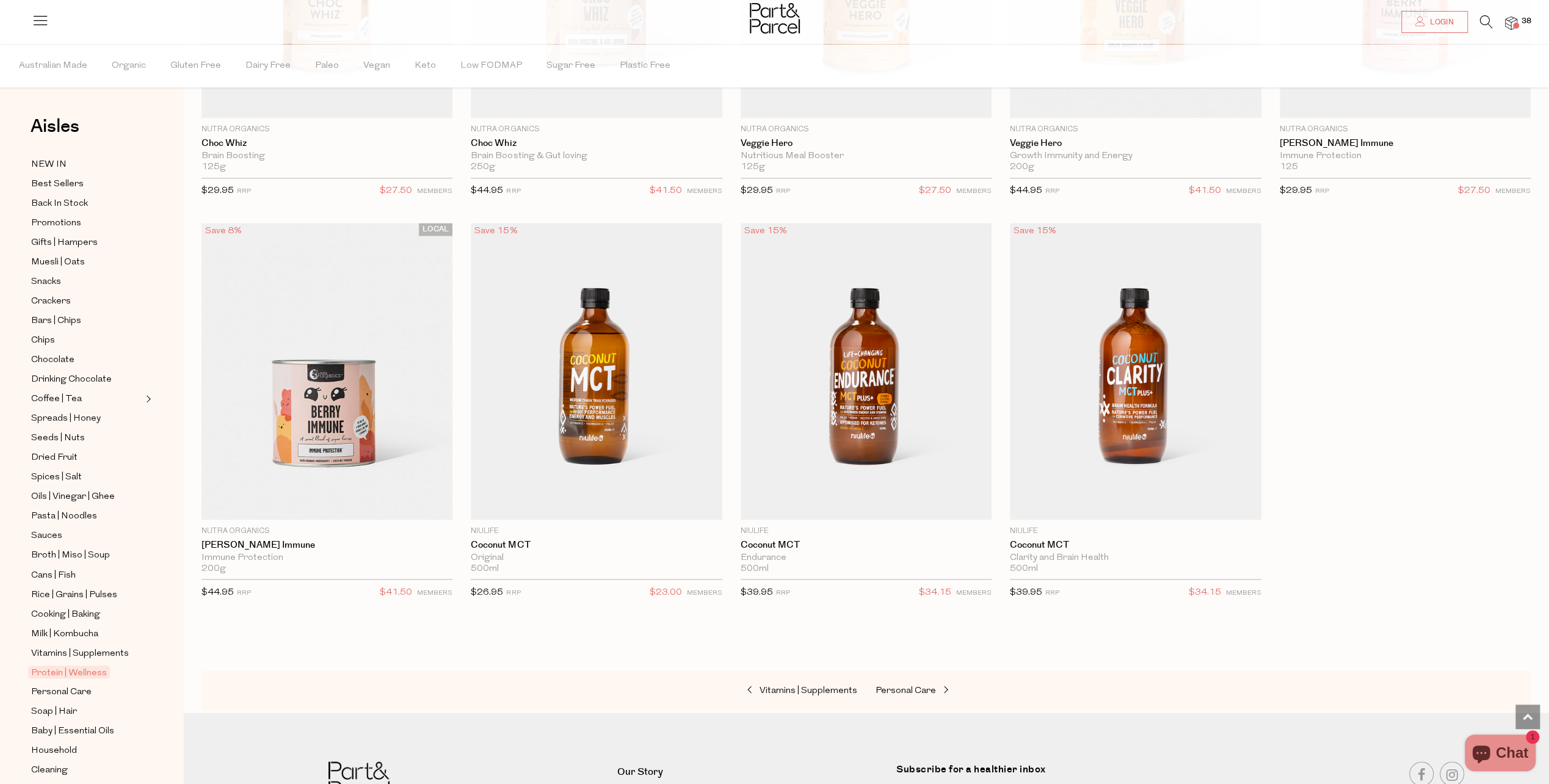
scroll to position [6471, 0]
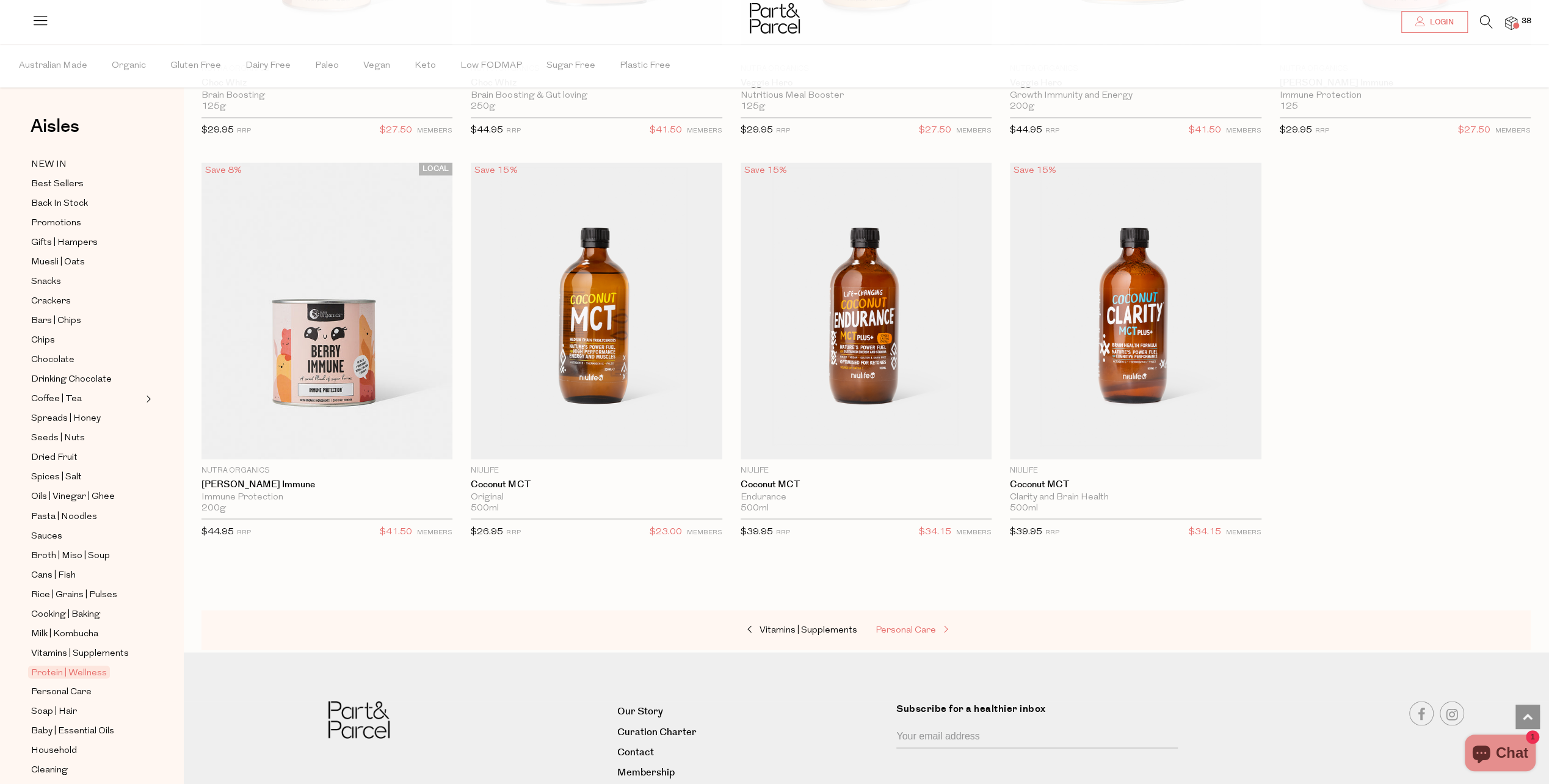
drag, startPoint x: 924, startPoint y: 597, endPoint x: 924, endPoint y: 605, distance: 8.0
click at [924, 610] on div "Vitamins | Supplements Personal Care" at bounding box center [866, 630] width 1329 height 40
click at [923, 625] on span "Personal Care" at bounding box center [906, 630] width 60 height 9
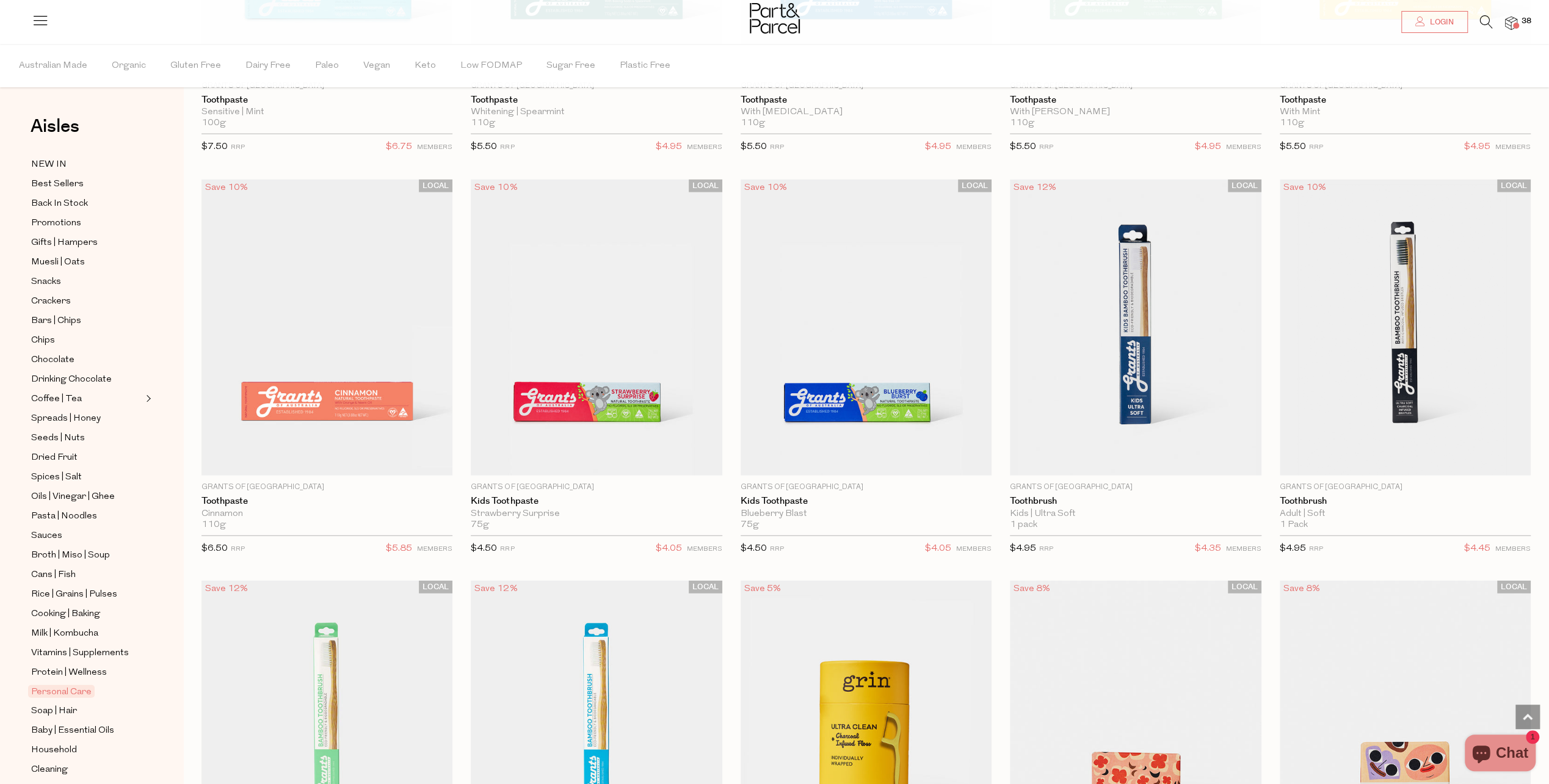
scroll to position [2808, 0]
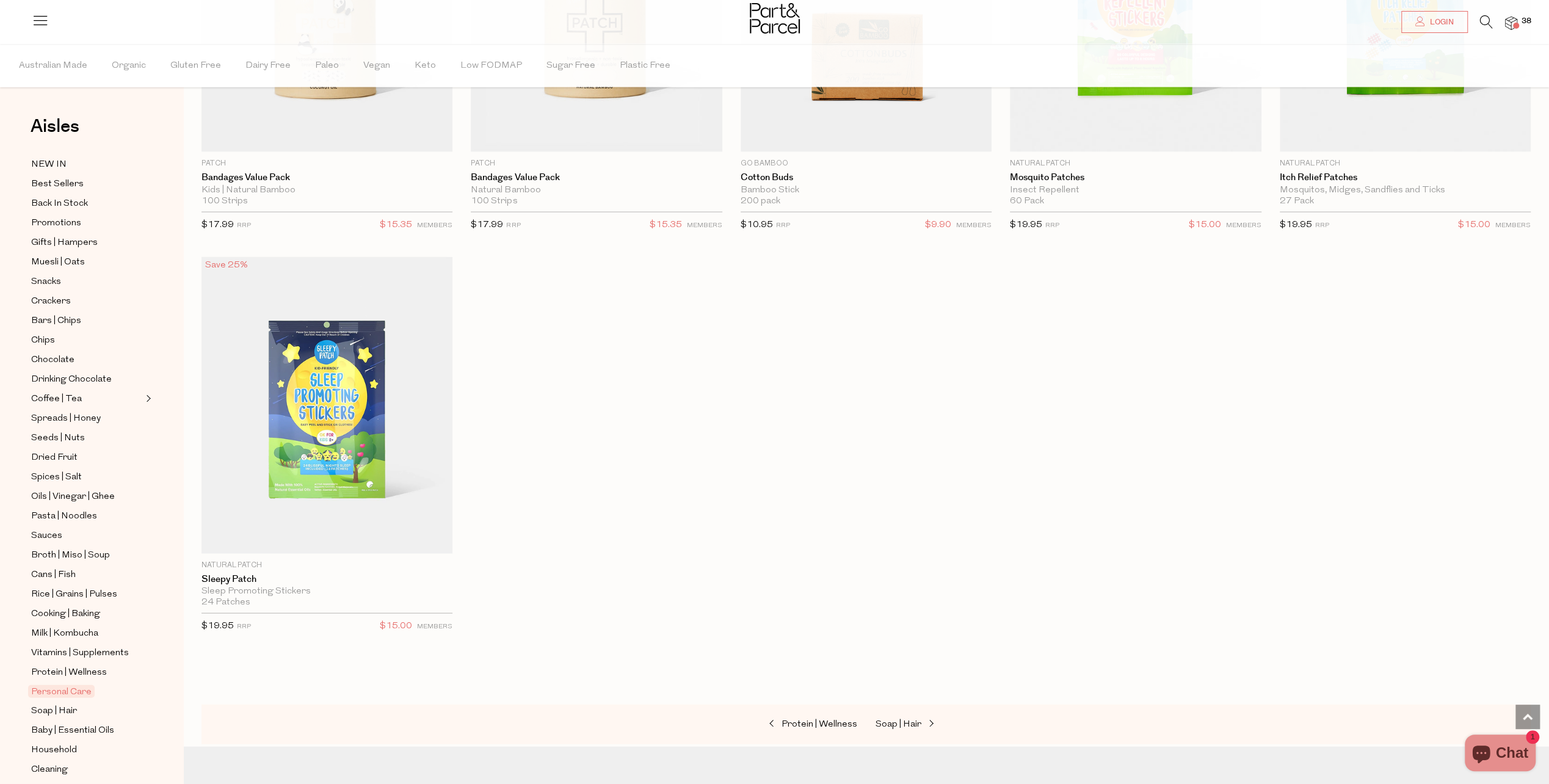
scroll to position [7203, 0]
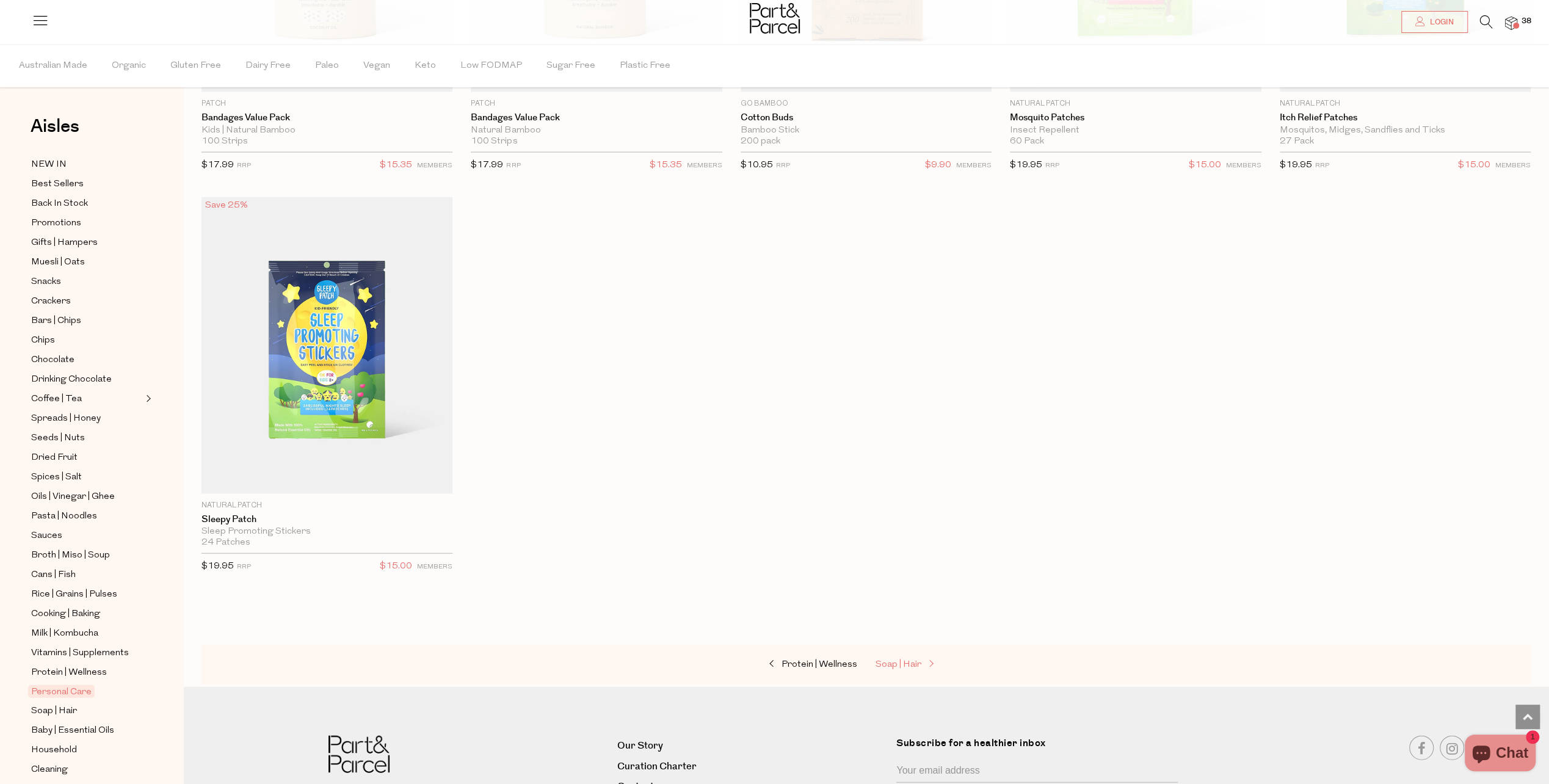
click at [922, 660] on span at bounding box center [930, 664] width 17 height 9
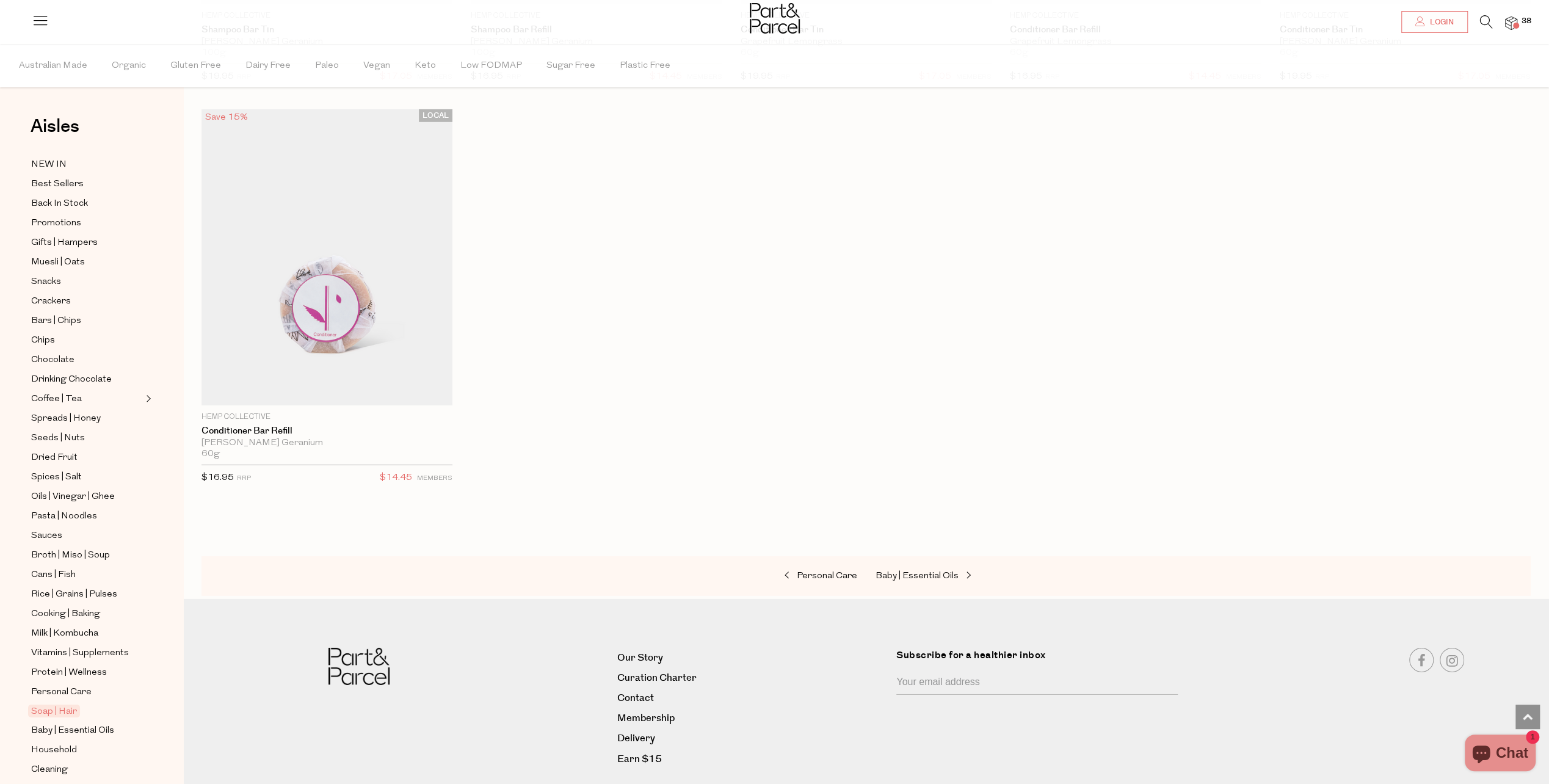
scroll to position [3663, 0]
click at [928, 571] on span "Baby | Essential Oils" at bounding box center [917, 576] width 83 height 9
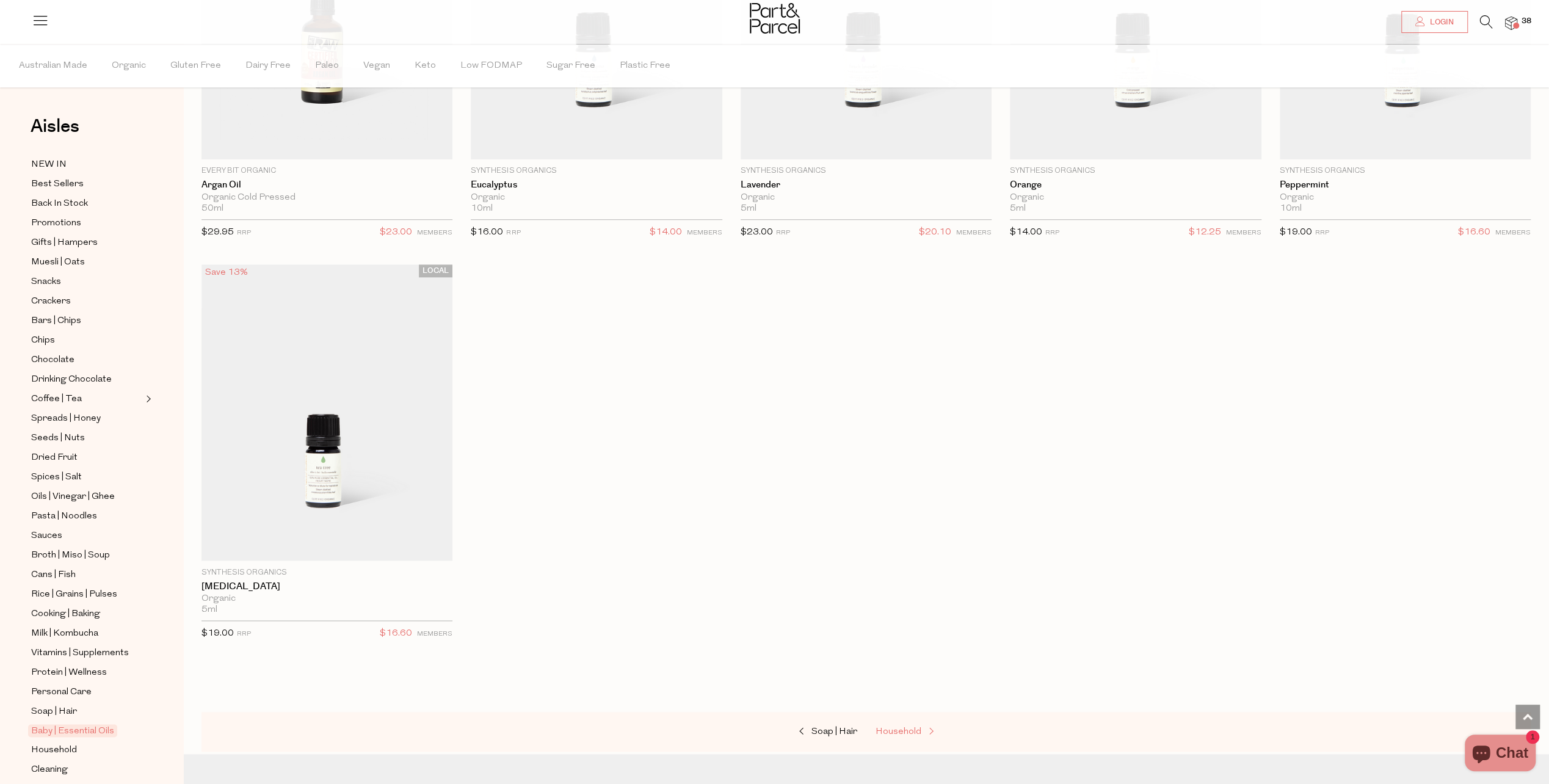
click at [911, 732] on span "Household" at bounding box center [899, 732] width 46 height 9
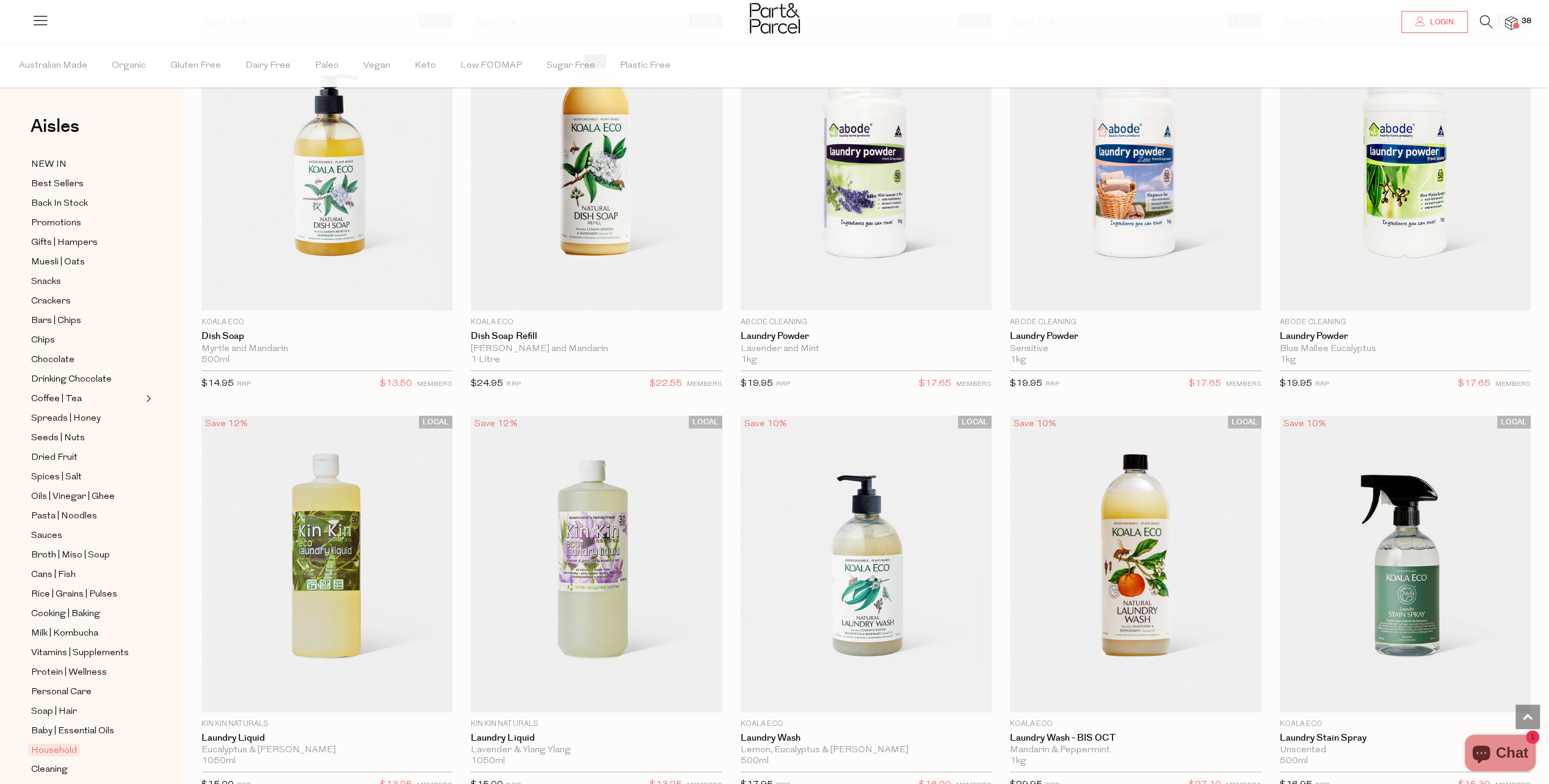
scroll to position [2991, 0]
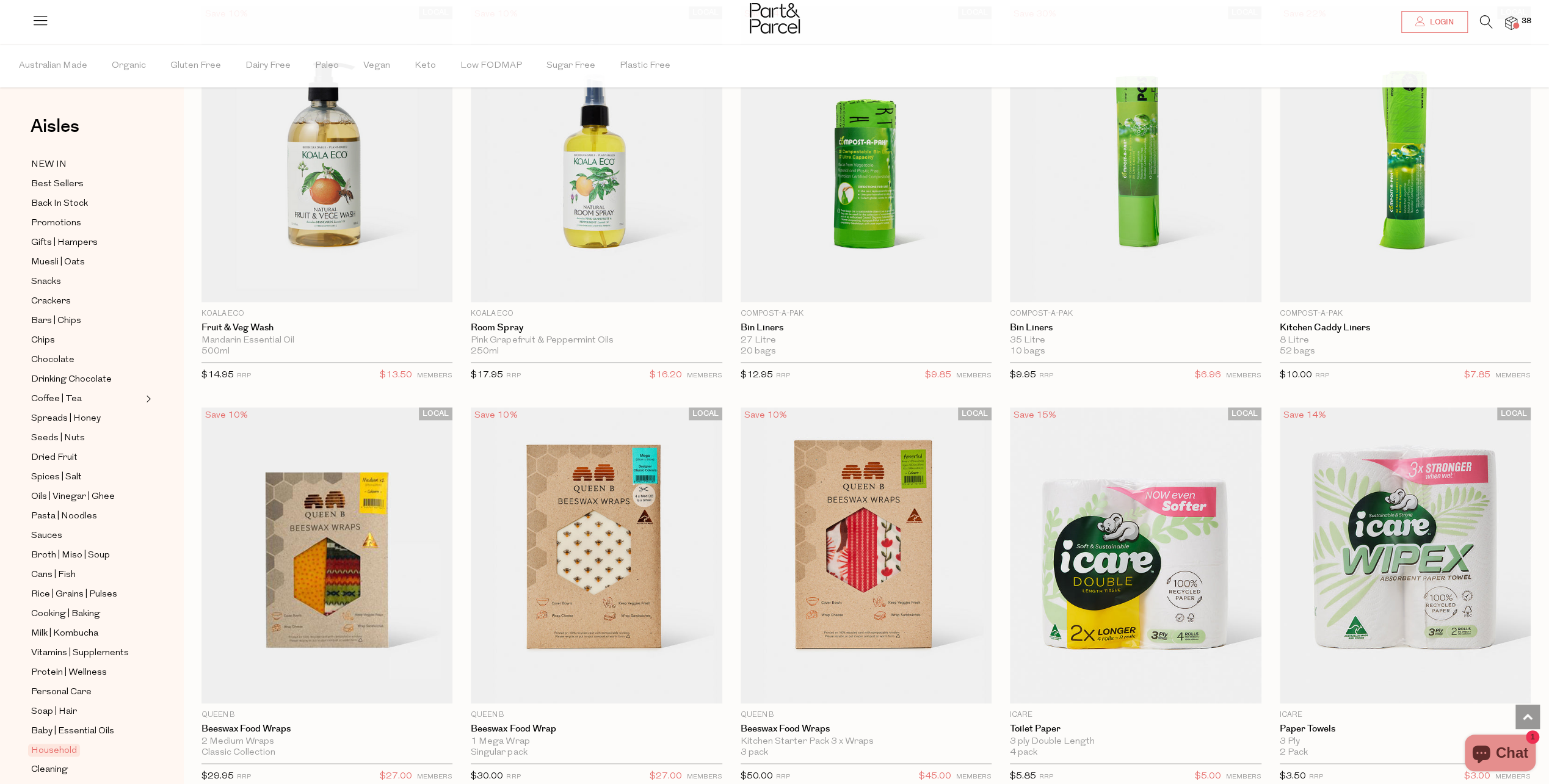
scroll to position [6166, 0]
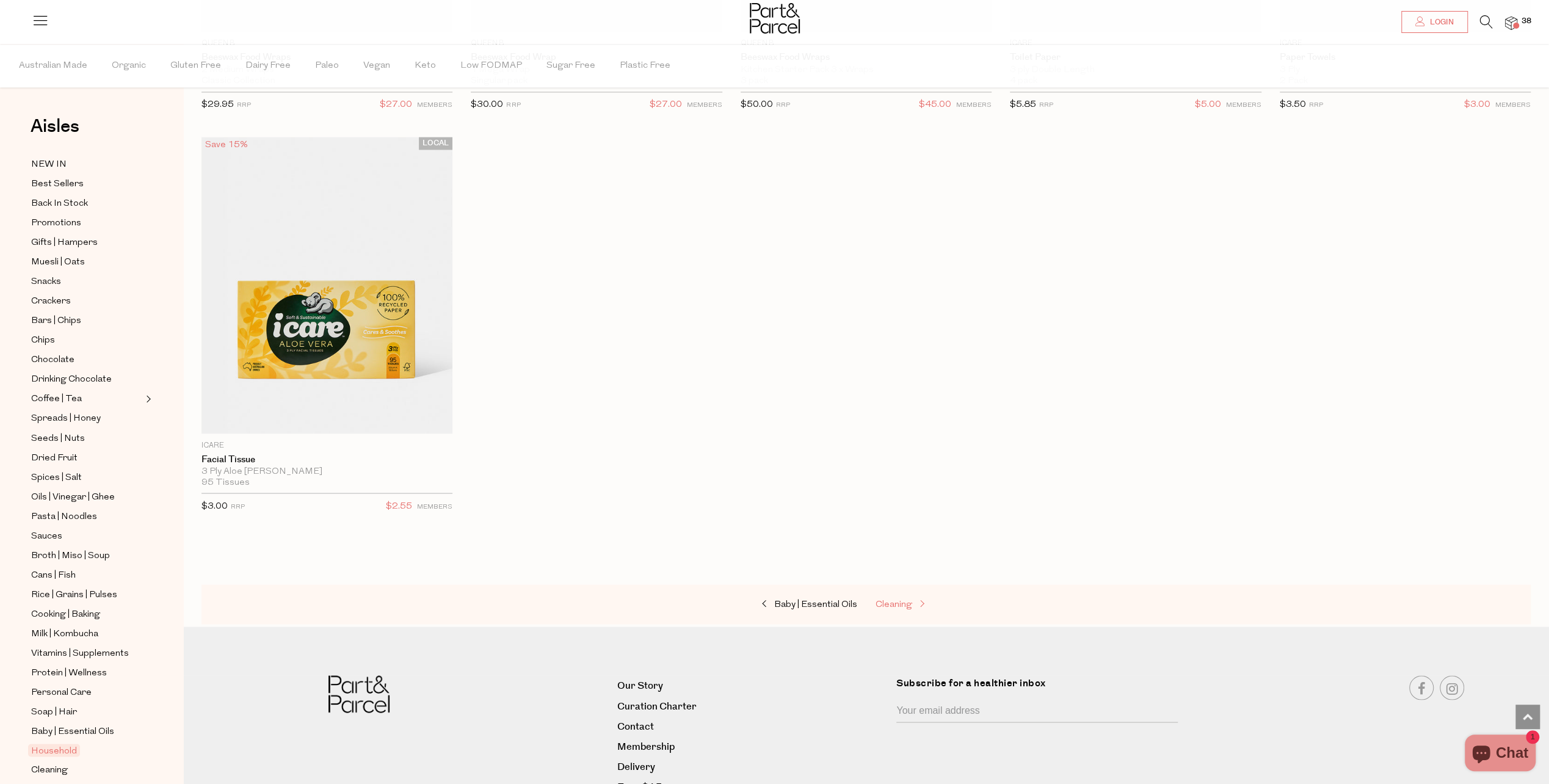
click at [904, 600] on span "Cleaning" at bounding box center [893, 604] width 36 height 9
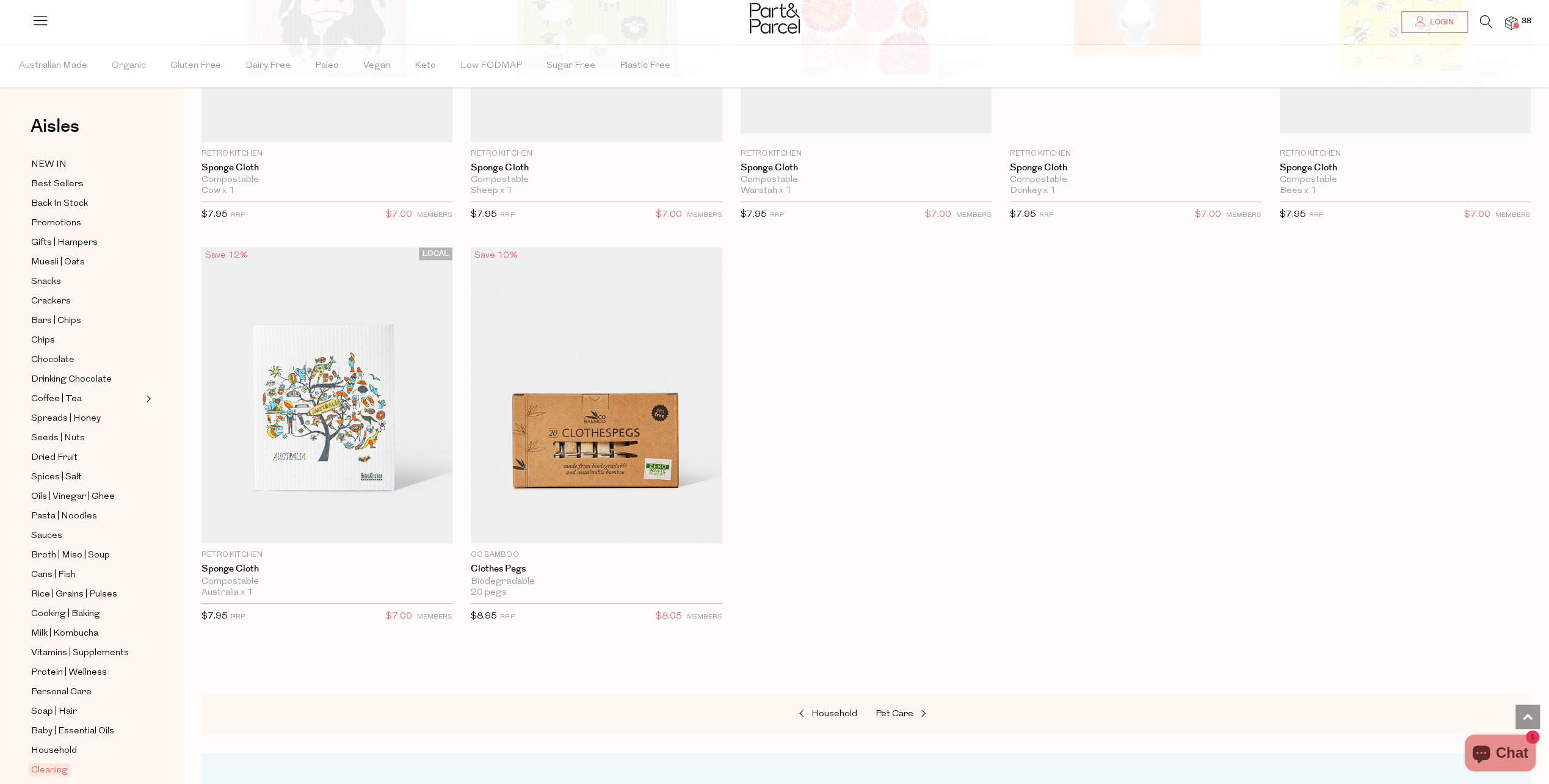
scroll to position [855, 0]
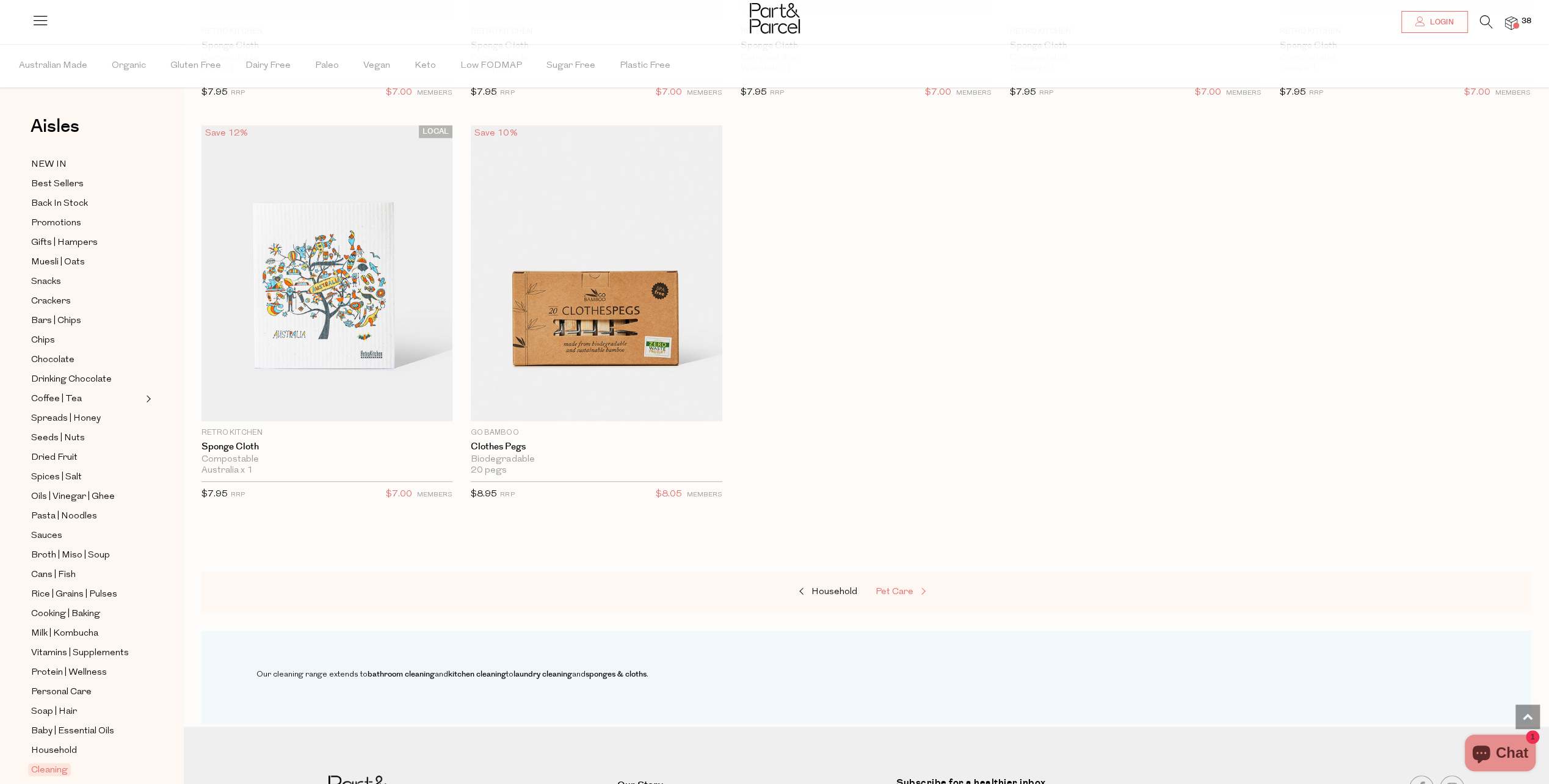
click at [920, 589] on span at bounding box center [922, 592] width 17 height 9
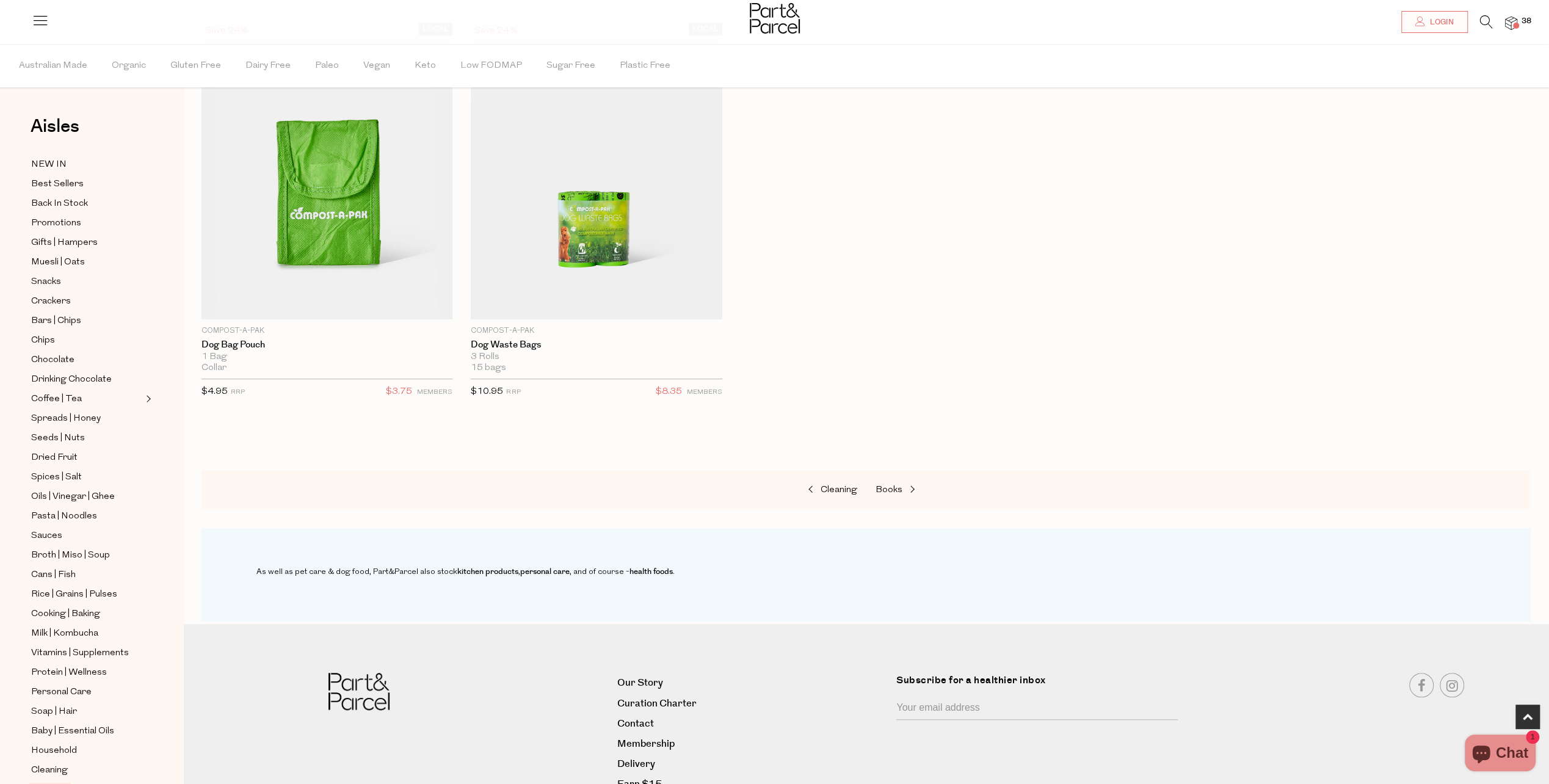
scroll to position [549, 0]
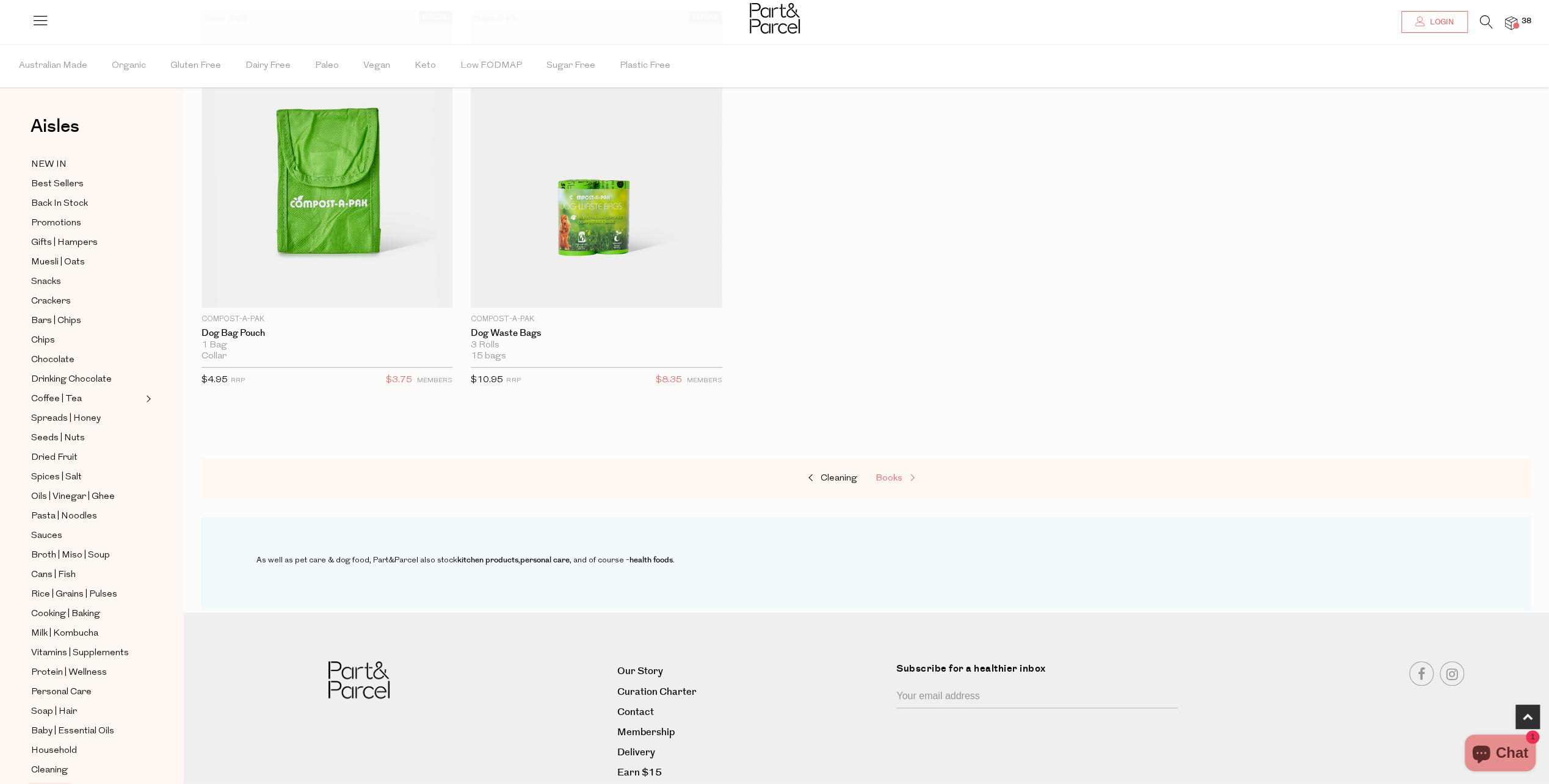
click at [895, 471] on link "Books" at bounding box center [937, 479] width 122 height 16
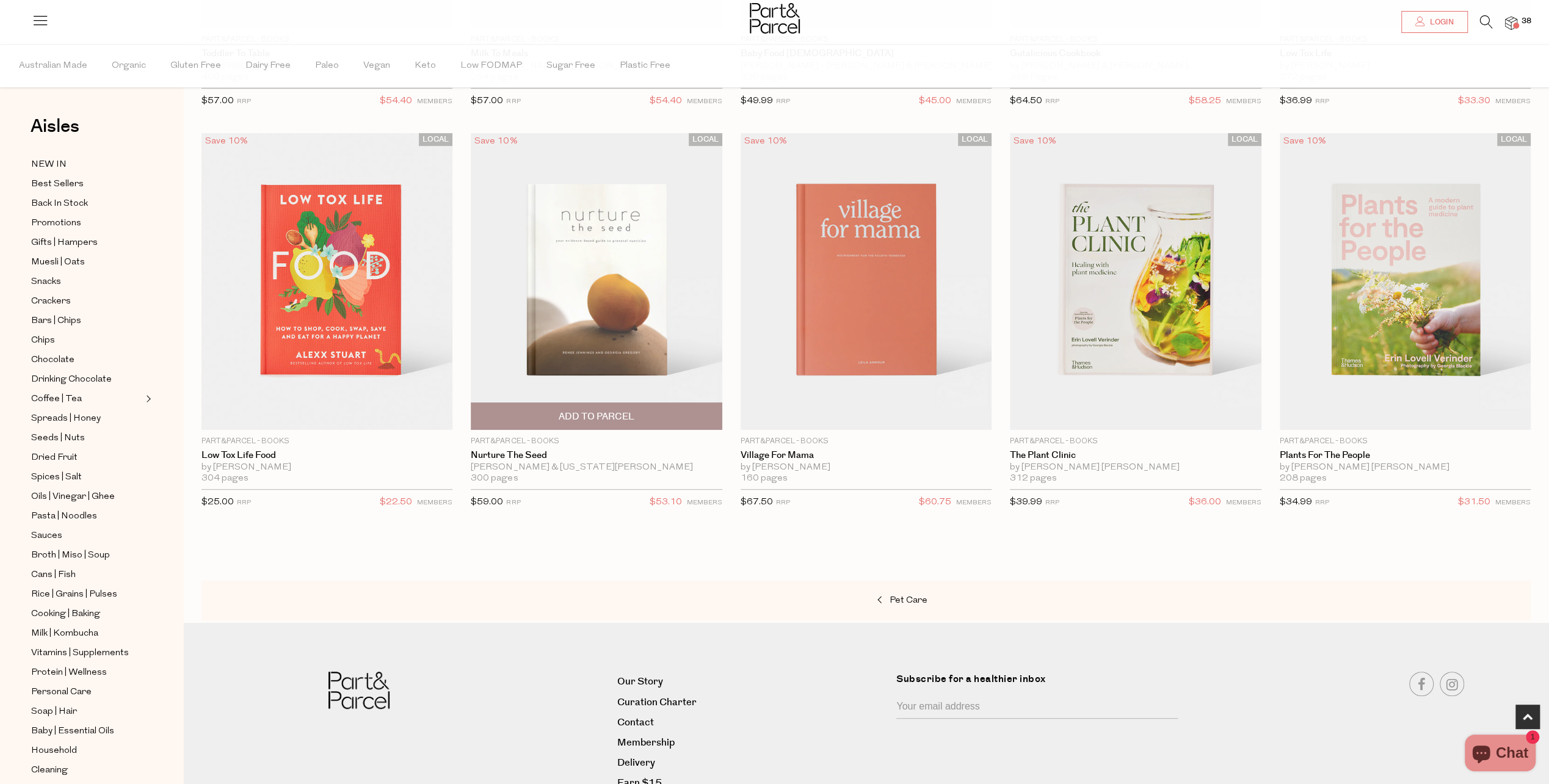
scroll to position [487, 0]
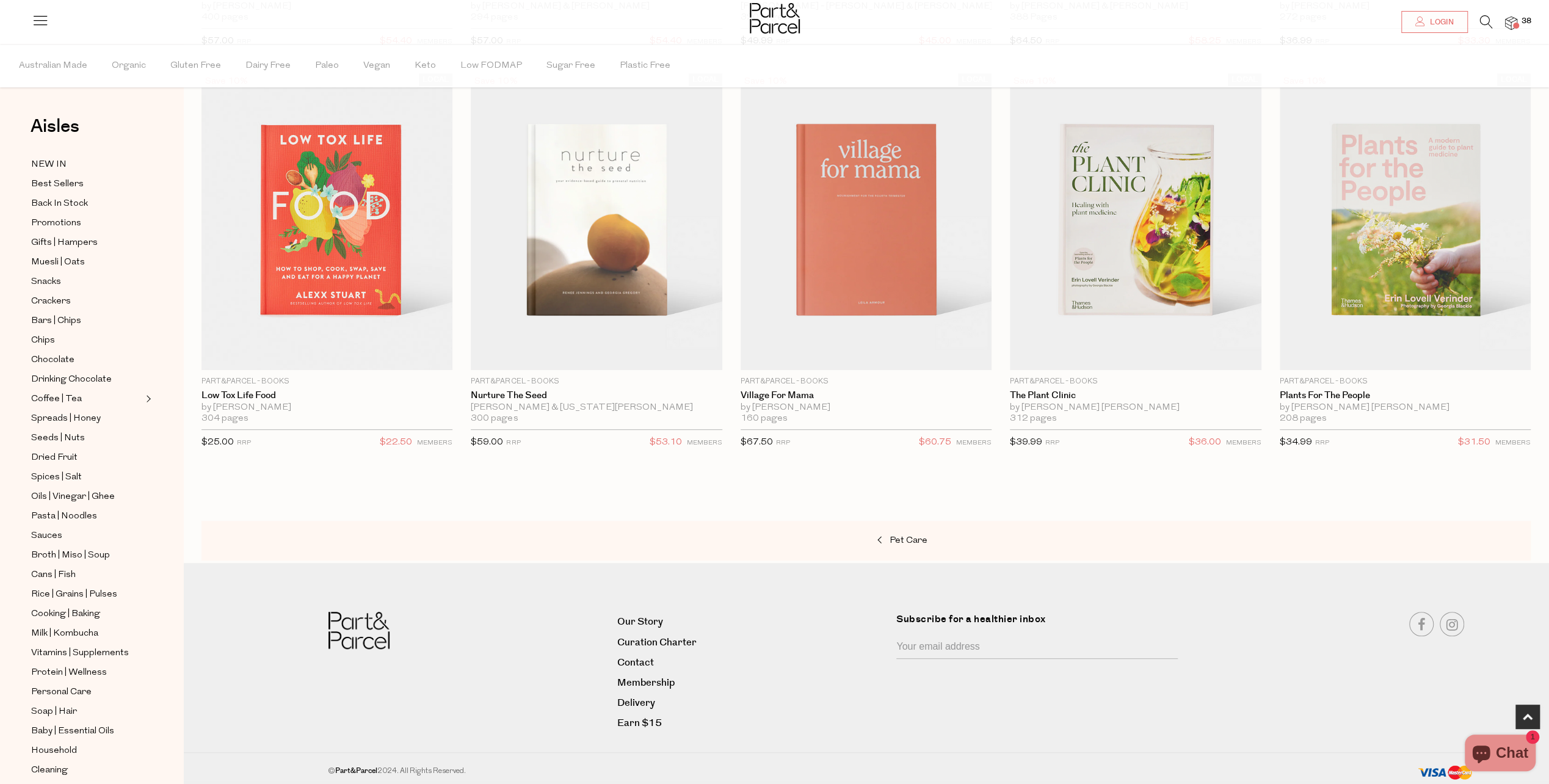
click at [1524, 19] on span "38" at bounding box center [1527, 21] width 16 height 11
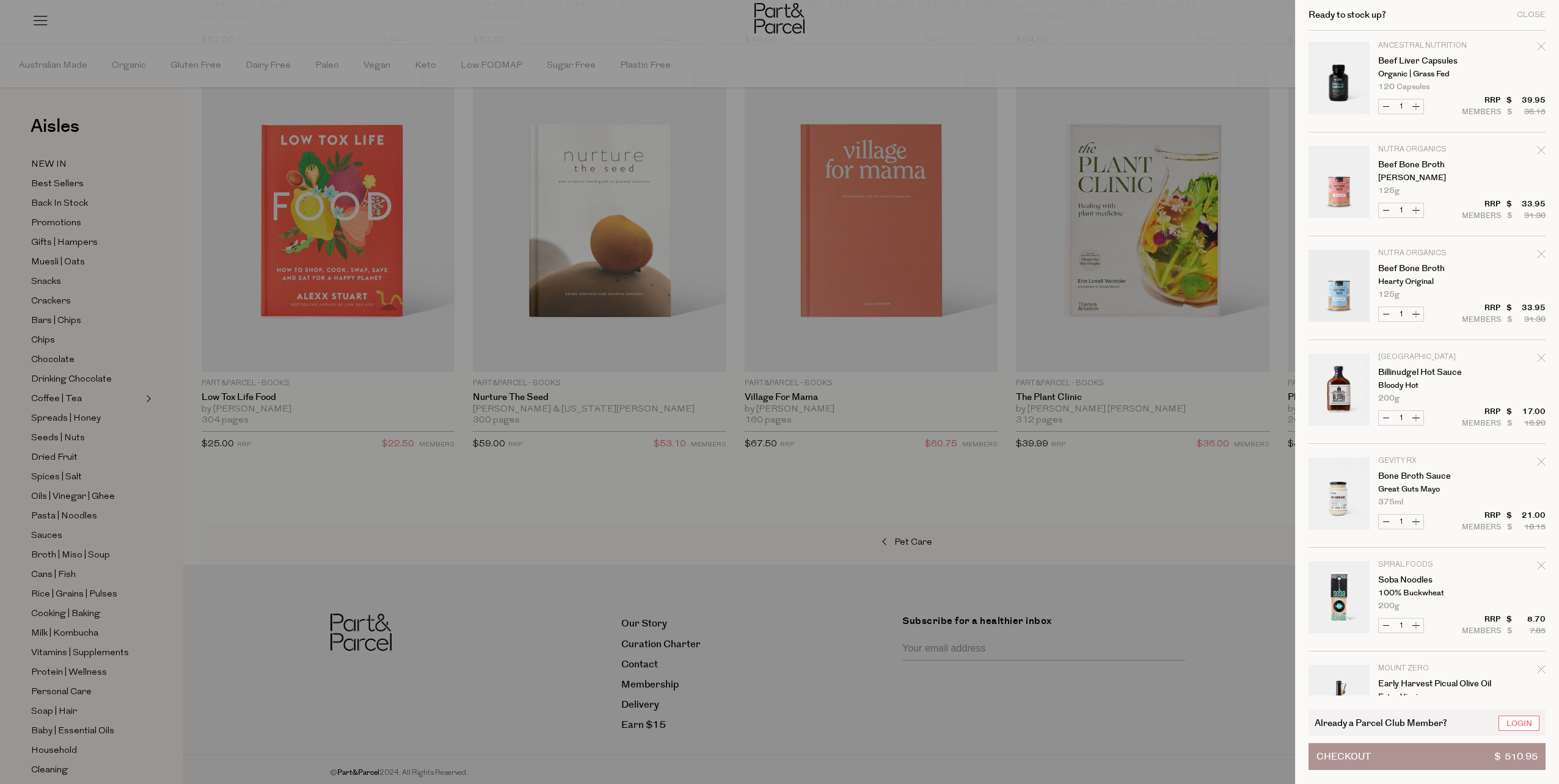
scroll to position [0, 0]
click at [1535, 19] on div "Close" at bounding box center [1531, 14] width 28 height 8
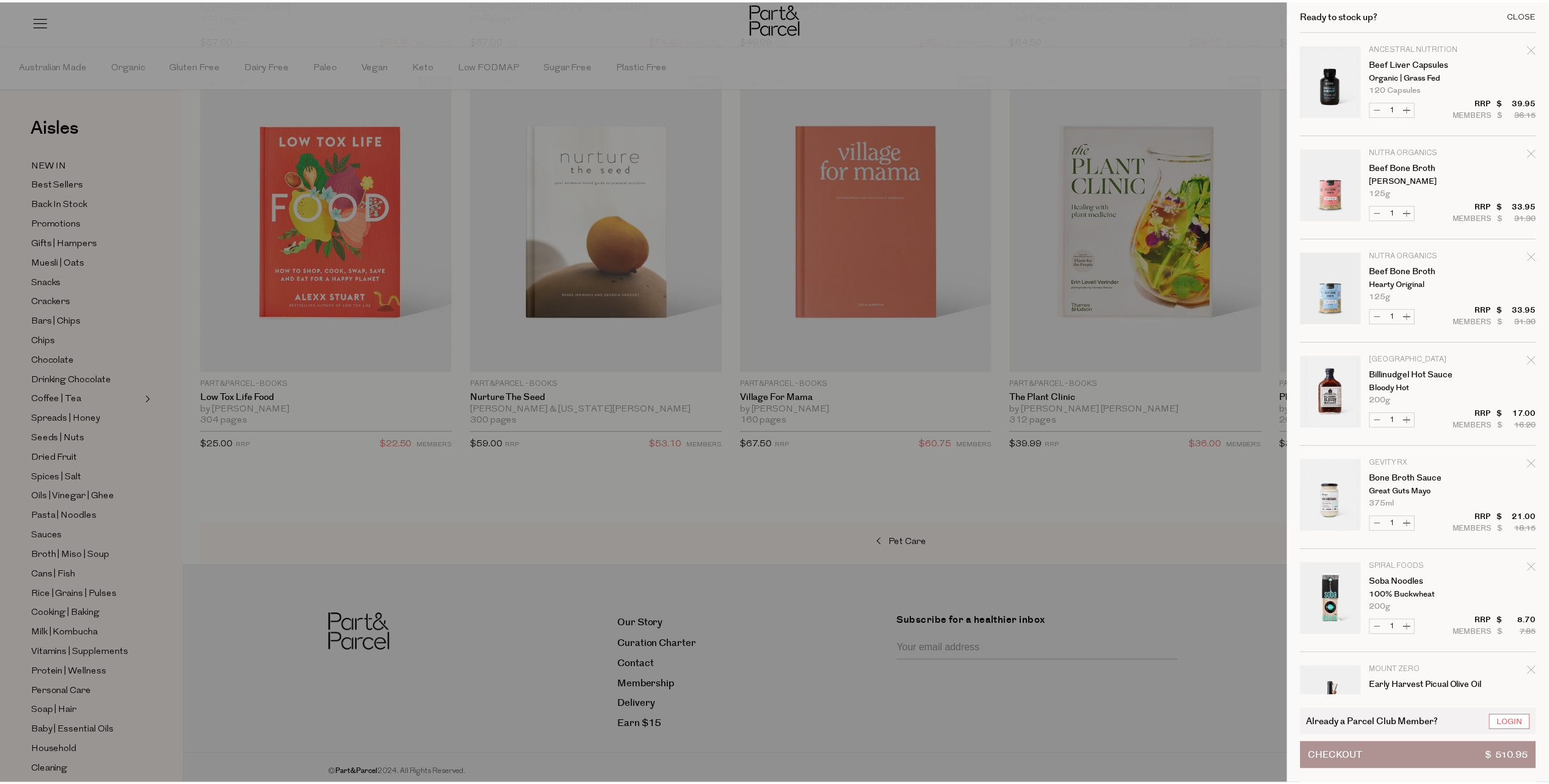
scroll to position [487, 0]
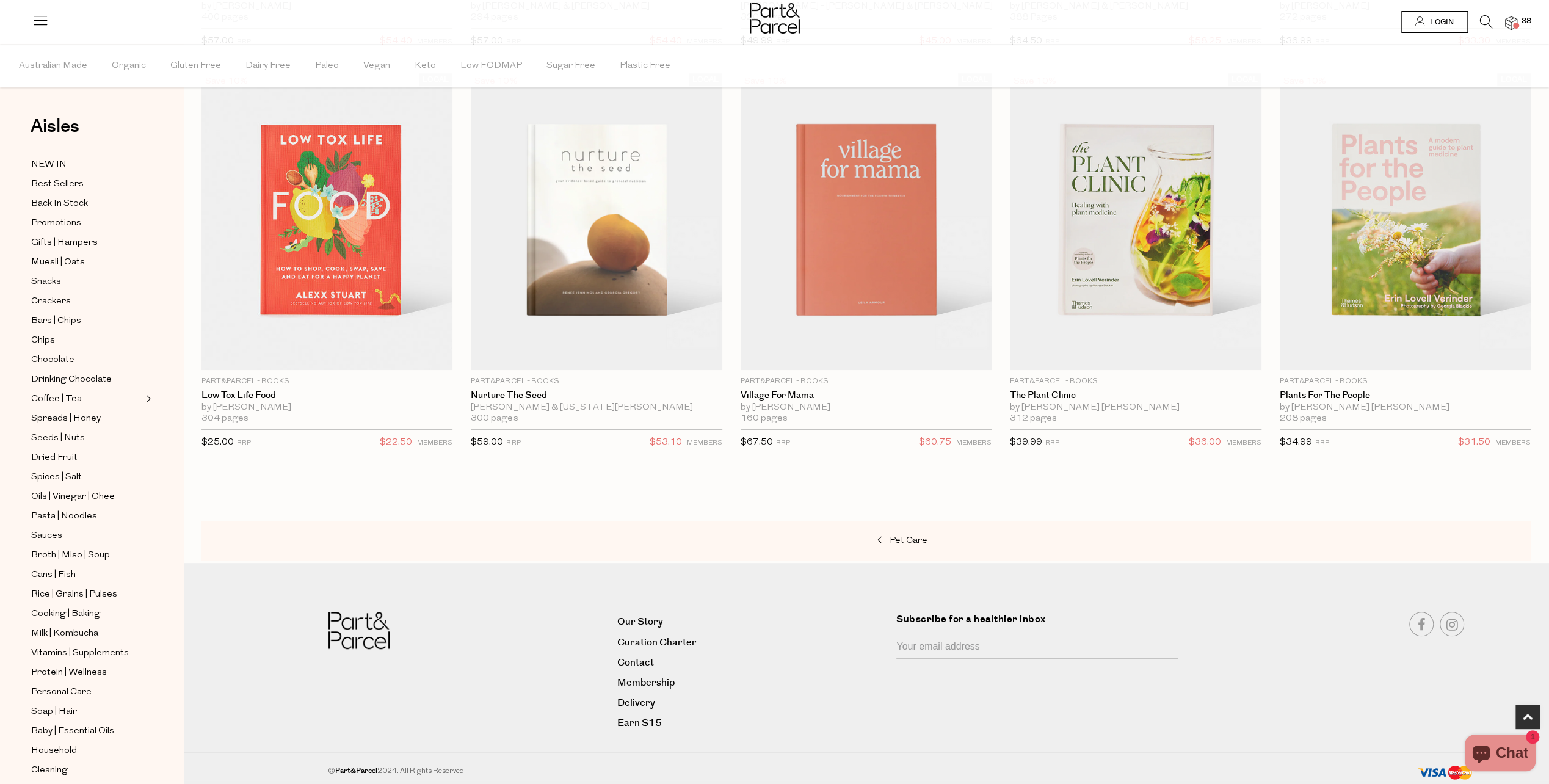
click at [1422, 14] on link "Login" at bounding box center [1435, 21] width 67 height 22
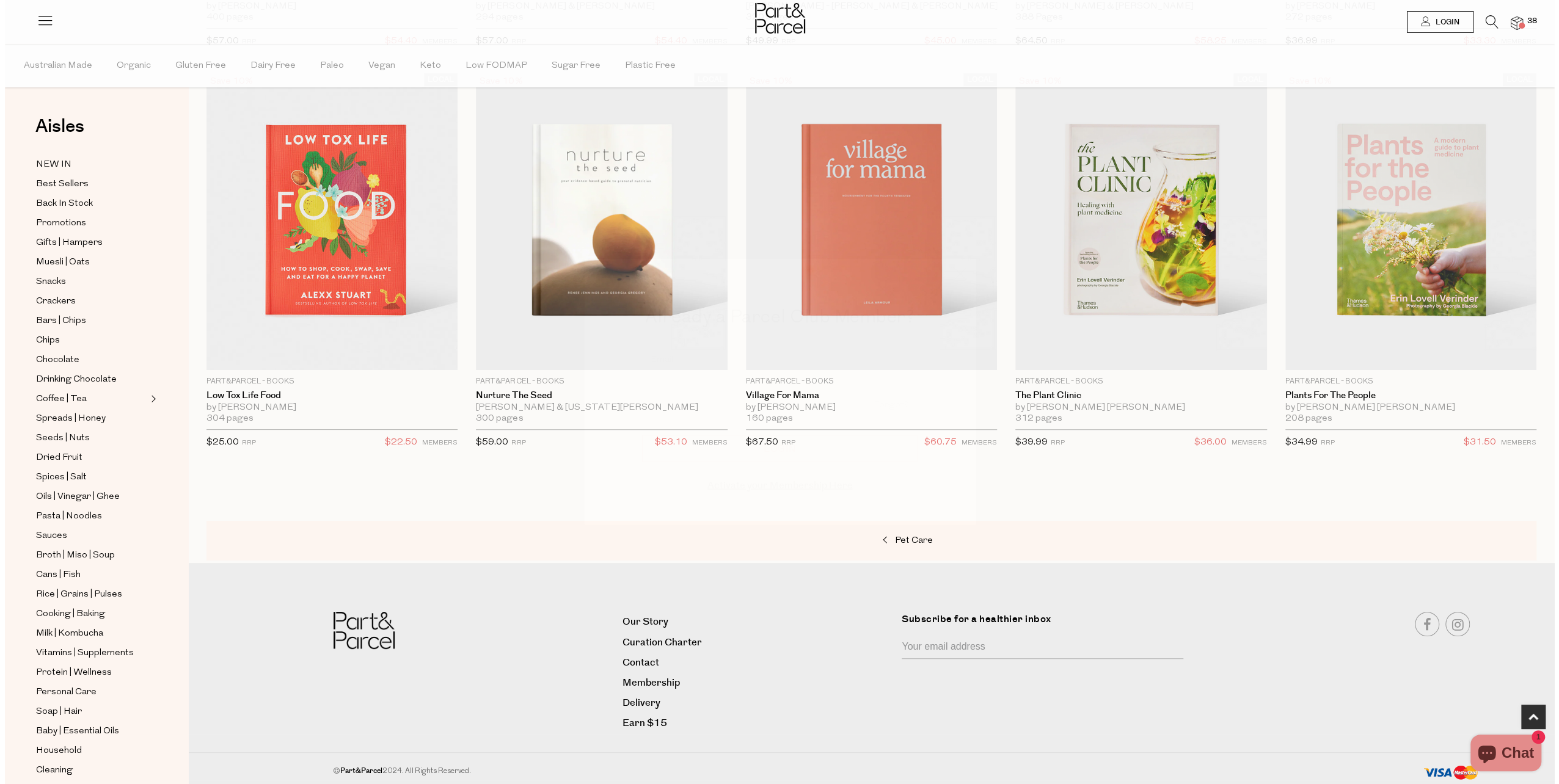
scroll to position [490, 0]
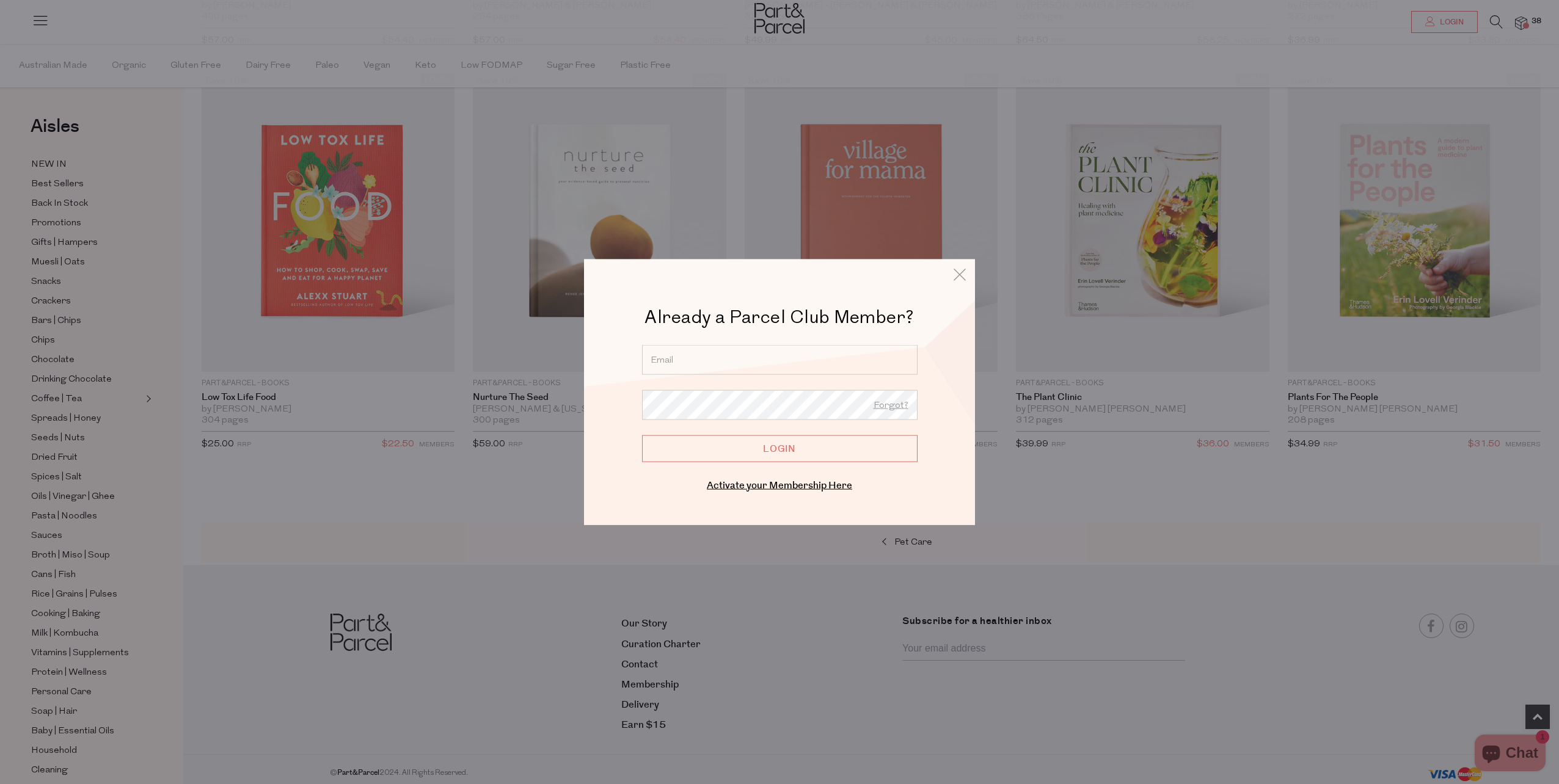
click at [882, 364] on input "email" at bounding box center [779, 360] width 275 height 30
type input "[PERSON_NAME][EMAIL_ADDRESS][DOMAIN_NAME]"
click at [788, 450] on input "Login" at bounding box center [779, 448] width 275 height 27
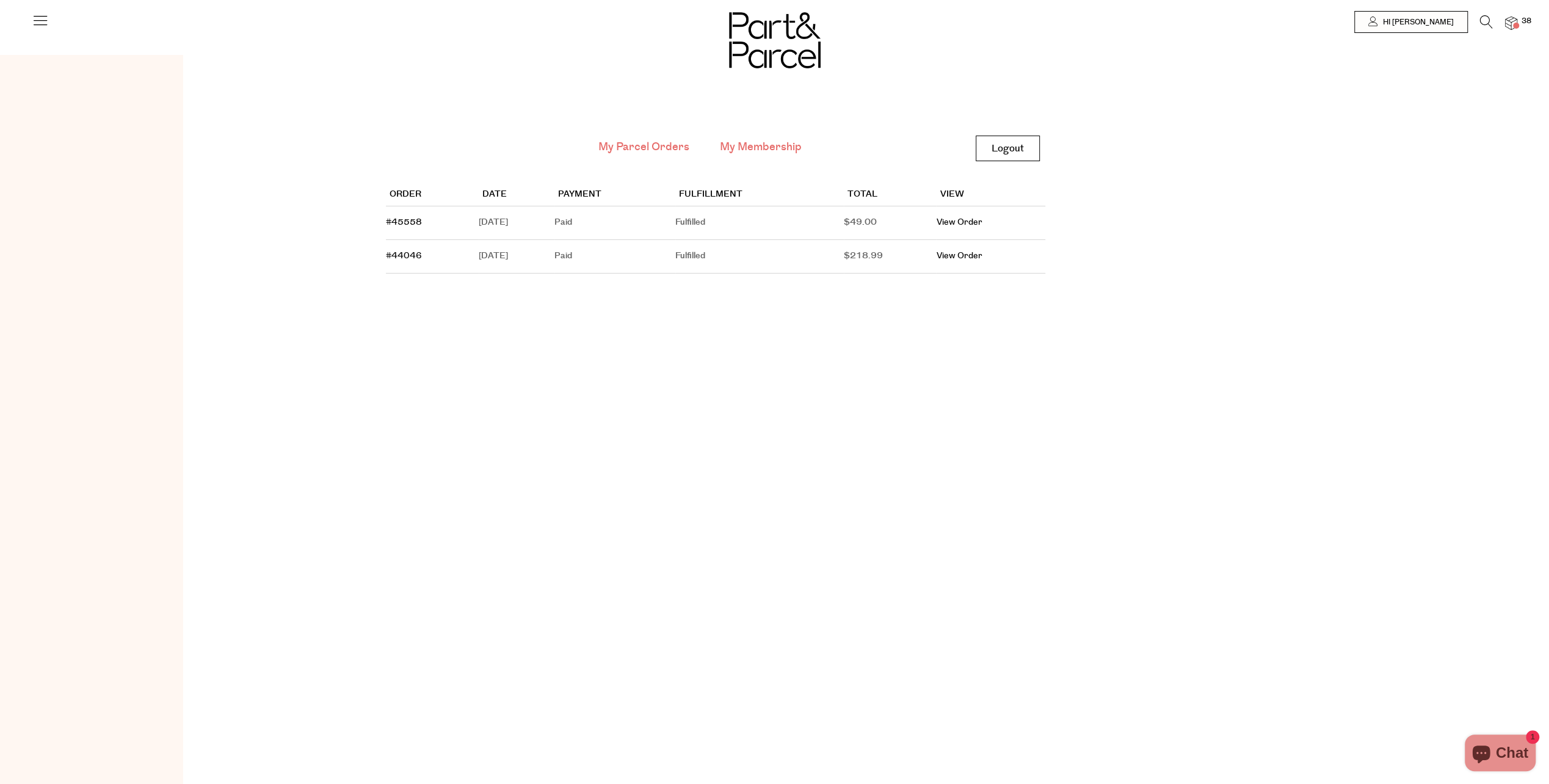
click at [797, 152] on link "My Membership" at bounding box center [761, 147] width 82 height 16
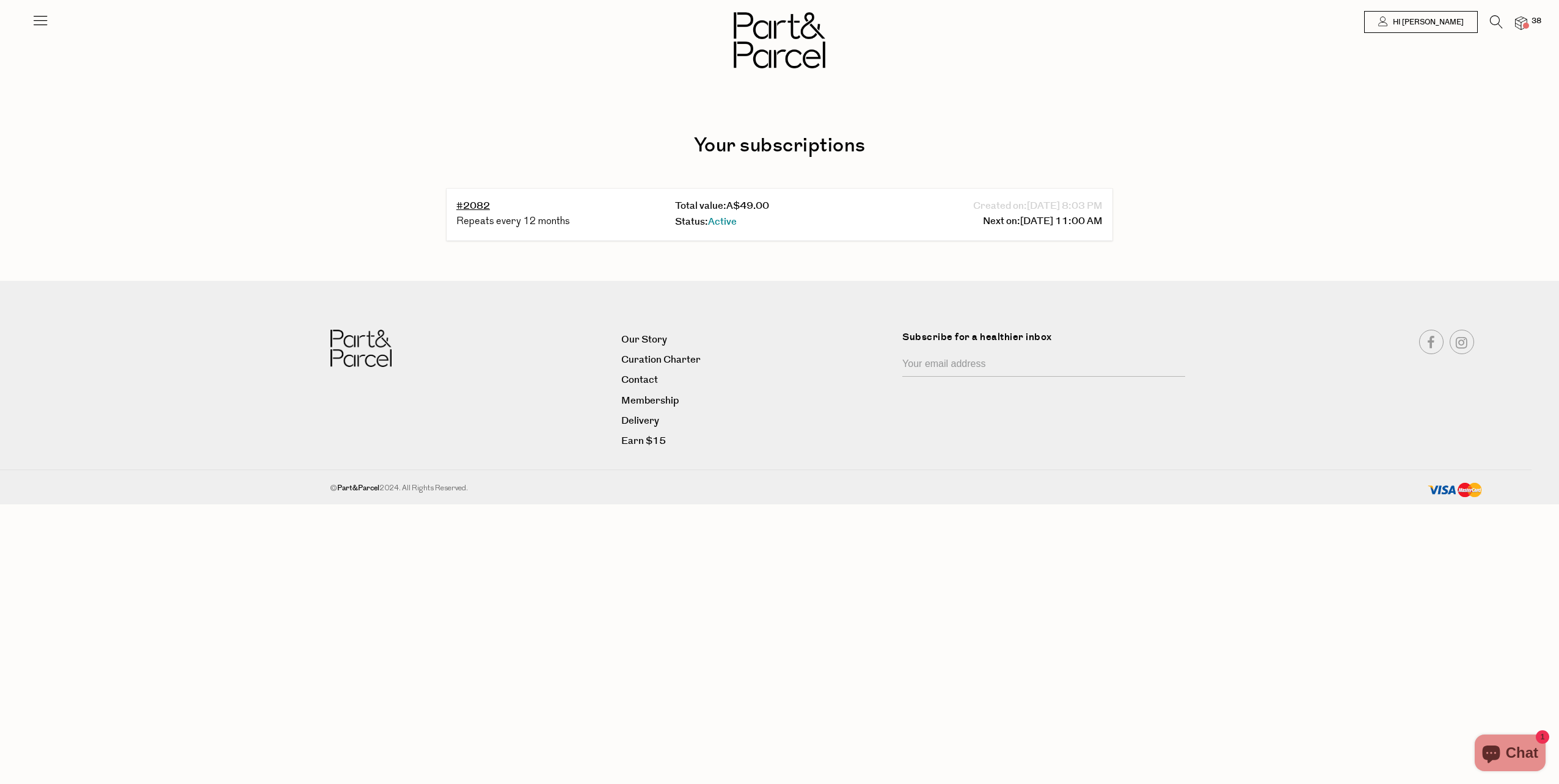
click at [476, 219] on div "Repeats every 12 months" at bounding box center [560, 223] width 209 height 16
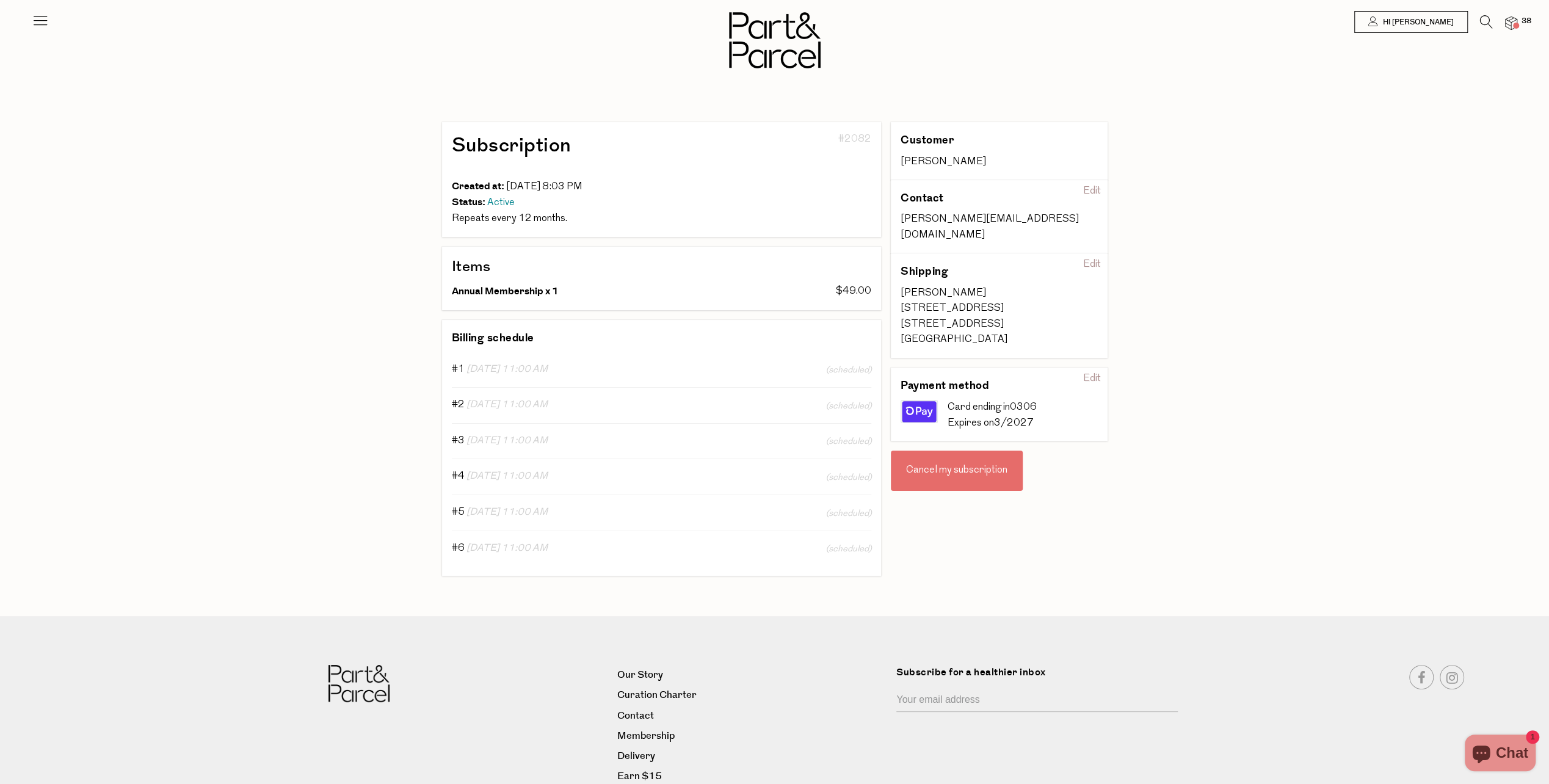
click at [949, 459] on div "Cancel my subscription" at bounding box center [956, 470] width 132 height 40
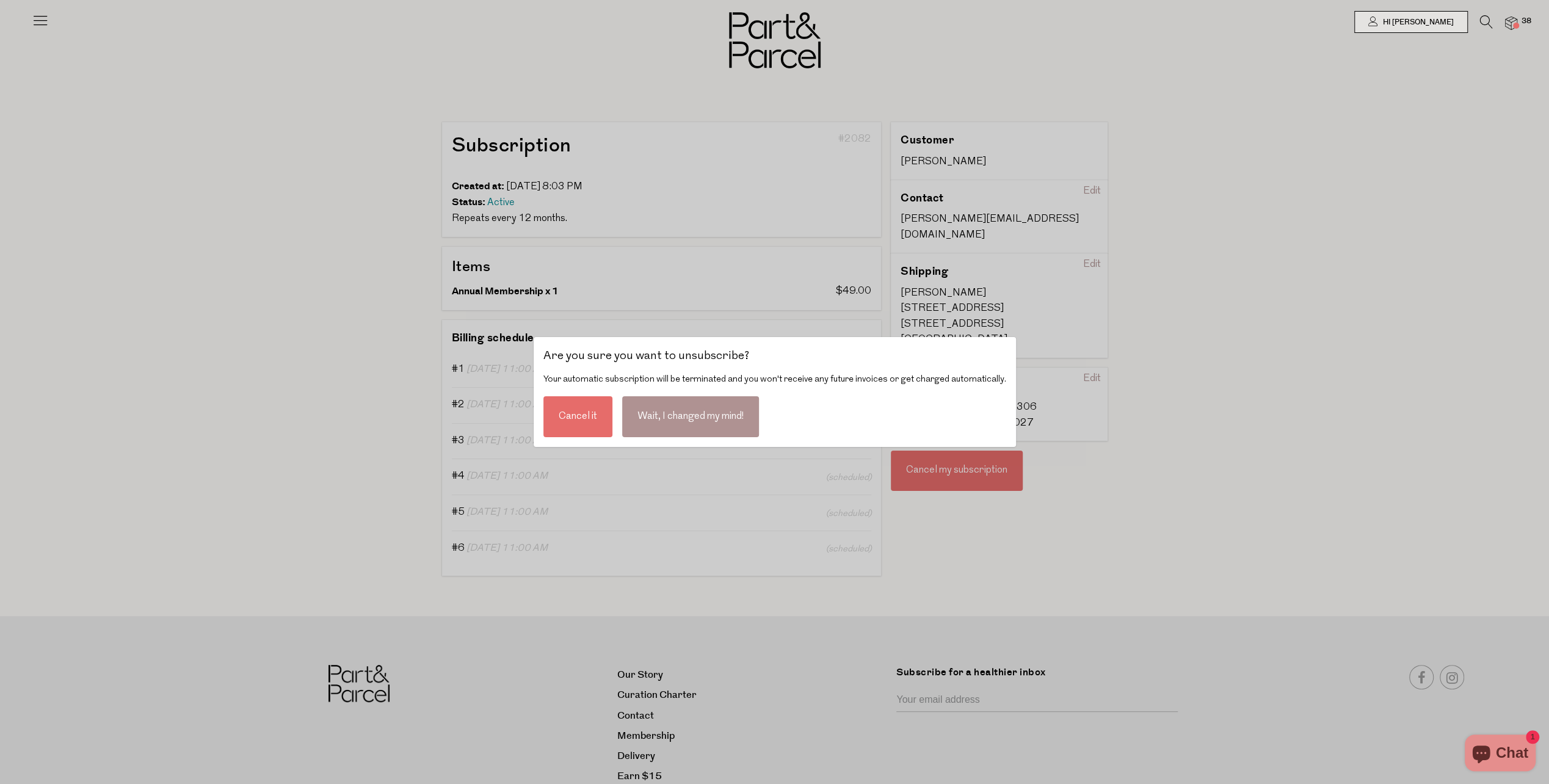
click at [587, 422] on div "Cancel it" at bounding box center [578, 417] width 69 height 41
